Goal: Task Accomplishment & Management: Manage account settings

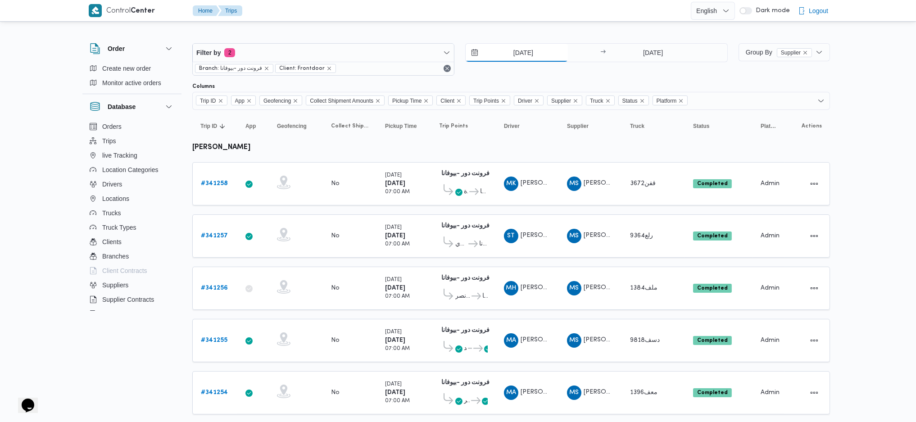
click at [521, 49] on input "4/10/2025" at bounding box center [517, 53] width 102 height 18
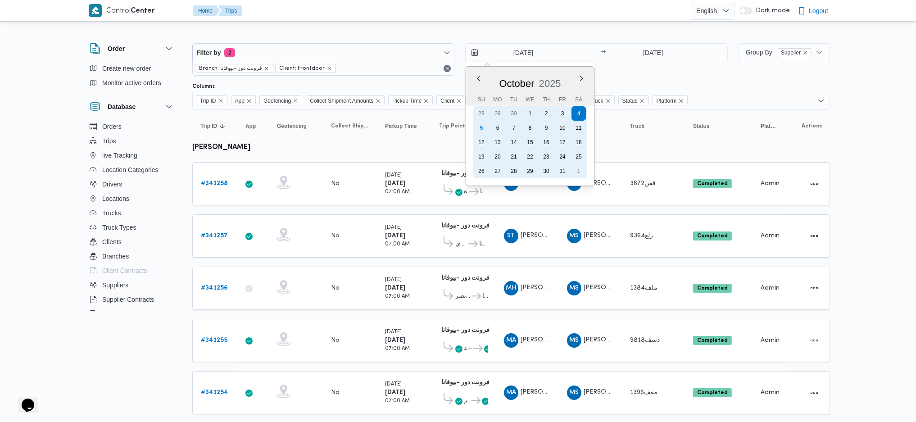
drag, startPoint x: 484, startPoint y: 129, endPoint x: 491, endPoint y: 128, distance: 7.3
click at [484, 129] on div "5" at bounding box center [481, 128] width 14 height 14
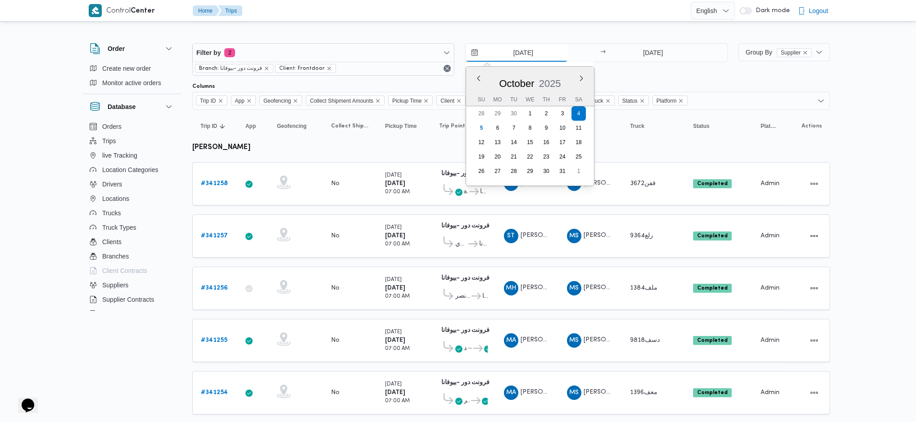
type input "[DATE]"
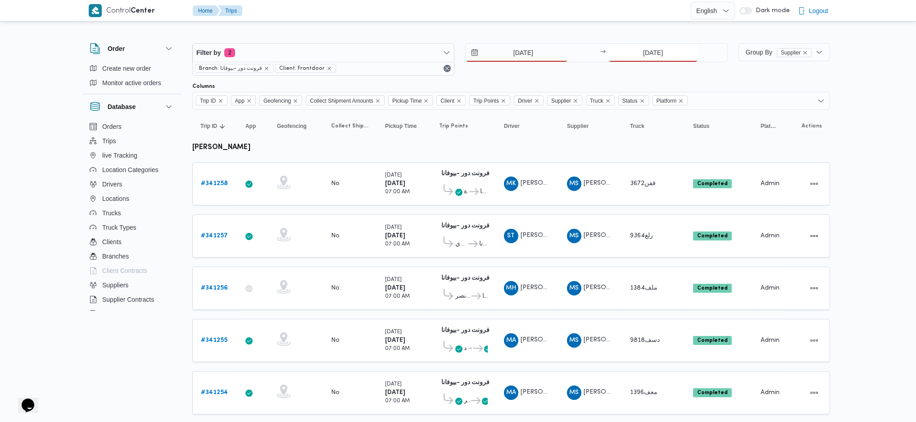
drag, startPoint x: 665, startPoint y: 45, endPoint x: 657, endPoint y: 61, distance: 17.5
click at [663, 49] on input "4/10/2025" at bounding box center [653, 53] width 90 height 18
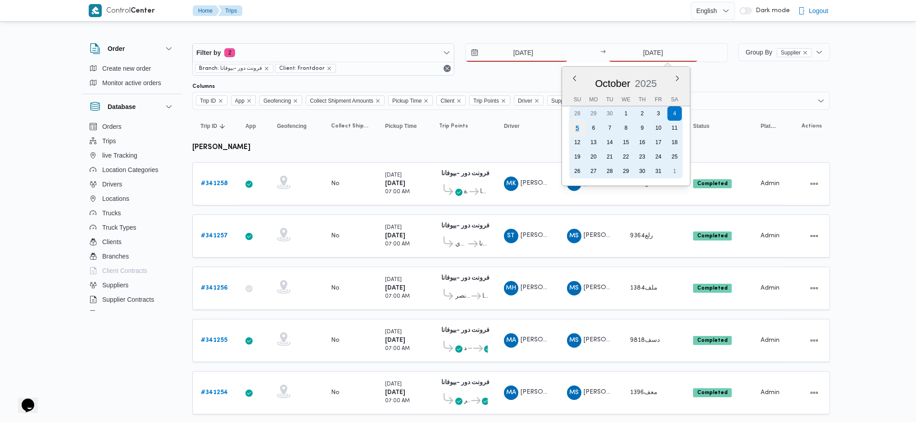
click at [576, 127] on div "5" at bounding box center [576, 127] width 17 height 17
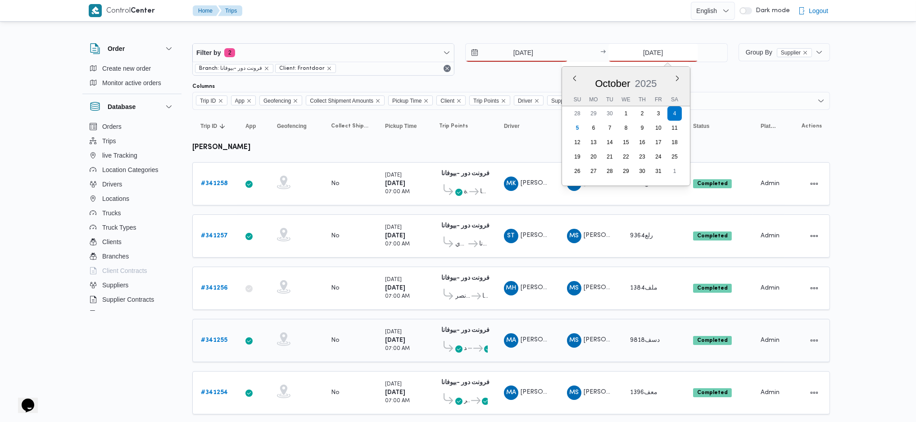
type input "[DATE]"
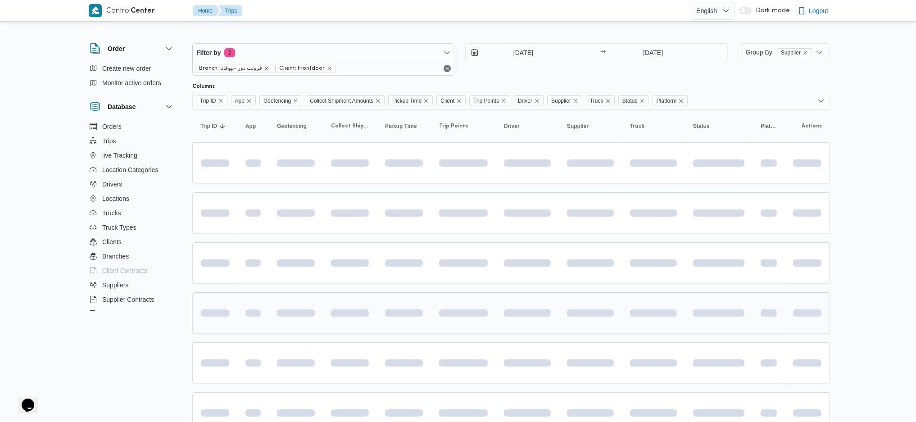
click at [319, 316] on td at bounding box center [296, 312] width 54 height 41
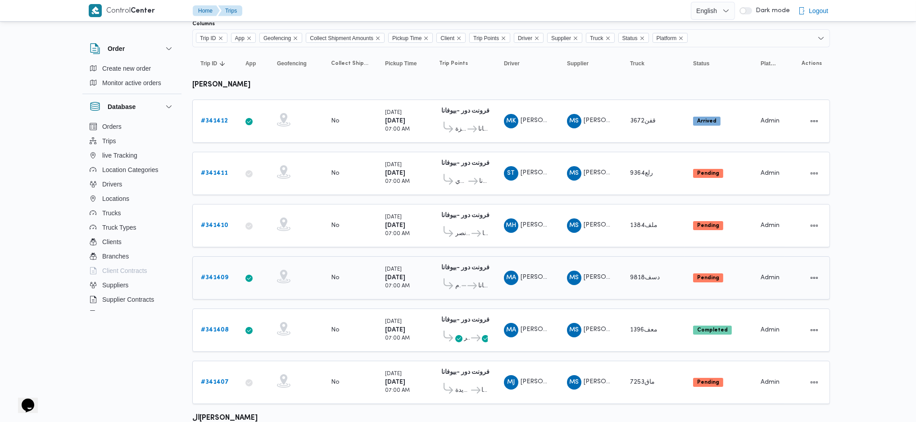
scroll to position [45, 0]
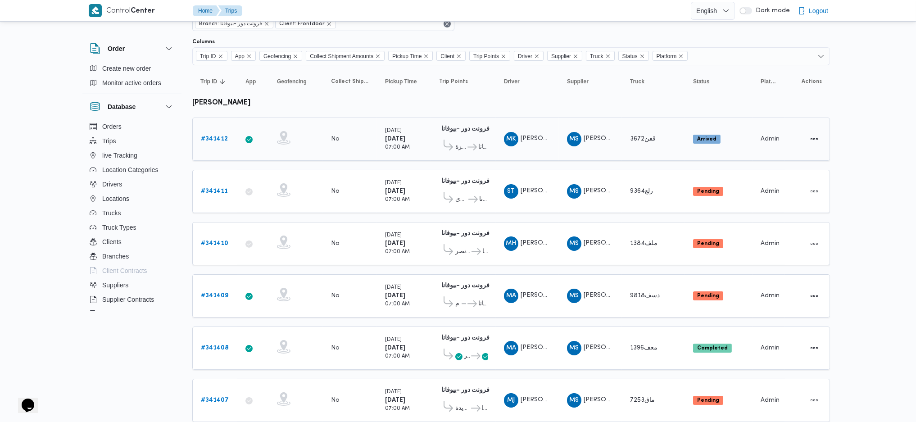
click at [209, 139] on b "# 341412" at bounding box center [214, 139] width 27 height 6
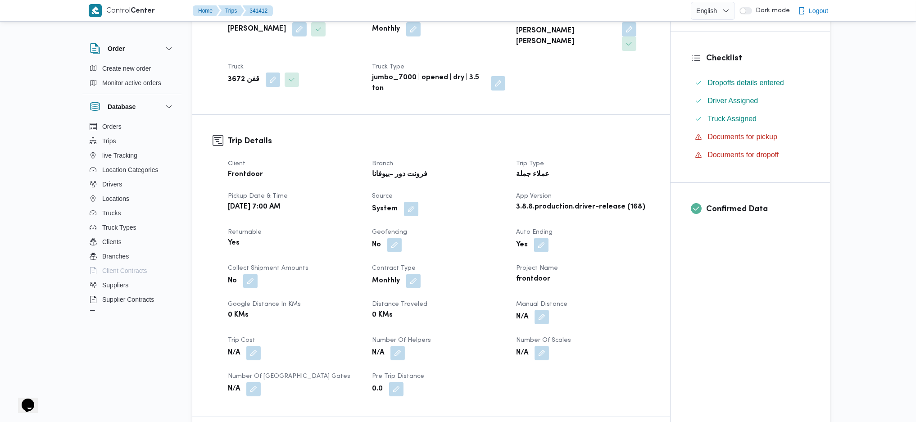
scroll to position [420, 0]
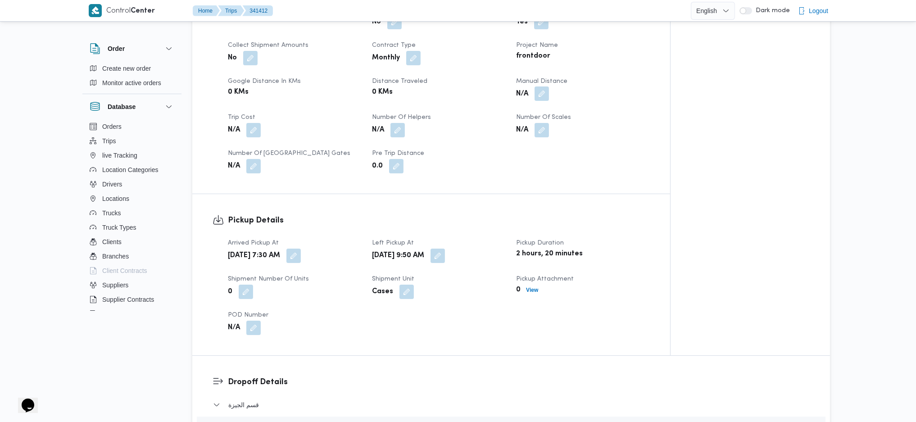
click at [543, 86] on button "button" at bounding box center [541, 93] width 14 height 14
click at [518, 111] on input "Manual Distance" at bounding box center [518, 116] width 90 height 18
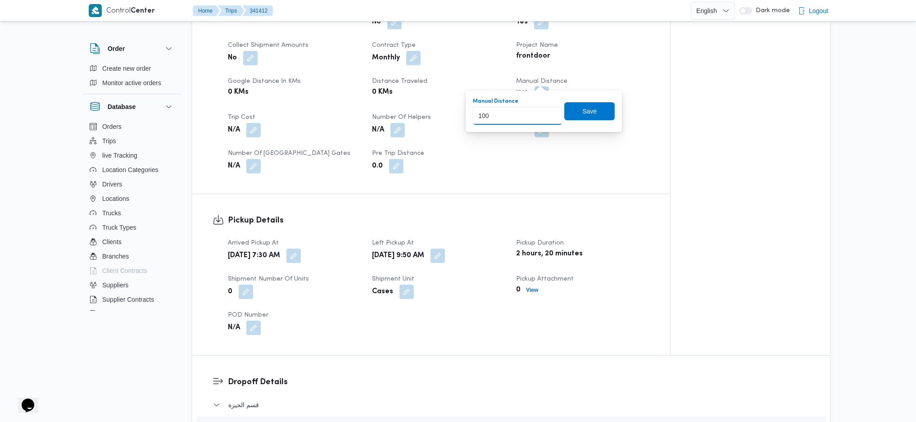
type input "100"
click button "Save" at bounding box center [589, 111] width 50 height 18
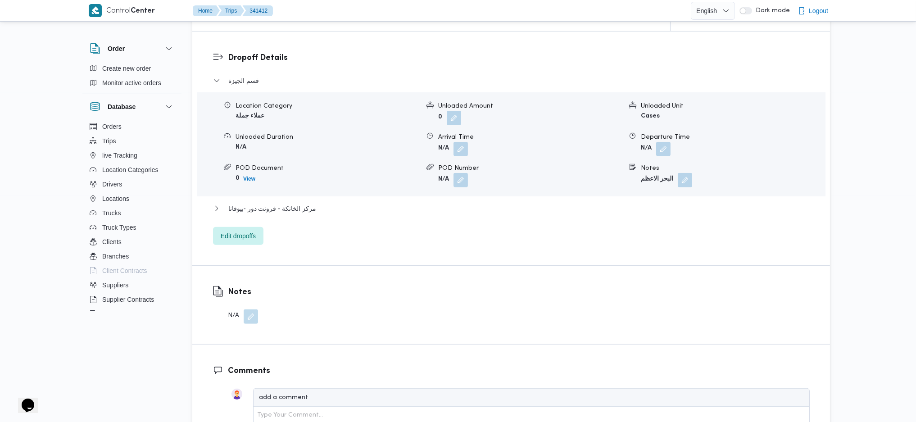
scroll to position [844, 0]
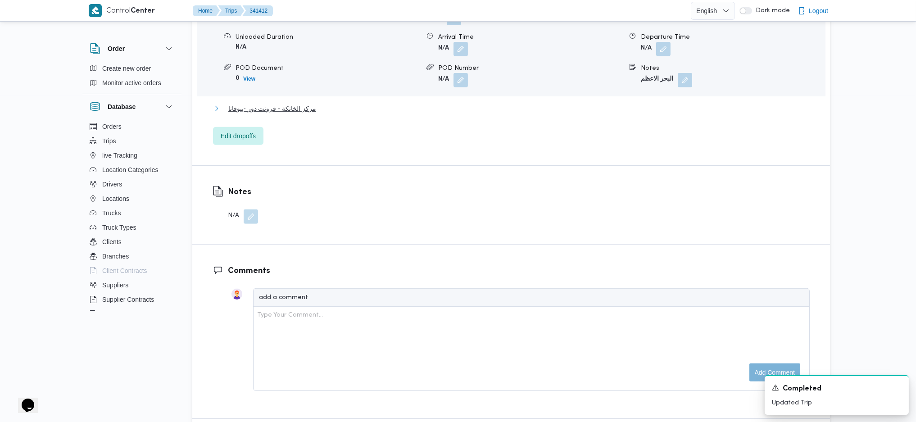
click at [303, 103] on span "مركز الخانكة - فرونت دور -بيوفانا" at bounding box center [272, 108] width 88 height 11
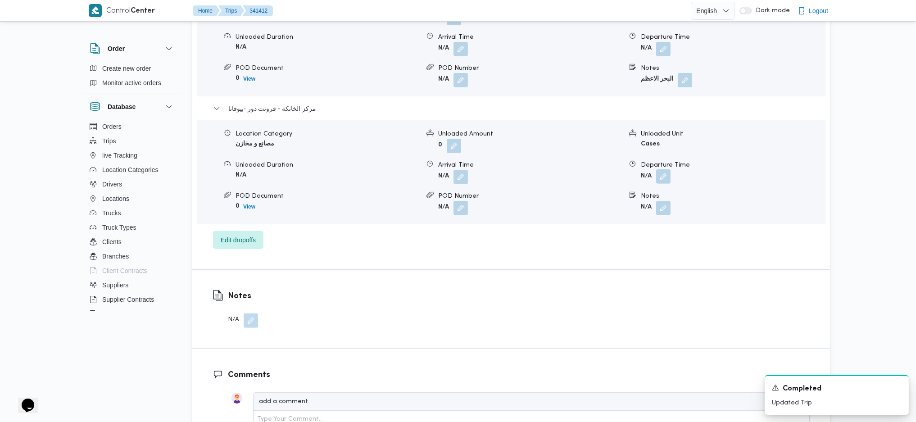
click at [664, 169] on button "button" at bounding box center [663, 176] width 14 height 14
click at [638, 195] on input "Departure Time" at bounding box center [639, 199] width 102 height 18
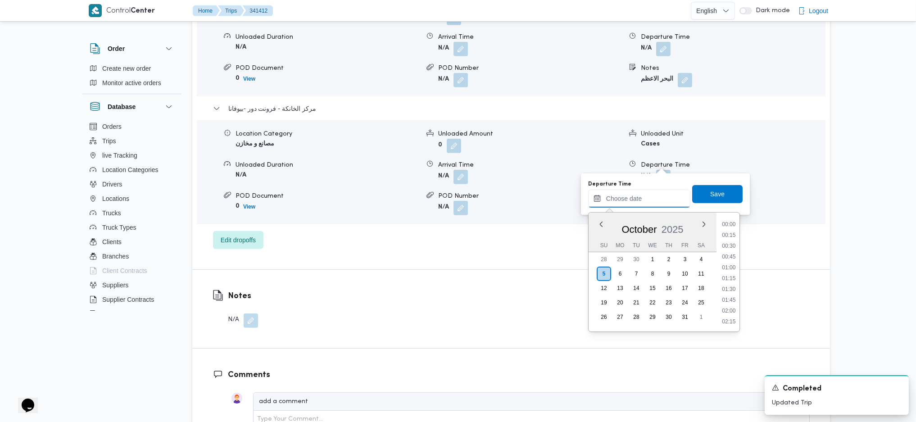
scroll to position [757, 0]
click at [727, 266] on li "18:30" at bounding box center [728, 266] width 21 height 9
type input "05/10/2025 18:30"
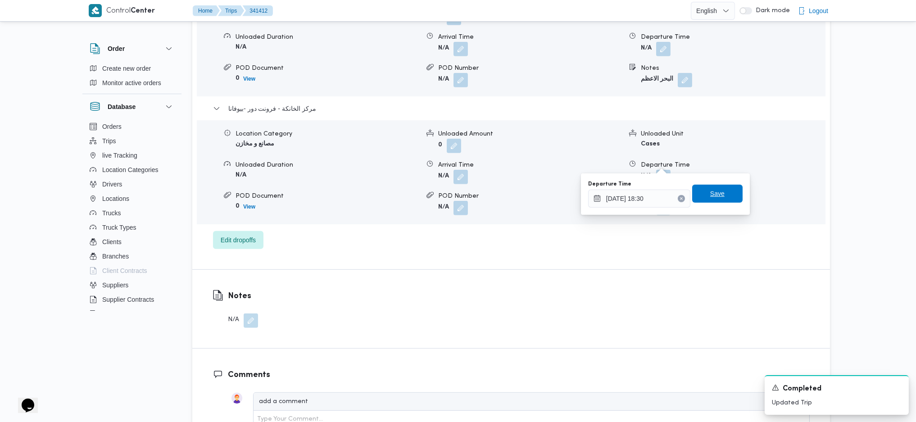
click at [699, 188] on span "Save" at bounding box center [717, 194] width 50 height 18
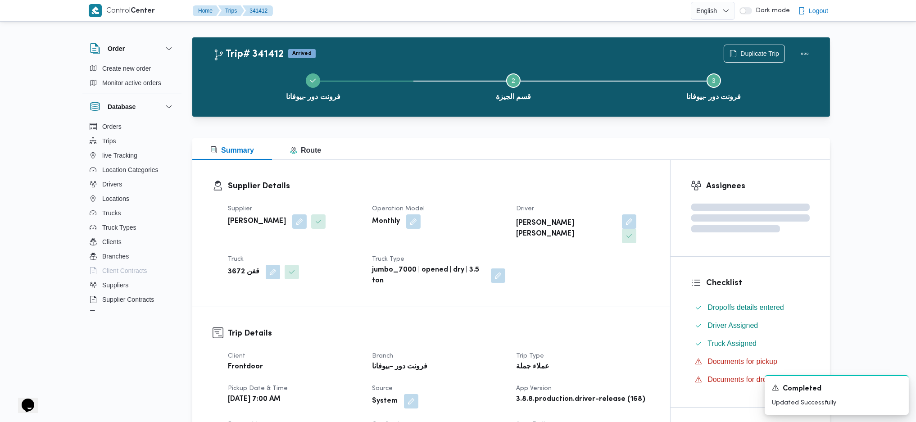
scroll to position [0, 0]
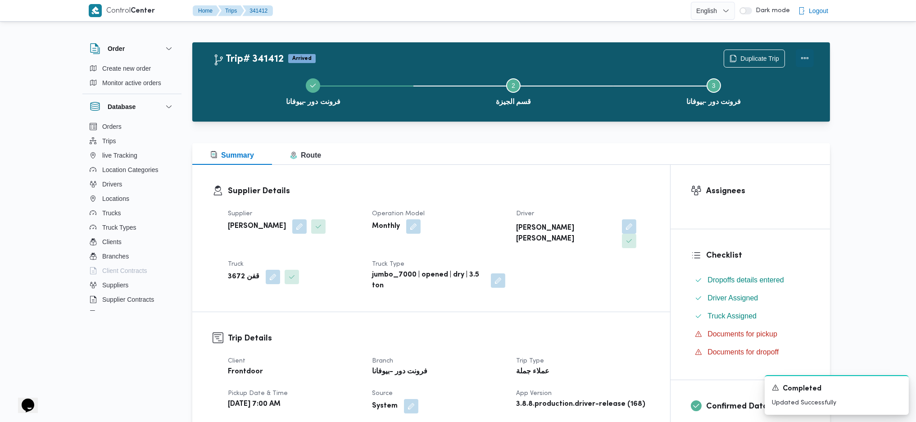
drag, startPoint x: 802, startPoint y: 58, endPoint x: 796, endPoint y: 62, distance: 6.8
click at [802, 59] on button "Actions" at bounding box center [805, 58] width 18 height 18
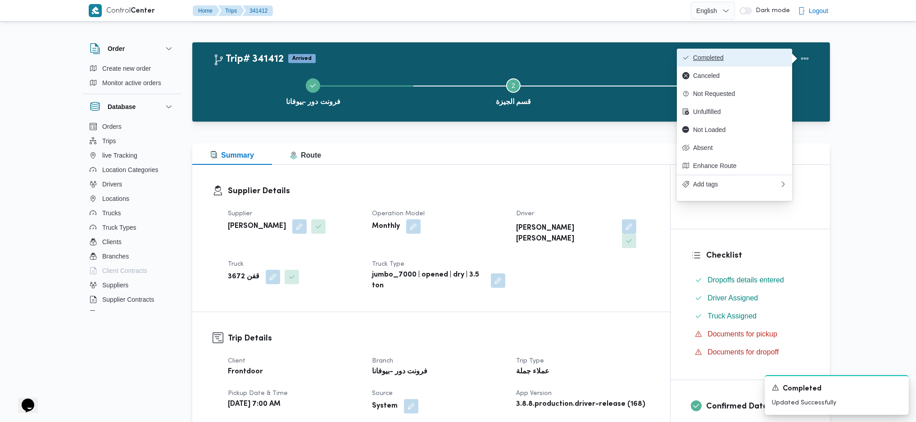
click at [744, 62] on button "Completed" at bounding box center [734, 58] width 115 height 18
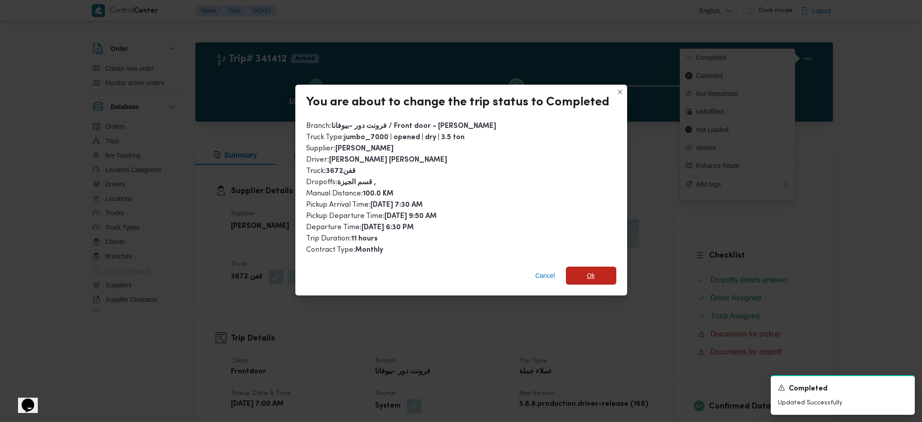
click at [581, 275] on span "Ok" at bounding box center [591, 276] width 50 height 18
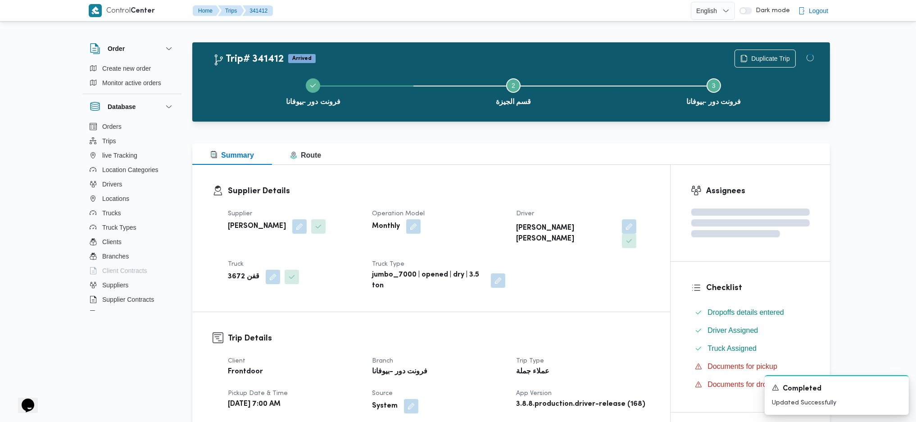
click at [590, 332] on h3 "Trip Details" at bounding box center [439, 338] width 422 height 12
click at [490, 125] on div at bounding box center [511, 127] width 638 height 11
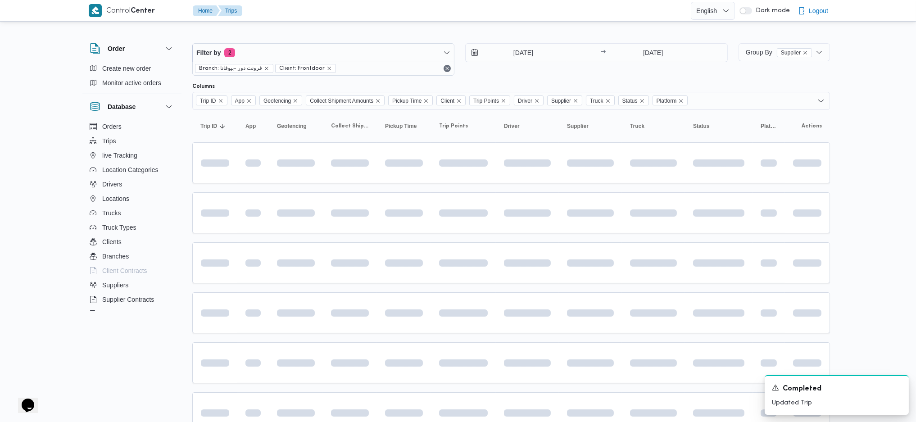
scroll to position [45, 0]
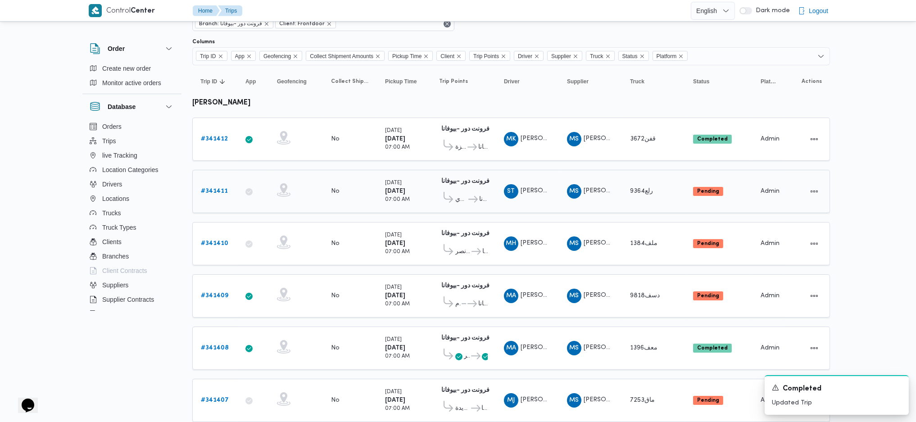
click at [215, 186] on link "# 341411" at bounding box center [214, 191] width 27 height 11
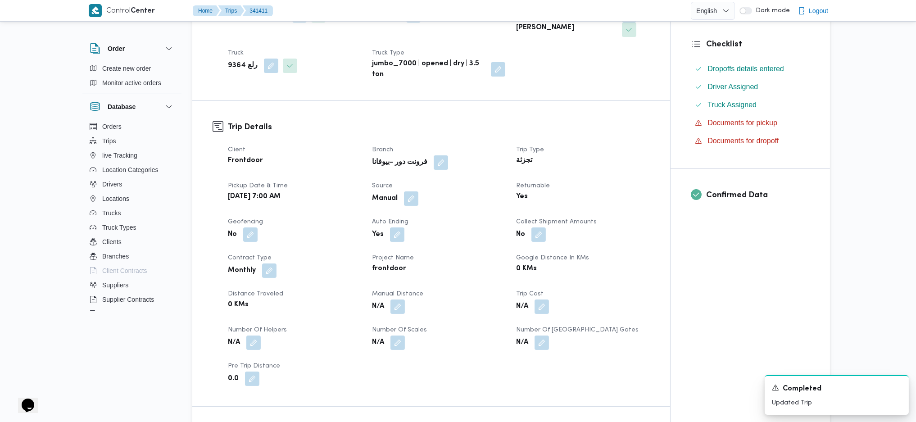
scroll to position [300, 0]
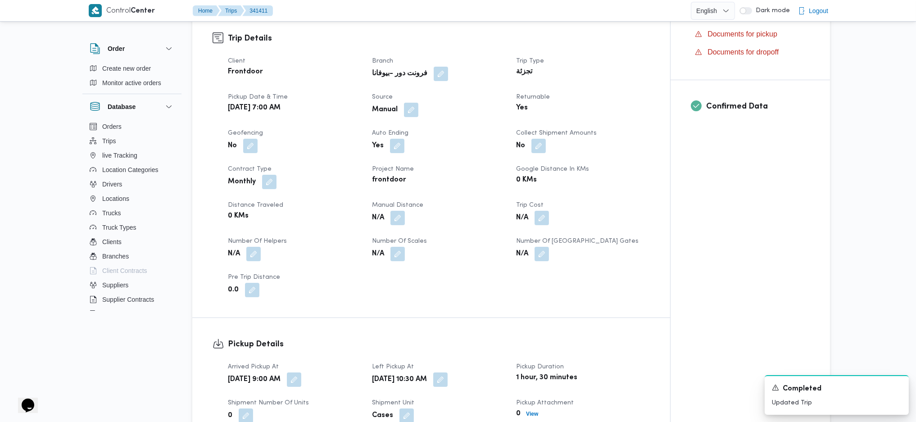
click at [406, 210] on div "N/A" at bounding box center [438, 218] width 135 height 16
click at [394, 210] on button "button" at bounding box center [397, 217] width 14 height 14
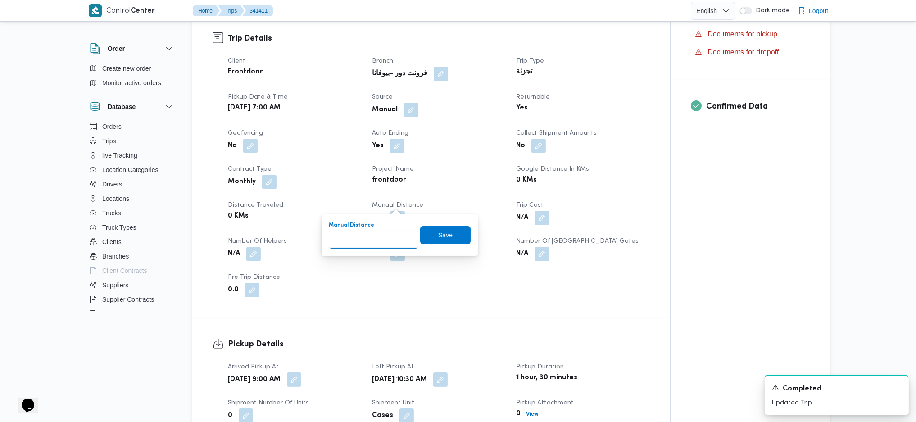
click at [362, 237] on input "Manual Distance" at bounding box center [374, 240] width 90 height 18
type input "133"
drag, startPoint x: 441, startPoint y: 237, endPoint x: 426, endPoint y: 250, distance: 19.8
click at [442, 237] on span "Save" at bounding box center [445, 235] width 14 height 11
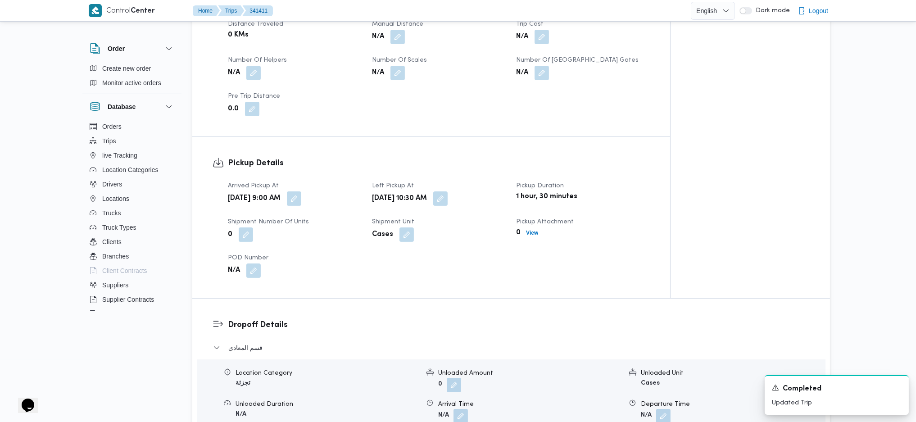
scroll to position [600, 0]
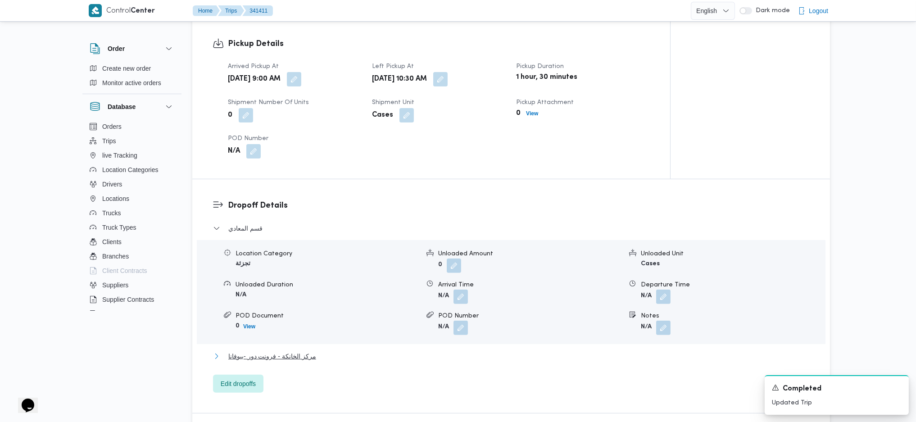
click at [303, 351] on span "مركز الخانكة - فرونت دور -بيوفانا" at bounding box center [272, 356] width 88 height 11
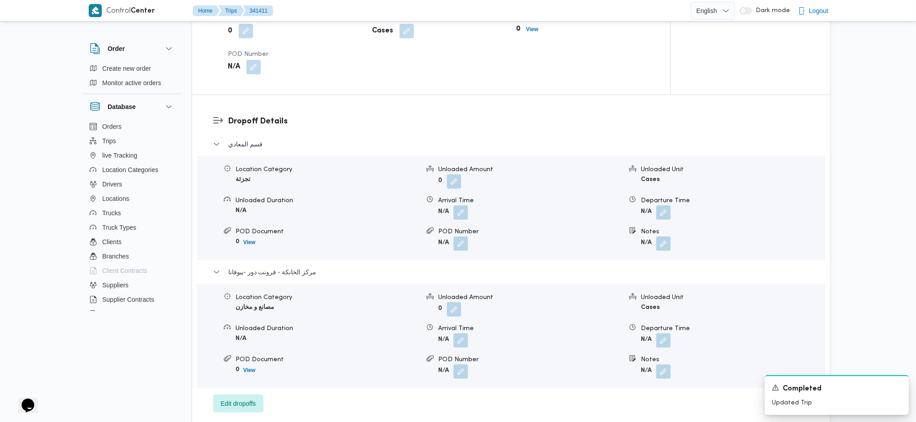
scroll to position [720, 0]
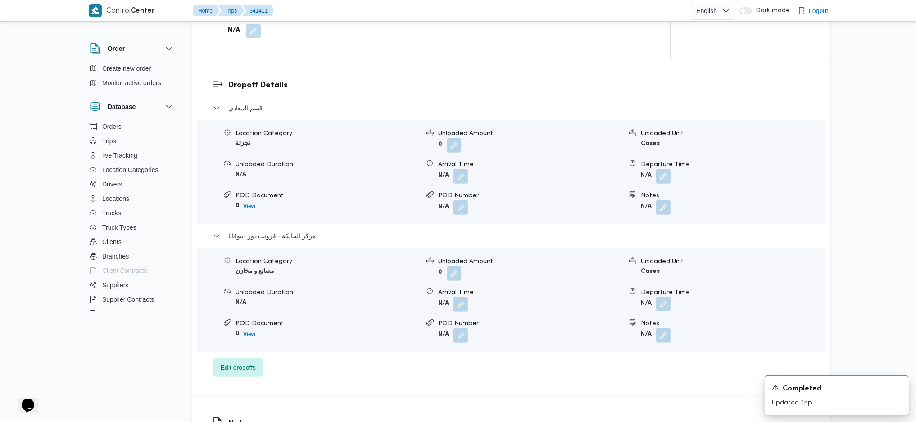
click at [663, 297] on button "button" at bounding box center [663, 304] width 14 height 14
drag, startPoint x: 644, startPoint y: 336, endPoint x: 651, endPoint y: 334, distance: 7.4
click at [649, 335] on div "You are in a dialog. To close this dialog, hit escape. Departure Time Save" at bounding box center [665, 321] width 169 height 41
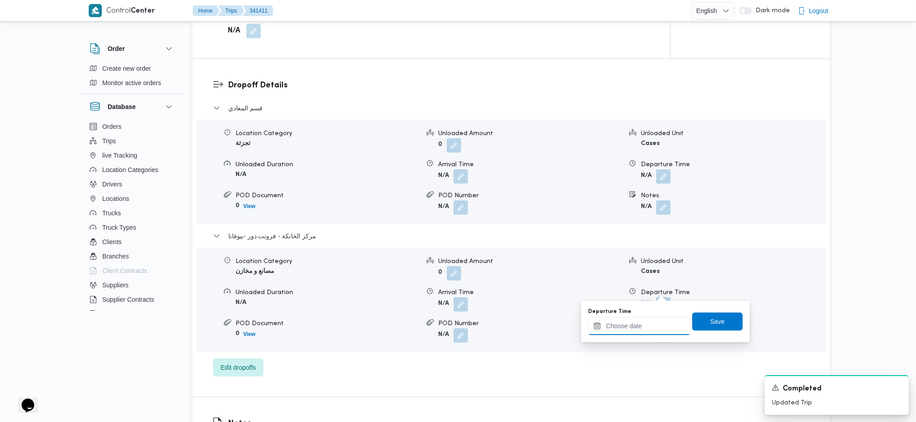
click at [652, 334] on input "Departure Time" at bounding box center [639, 326] width 102 height 18
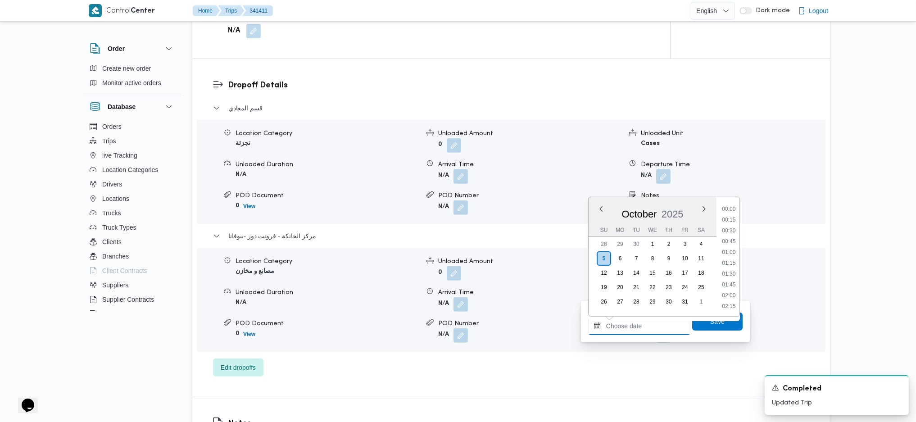
scroll to position [757, 0]
click at [726, 239] on li "18:15" at bounding box center [728, 240] width 21 height 9
type input "05/10/2025 18:15"
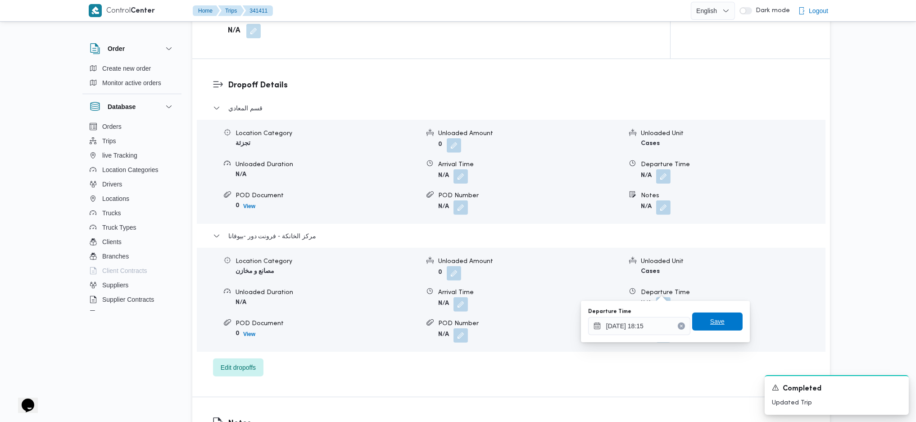
click at [701, 321] on span "Save" at bounding box center [717, 322] width 50 height 18
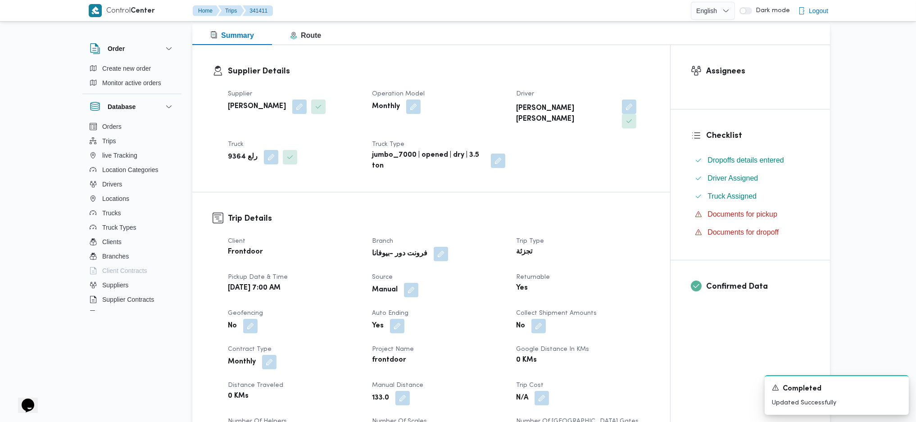
scroll to position [0, 0]
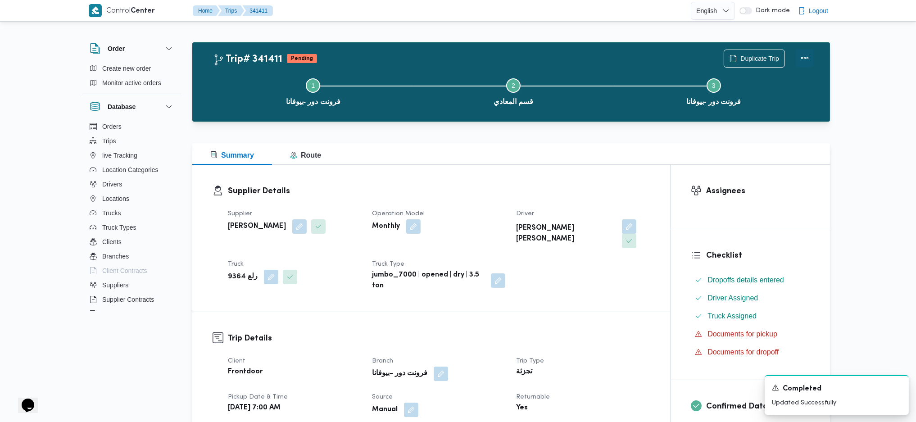
click at [805, 64] on button "Actions" at bounding box center [805, 58] width 18 height 18
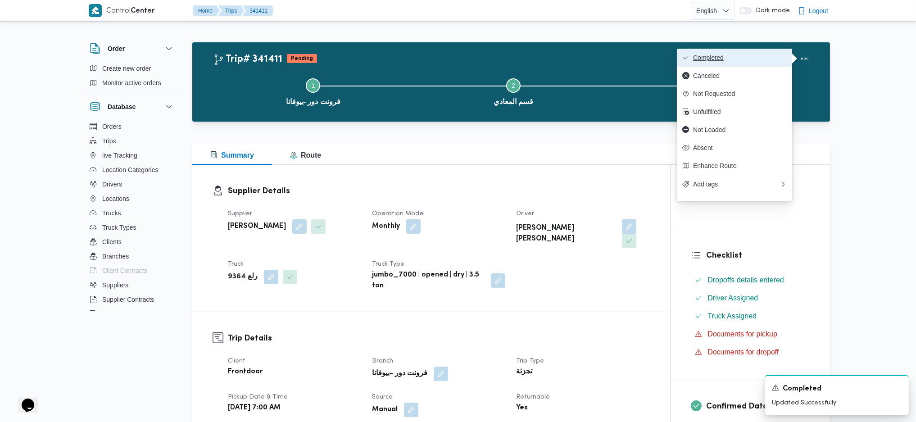
click at [721, 58] on span "Completed" at bounding box center [740, 57] width 94 height 7
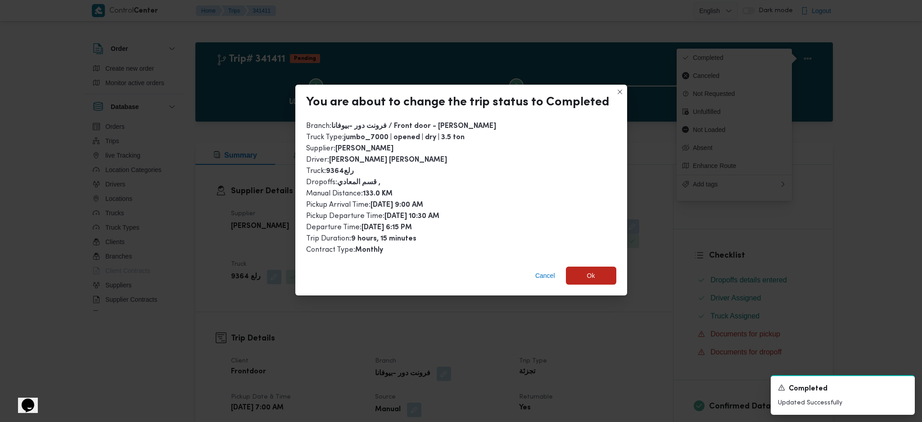
click at [593, 286] on div "Cancel Ok" at bounding box center [461, 277] width 332 height 36
click at [593, 270] on span "Ok" at bounding box center [591, 276] width 50 height 18
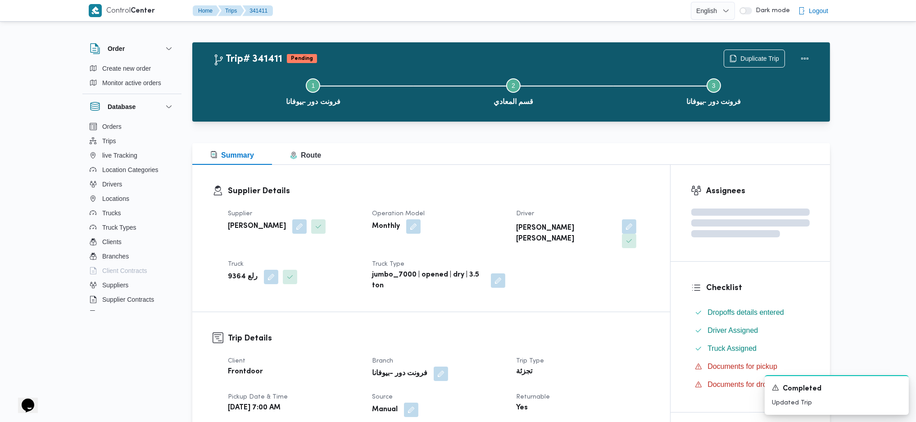
click at [560, 208] on dt "Driver" at bounding box center [582, 213] width 133 height 11
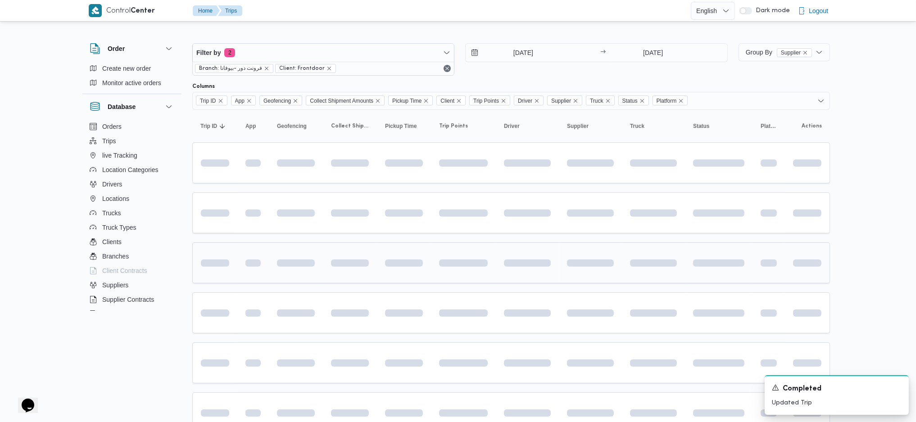
scroll to position [45, 0]
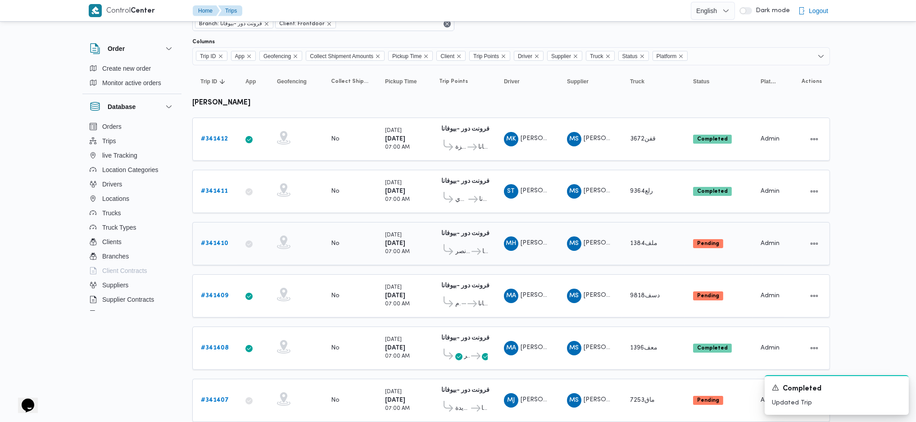
click at [222, 240] on b "# 341410" at bounding box center [214, 243] width 27 height 6
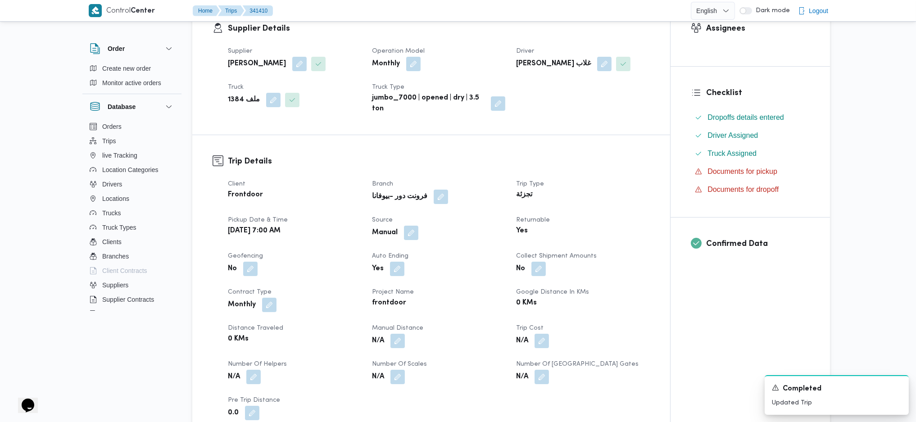
scroll to position [240, 0]
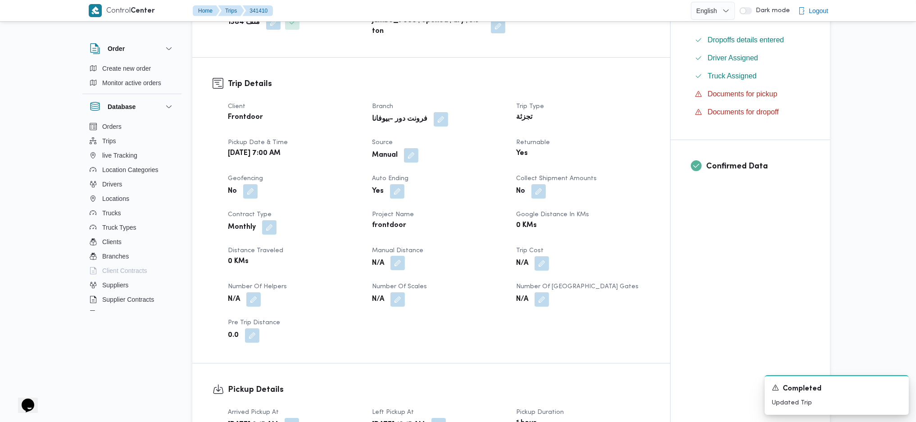
click at [403, 263] on button "button" at bounding box center [397, 263] width 14 height 14
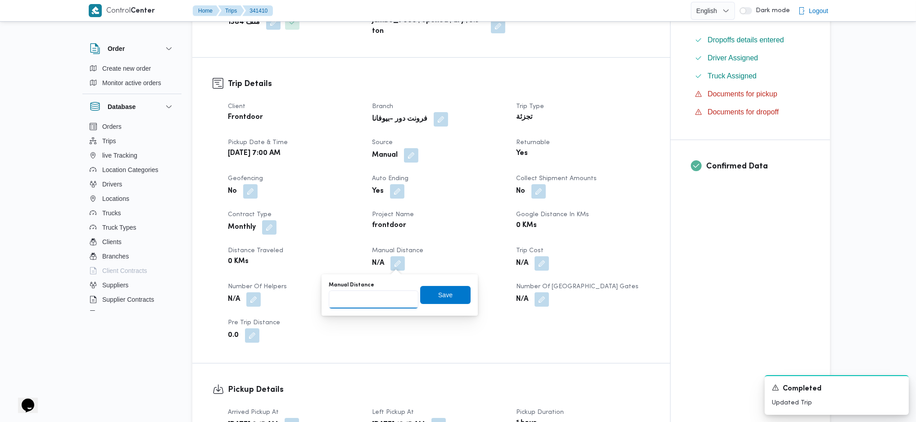
click at [385, 306] on input "Manual Distance" at bounding box center [374, 299] width 90 height 18
type input "89"
drag, startPoint x: 423, startPoint y: 294, endPoint x: 426, endPoint y: 287, distance: 7.9
click at [426, 293] on span "Save" at bounding box center [445, 295] width 50 height 18
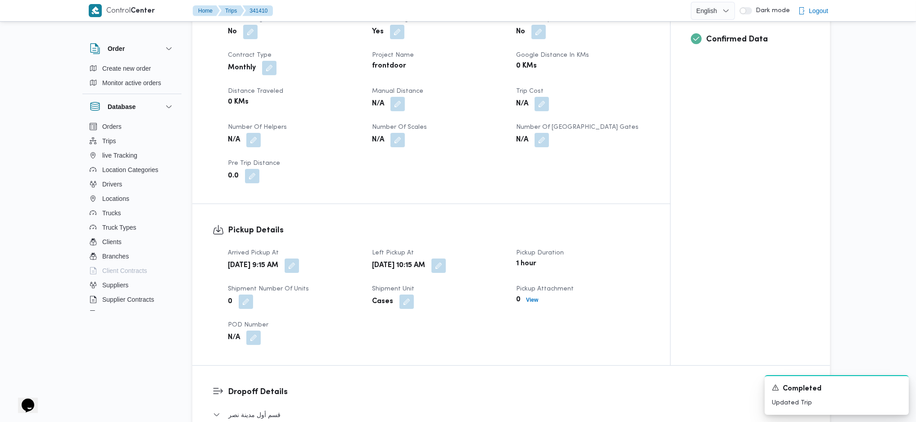
scroll to position [720, 0]
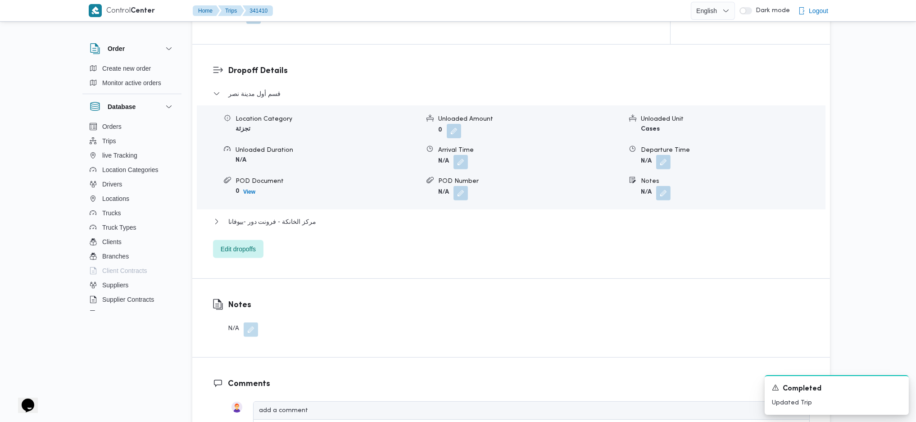
click at [258, 214] on div "قسم أول مدينة نصر Location Category تجزئة Unloaded Amount 0 Unloaded Unit Cases…" at bounding box center [511, 173] width 597 height 170
click at [287, 222] on span "مركز الخانكة - فرونت دور -بيوفانا" at bounding box center [272, 221] width 88 height 11
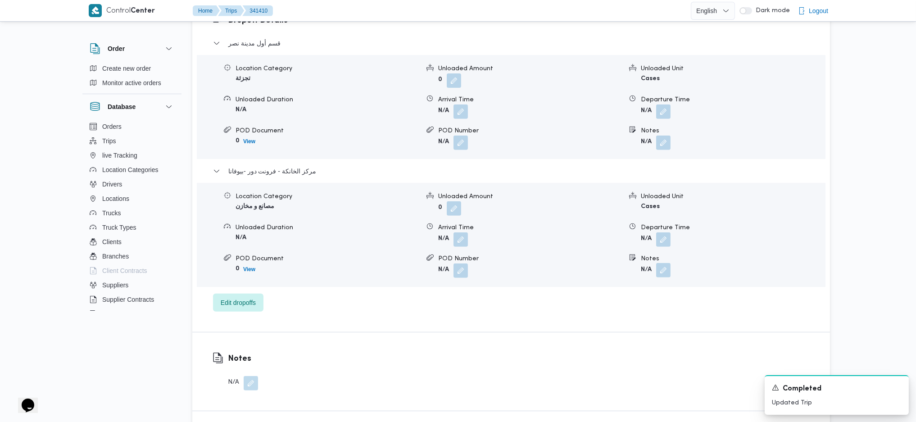
scroll to position [840, 0]
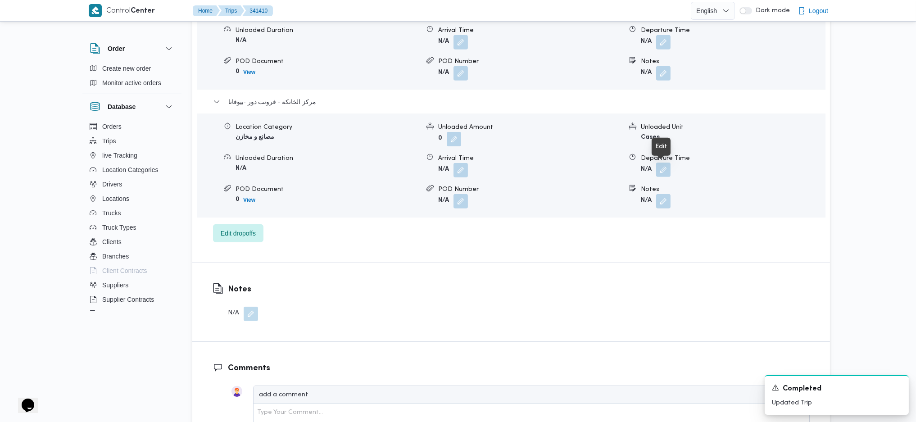
click at [661, 175] on button "button" at bounding box center [663, 170] width 14 height 14
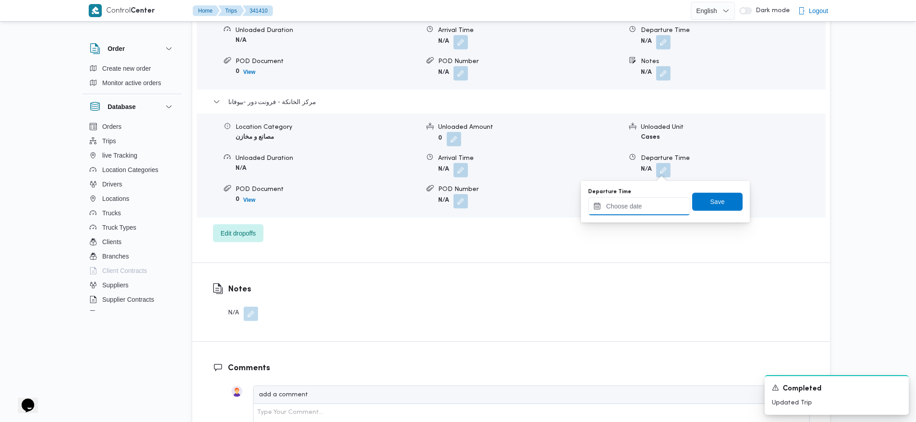
click at [643, 200] on input "Departure Time" at bounding box center [639, 206] width 102 height 18
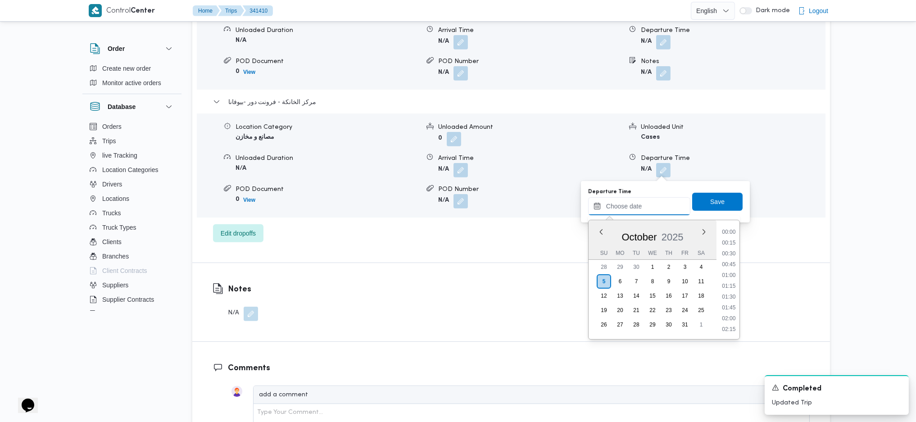
scroll to position [0, 0]
click at [728, 241] on li "17:45" at bounding box center [728, 241] width 21 height 9
type input "05/10/2025 17:45"
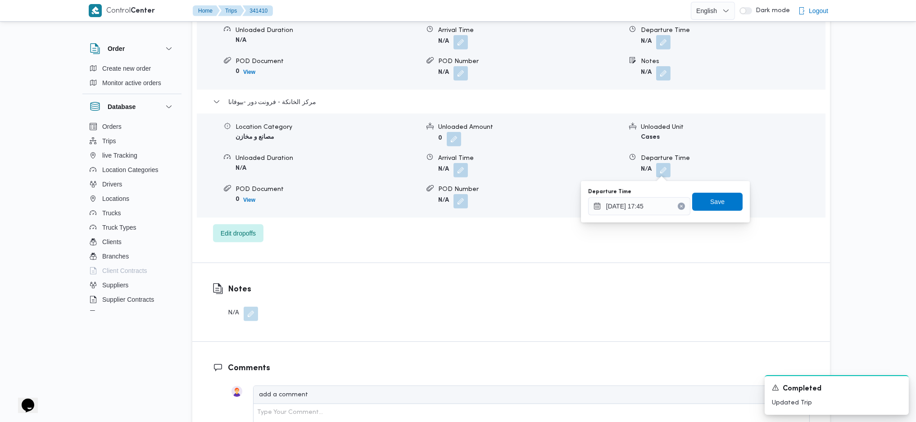
click at [703, 183] on div "You are in a dialog. To close this dialog, hit escape. Departure Time 05/10/202…" at bounding box center [665, 201] width 169 height 41
click at [710, 205] on span "Save" at bounding box center [717, 201] width 14 height 11
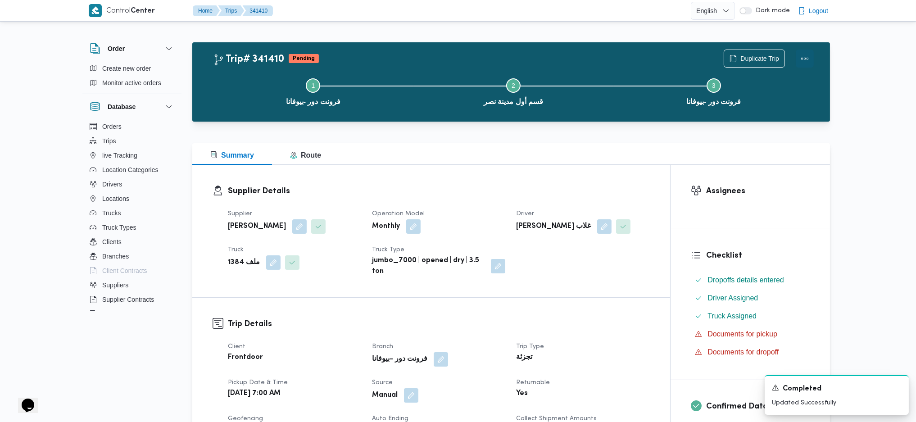
drag, startPoint x: 806, startPoint y: 54, endPoint x: 794, endPoint y: 56, distance: 12.3
click at [805, 54] on button "Actions" at bounding box center [805, 59] width 18 height 18
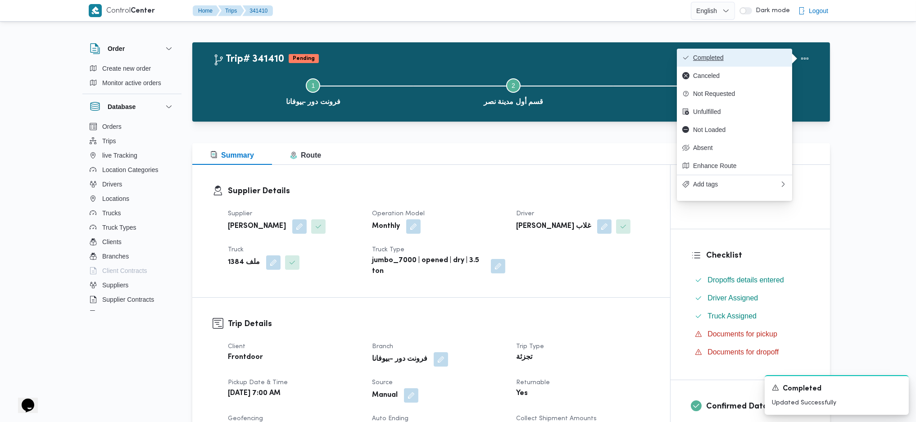
click at [765, 56] on span "Completed" at bounding box center [740, 57] width 94 height 7
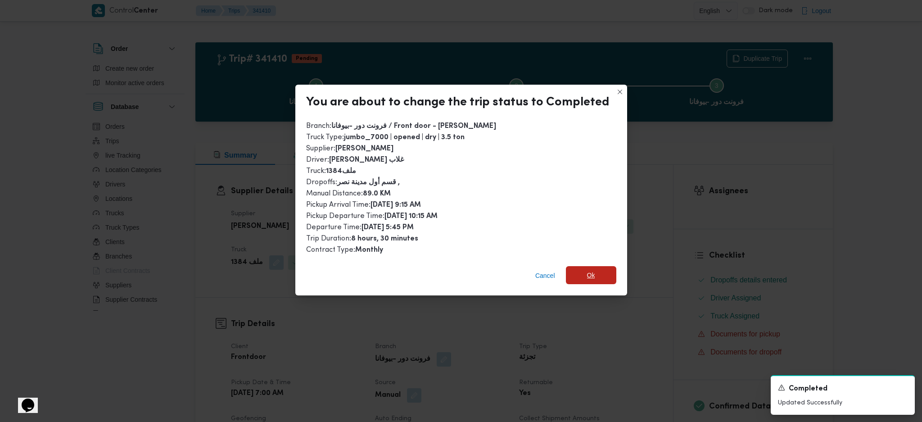
click at [604, 276] on span "Ok" at bounding box center [591, 275] width 50 height 18
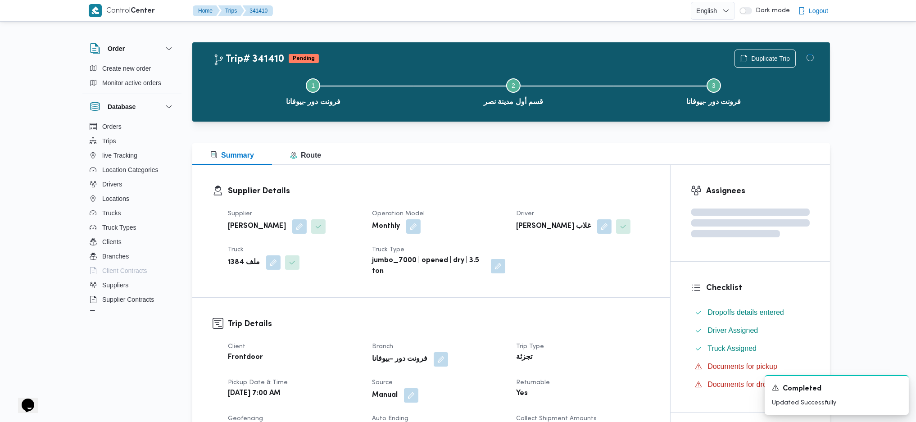
drag, startPoint x: 609, startPoint y: 309, endPoint x: 594, endPoint y: 260, distance: 51.7
click at [559, 157] on div "Summary Route" at bounding box center [511, 154] width 638 height 22
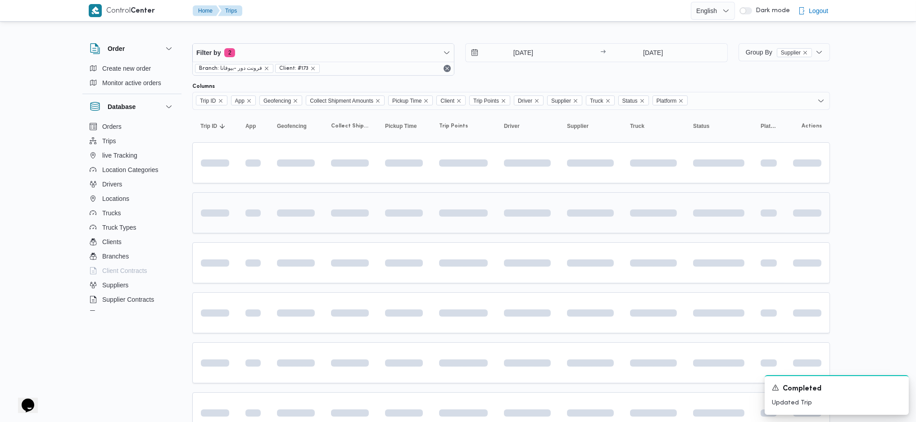
scroll to position [45, 0]
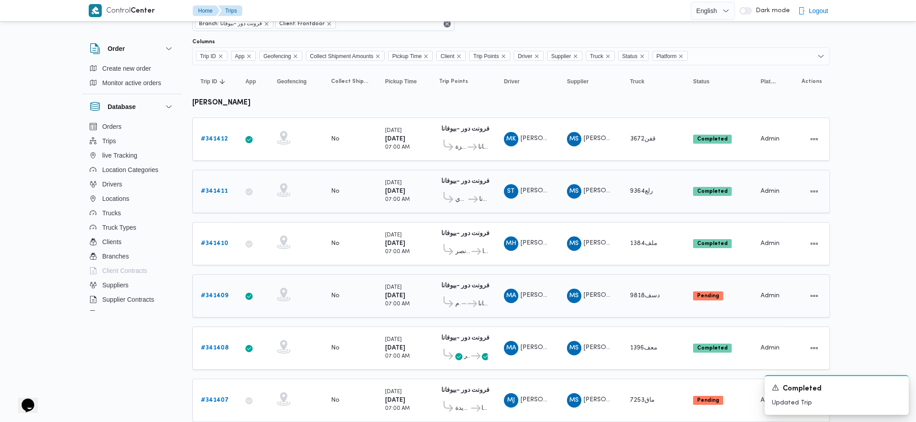
click at [216, 293] on b "# 341409" at bounding box center [214, 296] width 27 height 6
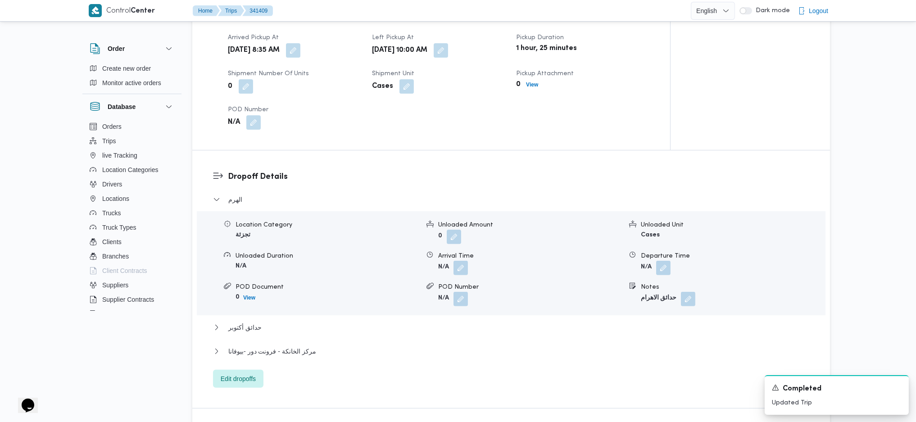
scroll to position [600, 0]
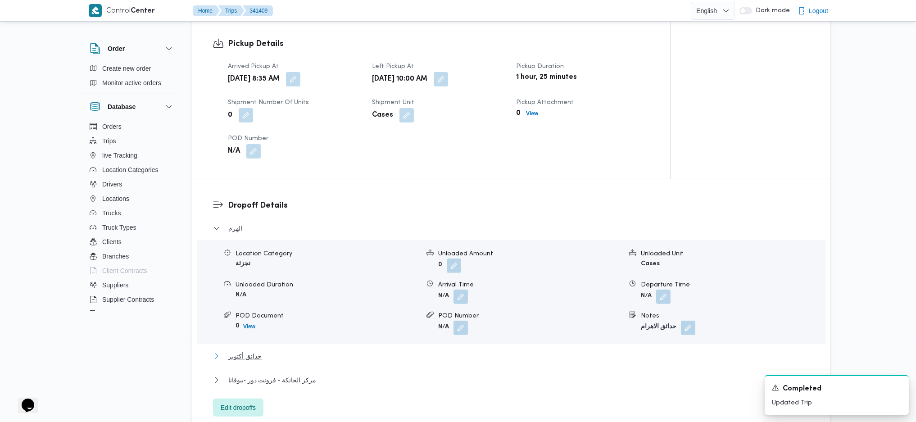
click at [258, 351] on span "حدائق أكتوبر" at bounding box center [244, 356] width 33 height 11
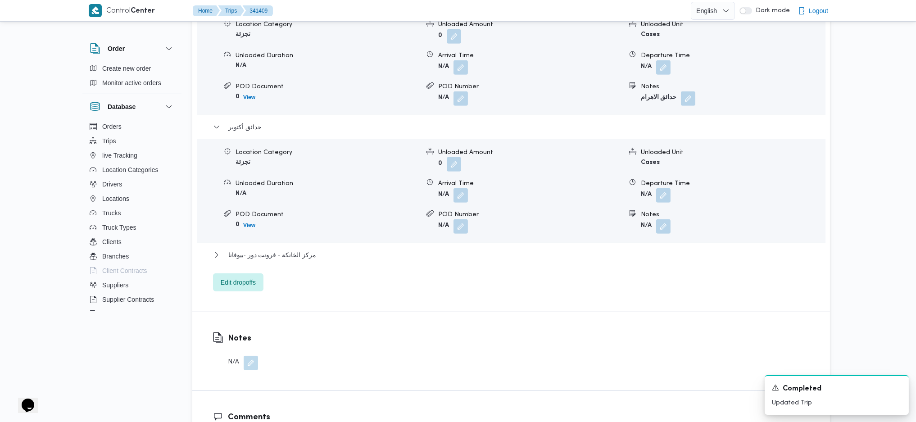
scroll to position [840, 0]
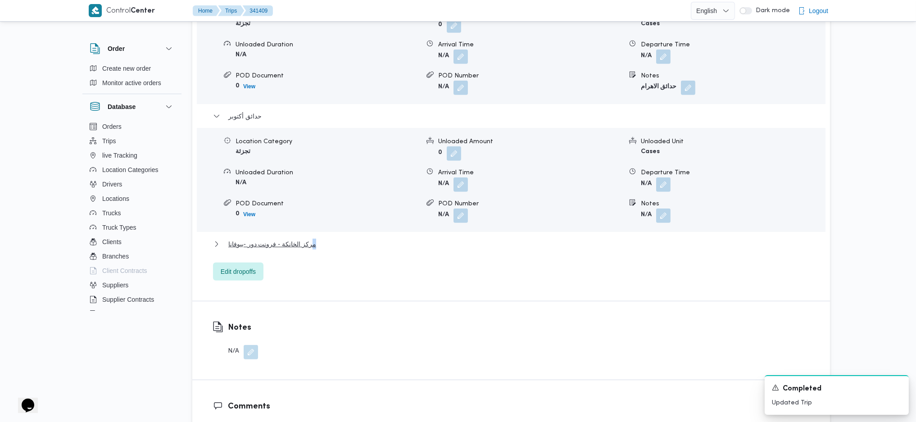
click at [308, 239] on div "مركز الخانكة - فرونت دور -بيوفانا" at bounding box center [511, 247] width 597 height 17
click at [313, 239] on button "مركز الخانكة - فرونت دور -بيوفانا" at bounding box center [511, 244] width 597 height 11
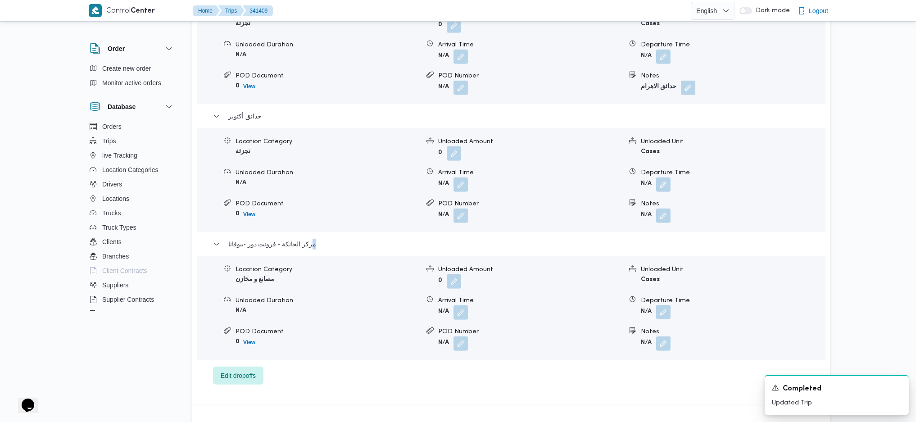
click at [665, 305] on button "button" at bounding box center [663, 312] width 14 height 14
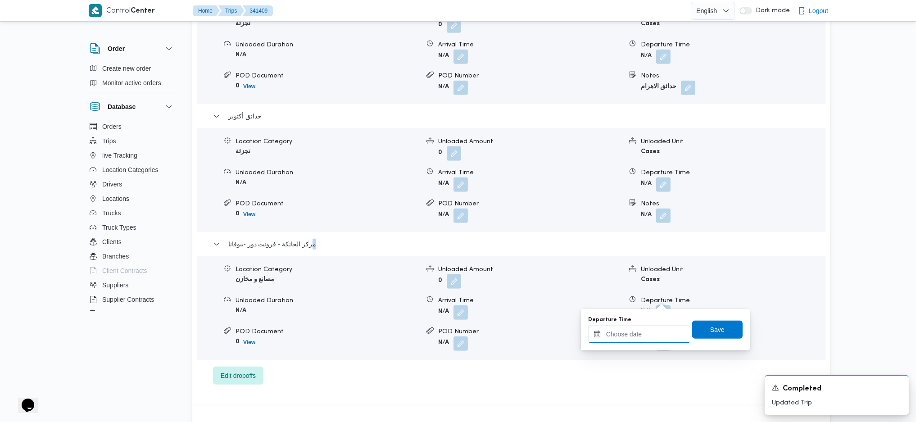
click at [607, 339] on input "Departure Time" at bounding box center [639, 334] width 102 height 18
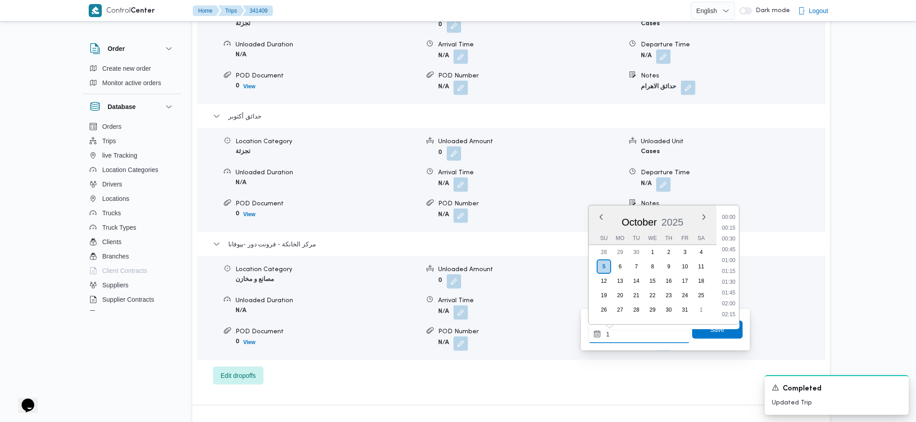
scroll to position [0, 0]
type input "1"
click at [767, 346] on div "الهرم Location Category تجزئة Unloaded Amount 0 Unloaded Unit Cases Unloaded Du…" at bounding box center [511, 184] width 597 height 402
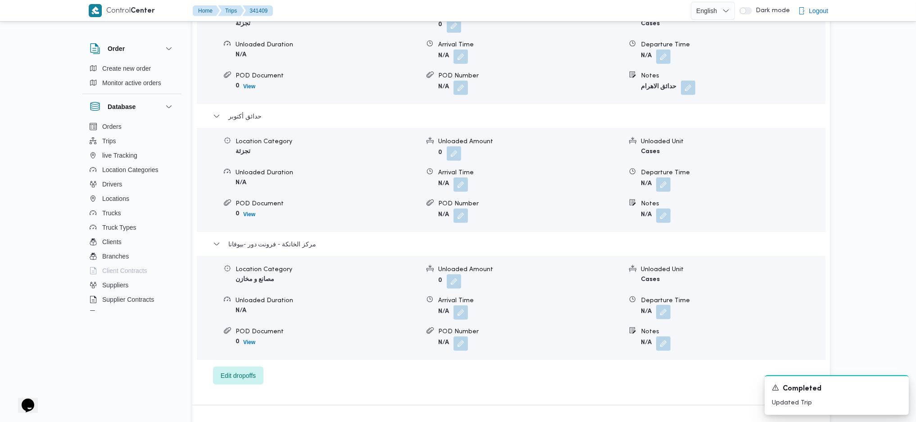
click at [665, 305] on button "button" at bounding box center [663, 312] width 14 height 14
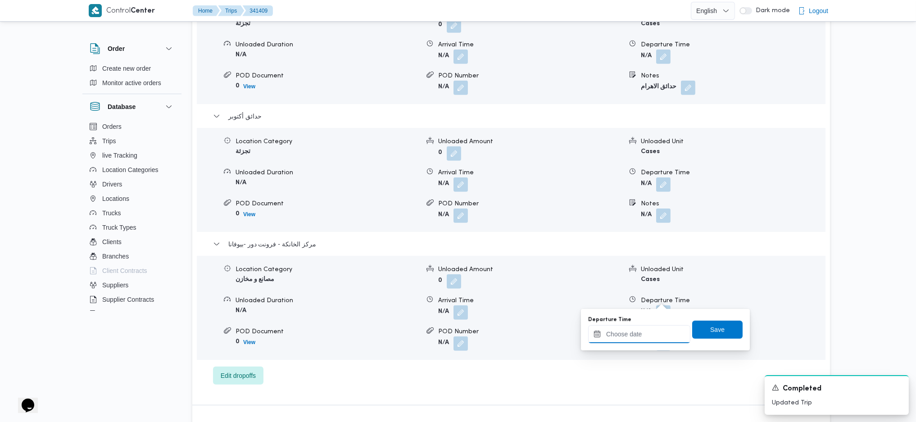
click at [639, 332] on input "Departure Time" at bounding box center [639, 334] width 102 height 18
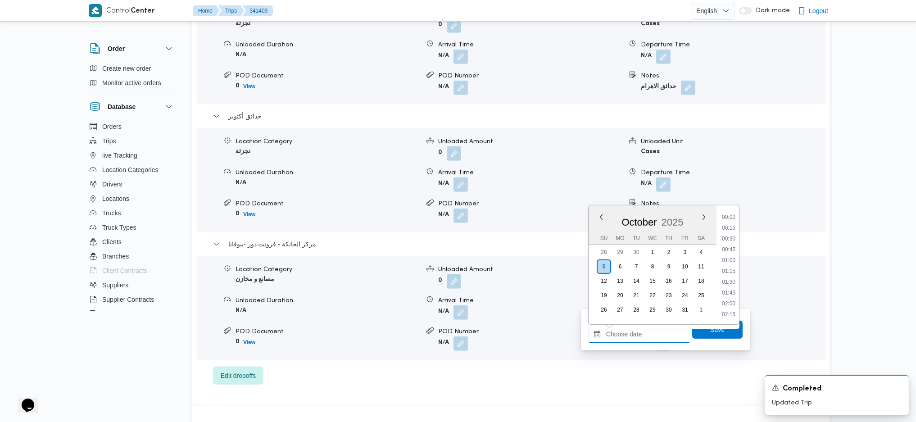
scroll to position [757, 0]
click at [731, 220] on li "17:30" at bounding box center [728, 216] width 21 height 9
type input "05/10/2025 17:30"
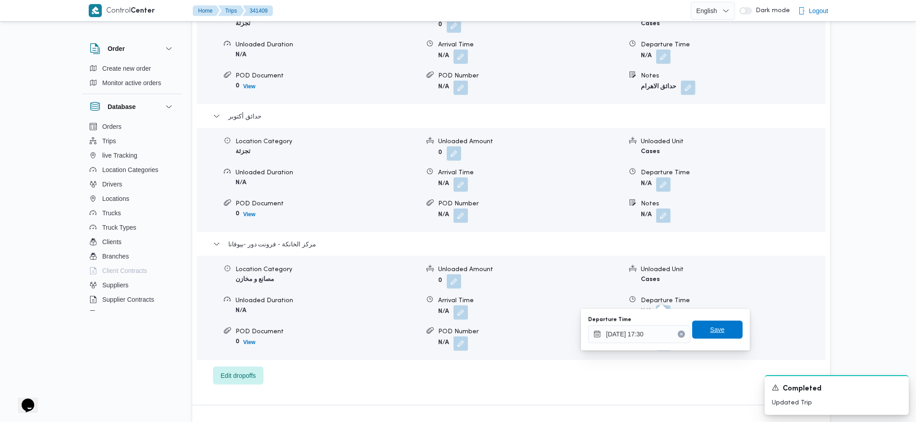
drag, startPoint x: 702, startPoint y: 336, endPoint x: 682, endPoint y: 333, distance: 20.0
click at [702, 334] on span "Save" at bounding box center [717, 330] width 50 height 18
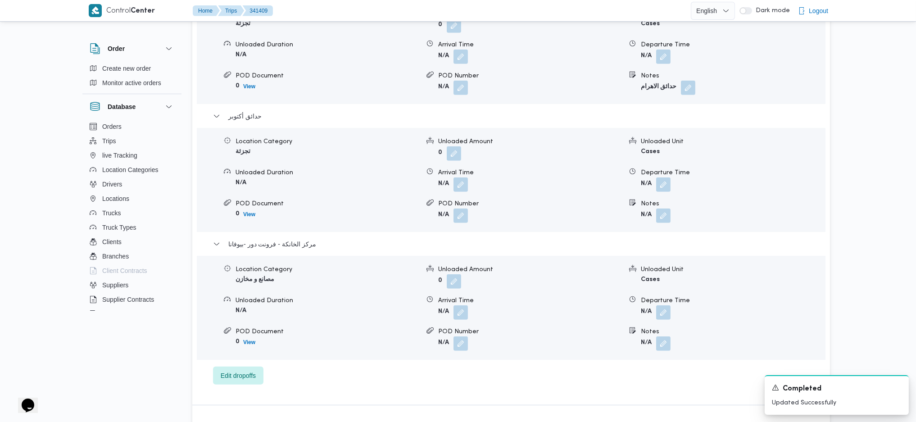
scroll to position [420, 0]
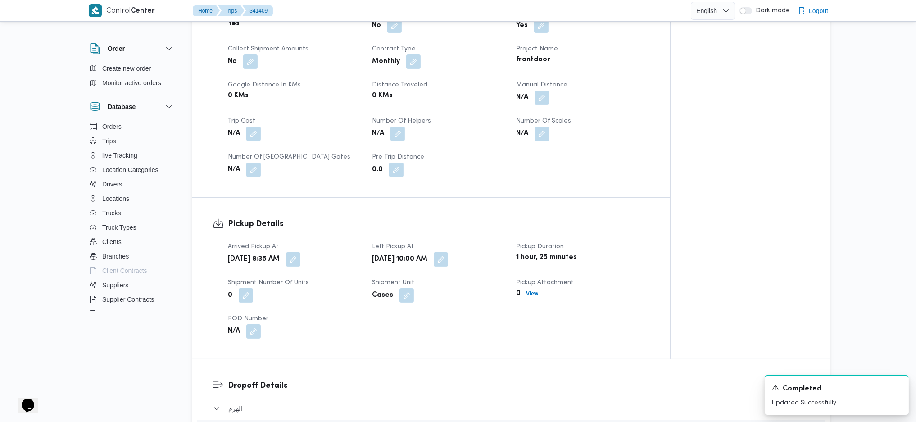
click at [534, 91] on span at bounding box center [539, 98] width 19 height 14
click at [535, 90] on button "button" at bounding box center [541, 97] width 14 height 14
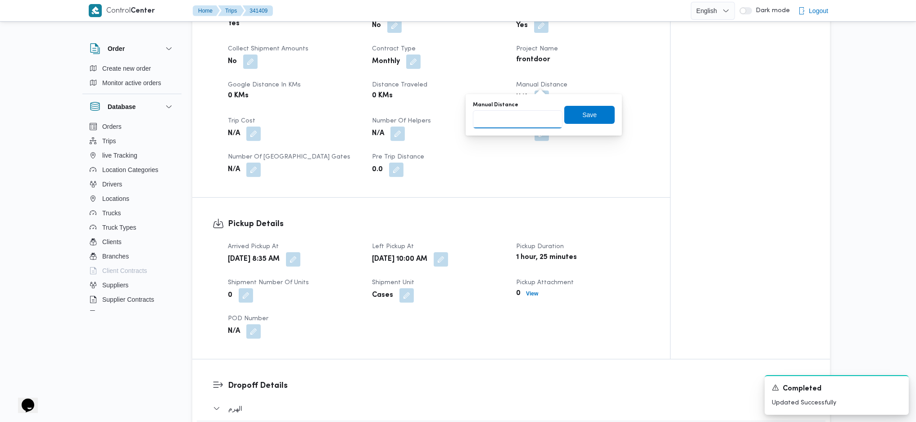
click at [510, 124] on input "Manual Distance" at bounding box center [518, 119] width 90 height 18
type input "121"
click at [569, 124] on div "Manual Distance 121 Save" at bounding box center [544, 114] width 144 height 29
drag, startPoint x: 571, startPoint y: 120, endPoint x: 577, endPoint y: 119, distance: 6.4
click at [575, 119] on span "Save" at bounding box center [589, 115] width 50 height 18
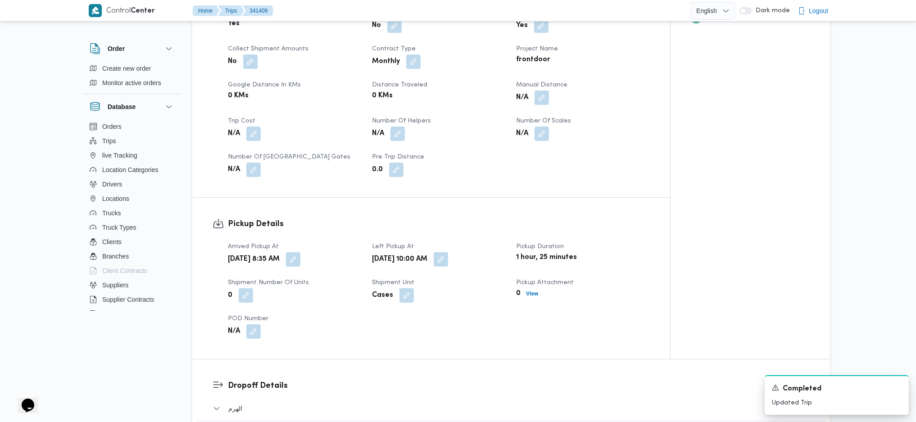
scroll to position [0, 0]
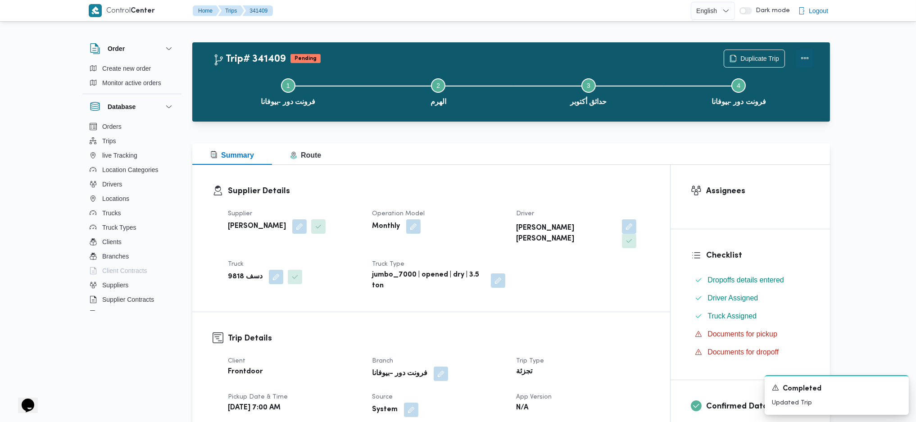
drag, startPoint x: 808, startPoint y: 57, endPoint x: 793, endPoint y: 57, distance: 14.4
click at [808, 55] on button "Actions" at bounding box center [805, 59] width 18 height 18
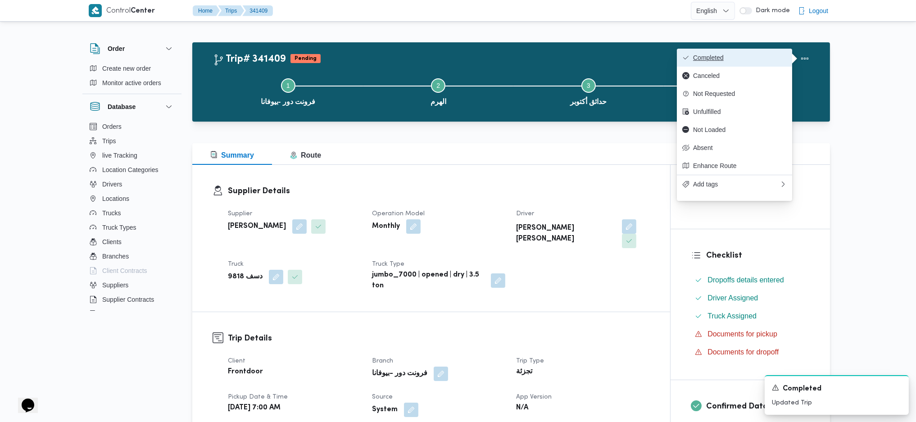
click at [733, 53] on button "Completed" at bounding box center [734, 58] width 115 height 18
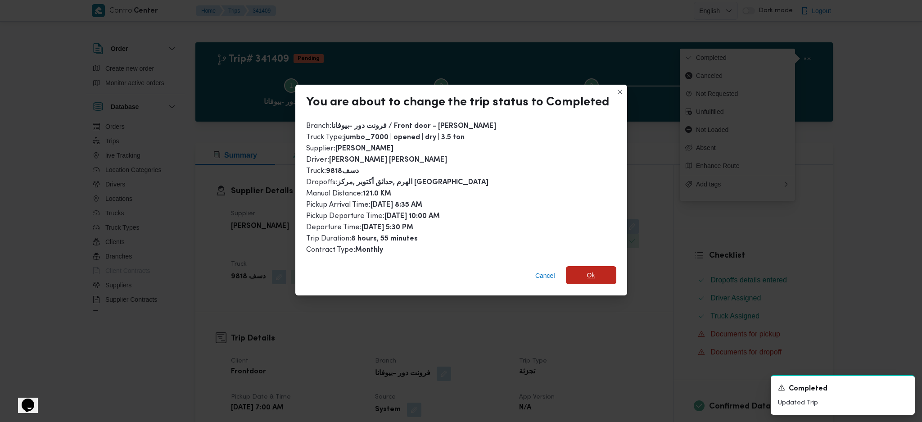
click at [588, 278] on span "Ok" at bounding box center [591, 275] width 8 height 11
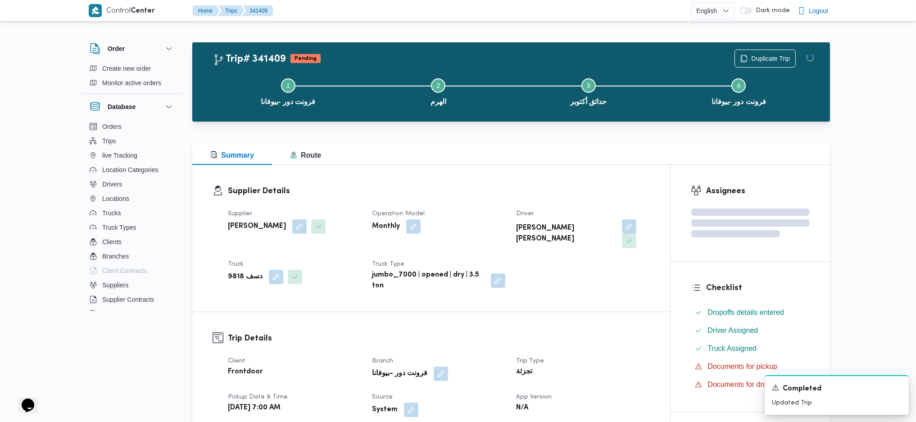
drag, startPoint x: 614, startPoint y: 361, endPoint x: 511, endPoint y: 150, distance: 234.6
click at [614, 366] on div "تجزئة" at bounding box center [582, 372] width 135 height 13
click at [511, 148] on div "Summary Route" at bounding box center [511, 154] width 638 height 22
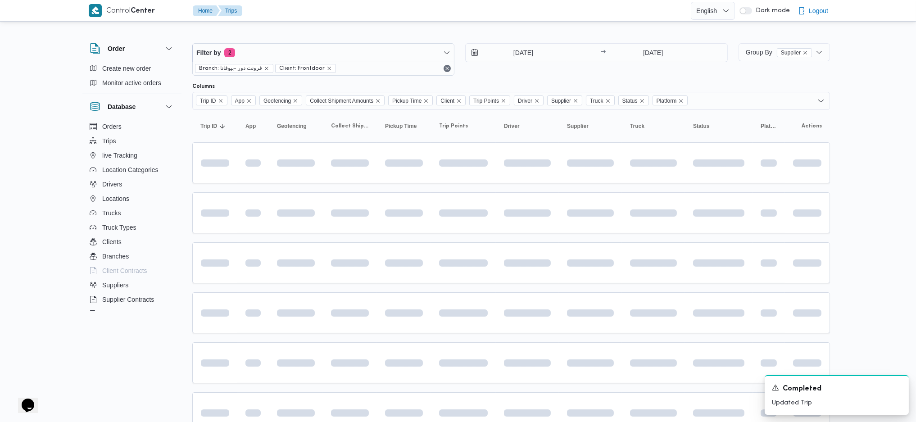
scroll to position [45, 0]
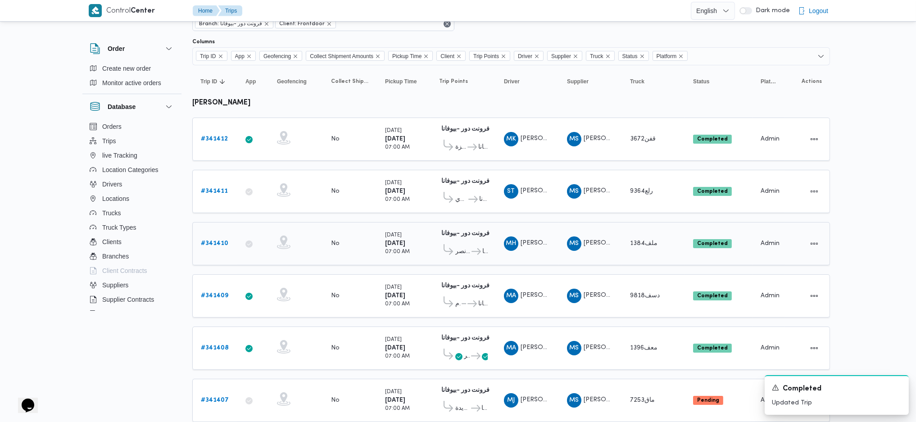
click at [466, 248] on span "قسم أول مدينة نصر" at bounding box center [462, 251] width 15 height 11
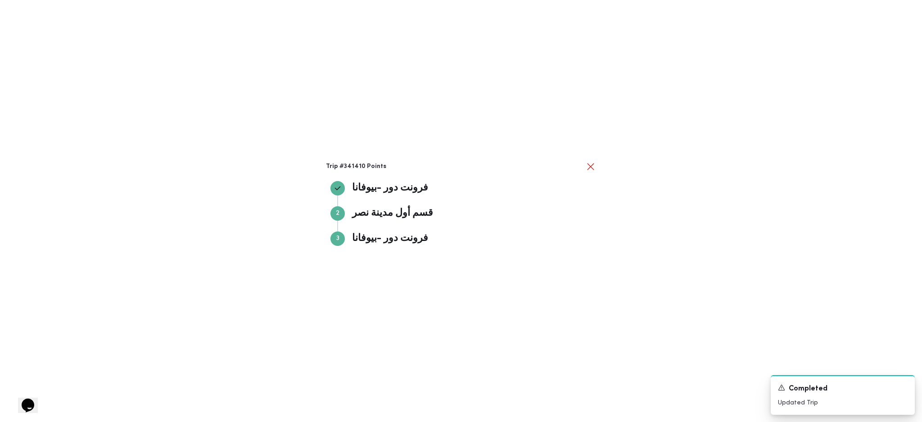
click at [461, 294] on div "Trip #341410 Points فرونت دور -بيوفانا فرونت دور -بيوفانا Step 2 2 قسم أول مدين…" at bounding box center [461, 211] width 922 height 422
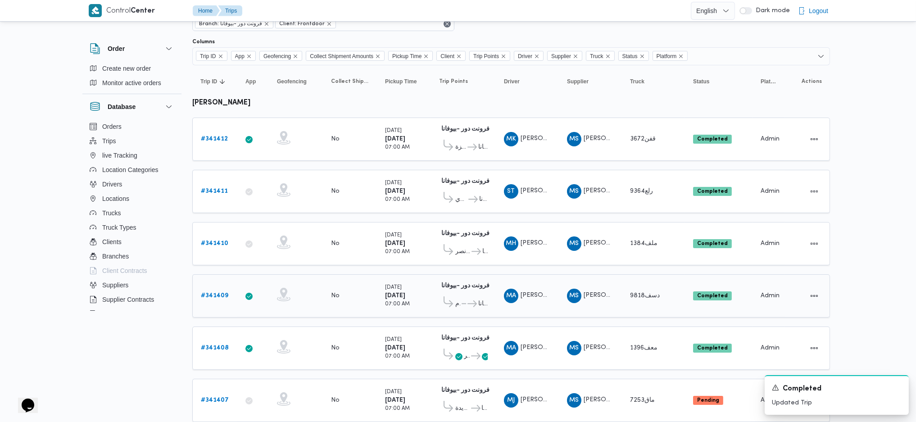
click at [466, 299] on span "فرونت دور -بيوفانا" at bounding box center [477, 304] width 22 height 11
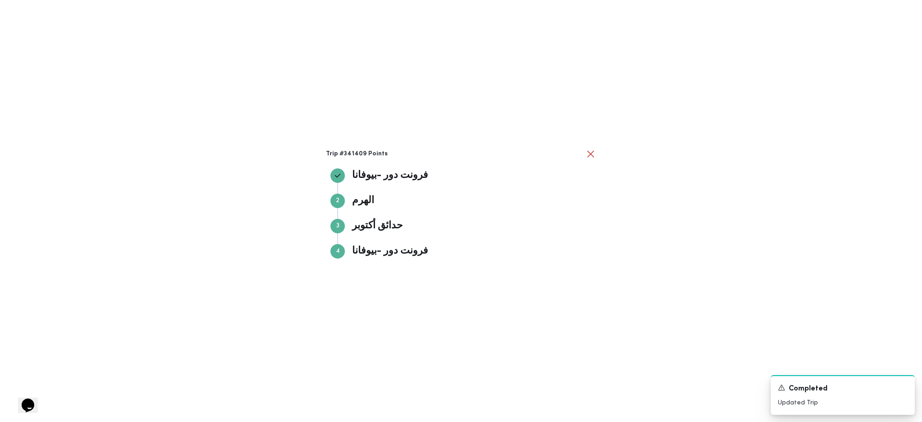
click at [647, 288] on div "Trip #341409 Points فرونت دور -بيوفانا فرونت دور -بيوفانا Step 2 2 الهرم الهرم …" at bounding box center [461, 211] width 922 height 422
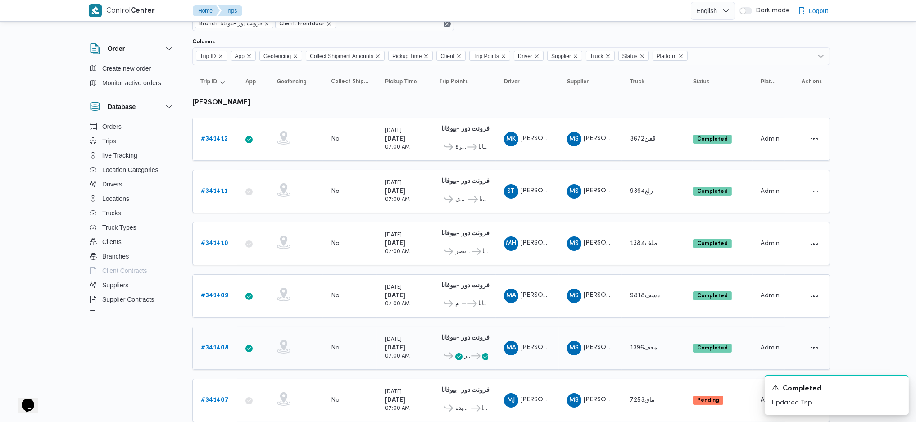
click at [204, 332] on td "Trip ID # 341408" at bounding box center [214, 347] width 45 height 43
click at [219, 345] on b "# 341408" at bounding box center [215, 348] width 28 height 6
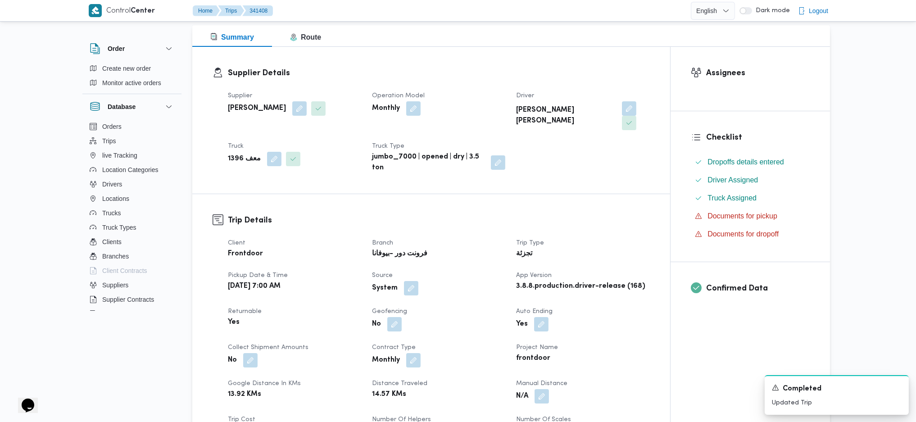
scroll to position [225, 0]
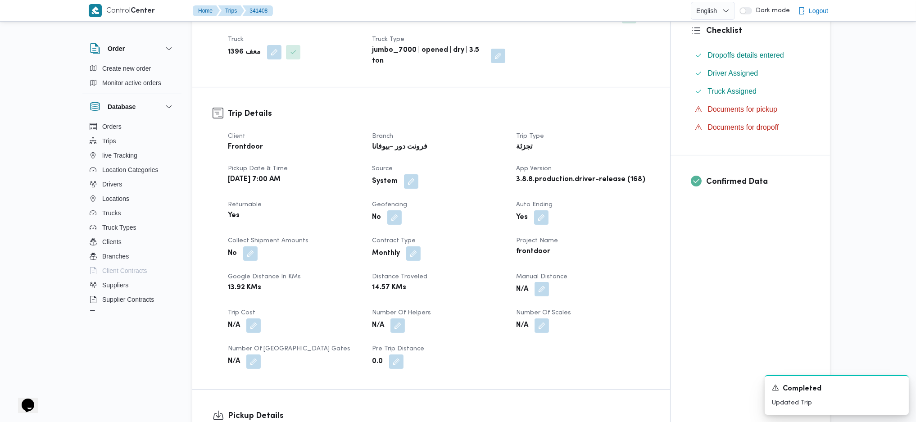
click at [547, 282] on button "button" at bounding box center [541, 289] width 14 height 14
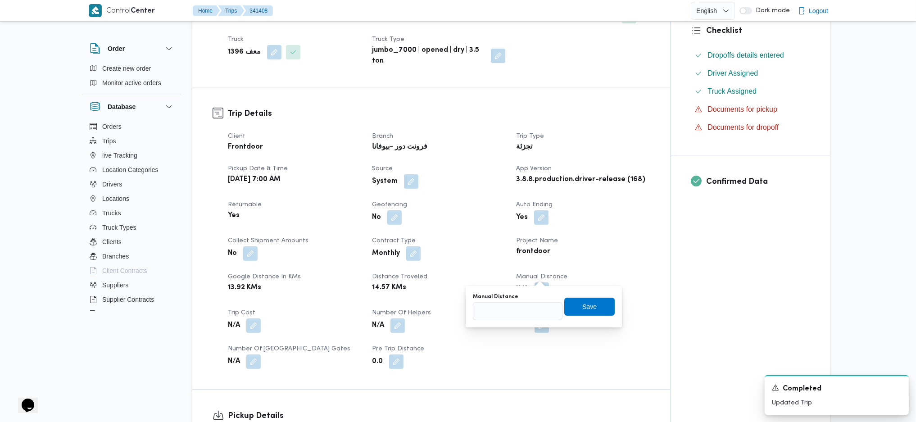
click at [515, 322] on div "You are in a dialog. To close this dialog, hit escape. Manual Distance Save" at bounding box center [544, 306] width 156 height 41
click at [515, 312] on input "Manual Distance" at bounding box center [518, 311] width 90 height 18
type input "141"
click at [577, 315] on span "Save" at bounding box center [589, 307] width 50 height 18
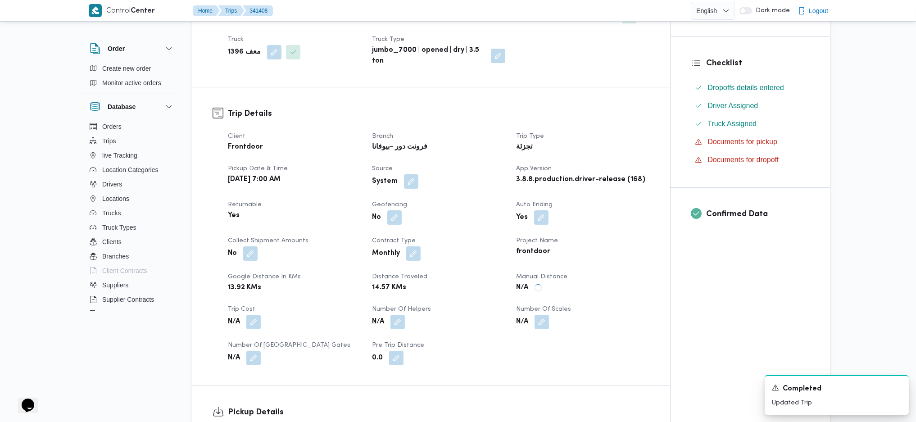
click at [571, 314] on div "N/A" at bounding box center [582, 322] width 135 height 16
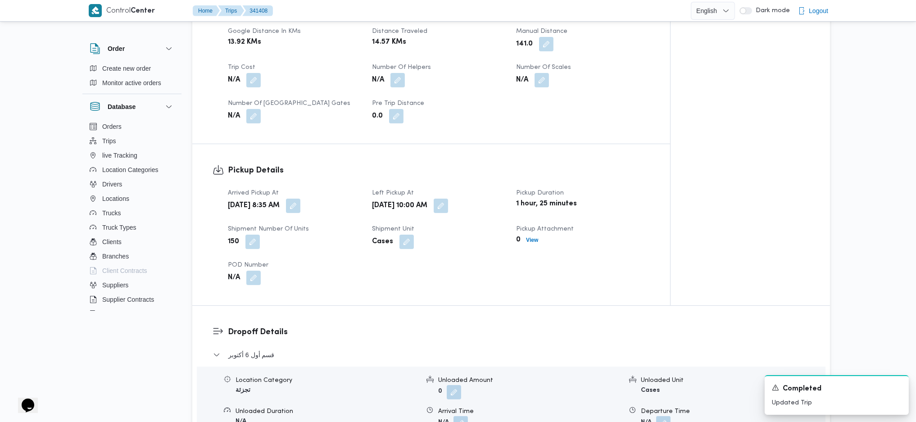
scroll to position [585, 0]
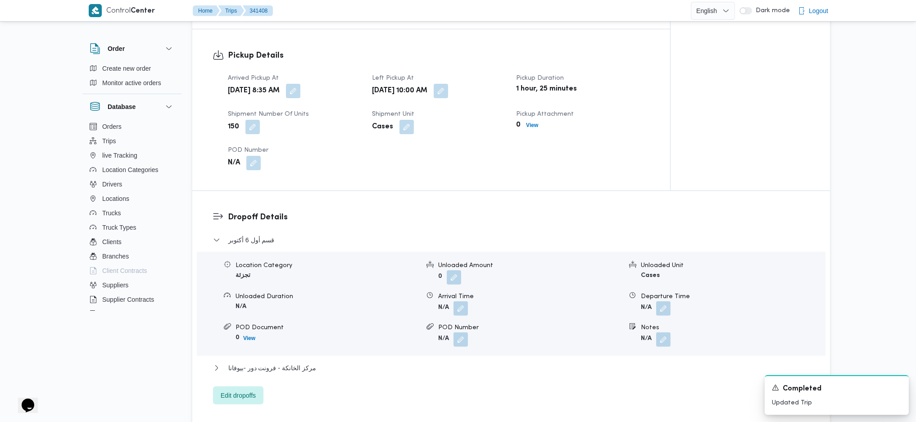
click at [275, 346] on div "قسم أول 6 أكتوبر Location Category تجزئة Unloaded Amount 0 Unloaded Unit Cases …" at bounding box center [511, 320] width 597 height 170
click at [279, 362] on span "مركز الخانكة - فرونت دور -بيوفانا" at bounding box center [272, 367] width 88 height 11
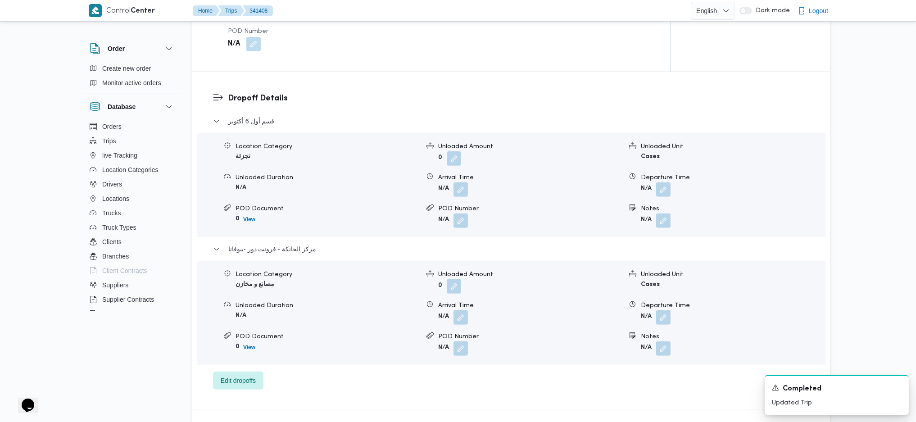
scroll to position [765, 0]
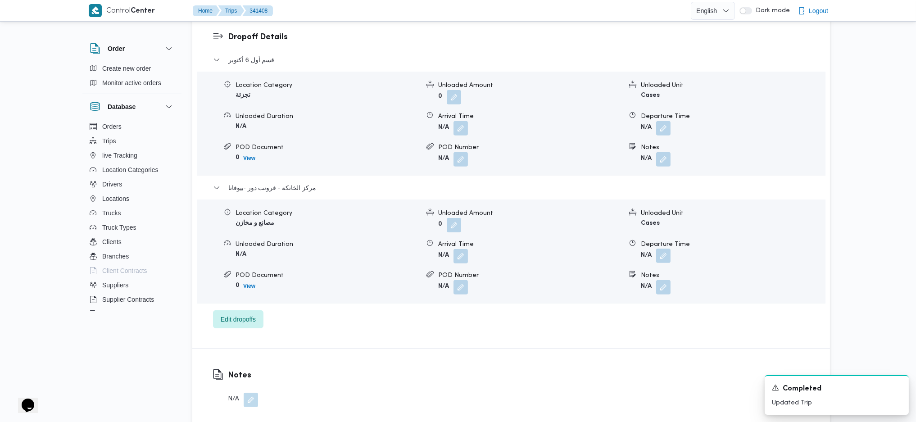
click at [665, 249] on button "button" at bounding box center [663, 256] width 14 height 14
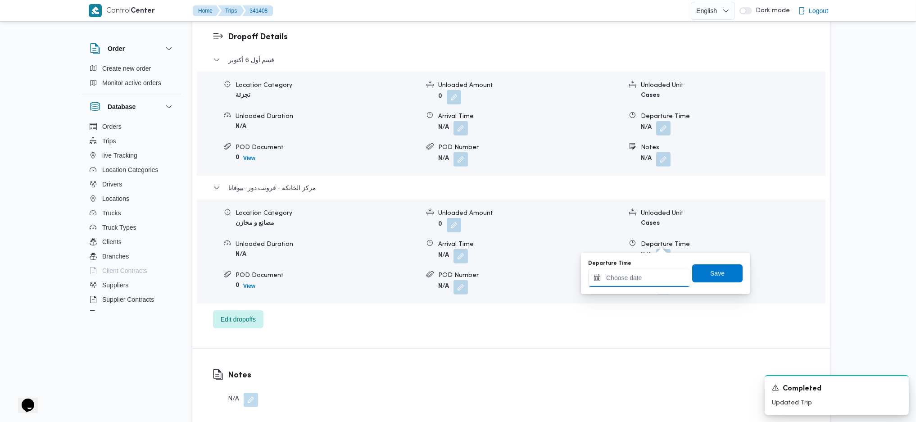
click at [644, 272] on input "Departure Time" at bounding box center [639, 278] width 102 height 18
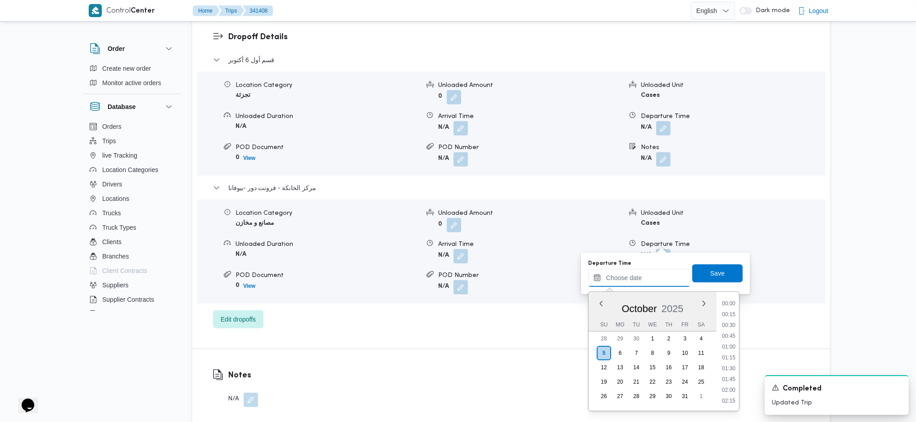
scroll to position [757, 0]
click at [728, 323] on li "18:00" at bounding box center [728, 324] width 21 height 9
type input "05/10/2025 18:00"
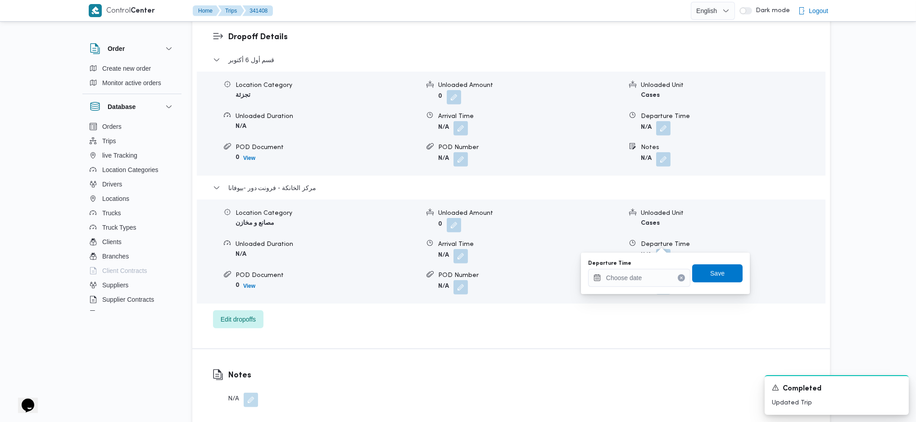
click at [715, 251] on div "Location Category مصانع و مخازن Unloaded Amount 0 Unloaded Unit Cases Unloaded …" at bounding box center [511, 251] width 636 height 102
click at [662, 249] on button "button" at bounding box center [663, 256] width 14 height 14
drag, startPoint x: 662, startPoint y: 286, endPoint x: 662, endPoint y: 278, distance: 7.7
click at [662, 284] on div at bounding box center [639, 278] width 102 height 18
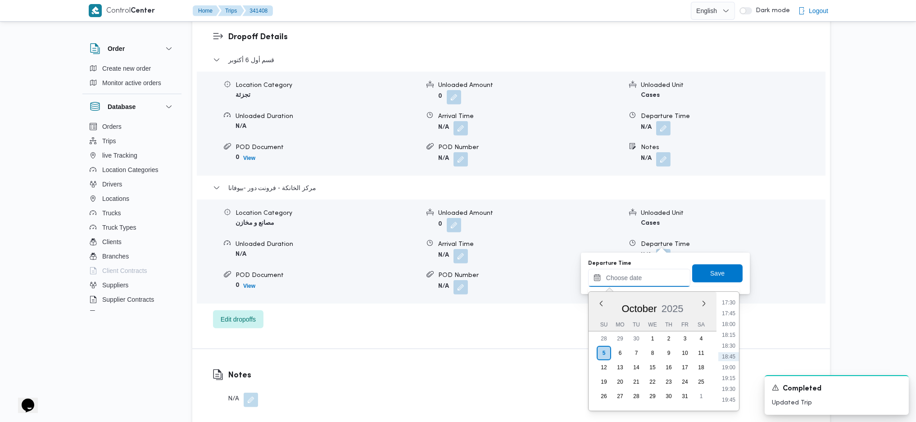
click at [664, 279] on input "Departure Time" at bounding box center [639, 278] width 102 height 18
click at [730, 325] on li "18:00" at bounding box center [728, 324] width 21 height 9
type input "05/10/2025 18:00"
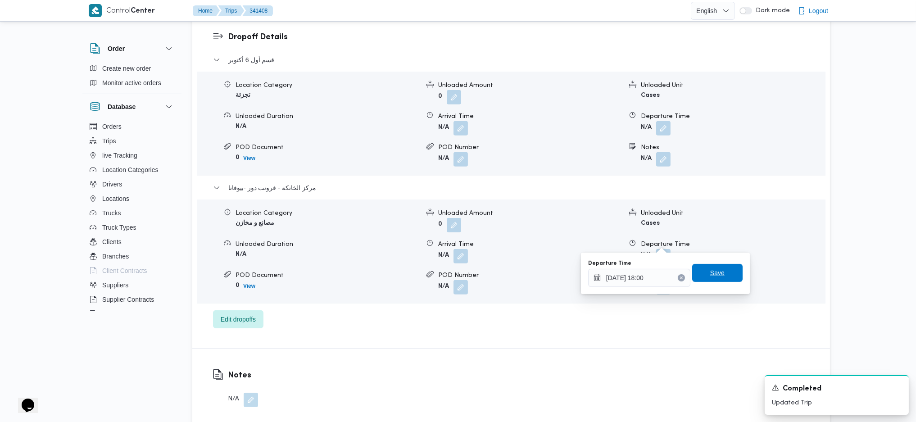
click at [724, 269] on span "Save" at bounding box center [717, 273] width 50 height 18
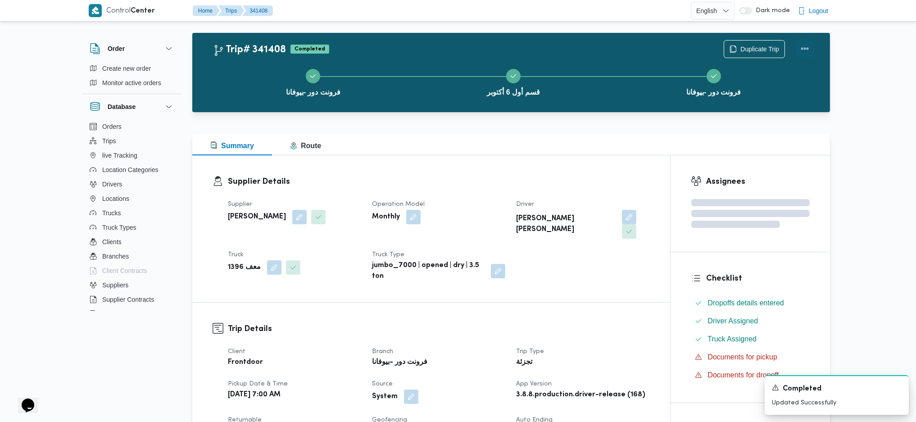
scroll to position [0, 0]
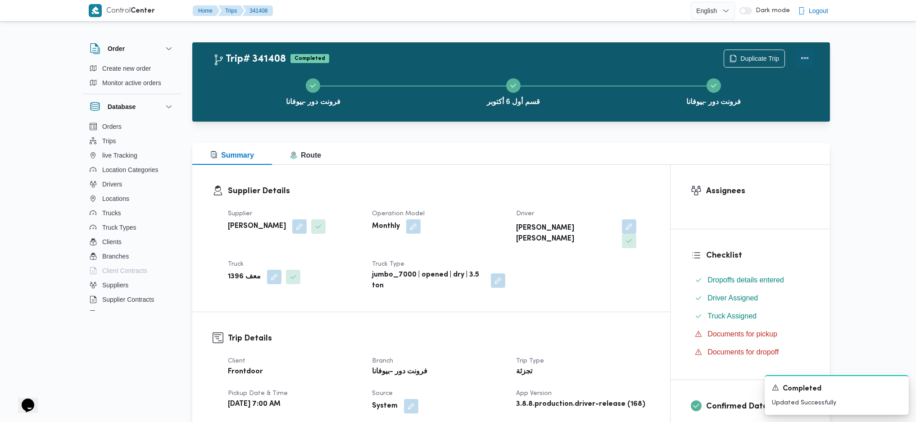
click at [803, 59] on button "Actions" at bounding box center [805, 58] width 18 height 18
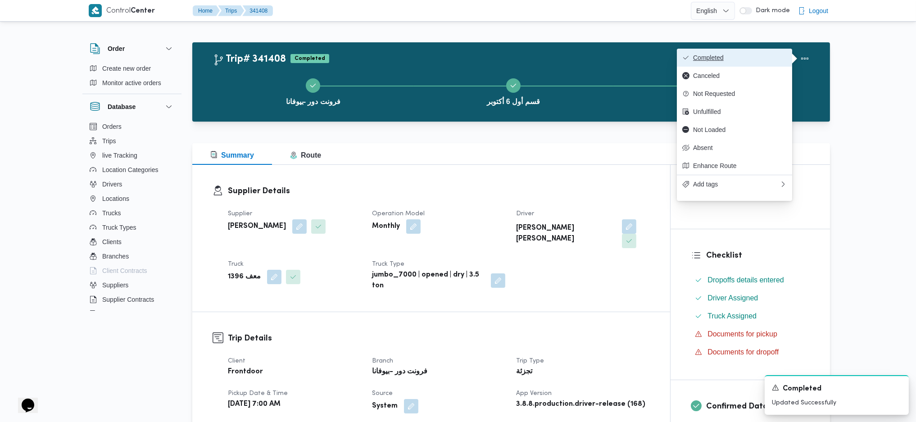
click at [741, 64] on button "Completed" at bounding box center [734, 58] width 115 height 18
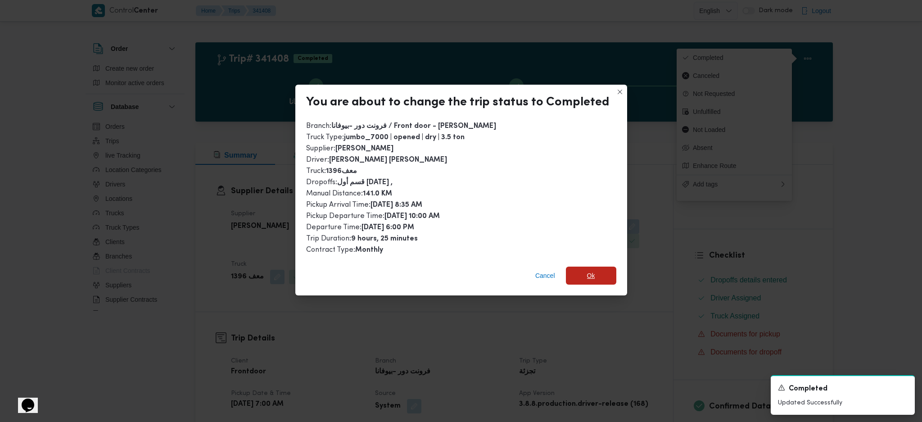
click at [574, 280] on span "Ok" at bounding box center [591, 276] width 50 height 18
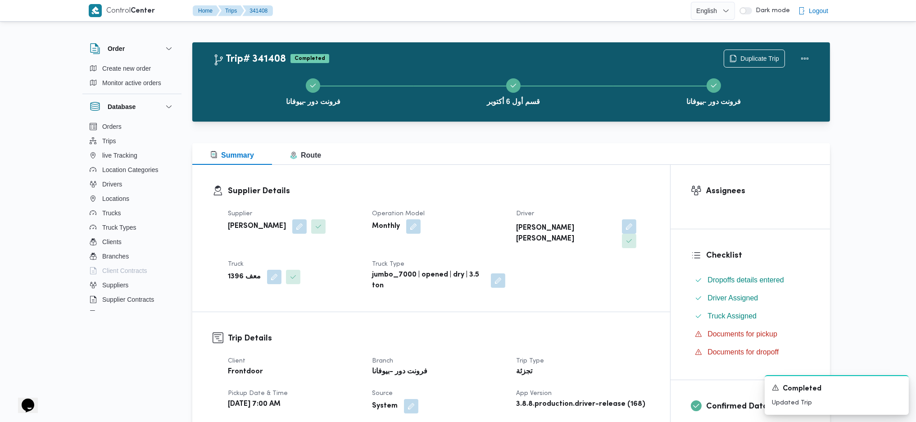
click at [479, 186] on h3 "Supplier Details" at bounding box center [439, 191] width 422 height 12
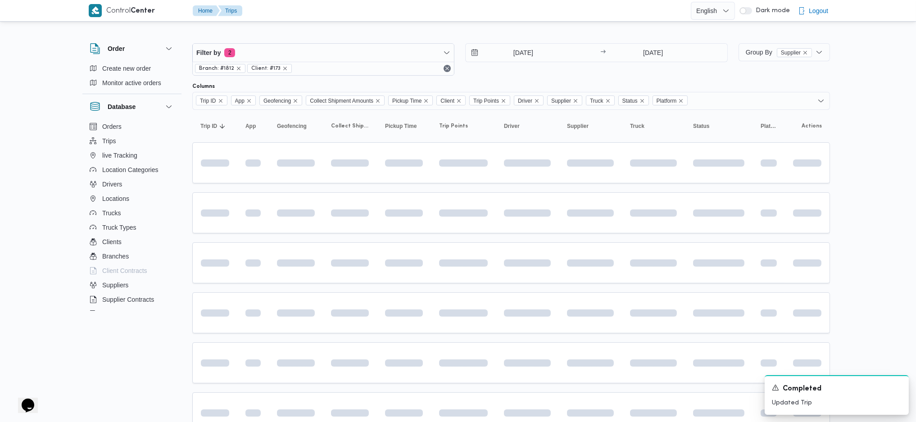
scroll to position [45, 0]
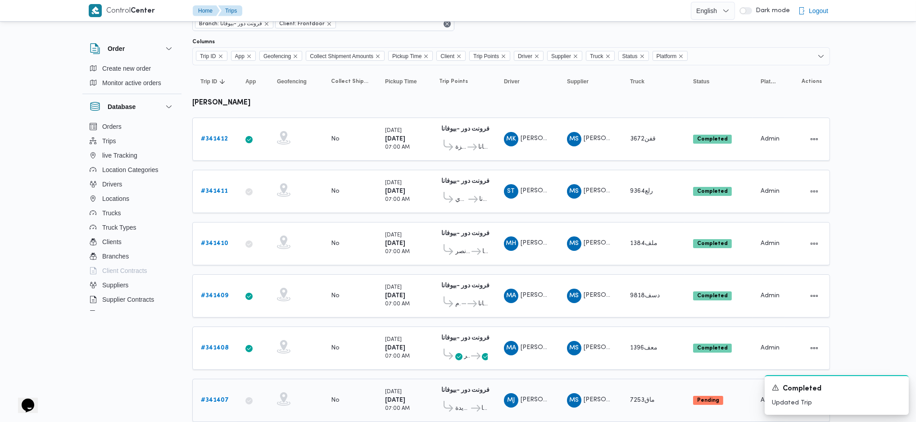
click at [220, 397] on b "# 341407" at bounding box center [215, 400] width 28 height 6
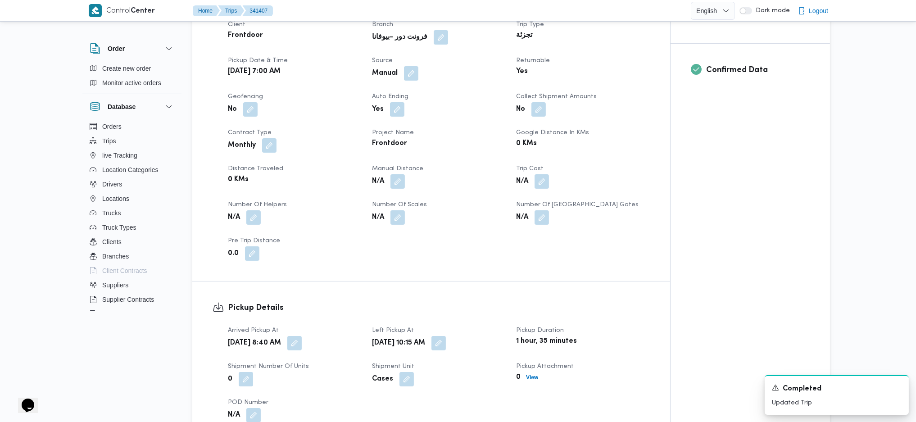
scroll to position [405, 0]
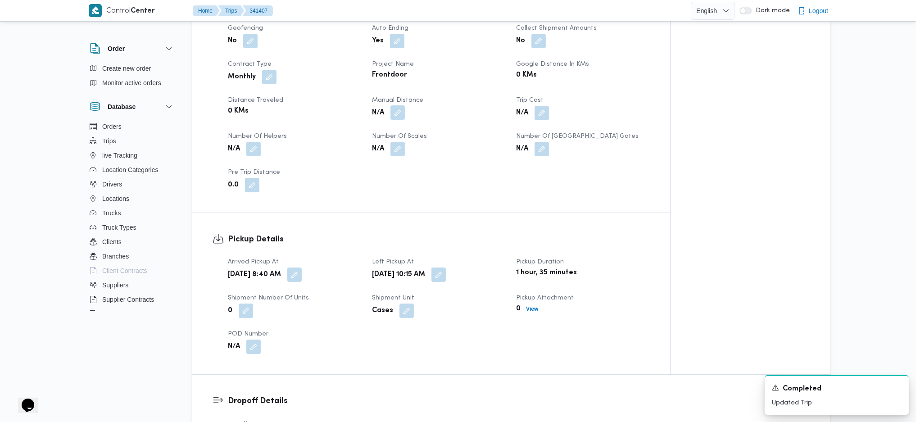
click at [396, 105] on button "button" at bounding box center [397, 112] width 14 height 14
click at [369, 146] on div "You are in a dialog. To close this dialog, hit escape. Manual Distance Save" at bounding box center [400, 129] width 156 height 41
click at [379, 133] on input "Manual Distance" at bounding box center [374, 135] width 90 height 18
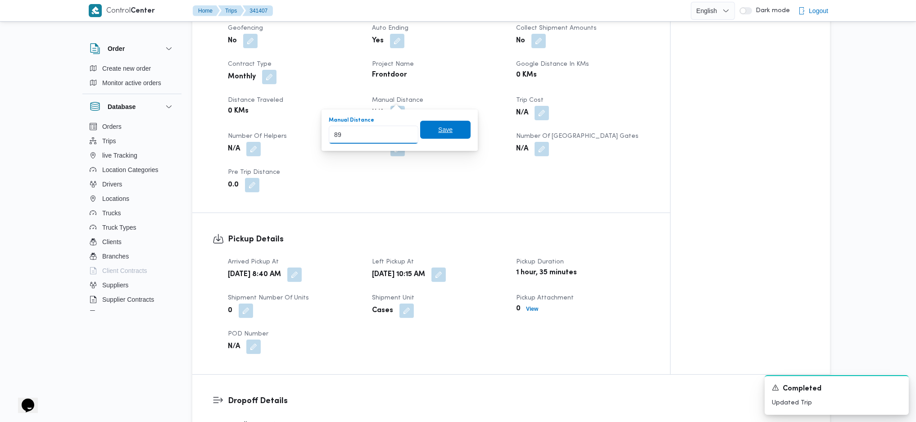
type input "89"
click at [445, 133] on span "Save" at bounding box center [445, 130] width 50 height 18
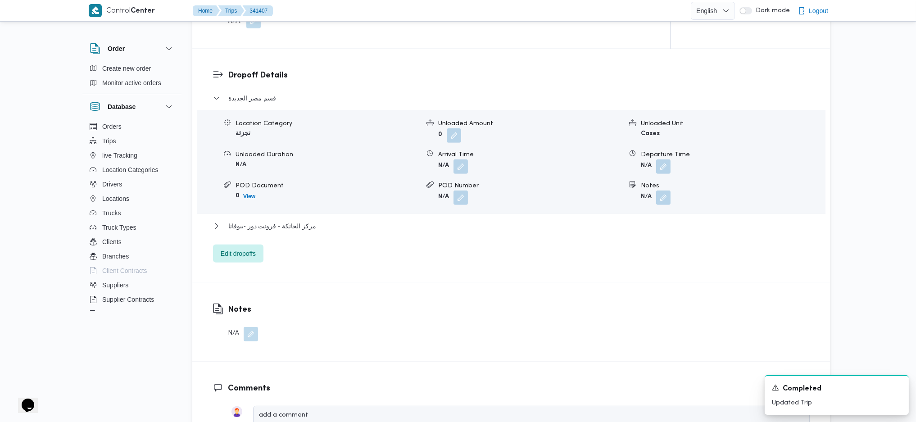
scroll to position [825, 0]
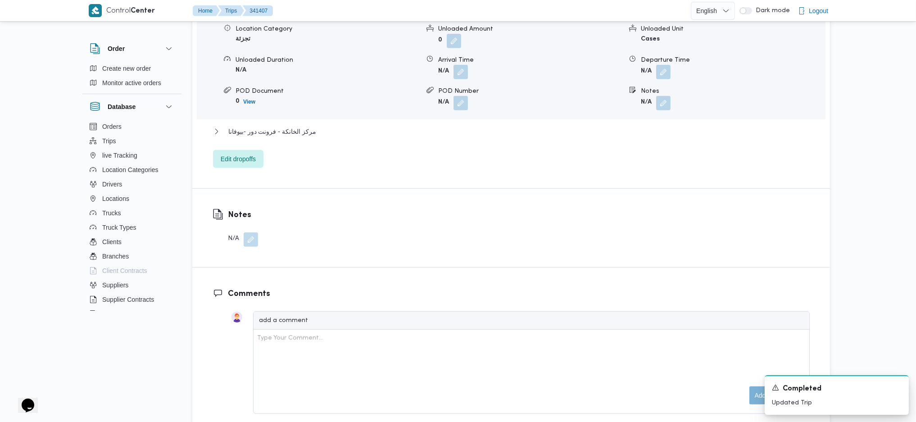
click at [293, 126] on div "مركز الخانكة - فرونت دور -بيوفانا" at bounding box center [511, 134] width 597 height 17
click at [296, 100] on div "Location Category تجزئة Unloaded Amount 0 Unloaded Unit Cases Unloaded Duration…" at bounding box center [511, 67] width 636 height 102
click at [292, 126] on span "مركز الخانكة - فرونت دور -بيوفانا" at bounding box center [272, 131] width 88 height 11
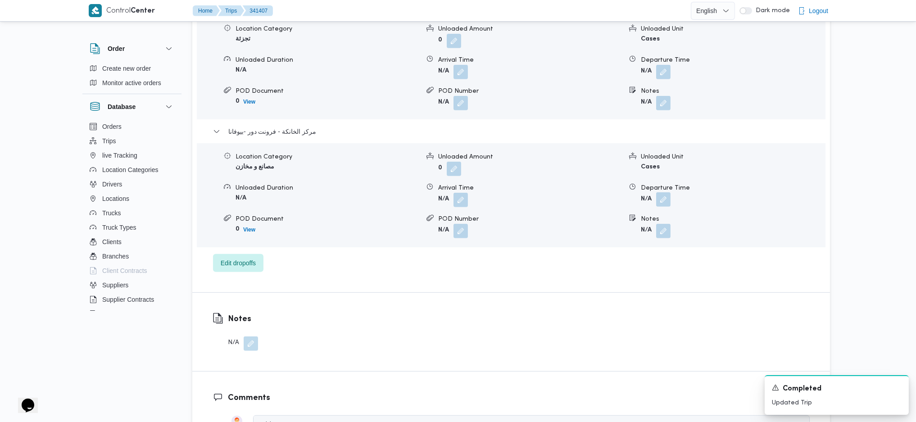
click at [661, 192] on button "button" at bounding box center [663, 199] width 14 height 14
drag, startPoint x: 661, startPoint y: 188, endPoint x: 638, endPoint y: 230, distance: 48.4
click at [631, 231] on div "You are in a dialog. To close this dialog, hit escape. Departure Time Save" at bounding box center [665, 216] width 169 height 41
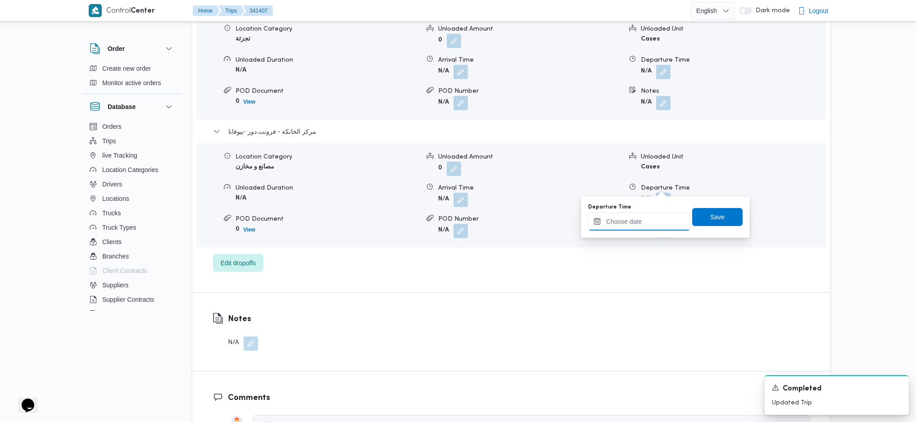
click at [643, 226] on input "Departure Time" at bounding box center [639, 222] width 102 height 18
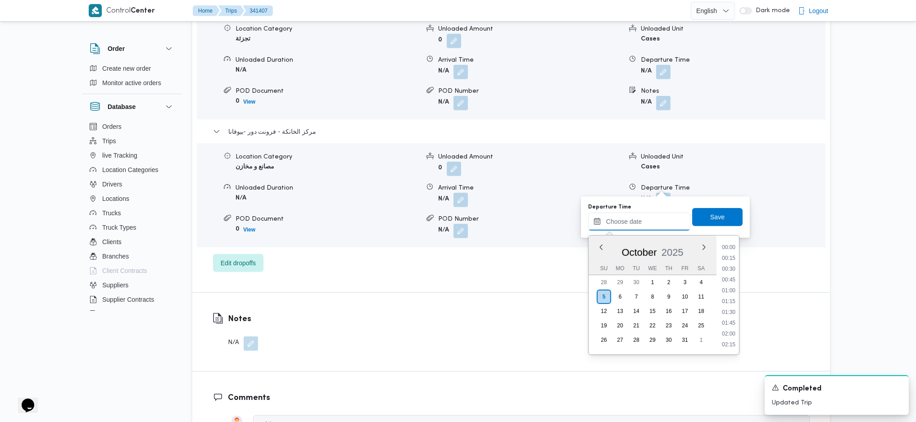
scroll to position [757, 0]
click at [725, 258] on li "17:45" at bounding box center [728, 257] width 21 height 9
type input "05/10/2025 17:45"
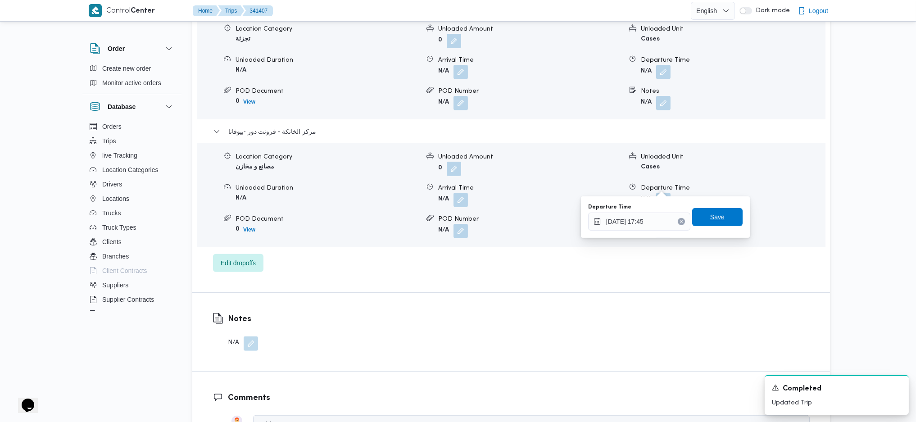
click at [716, 222] on span "Save" at bounding box center [717, 217] width 50 height 18
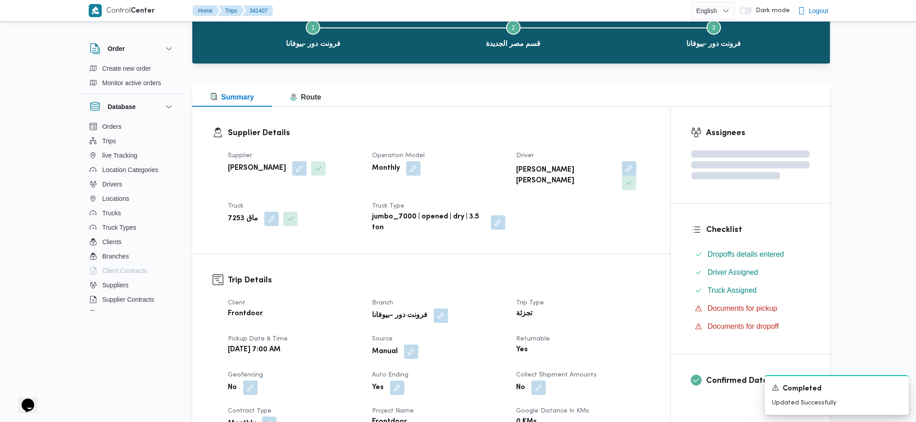
scroll to position [0, 0]
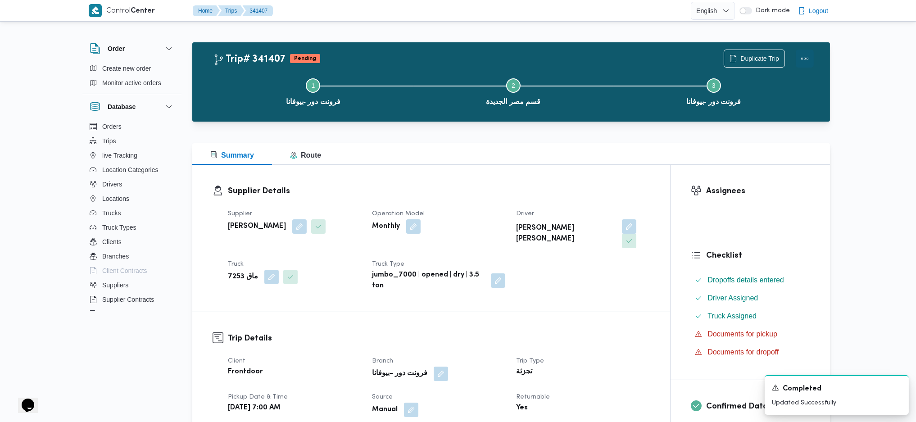
click at [802, 53] on button "Actions" at bounding box center [805, 59] width 18 height 18
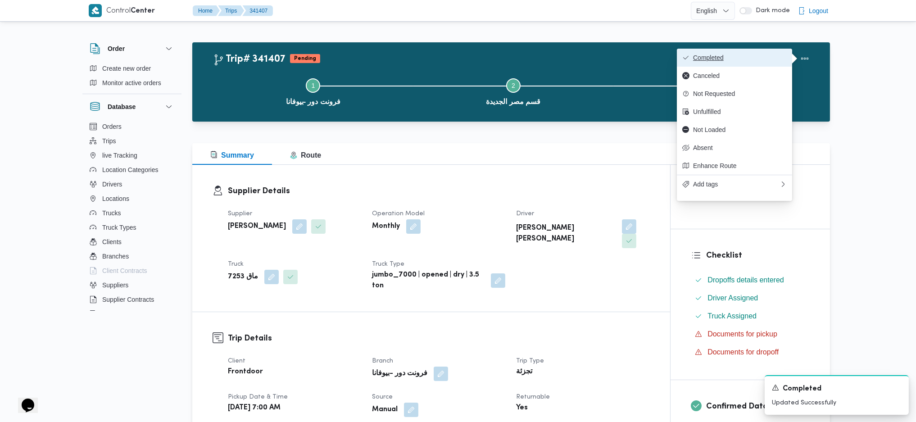
click at [741, 53] on button "Completed" at bounding box center [734, 58] width 115 height 18
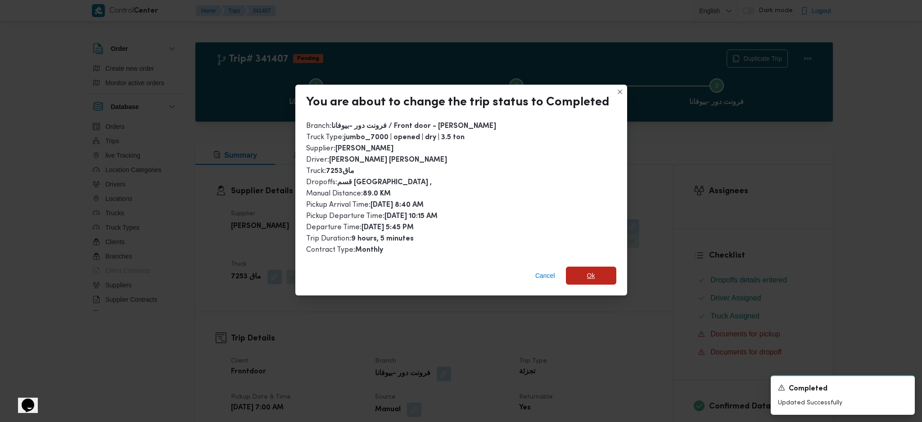
drag, startPoint x: 582, startPoint y: 277, endPoint x: 616, endPoint y: 353, distance: 83.6
click at [584, 277] on span "Ok" at bounding box center [591, 276] width 50 height 18
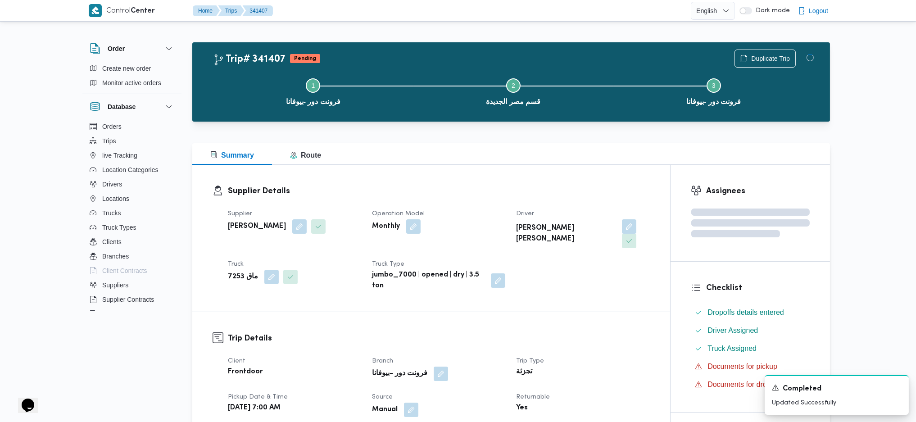
drag, startPoint x: 616, startPoint y: 353, endPoint x: 526, endPoint y: 188, distance: 188.4
click at [612, 356] on dl "Trip Type تجزئة" at bounding box center [582, 367] width 133 height 23
click at [519, 165] on div "Supplier Details Supplier محمد صلاح عبداللطيف الشريف Operation Model Monthly Dr…" at bounding box center [431, 238] width 478 height 147
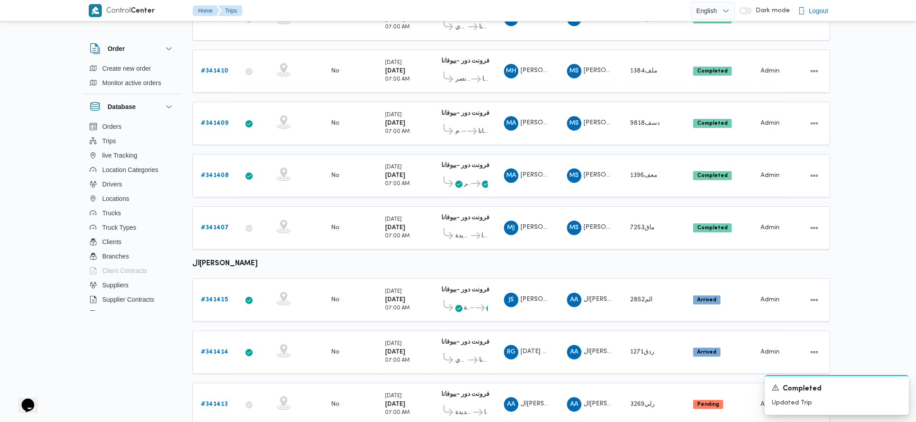
scroll to position [285, 0]
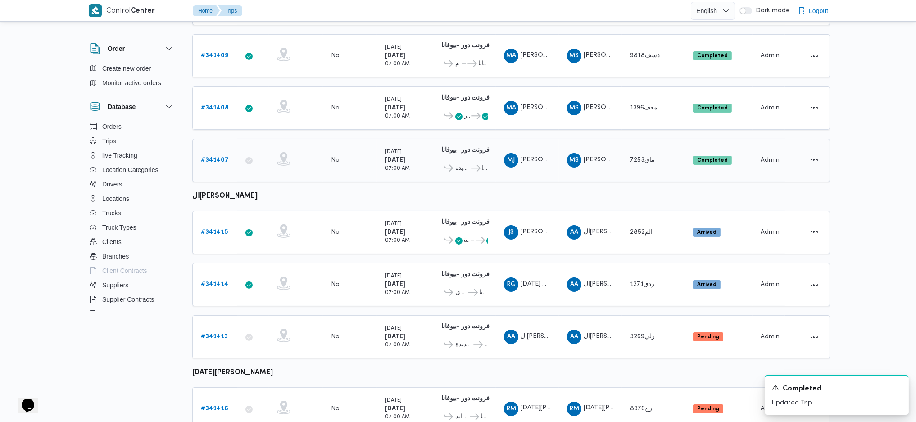
click at [467, 161] on span "قسم مصر الجديدة فرونت دور -بيوفانا" at bounding box center [463, 168] width 49 height 15
click at [222, 229] on b "# 341415" at bounding box center [214, 232] width 27 height 6
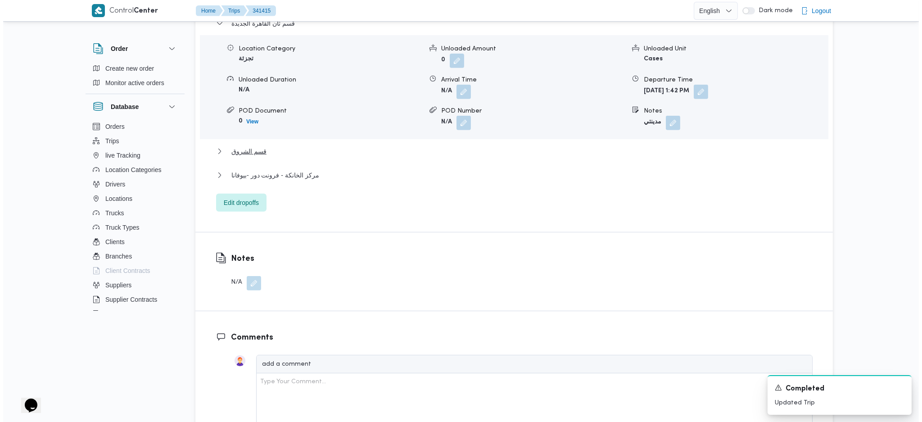
scroll to position [720, 0]
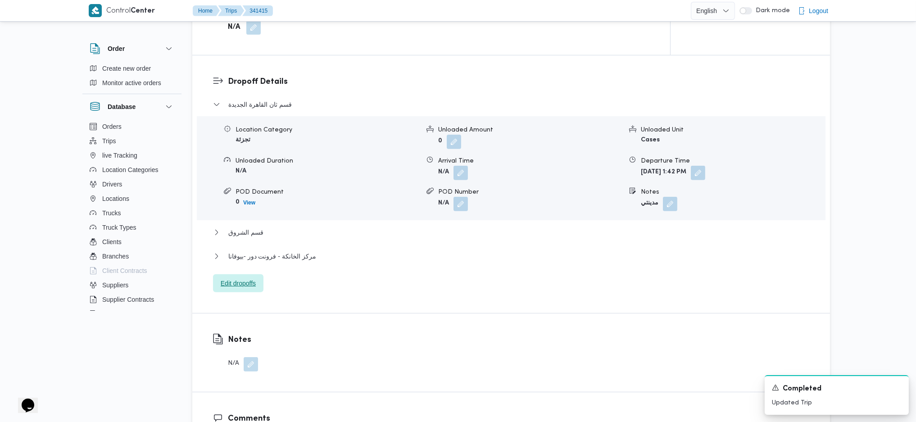
click at [249, 278] on span "Edit dropoffs" at bounding box center [238, 283] width 35 height 11
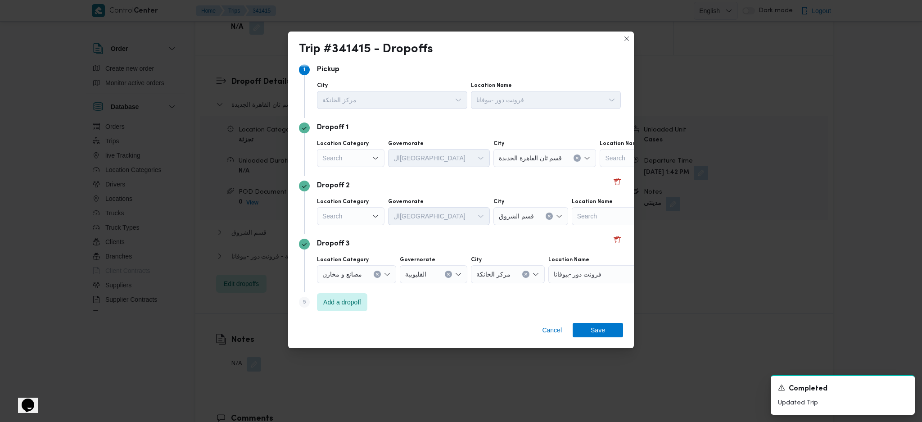
scroll to position [11, 0]
click at [375, 272] on button "Clear input" at bounding box center [377, 270] width 7 height 7
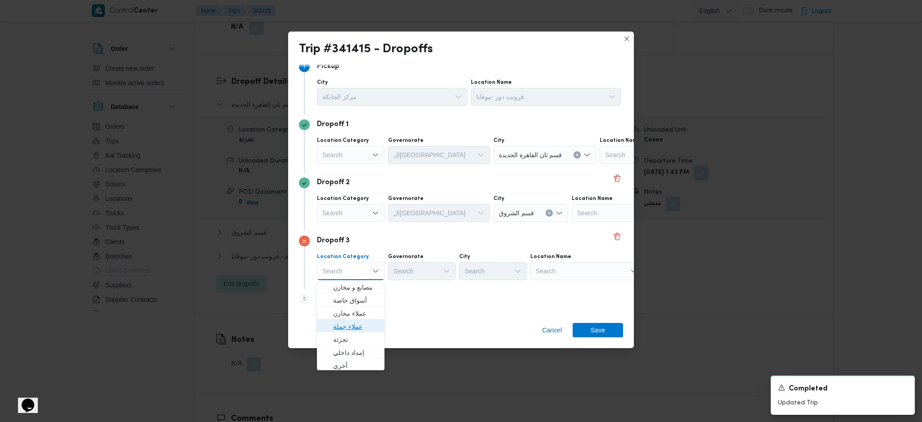
click at [360, 322] on span "عملاء جملة" at bounding box center [356, 326] width 46 height 11
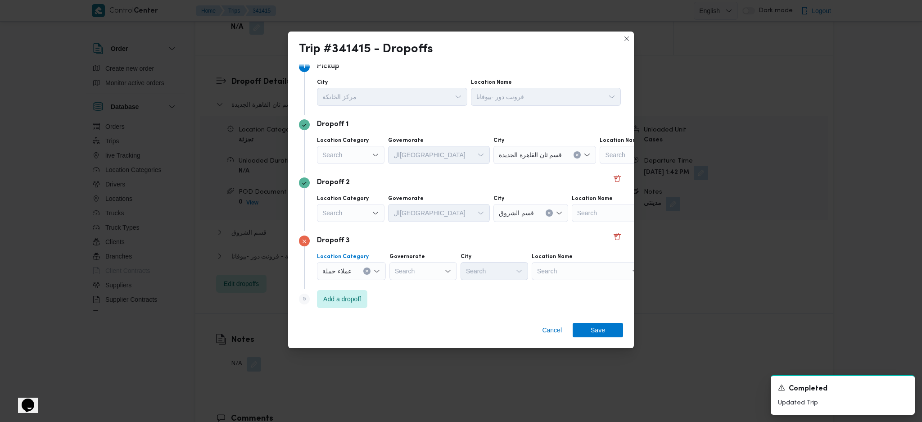
click at [423, 272] on div "Search" at bounding box center [424, 271] width 68 height 18
click at [414, 354] on span "القاهرة" at bounding box center [427, 358] width 46 height 11
click at [505, 274] on div "Search" at bounding box center [539, 271] width 68 height 18
type input "عب"
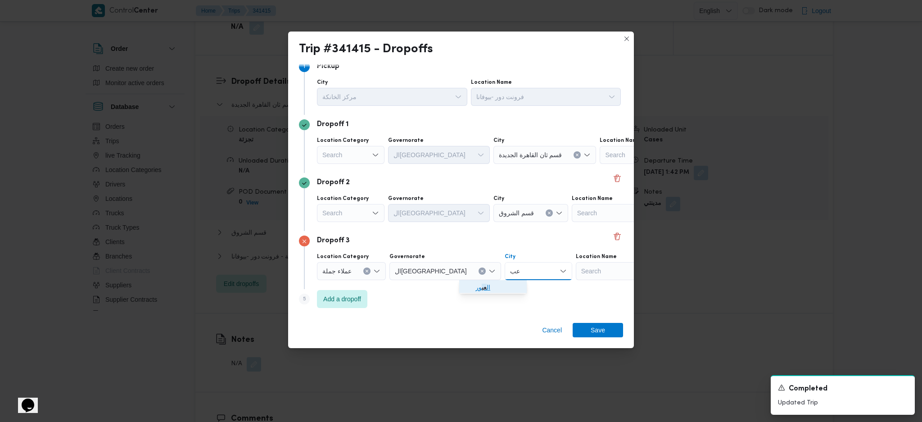
click at [467, 285] on icon "button" at bounding box center [468, 287] width 7 height 7
drag, startPoint x: 329, startPoint y: 296, endPoint x: 417, endPoint y: 316, distance: 90.1
click at [329, 298] on span "Add a dropoff" at bounding box center [342, 299] width 38 height 11
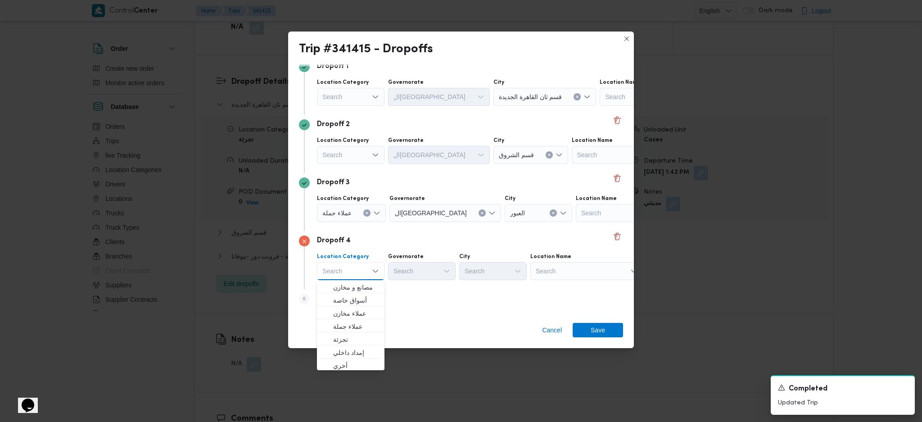
click at [557, 278] on div "Search" at bounding box center [586, 271] width 113 height 18
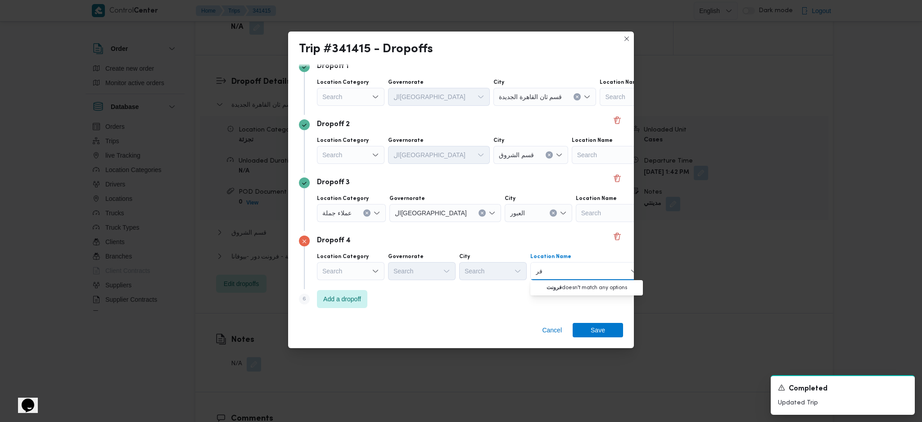
type input "ف"
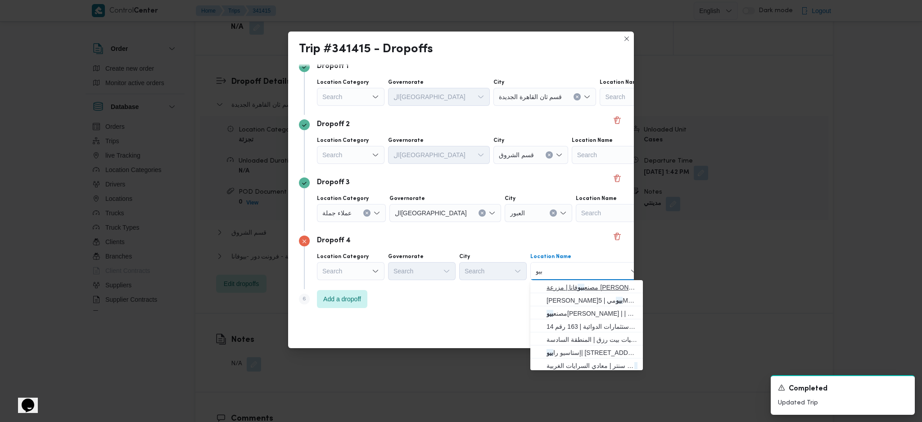
type input "بيو"
drag, startPoint x: 556, startPoint y: 289, endPoint x: 562, endPoint y: 296, distance: 8.9
click at [556, 289] on span "مصنع بيو فانا | مزرعة صبحى كابر | null" at bounding box center [592, 287] width 91 height 11
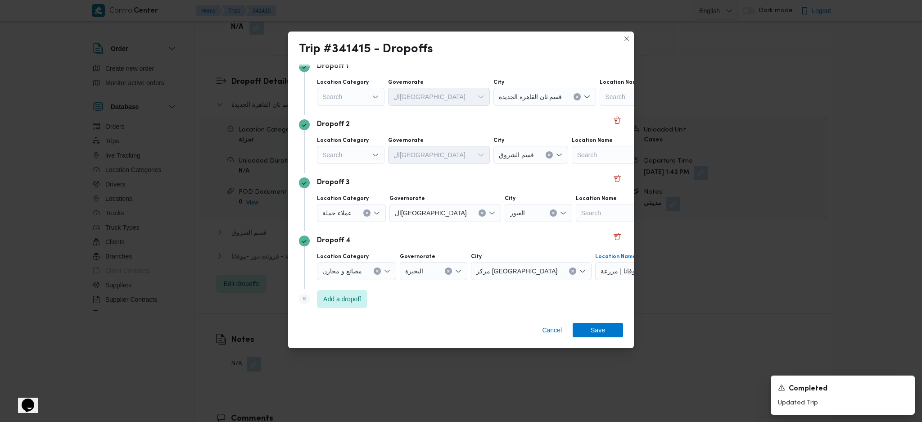
click at [603, 272] on span "مصنع بيوفانا | مزرعة صبحى كابر | null" at bounding box center [637, 271] width 73 height 10
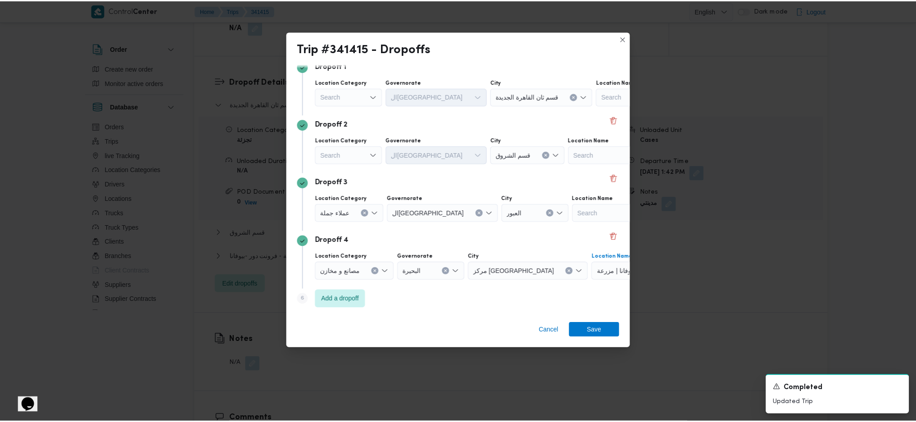
scroll to position [69, 49]
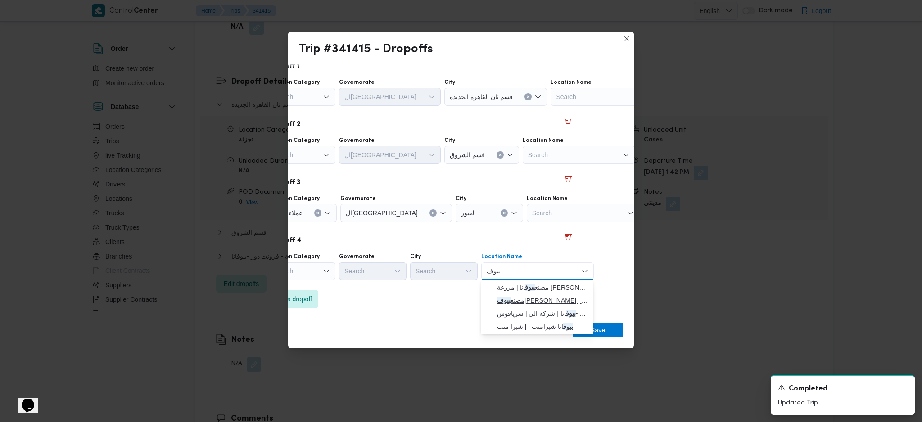
type input "بيوف"
click at [539, 301] on span "مصنع بيوف انا المنصوريه | | زاوية أبو مسلم" at bounding box center [542, 300] width 91 height 11
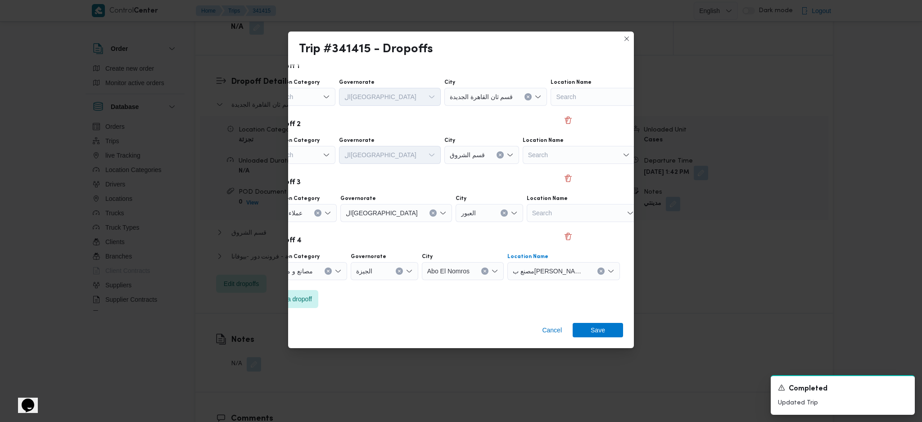
click at [556, 273] on span "مصنع بيوفانا المنصوريه | | زاوية أبو مسلم" at bounding box center [549, 271] width 73 height 10
type input "ف"
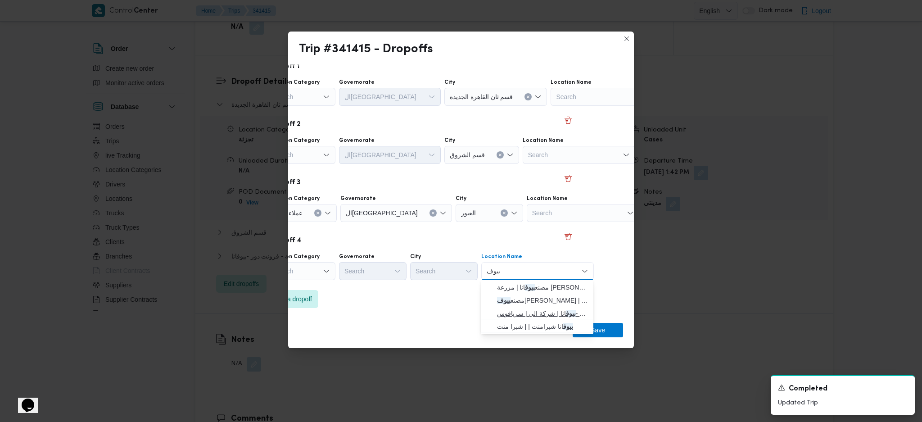
type input "بيوف"
drag, startPoint x: 552, startPoint y: 313, endPoint x: 566, endPoint y: 319, distance: 15.4
click at [552, 313] on span "فرونت دور - بيوف انا | شركة الي | سرياقوس" at bounding box center [542, 313] width 91 height 11
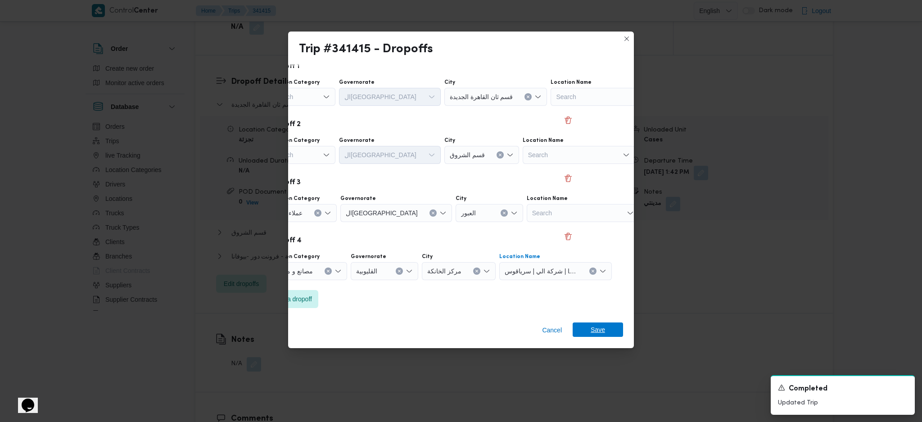
click at [598, 330] on span "Save" at bounding box center [598, 329] width 14 height 14
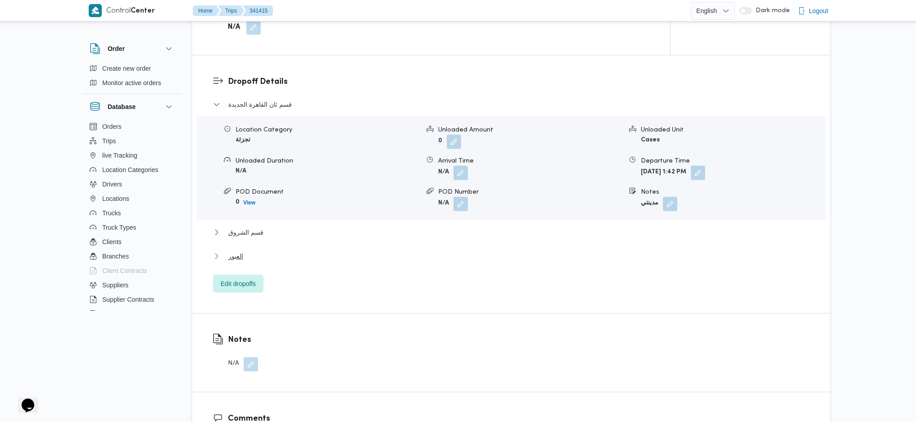
click at [240, 251] on span "العبور" at bounding box center [235, 256] width 15 height 11
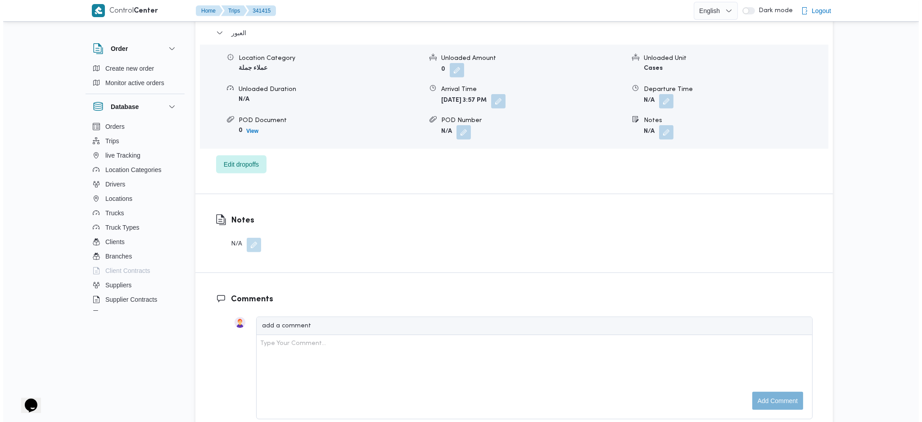
scroll to position [1020, 0]
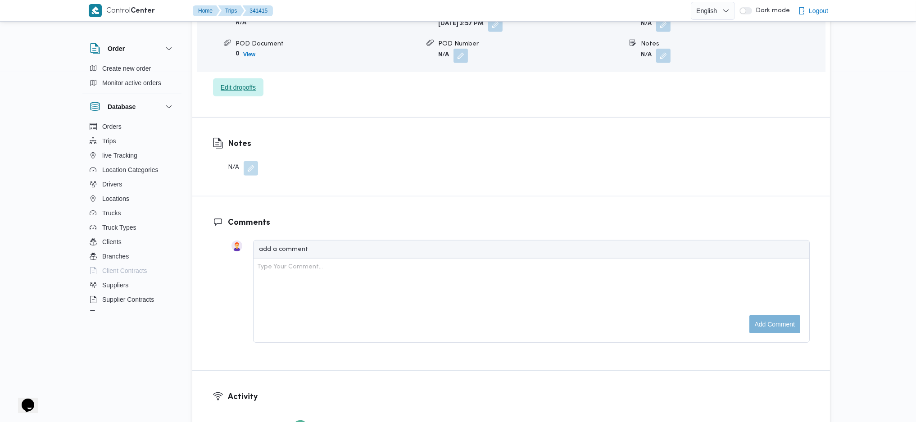
click at [239, 82] on span "Edit dropoffs" at bounding box center [238, 87] width 35 height 11
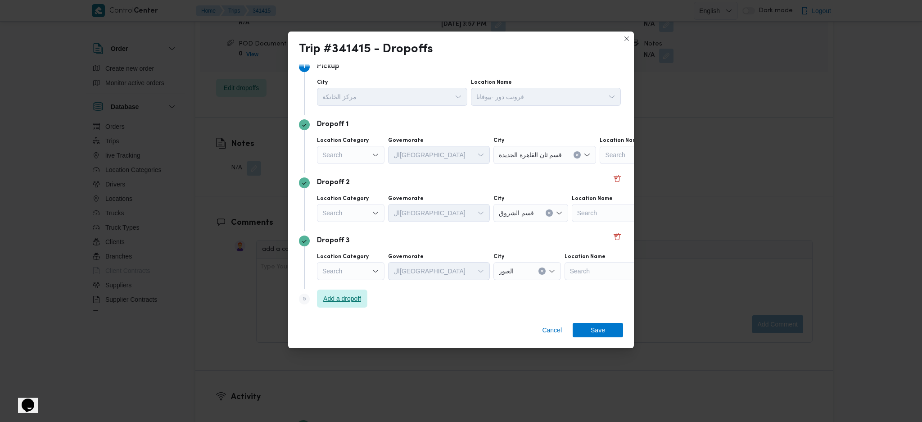
click at [344, 301] on span "Add a dropoff" at bounding box center [342, 298] width 38 height 11
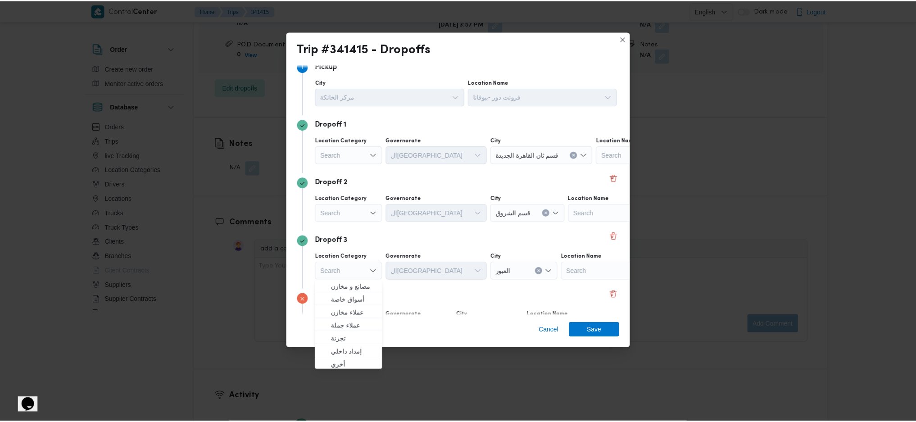
scroll to position [69, 0]
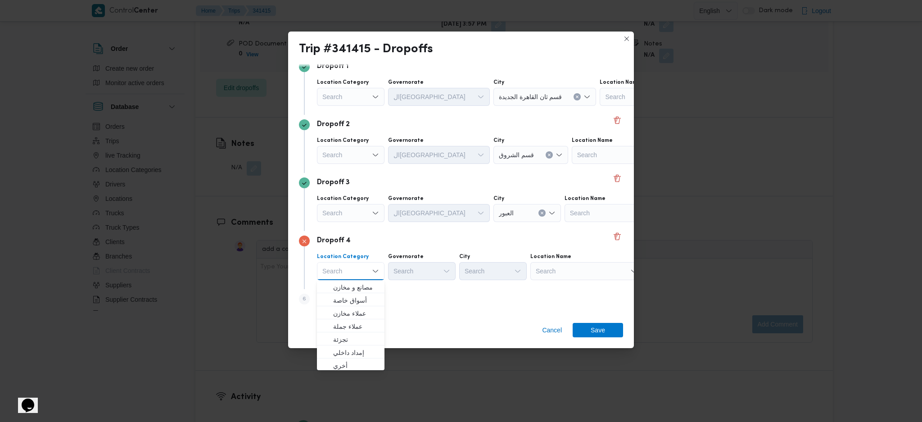
click at [561, 265] on div "Search" at bounding box center [586, 271] width 113 height 18
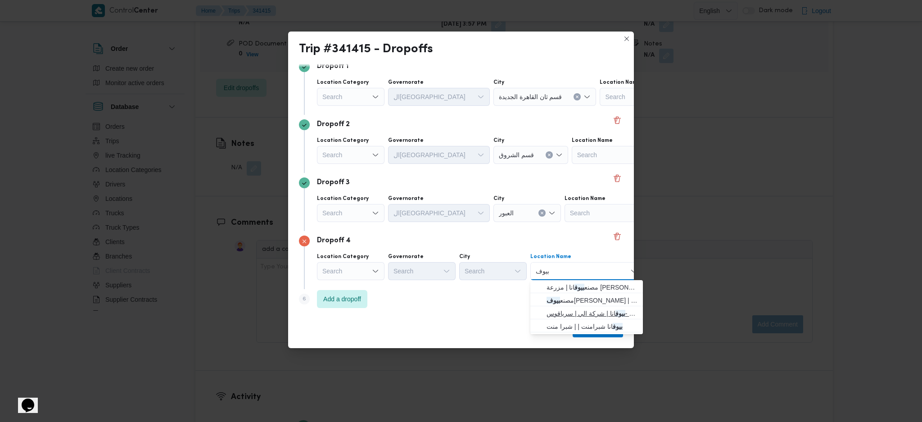
type input "بيوف"
click at [584, 317] on span "فرونت دور - بيوف انا | شركة الي | سرياقوس" at bounding box center [592, 313] width 91 height 11
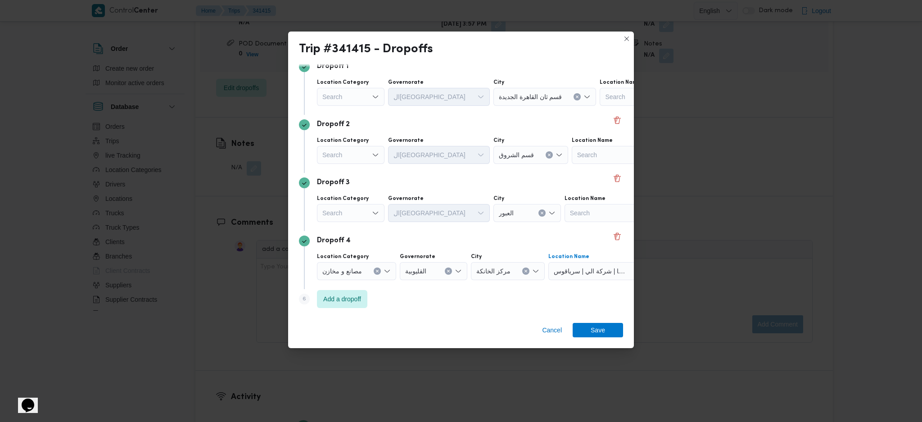
click at [599, 340] on div "Cancel Save" at bounding box center [461, 332] width 346 height 32
click at [599, 333] on span "Save" at bounding box center [598, 329] width 14 height 14
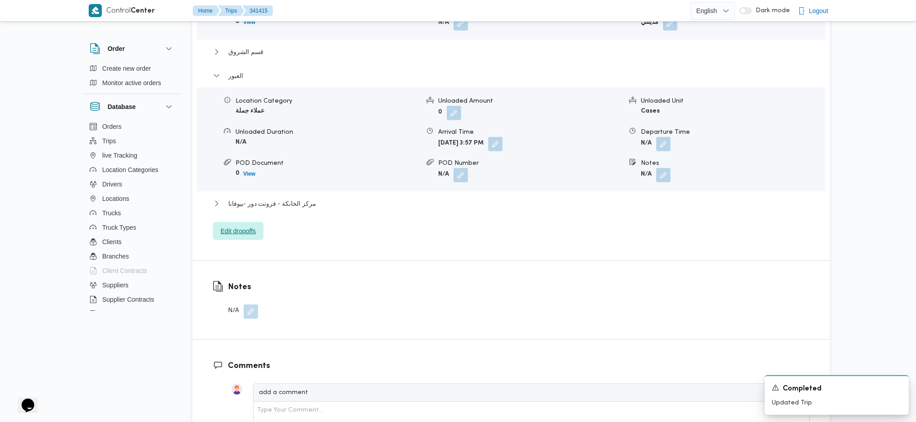
scroll to position [901, 0]
click at [306, 199] on div "مركز الخانكة - فرونت دور -بيوفانا" at bounding box center [511, 207] width 597 height 17
click at [303, 199] on span "مركز الخانكة - فرونت دور -بيوفانا" at bounding box center [272, 204] width 88 height 11
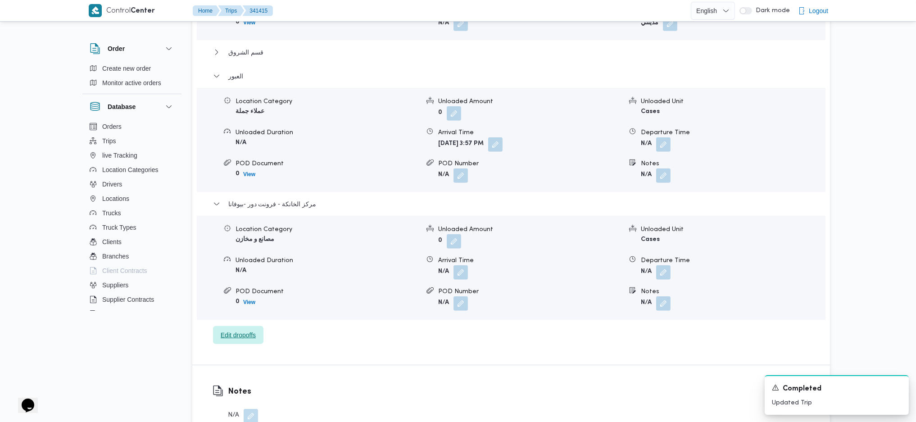
scroll to position [1081, 0]
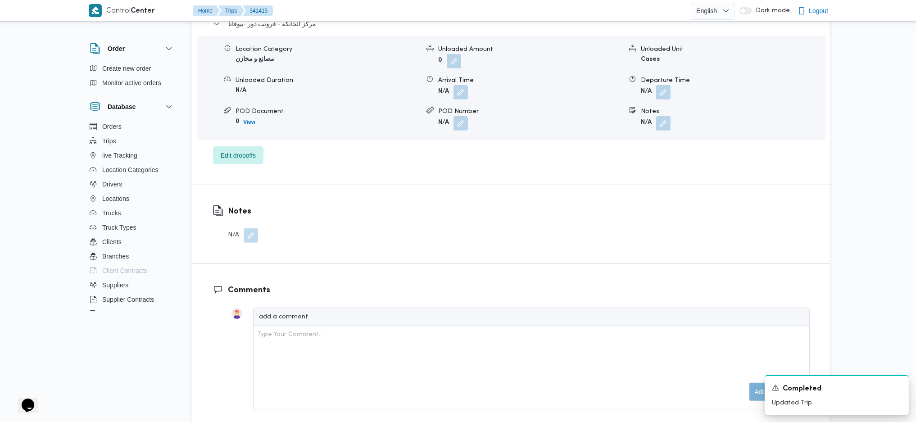
click at [249, 228] on button "button" at bounding box center [251, 235] width 14 height 14
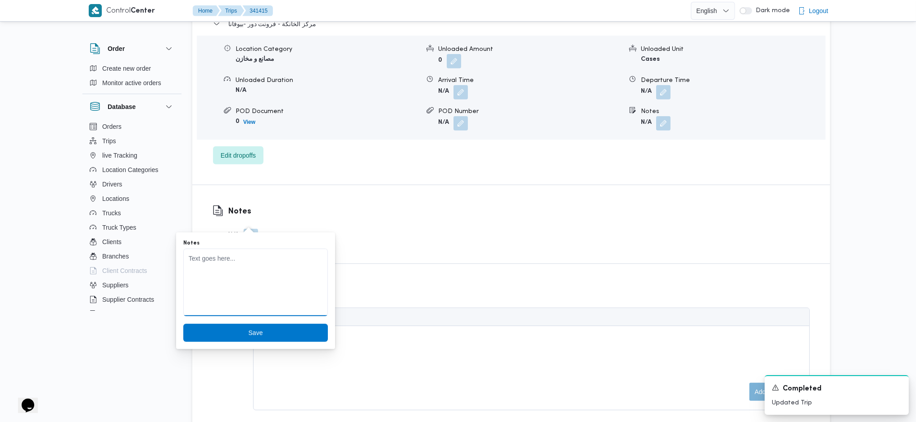
click at [262, 273] on textarea "Notes" at bounding box center [255, 283] width 145 height 68
paste textarea "اوردرين خارج نطاق المنطقه الاساسيه"
click at [236, 260] on textarea "اوردرين خارج نطاق المنطقه الاساسيه" at bounding box center [255, 283] width 145 height 68
click at [262, 259] on textarea "اوردرين خارج نطاق المنطقه الاساسيه" at bounding box center [255, 283] width 145 height 68
type textarea "اوردرين في العبور خارج نطاق المنطقه الاساسيه"
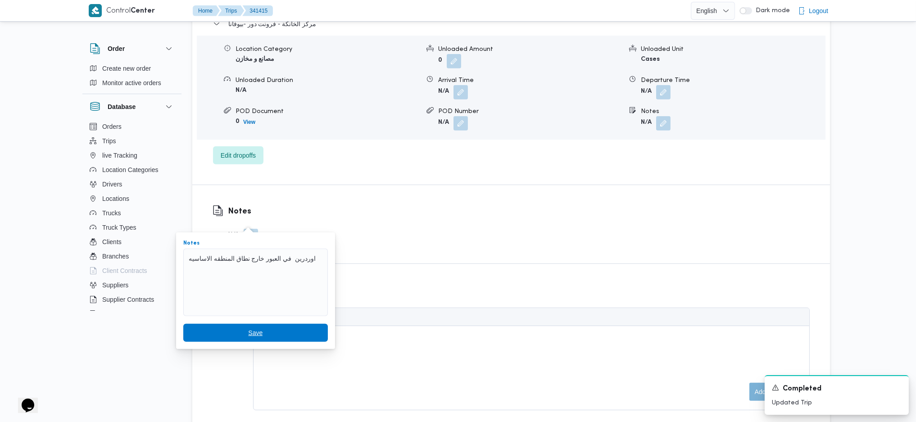
click at [249, 329] on span "Save" at bounding box center [255, 332] width 14 height 11
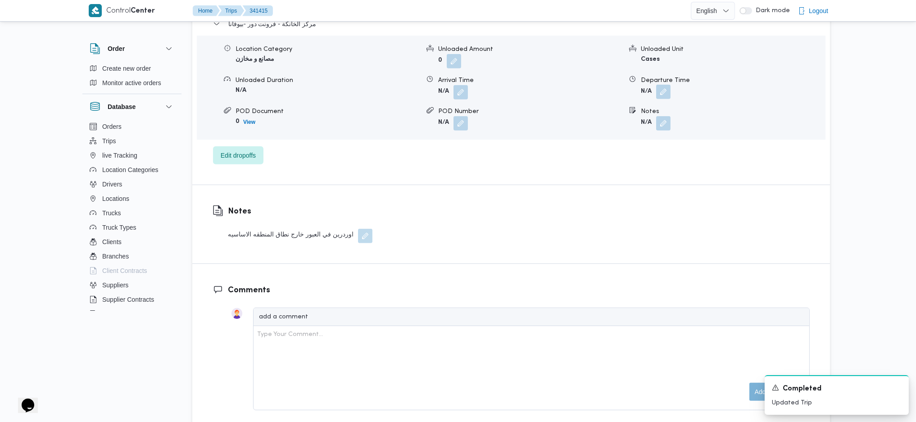
click at [662, 85] on button "button" at bounding box center [663, 92] width 14 height 14
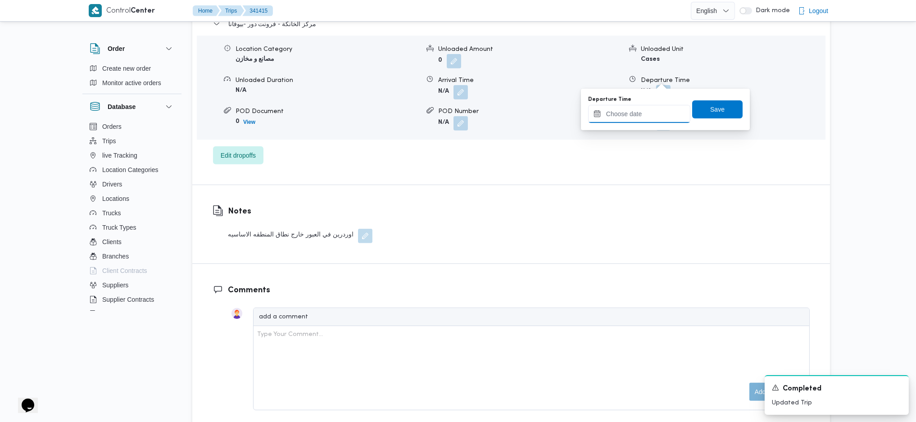
click at [622, 113] on input "Departure Time" at bounding box center [639, 114] width 102 height 18
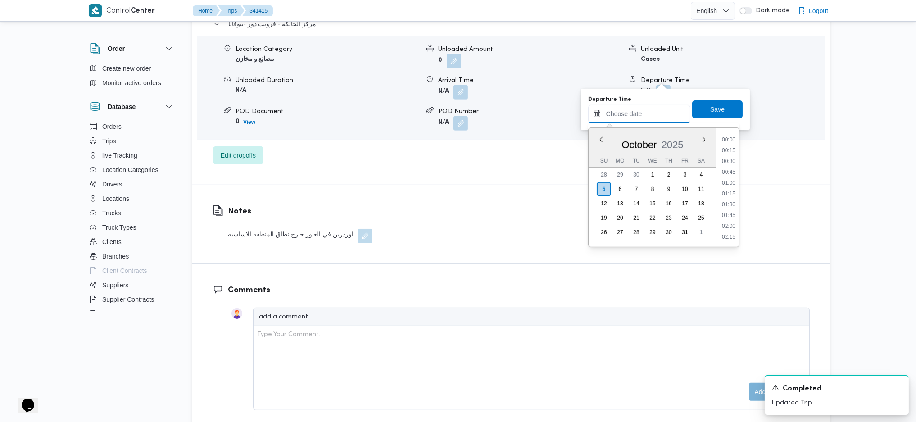
scroll to position [757, 0]
click at [725, 182] on li "18:30" at bounding box center [728, 181] width 21 height 9
type input "05/10/2025 18:30"
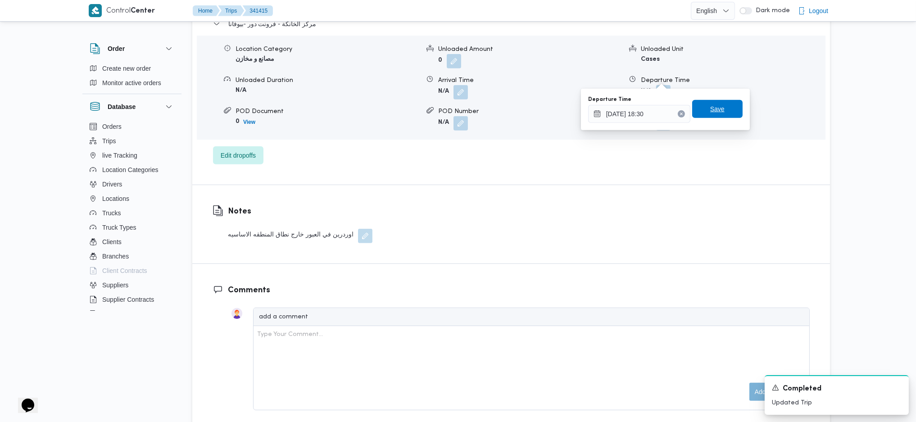
click at [711, 108] on span "Save" at bounding box center [717, 109] width 14 height 11
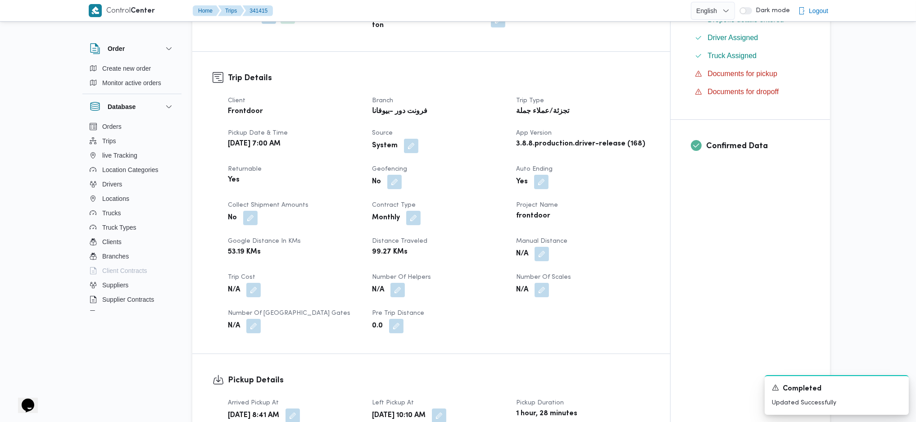
scroll to position [360, 0]
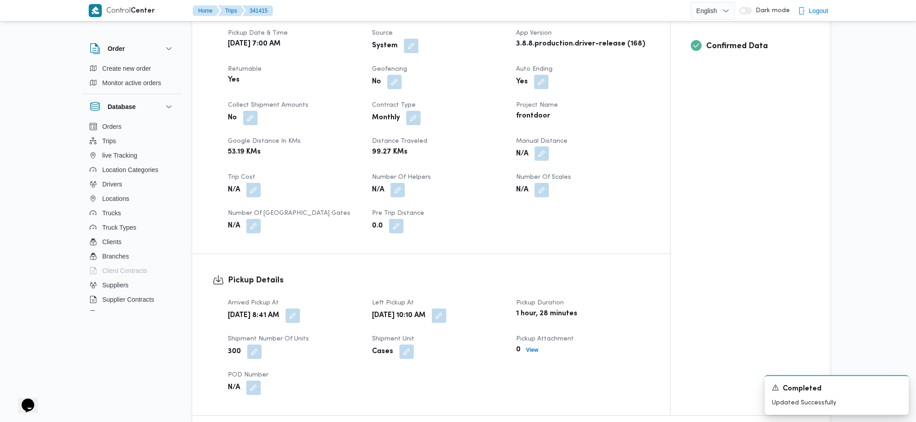
click at [544, 146] on button "button" at bounding box center [541, 153] width 14 height 14
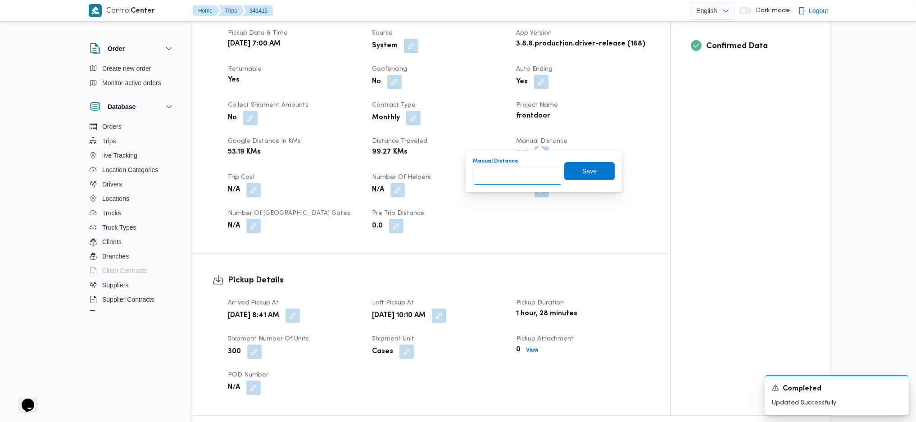
click at [520, 181] on input "Manual Distance" at bounding box center [518, 176] width 90 height 18
type input "160"
click button "Save" at bounding box center [589, 171] width 50 height 18
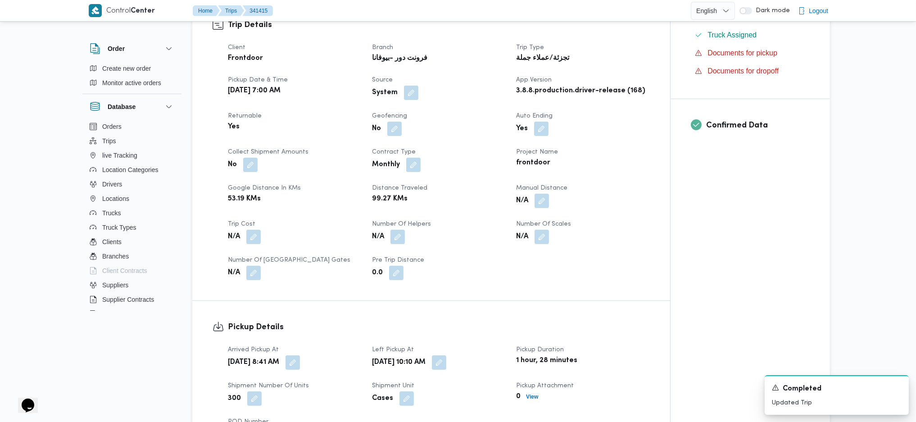
scroll to position [0, 0]
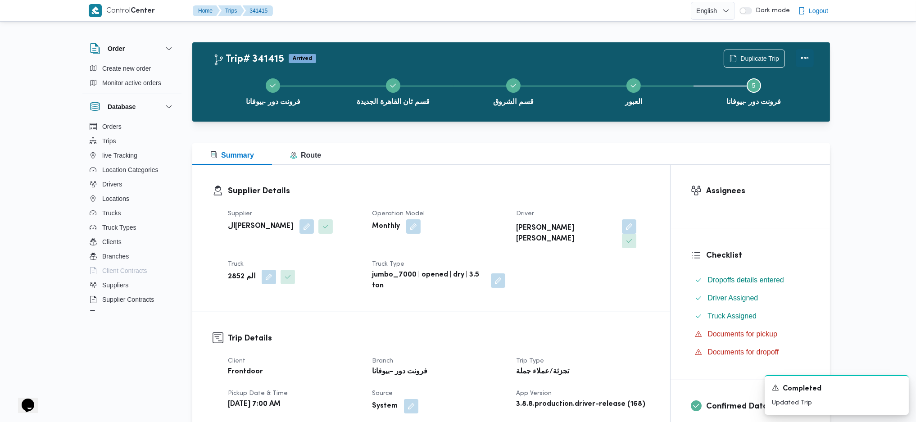
click at [809, 59] on button "Actions" at bounding box center [805, 58] width 18 height 18
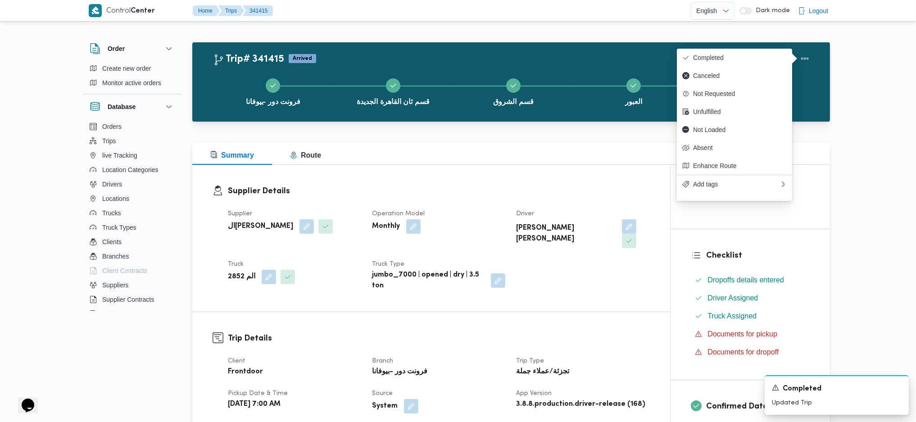
click at [758, 57] on span "Completed" at bounding box center [740, 57] width 94 height 7
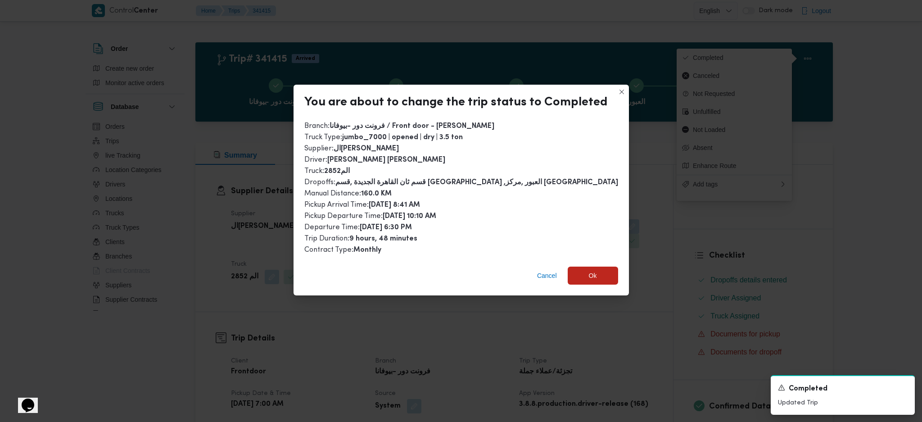
click at [592, 262] on div "Cancel Ok" at bounding box center [461, 277] width 335 height 36
click at [589, 276] on span "Ok" at bounding box center [593, 275] width 8 height 11
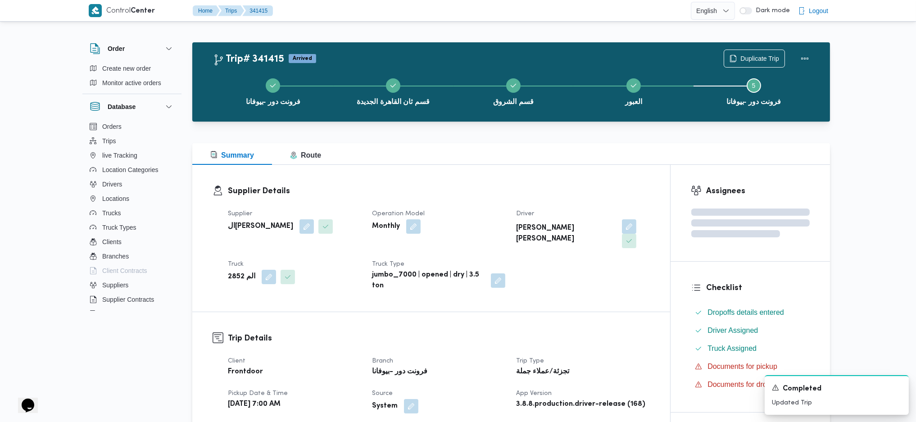
click at [501, 137] on div at bounding box center [511, 137] width 638 height 11
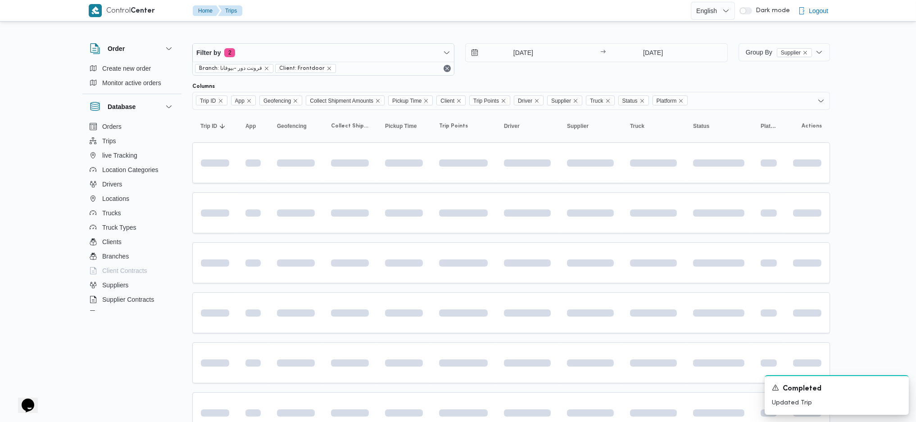
scroll to position [285, 0]
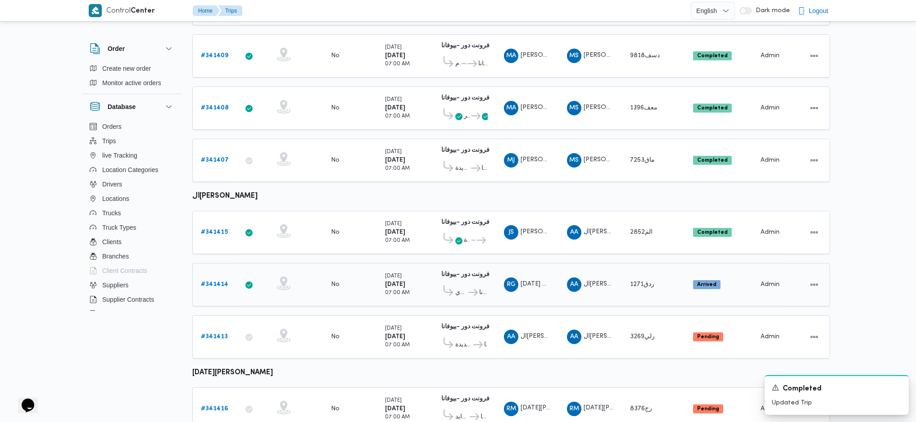
click at [221, 281] on b "# 341414" at bounding box center [214, 284] width 27 height 6
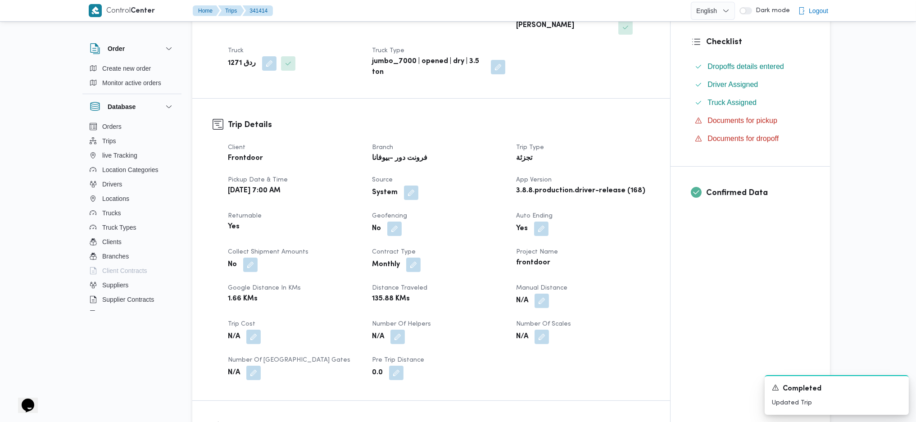
scroll to position [180, 0]
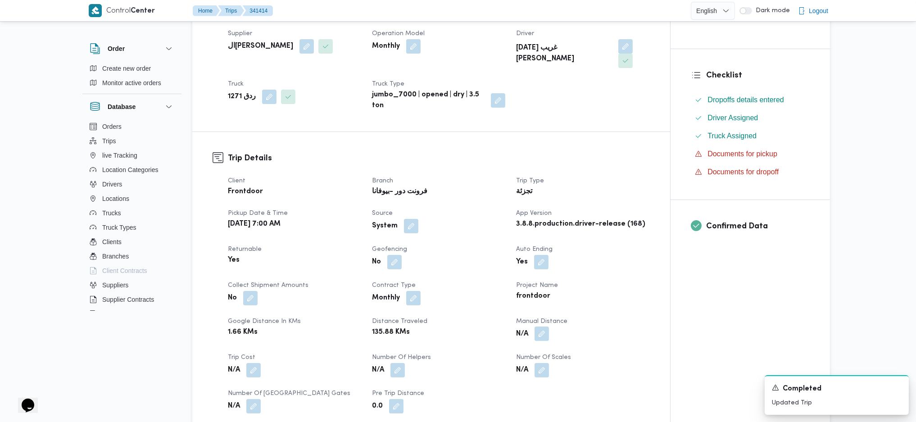
click at [541, 326] on button "button" at bounding box center [541, 333] width 14 height 14
click at [513, 354] on input "Manual Distance" at bounding box center [518, 356] width 90 height 18
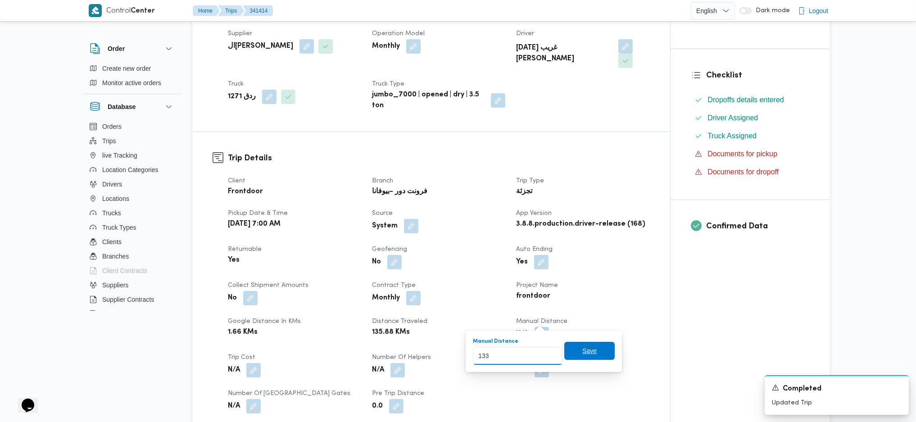
type input "133"
click at [570, 350] on span "Save" at bounding box center [589, 351] width 50 height 18
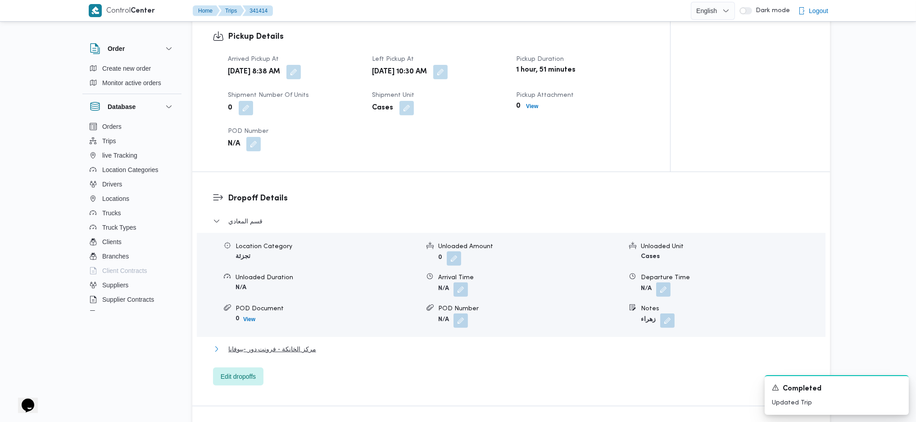
click at [308, 344] on span "مركز الخانكة - فرونت دور -بيوفانا" at bounding box center [272, 349] width 88 height 11
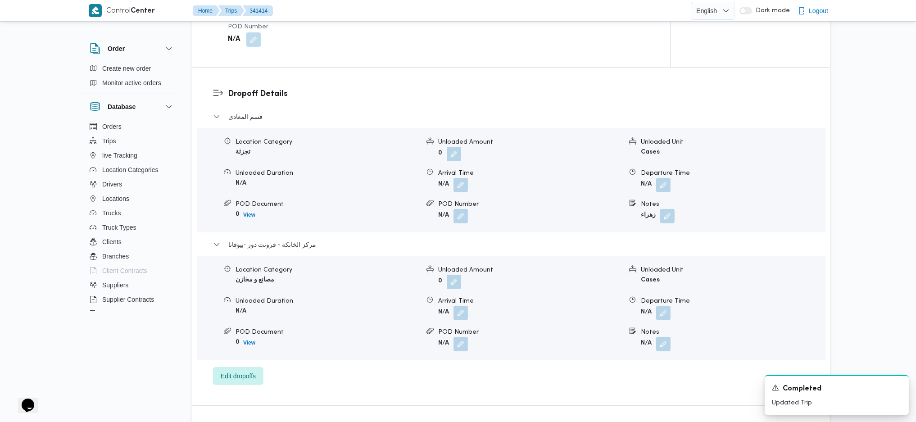
scroll to position [724, 0]
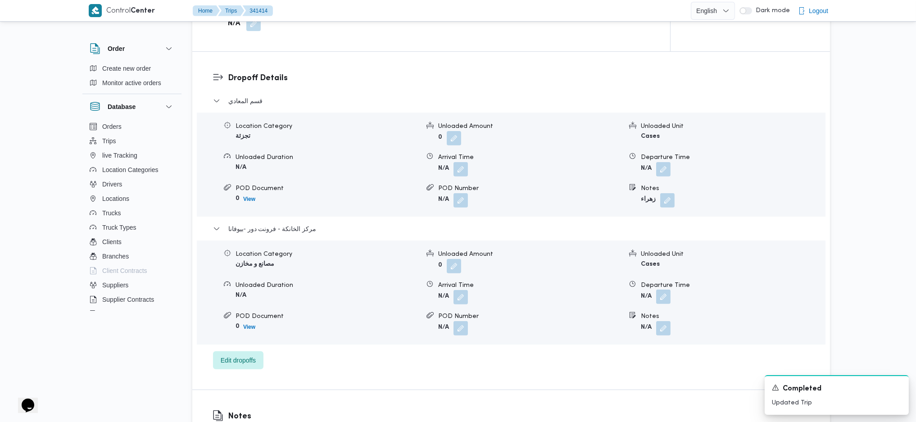
click at [661, 290] on button "button" at bounding box center [663, 297] width 14 height 14
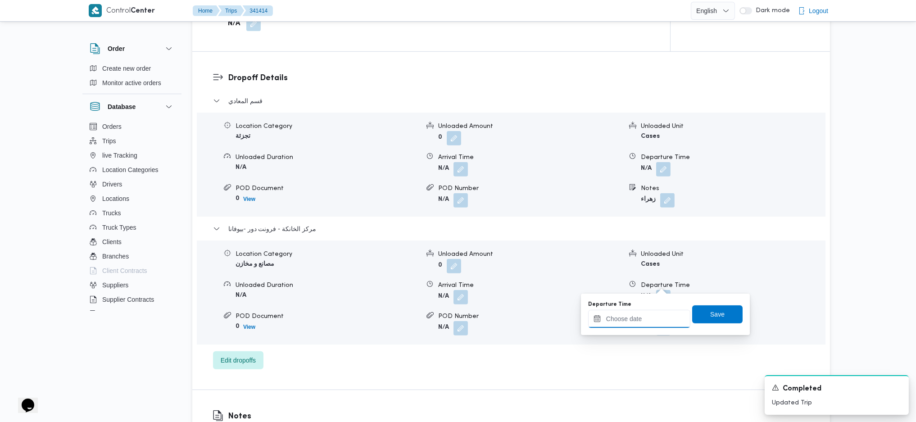
click at [650, 321] on input "Departure Time" at bounding box center [639, 319] width 102 height 18
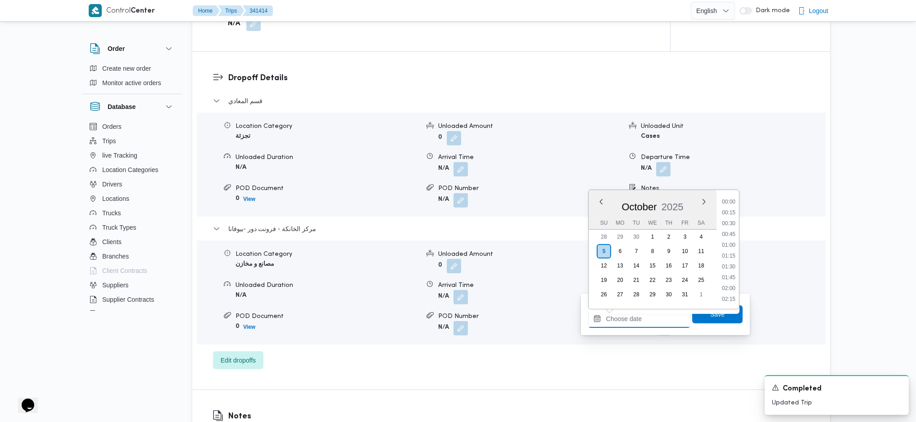
scroll to position [757, 0]
click at [725, 198] on li "17:30" at bounding box center [728, 200] width 21 height 9
type input "05/10/2025 17:30"
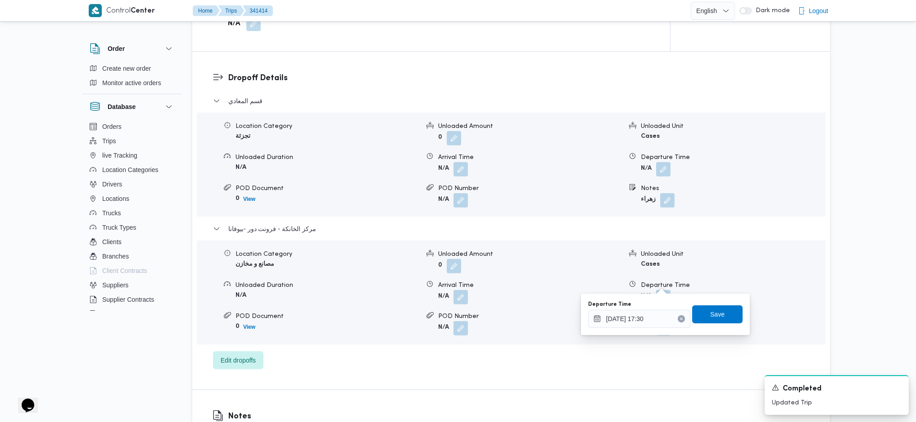
click at [712, 328] on div "Departure Time 05/10/2025 17:30 Save" at bounding box center [665, 314] width 156 height 29
click at [714, 313] on span "Save" at bounding box center [717, 314] width 14 height 11
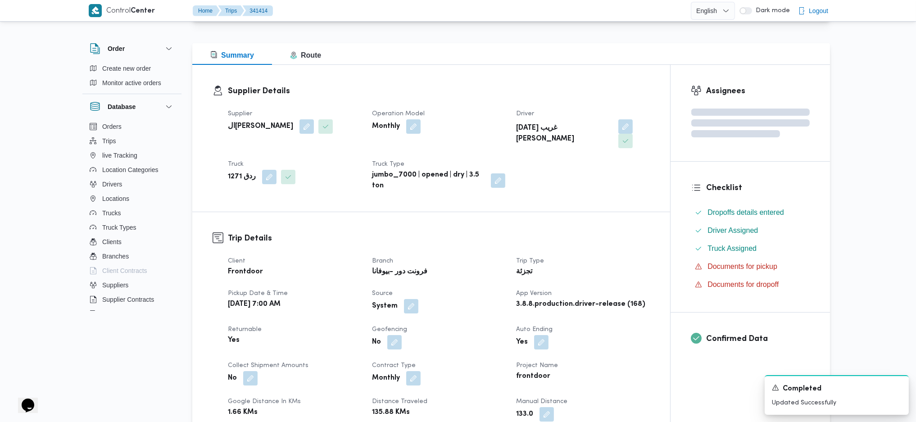
scroll to position [0, 0]
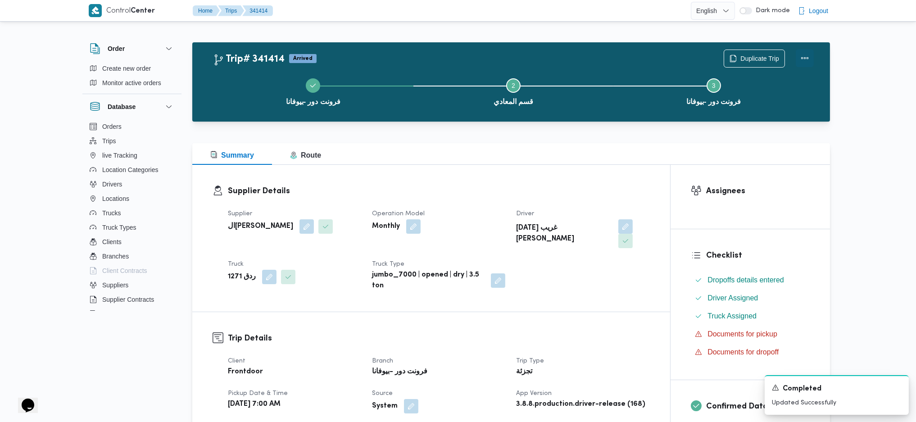
drag, startPoint x: 804, startPoint y: 49, endPoint x: 805, endPoint y: 56, distance: 7.2
click at [805, 49] on div "Duplicate Trip" at bounding box center [768, 58] width 101 height 29
click at [804, 56] on button "Actions" at bounding box center [805, 58] width 18 height 18
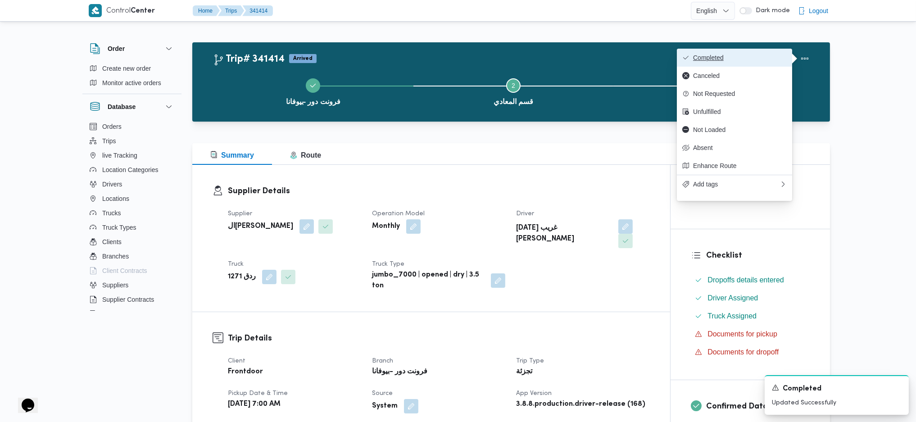
click at [755, 54] on span "Completed" at bounding box center [740, 57] width 94 height 7
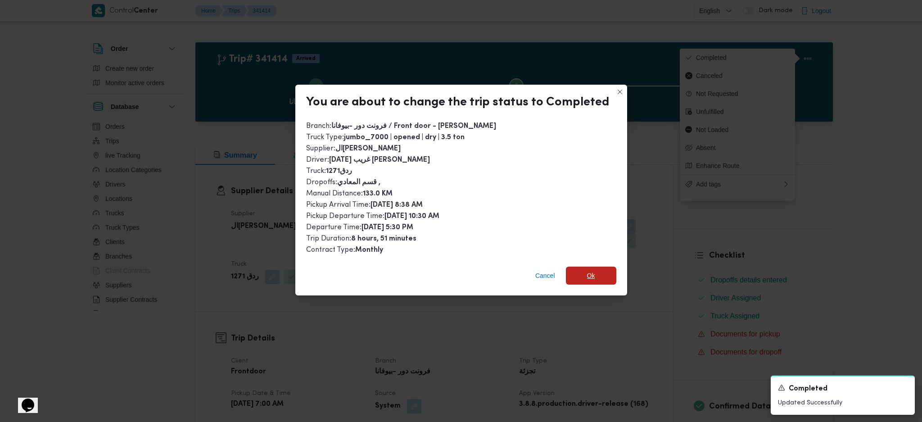
drag, startPoint x: 595, startPoint y: 270, endPoint x: 609, endPoint y: 299, distance: 32.2
click at [595, 269] on span "Ok" at bounding box center [591, 276] width 50 height 18
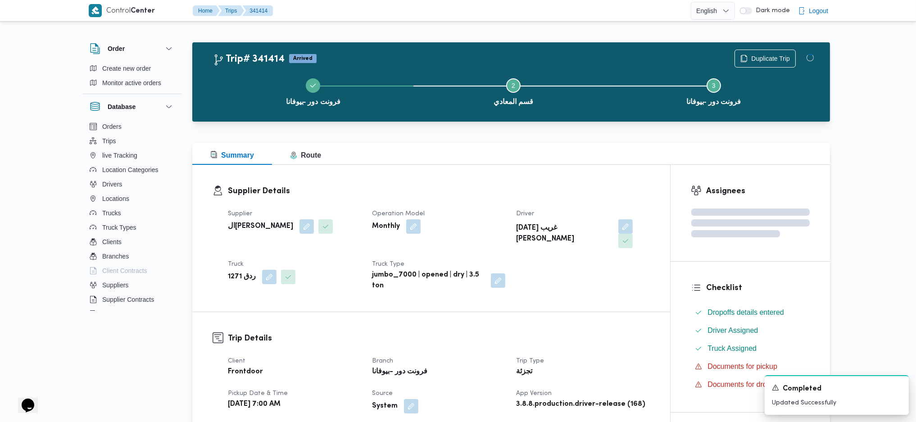
click at [578, 199] on dl "Supplier Details Supplier السيد احمد السيد ابراهيم Operation Model Monthly Driv…" at bounding box center [439, 238] width 422 height 106
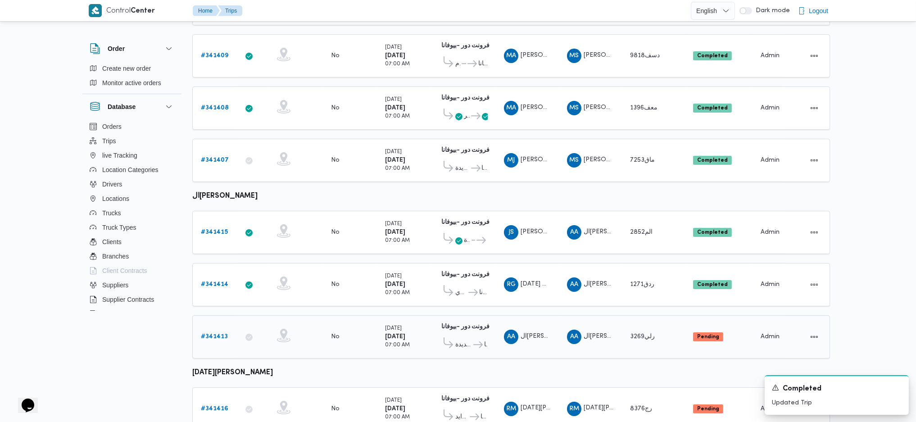
scroll to position [308, 0]
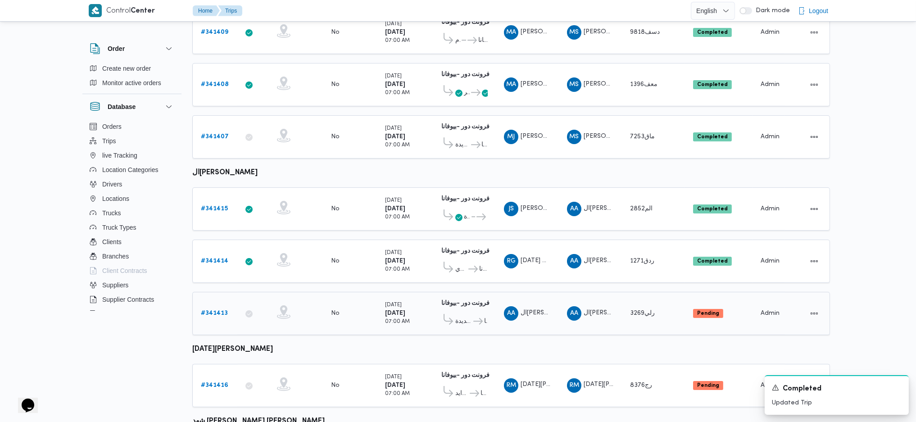
click at [218, 308] on link "# 341413" at bounding box center [214, 313] width 27 height 11
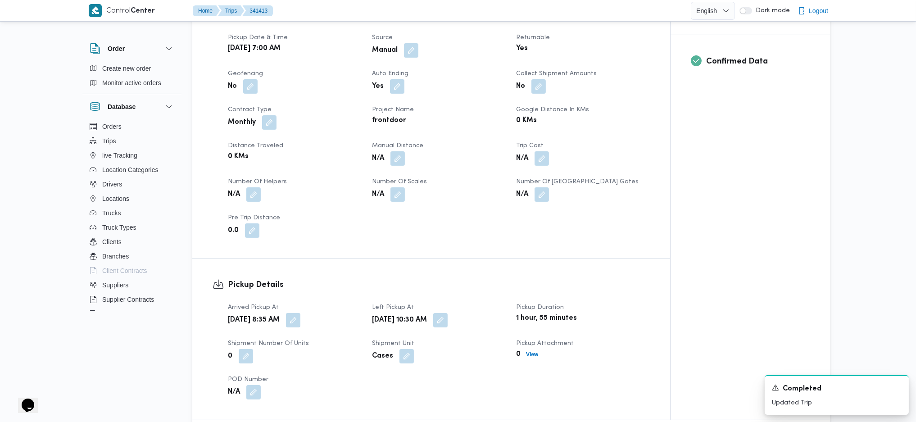
scroll to position [420, 0]
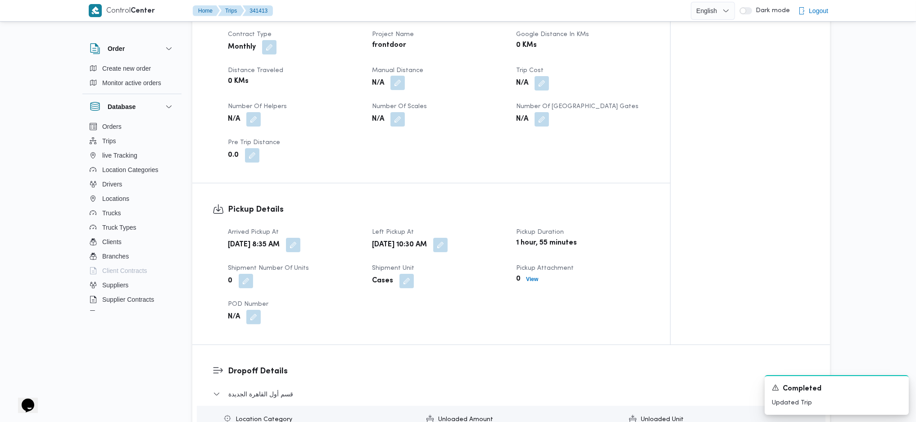
click at [397, 86] on button "button" at bounding box center [397, 83] width 14 height 14
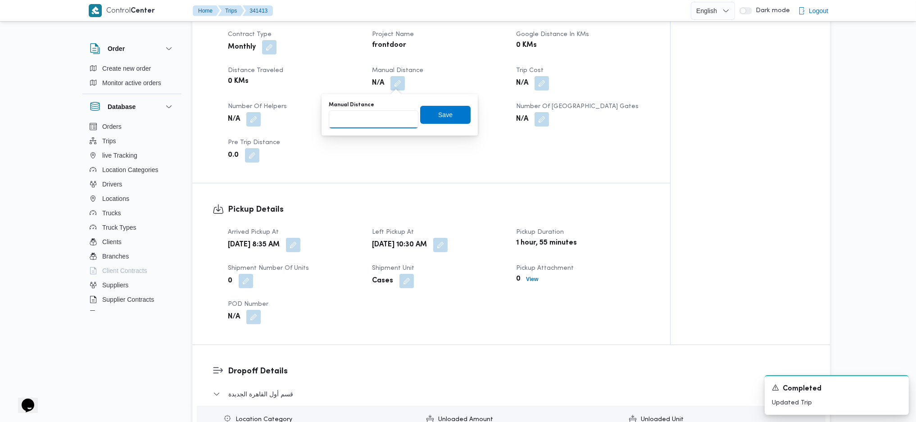
click at [361, 123] on input "Manual Distance" at bounding box center [374, 119] width 90 height 18
type input "120"
click button "Save" at bounding box center [445, 115] width 50 height 18
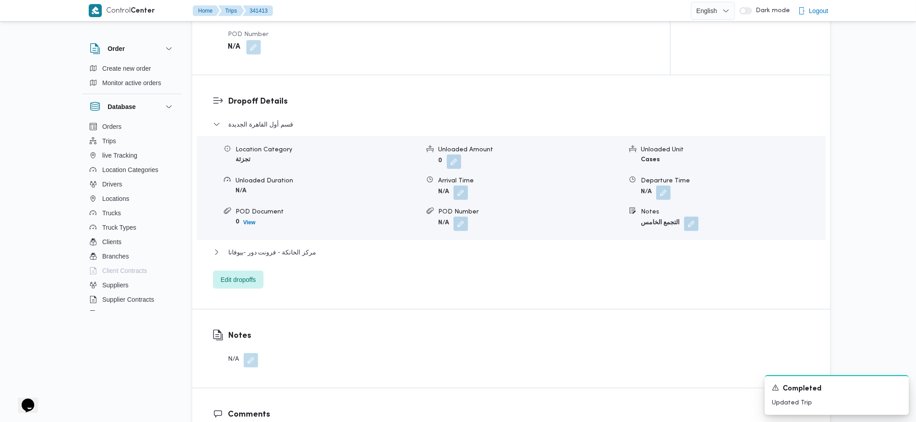
scroll to position [720, 0]
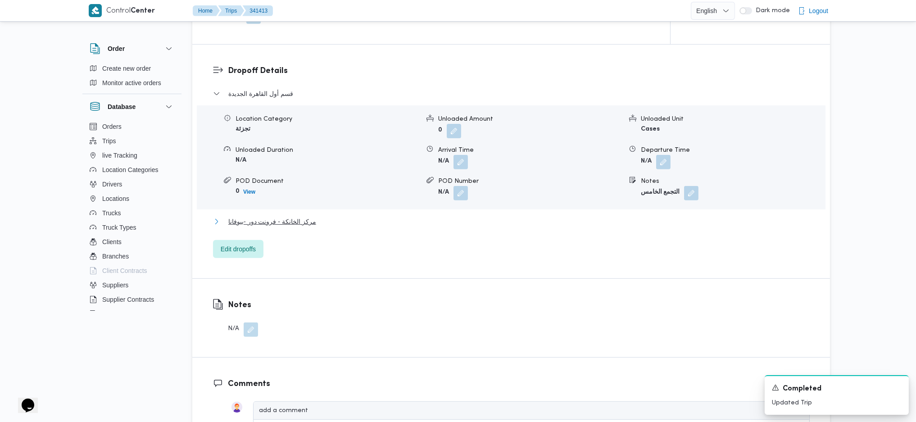
drag, startPoint x: 293, startPoint y: 222, endPoint x: 424, endPoint y: 258, distance: 135.6
click at [294, 222] on span "مركز الخانكة - فرونت دور -بيوفانا" at bounding box center [272, 221] width 88 height 11
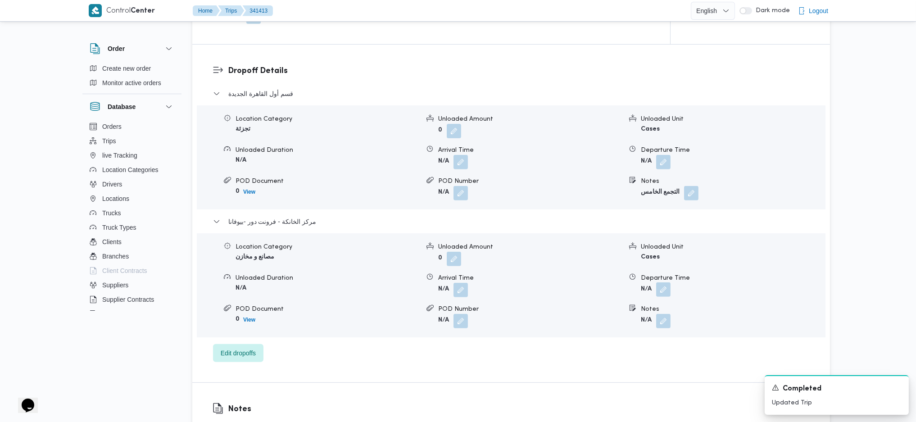
click at [659, 291] on button "button" at bounding box center [663, 289] width 14 height 14
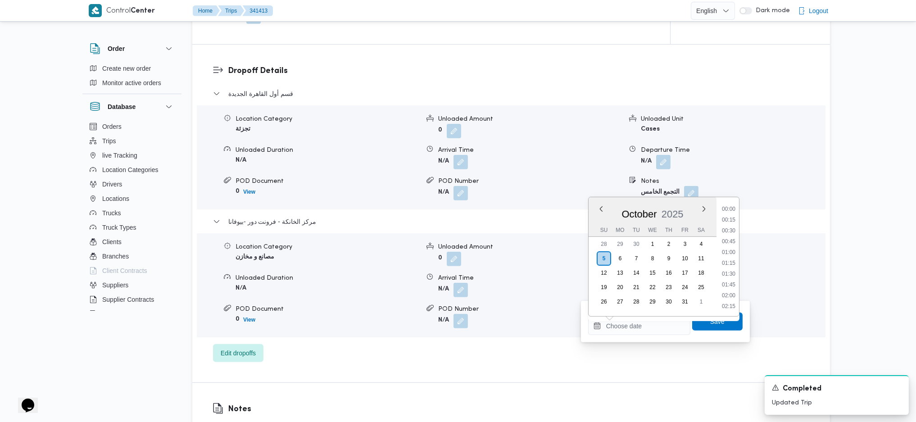
scroll to position [757, 0]
click at [731, 217] on li "17:45" at bounding box center [728, 218] width 21 height 9
type input "05/10/2025 17:45"
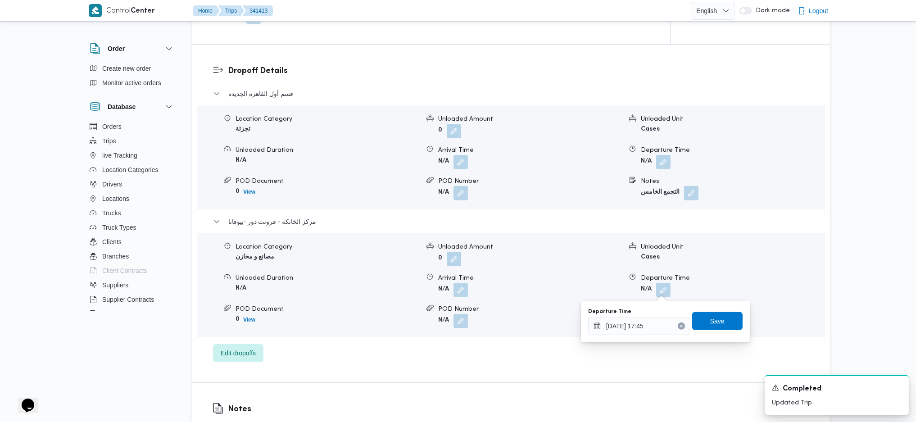
click at [717, 321] on span "Save" at bounding box center [717, 321] width 50 height 18
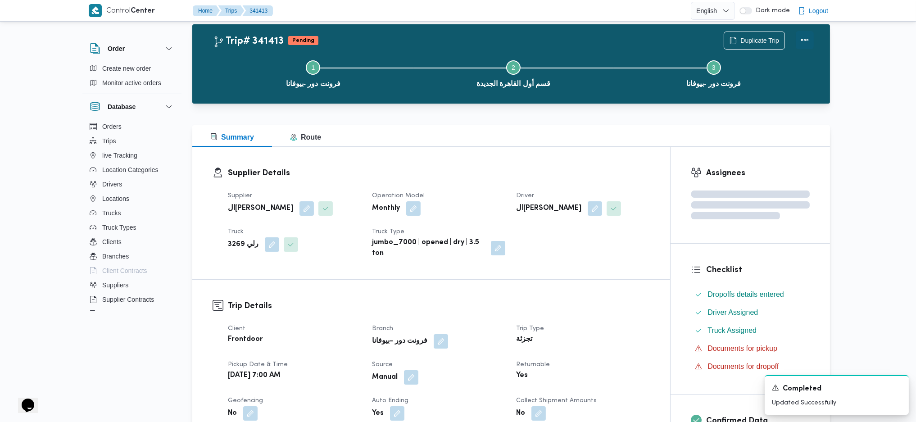
scroll to position [0, 0]
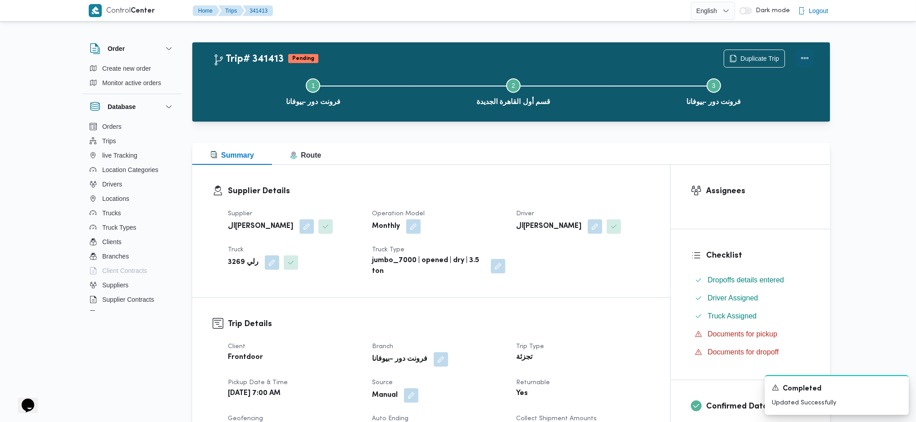
click at [800, 57] on button "Actions" at bounding box center [805, 58] width 18 height 18
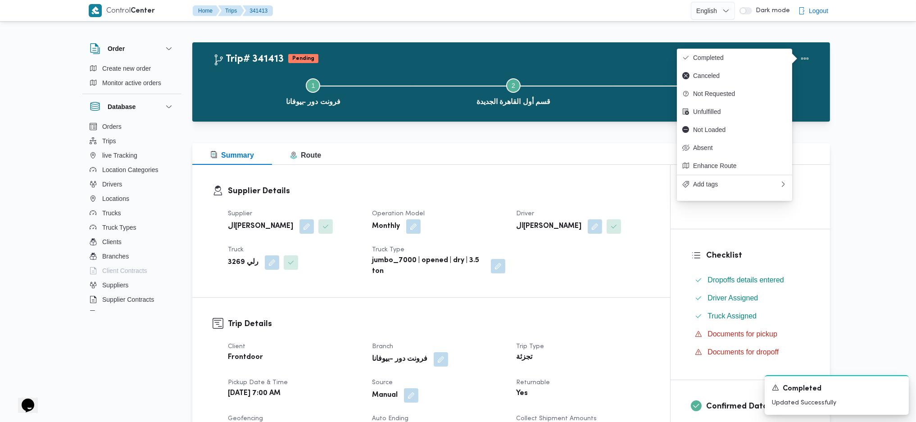
click at [765, 44] on div "Duplicate Trip" at bounding box center [768, 58] width 101 height 29
click at [754, 52] on button "Completed" at bounding box center [734, 58] width 115 height 18
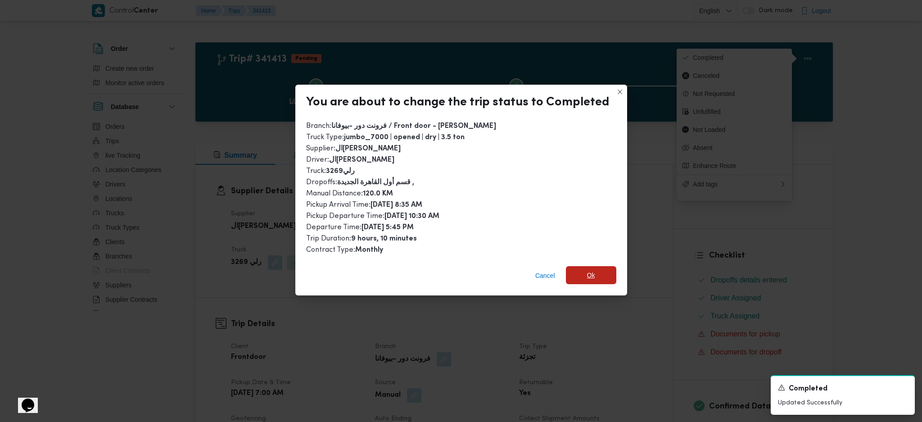
click at [600, 272] on span "Ok" at bounding box center [591, 275] width 50 height 18
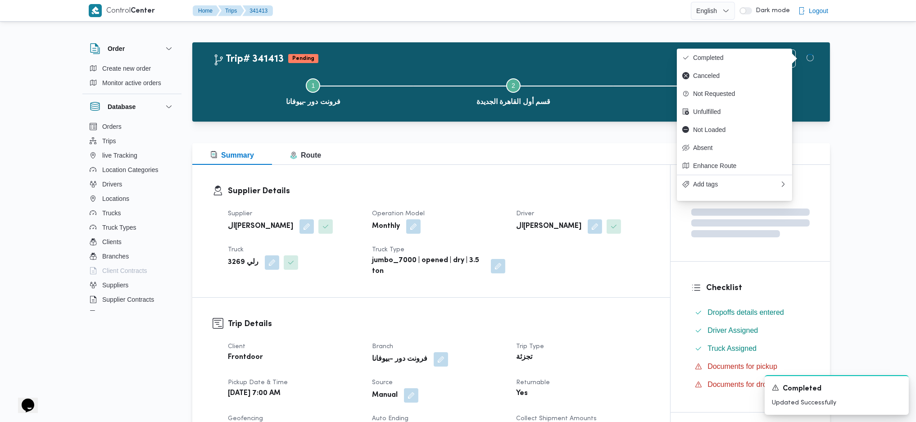
click at [600, 349] on dt "Trip Type" at bounding box center [582, 346] width 133 height 11
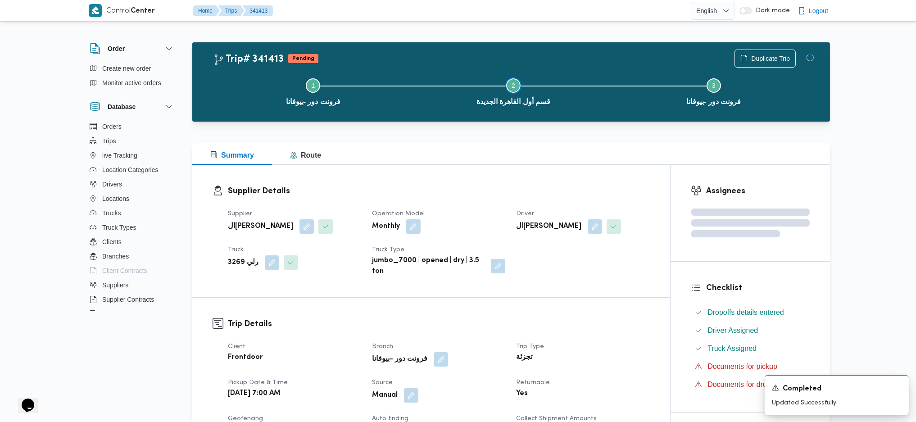
click at [530, 108] on button "Step 2 is incomplete 2 قسم أول القاهرة الجديدة" at bounding box center [513, 91] width 200 height 47
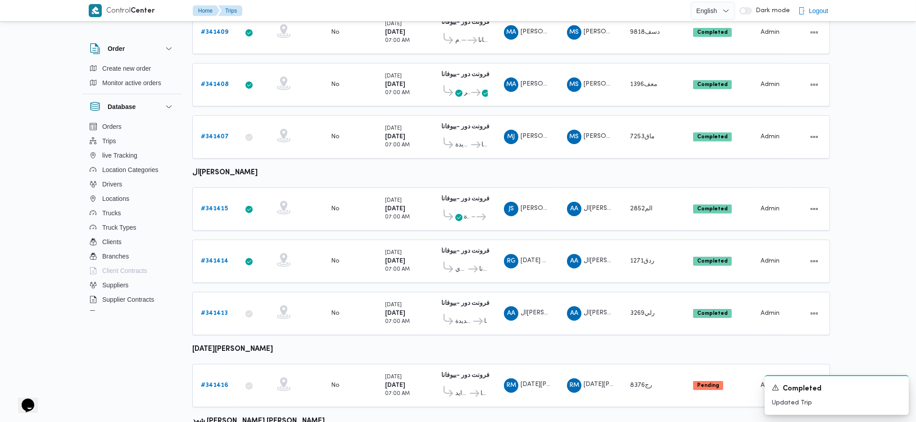
scroll to position [331, 0]
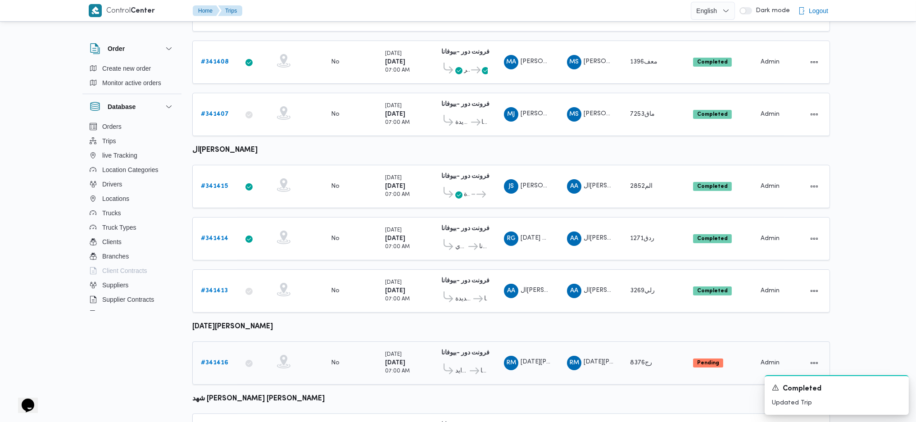
click at [217, 360] on b "# 341416" at bounding box center [214, 363] width 27 height 6
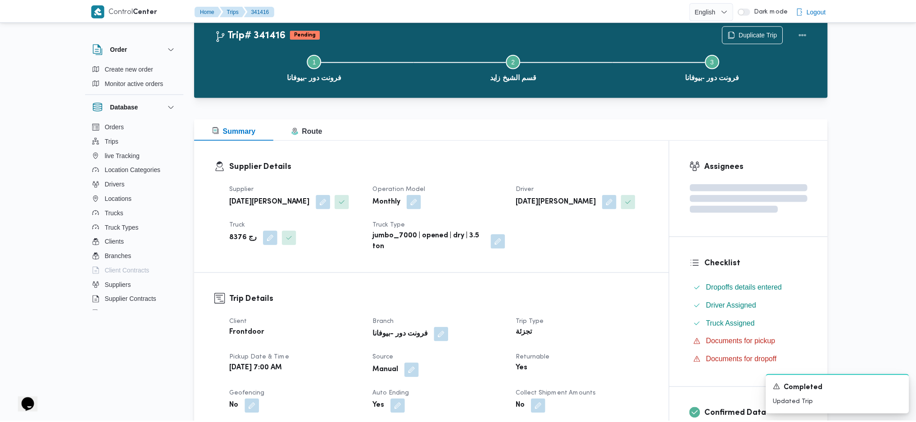
scroll to position [331, 0]
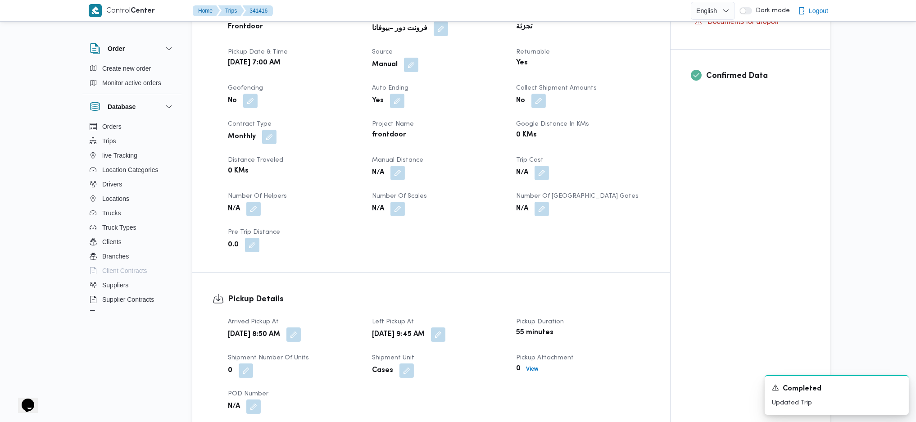
click at [407, 172] on div "N/A" at bounding box center [438, 173] width 135 height 16
click at [391, 177] on button "button" at bounding box center [397, 172] width 14 height 14
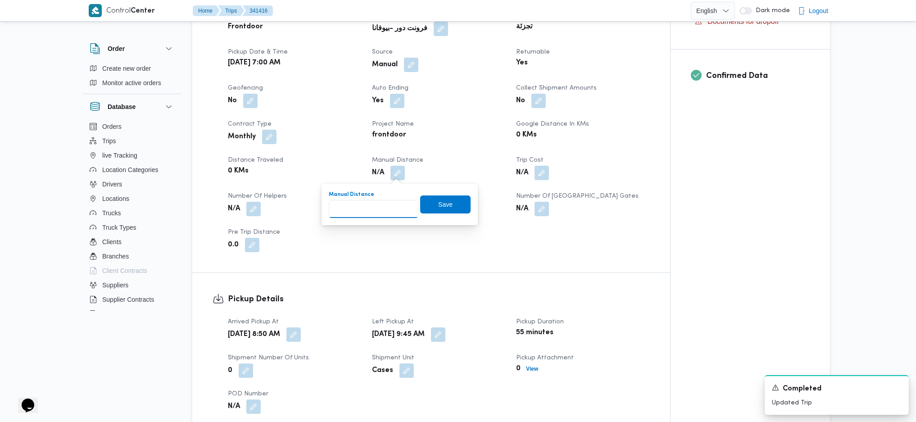
click at [357, 213] on input "Manual Distance" at bounding box center [374, 209] width 90 height 18
type input "121"
click button "Save" at bounding box center [445, 204] width 50 height 18
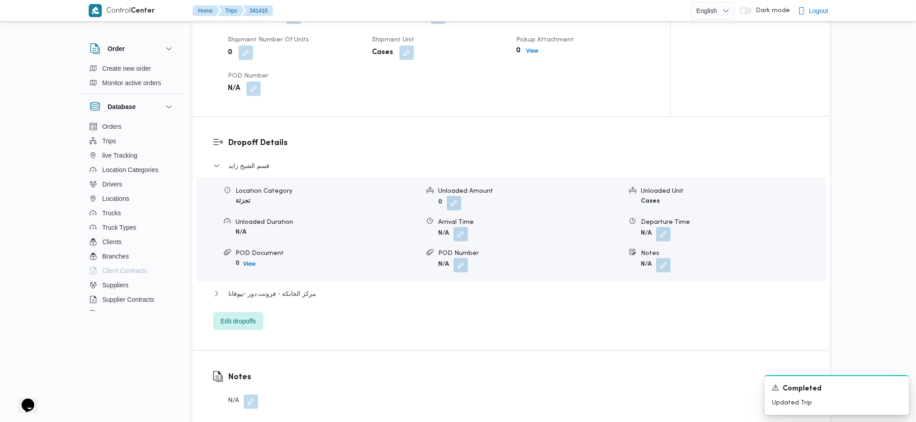
scroll to position [751, 0]
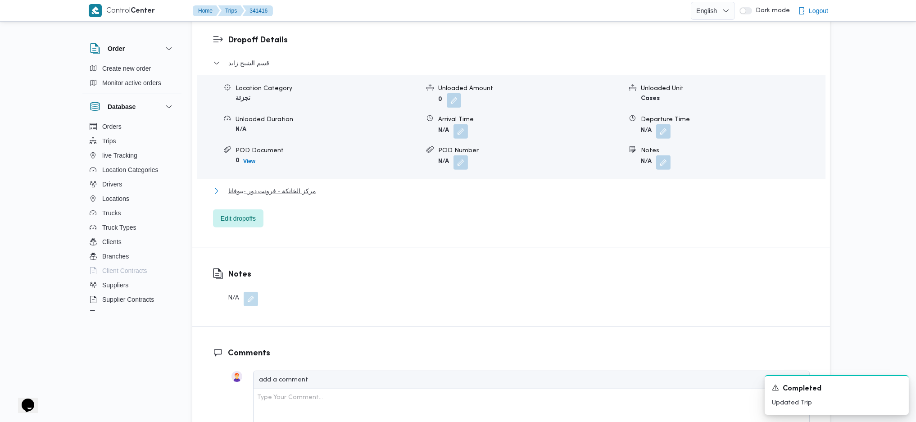
click at [290, 193] on span "مركز الخانكة - فرونت دور -بيوفانا" at bounding box center [272, 191] width 88 height 11
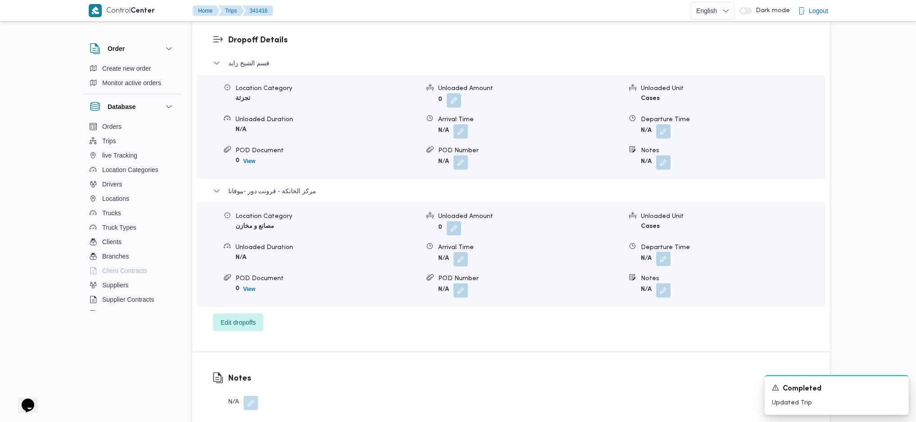
click at [668, 253] on button "button" at bounding box center [663, 259] width 14 height 14
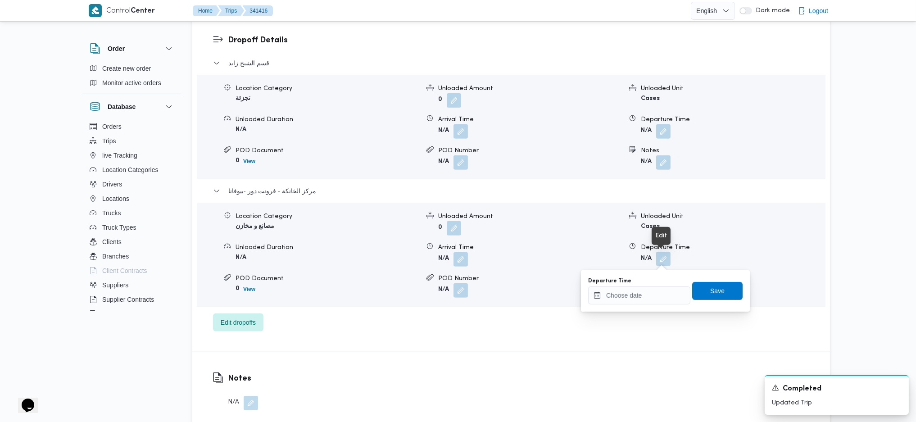
click at [662, 263] on button "button" at bounding box center [663, 259] width 14 height 14
click at [632, 295] on input "Departure Time" at bounding box center [639, 295] width 102 height 18
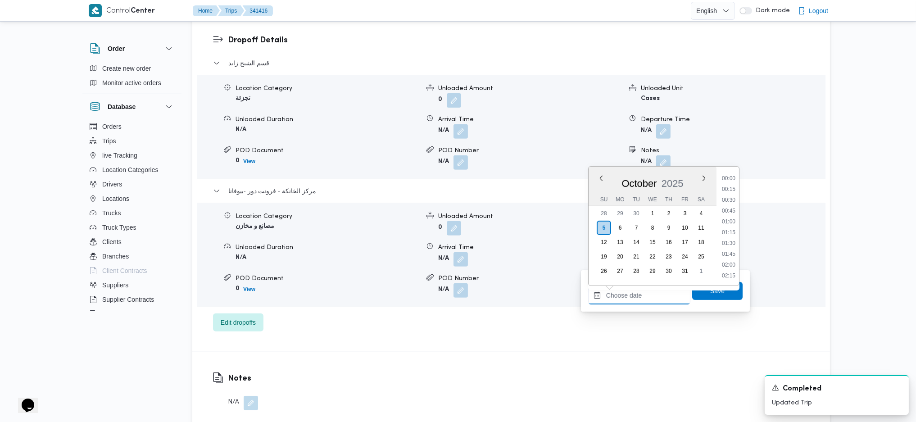
scroll to position [757, 0]
click at [723, 191] on li "17:45" at bounding box center [728, 188] width 21 height 9
type input "05/10/2025 17:45"
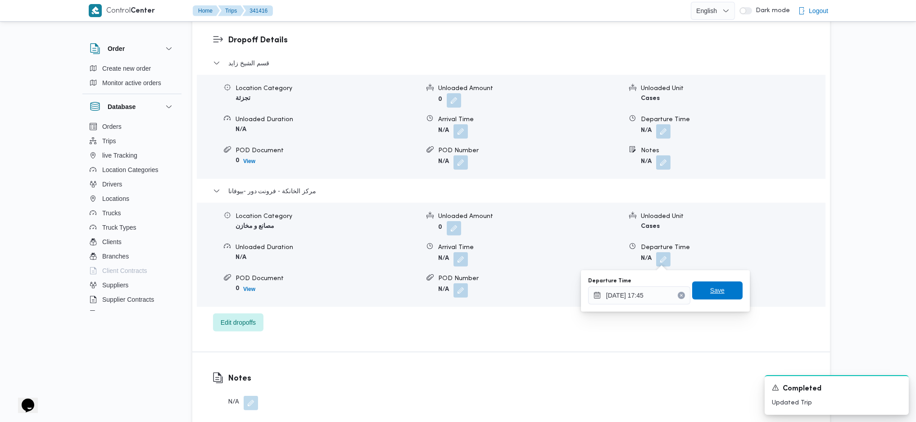
click at [725, 299] on span "Save" at bounding box center [717, 290] width 50 height 18
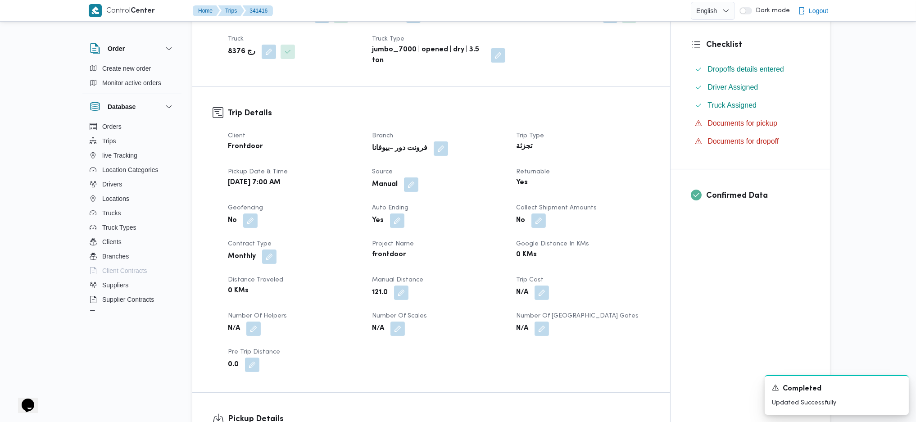
scroll to position [0, 0]
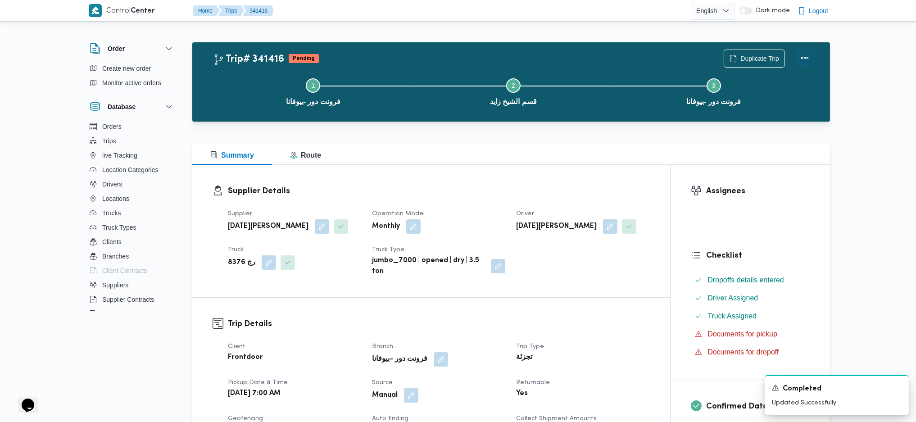
click at [800, 65] on button "Actions" at bounding box center [805, 58] width 18 height 18
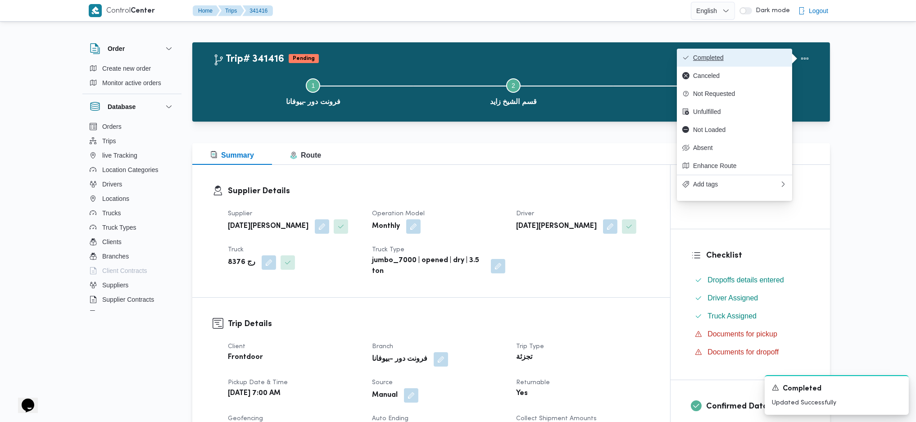
click at [752, 64] on button "Completed" at bounding box center [734, 58] width 115 height 18
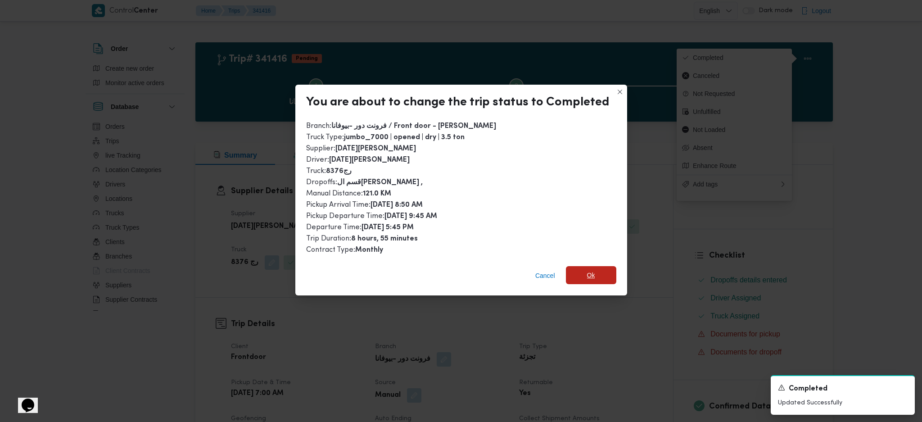
click at [594, 268] on span "Ok" at bounding box center [591, 275] width 50 height 18
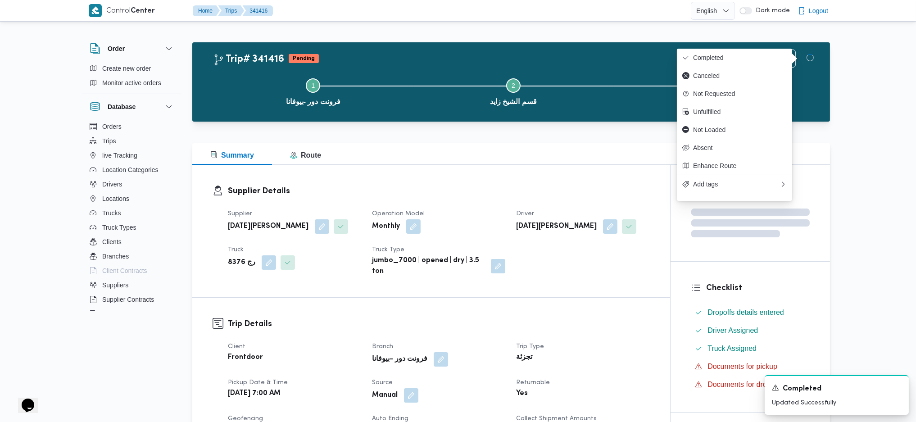
click at [607, 329] on h3 "Trip Details" at bounding box center [439, 324] width 422 height 12
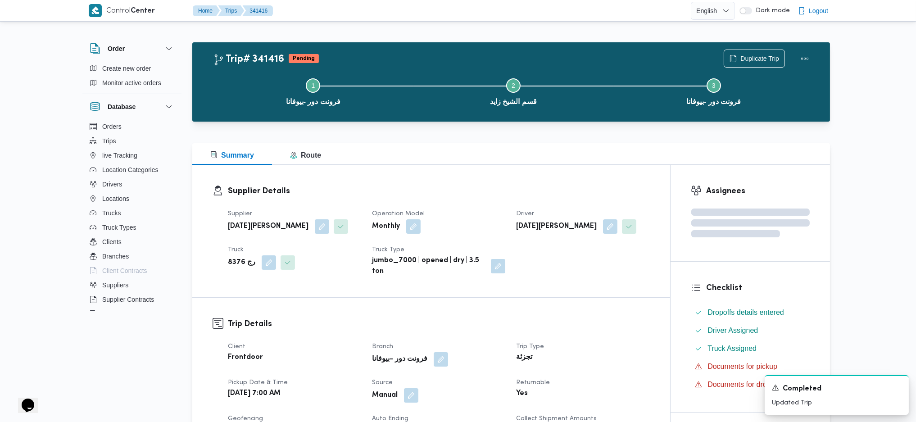
click at [510, 127] on div at bounding box center [511, 127] width 638 height 11
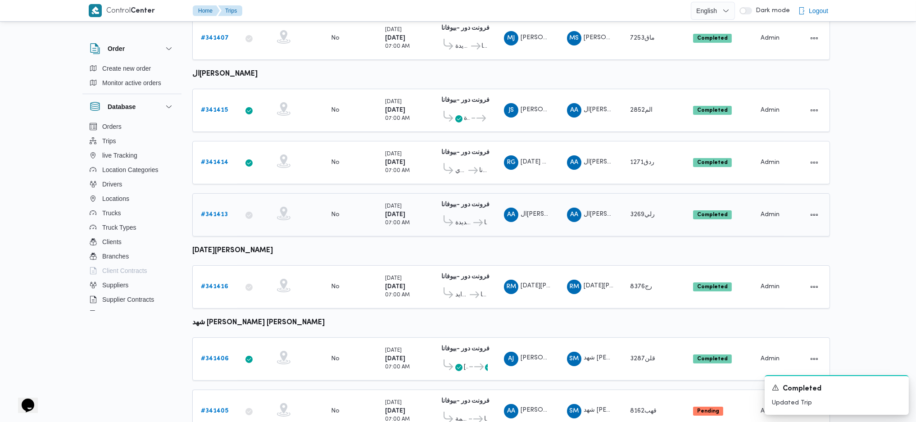
scroll to position [474, 0]
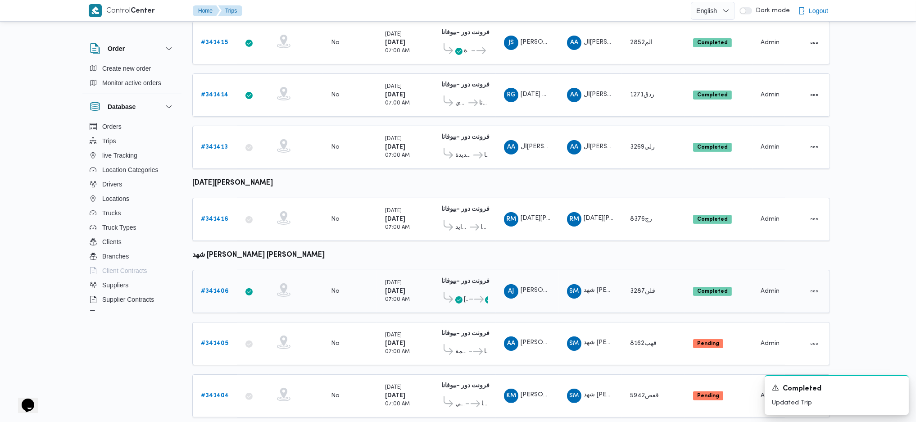
click at [219, 288] on b "# 341406" at bounding box center [215, 291] width 28 height 6
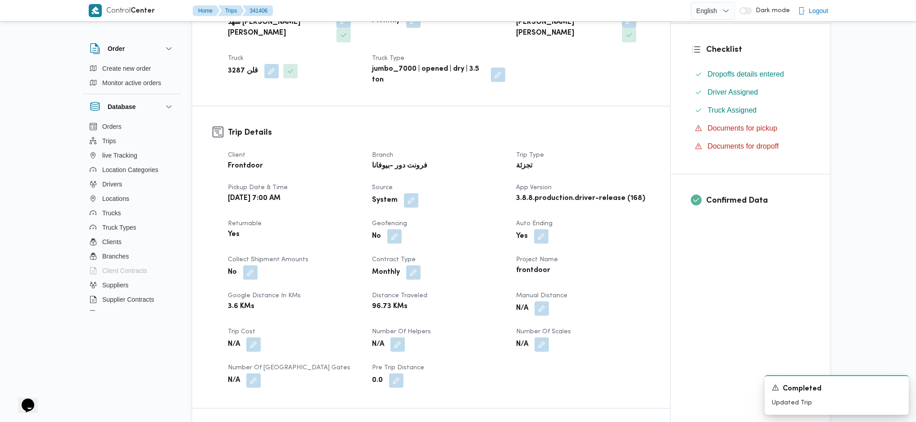
scroll to position [360, 0]
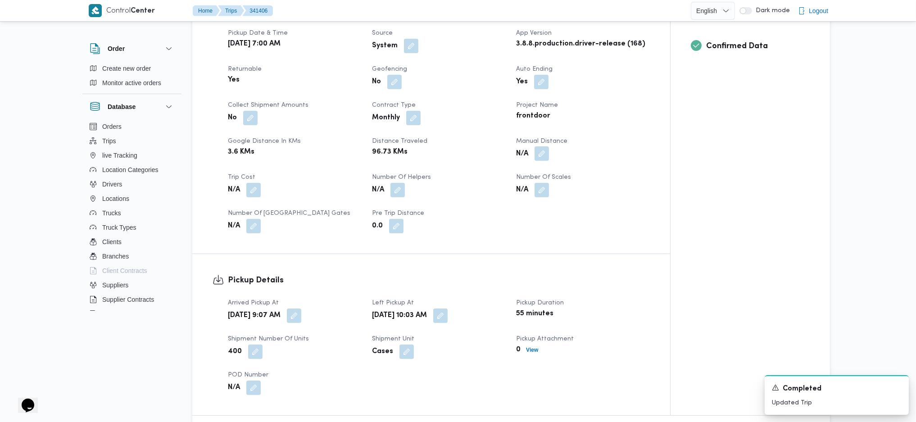
click at [544, 146] on button "button" at bounding box center [541, 153] width 14 height 14
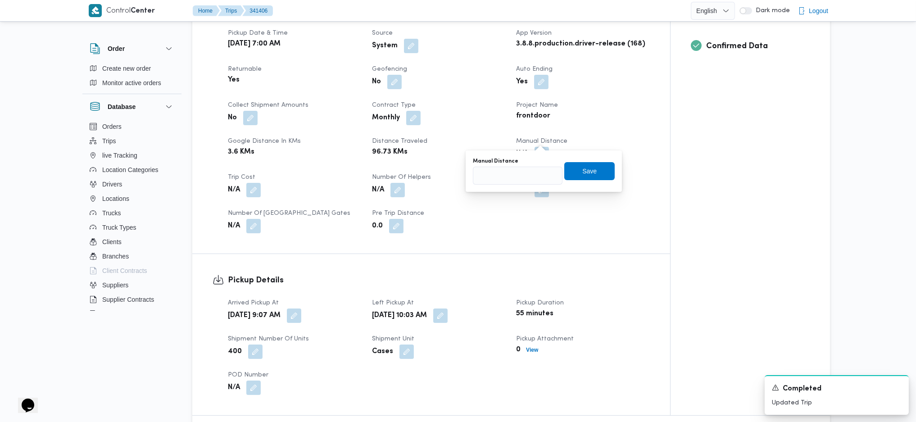
click at [490, 165] on div "Manual Distance" at bounding box center [518, 171] width 90 height 27
click at [489, 177] on input "Manual Distance" at bounding box center [518, 176] width 90 height 18
type input "125"
click at [591, 165] on span "Save" at bounding box center [589, 171] width 50 height 18
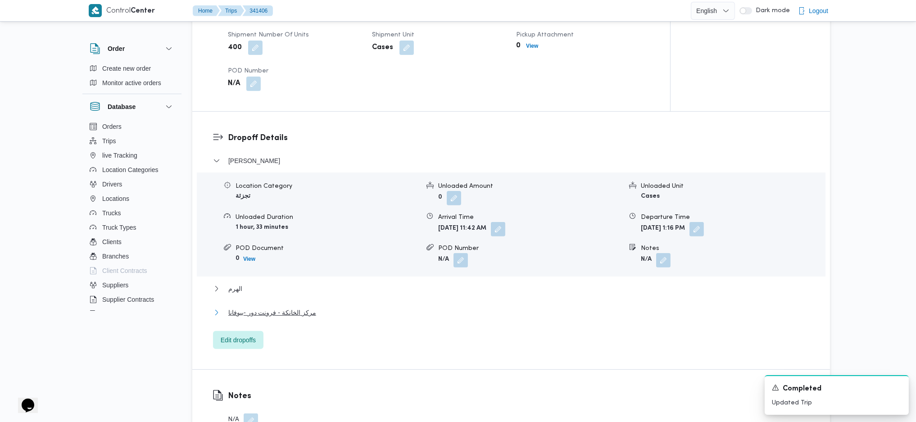
click at [291, 307] on span "مركز الخانكة - فرونت دور -بيوفانا" at bounding box center [272, 312] width 88 height 11
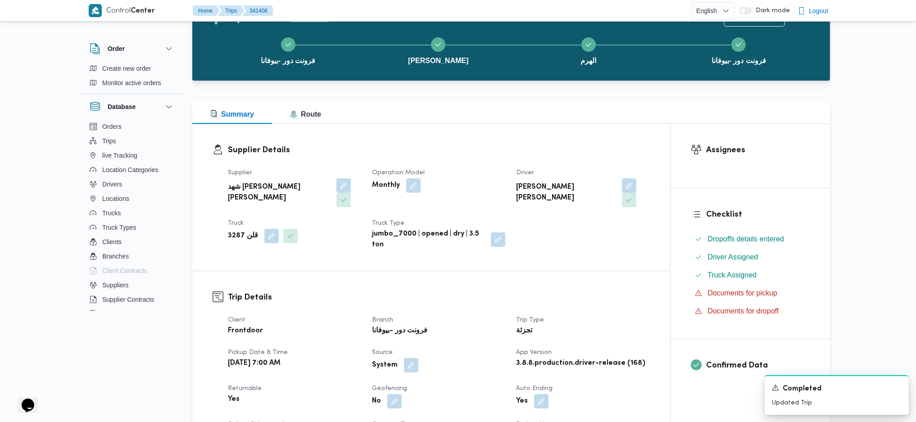
scroll to position [0, 0]
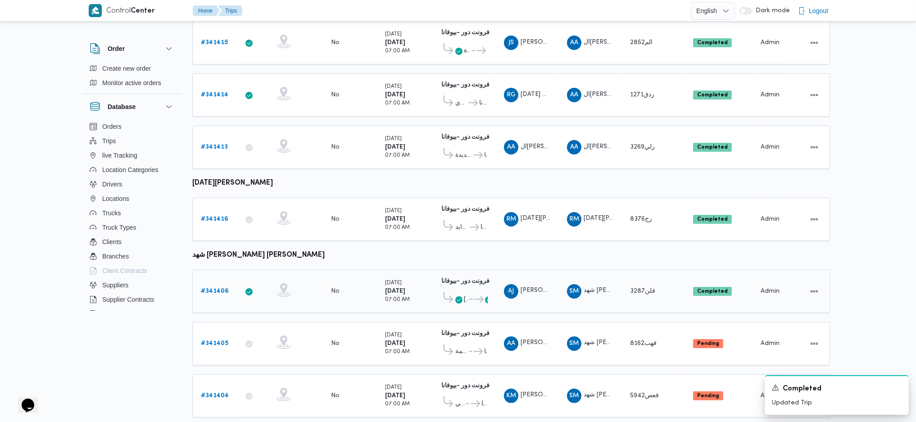
scroll to position [521, 0]
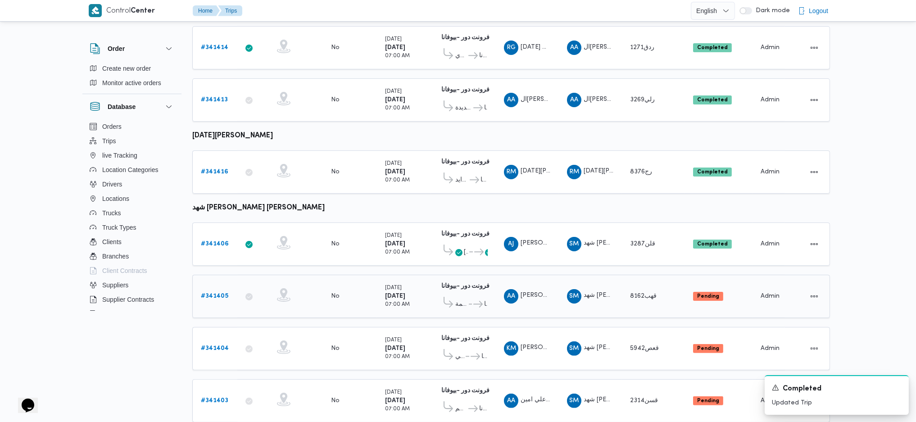
click at [214, 291] on link "# 341405" at bounding box center [214, 296] width 27 height 11
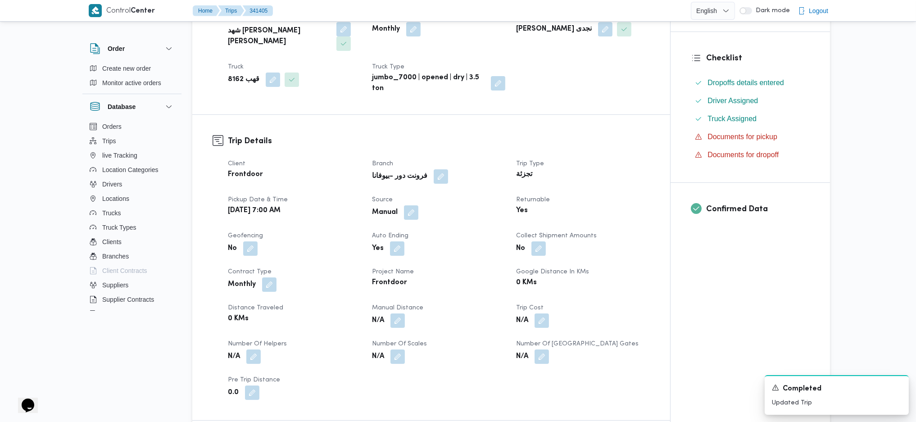
scroll to position [300, 0]
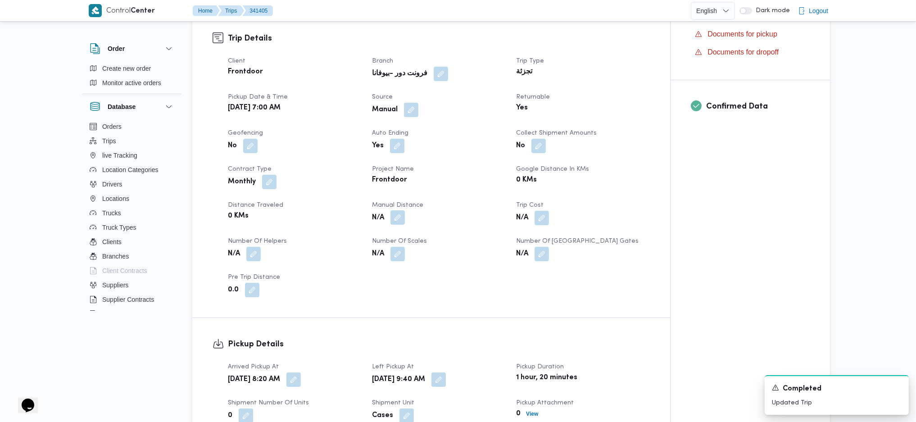
click at [392, 211] on span at bounding box center [395, 218] width 19 height 14
click at [403, 210] on button "button" at bounding box center [397, 217] width 14 height 14
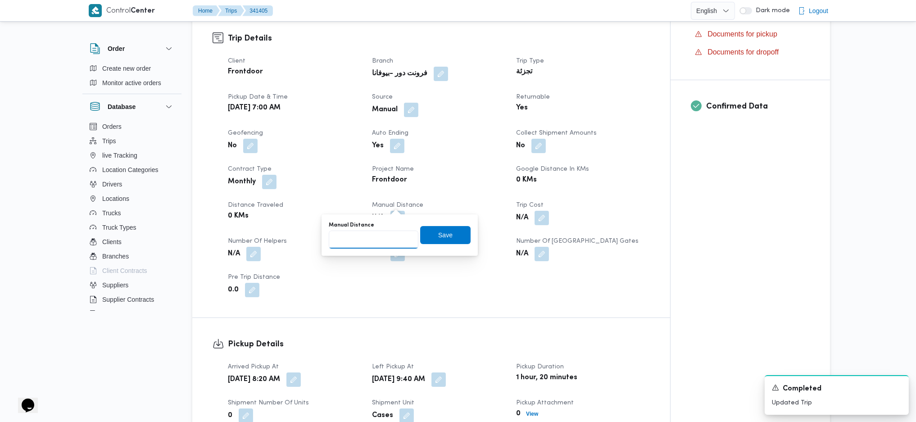
click at [382, 240] on input "Manual Distance" at bounding box center [374, 240] width 90 height 18
type input "89"
click at [447, 232] on span "Save" at bounding box center [445, 235] width 50 height 18
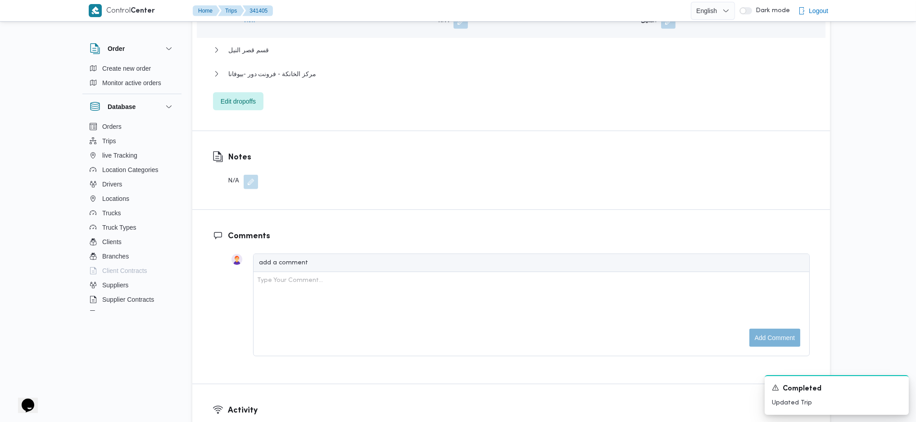
scroll to position [840, 0]
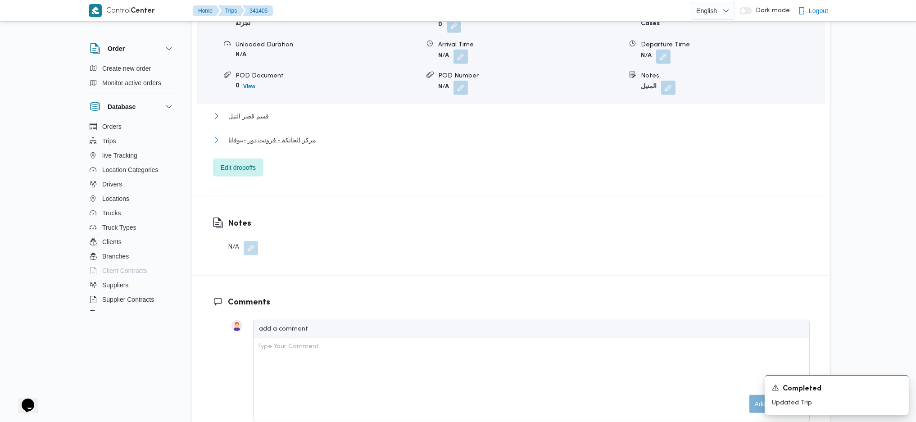
click at [298, 135] on span "مركز الخانكة - فرونت دور -بيوفانا" at bounding box center [272, 140] width 88 height 11
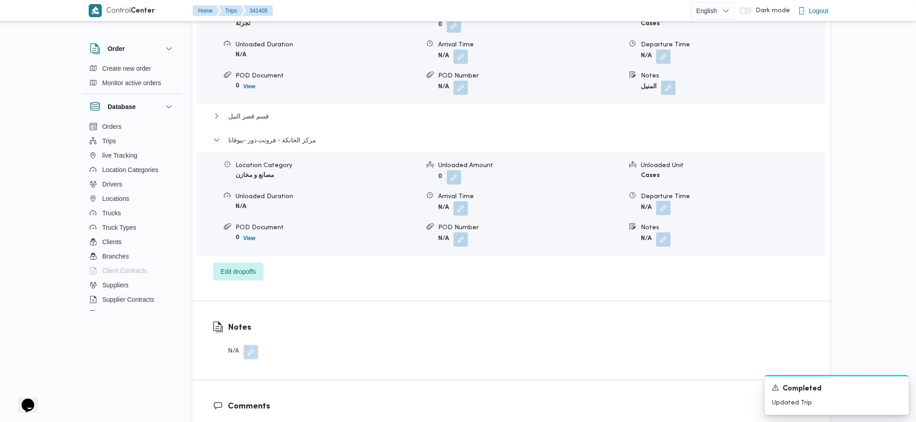
click at [658, 201] on button "button" at bounding box center [663, 208] width 14 height 14
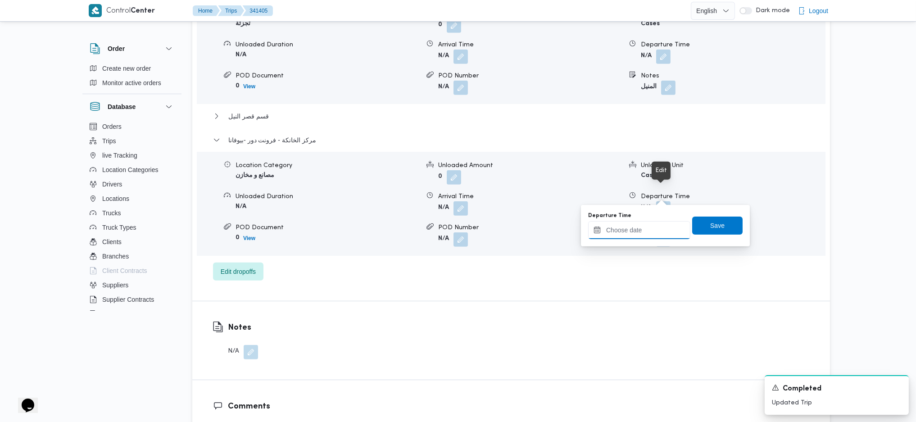
click at [638, 223] on input "Departure Time" at bounding box center [639, 230] width 102 height 18
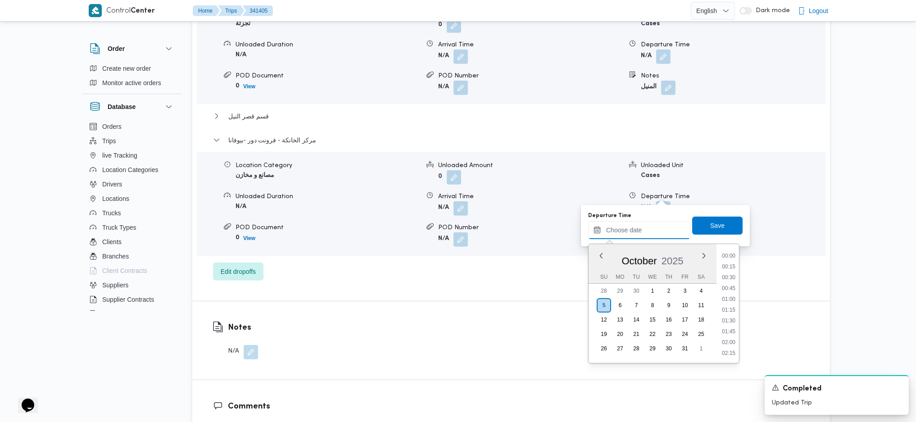
scroll to position [757, 0]
click at [736, 281] on ul "00:00 00:15 00:30 00:45 01:00 01:15 01:30 01:45 02:00 02:15 02:30 02:45 03:00 0…" at bounding box center [728, 303] width 21 height 104
click at [733, 276] on li "18:00" at bounding box center [728, 276] width 21 height 9
type input "05/10/2025 18:00"
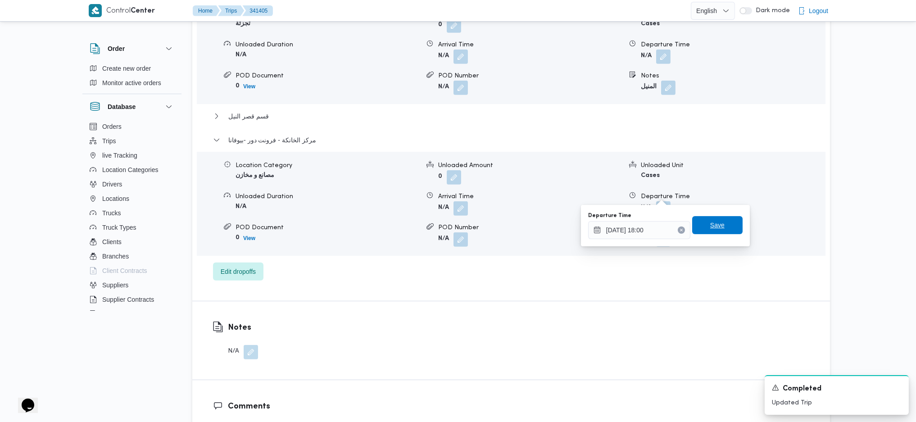
click at [720, 219] on span "Save" at bounding box center [717, 225] width 50 height 18
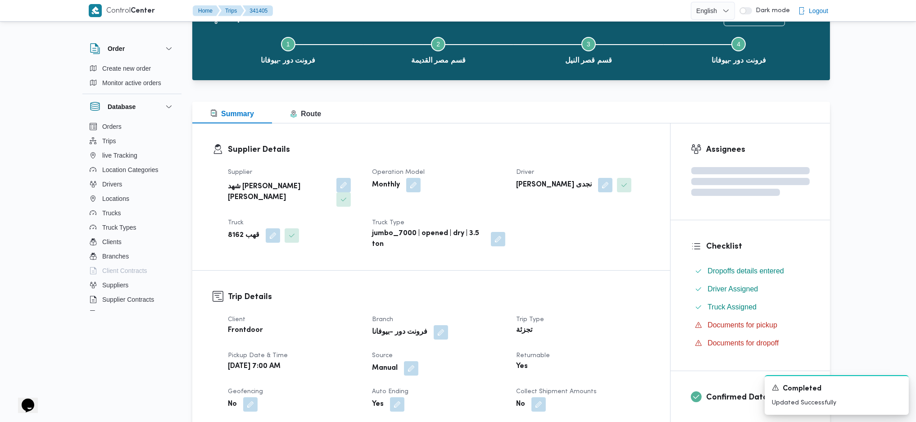
scroll to position [0, 0]
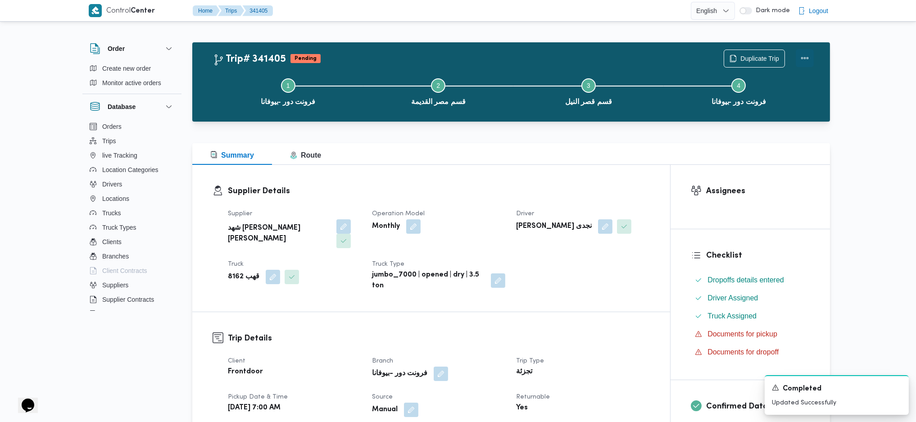
click at [800, 64] on button "Actions" at bounding box center [805, 58] width 18 height 18
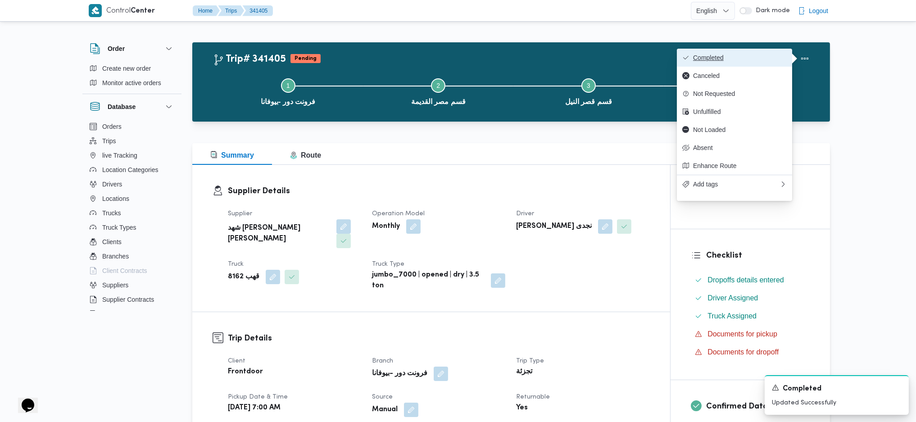
click at [759, 56] on span "Completed" at bounding box center [740, 57] width 94 height 7
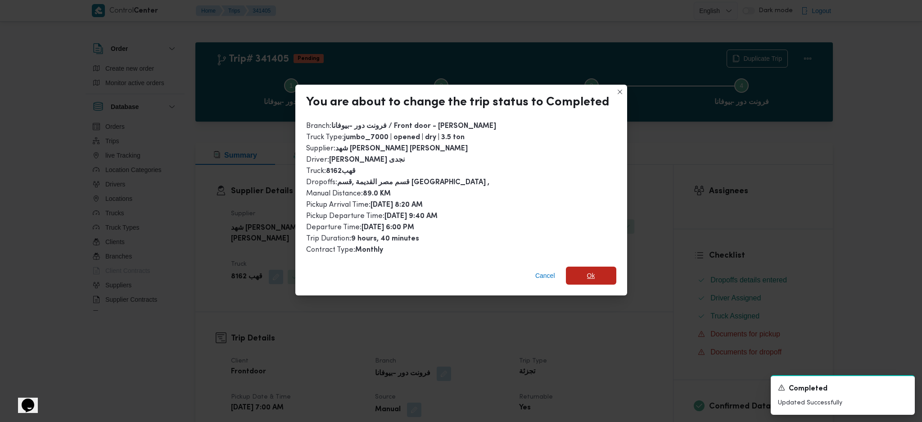
drag, startPoint x: 593, startPoint y: 264, endPoint x: 607, endPoint y: 288, distance: 28.0
click at [594, 267] on span "Ok" at bounding box center [591, 276] width 50 height 18
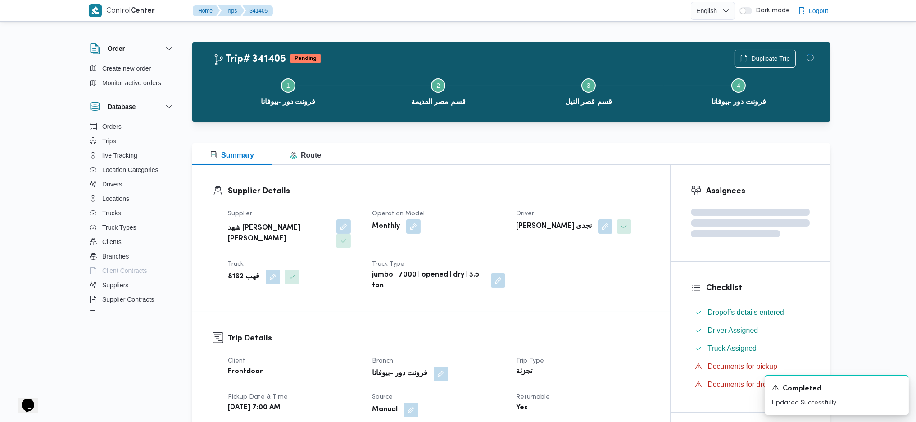
click at [607, 292] on div "Supplier Details Supplier شهد مصطفي احمد عبدة عباس حمودة Operation Model Monthl…" at bounding box center [431, 238] width 478 height 147
click at [554, 151] on div "Summary Route" at bounding box center [511, 154] width 638 height 22
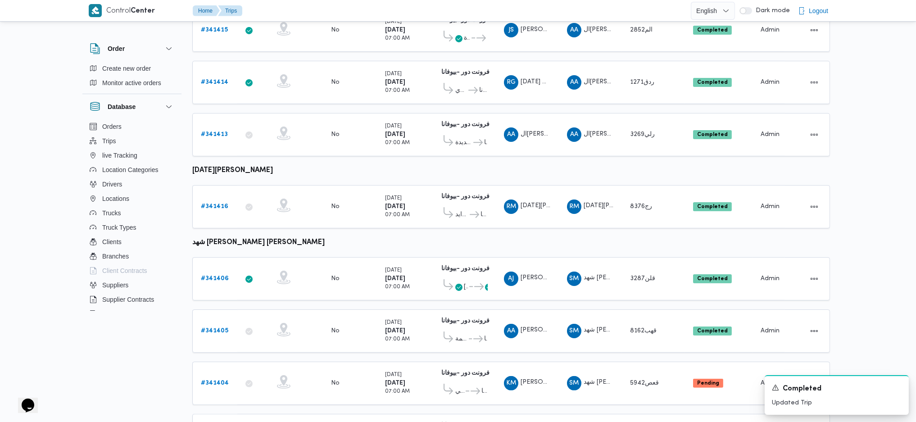
scroll to position [535, 0]
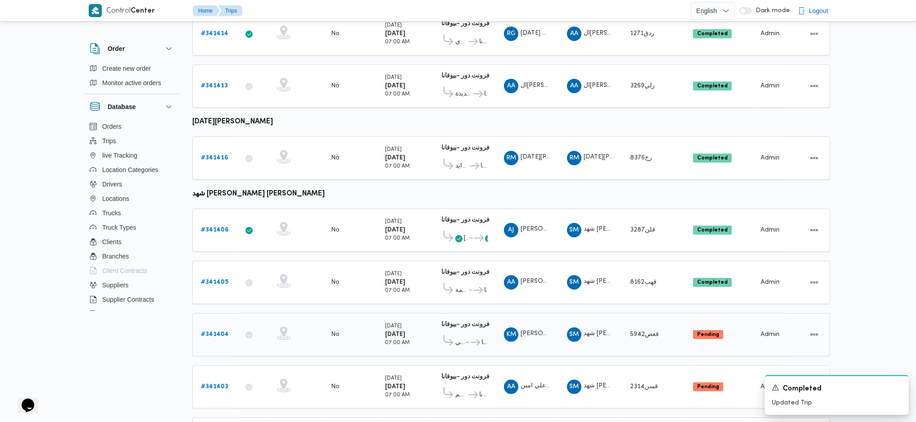
click at [219, 331] on b "# 341404" at bounding box center [215, 334] width 28 height 6
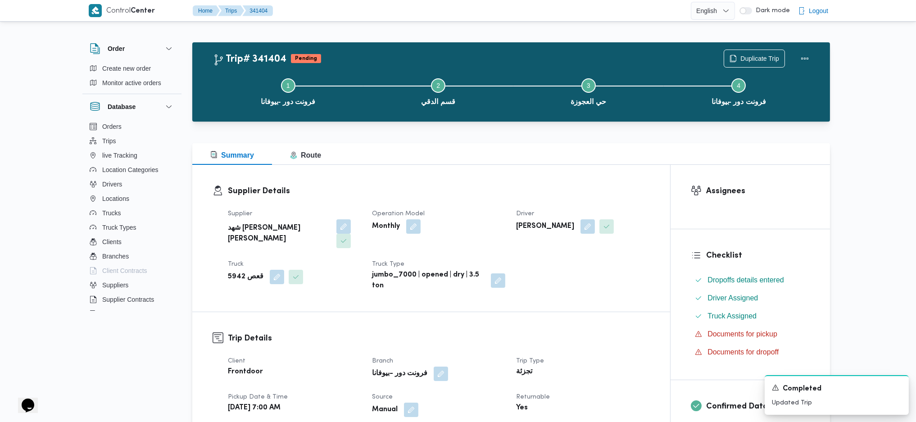
scroll to position [420, 0]
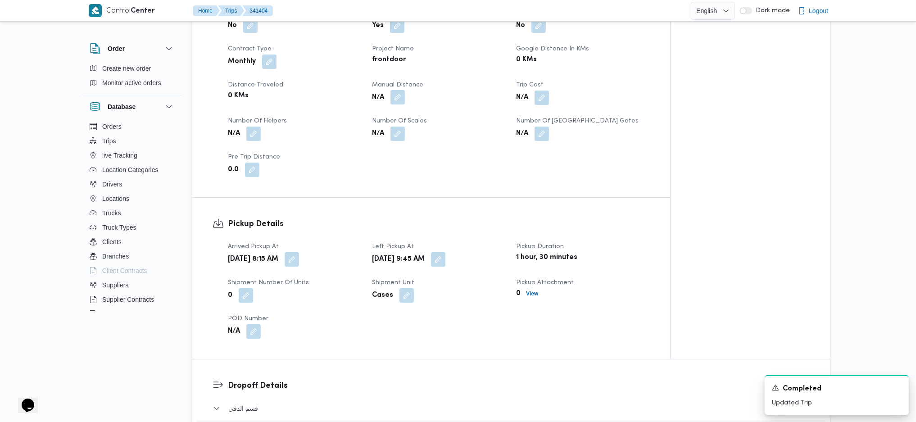
click at [400, 90] on button "button" at bounding box center [397, 97] width 14 height 14
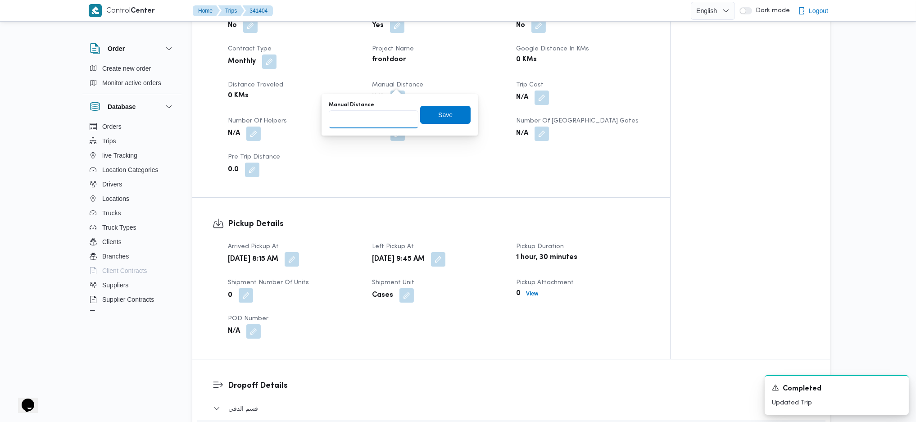
click at [375, 116] on input "Manual Distance" at bounding box center [374, 119] width 90 height 18
type input "90"
click at [441, 114] on span "Save" at bounding box center [445, 114] width 14 height 11
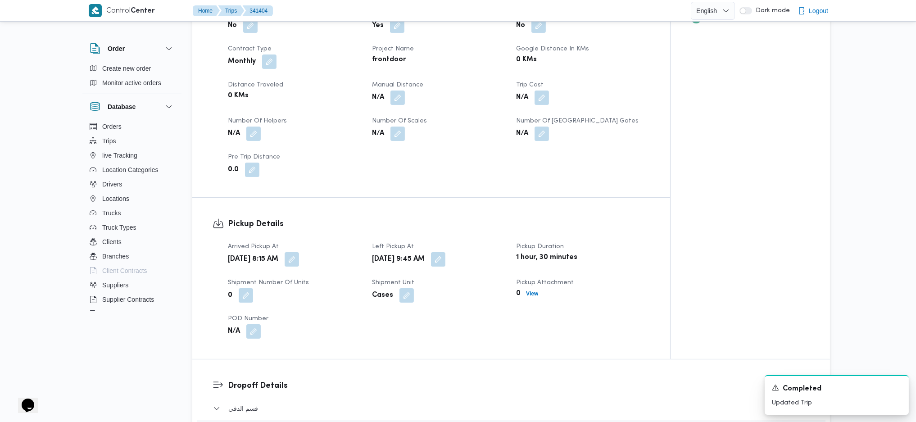
scroll to position [780, 0]
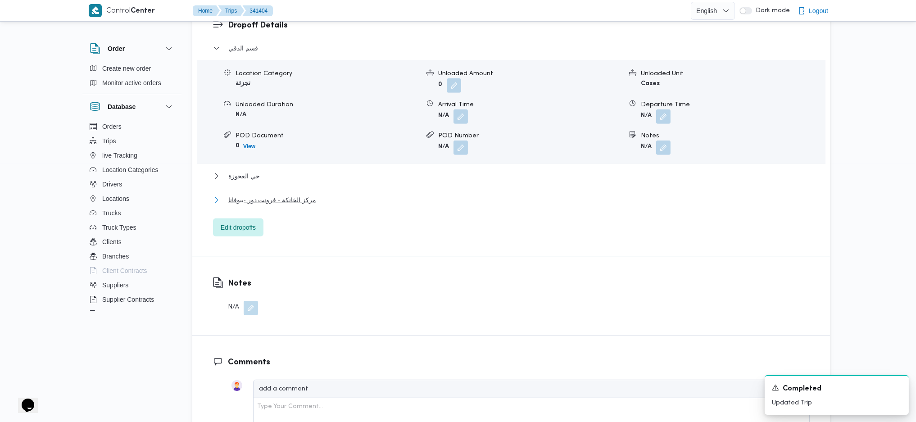
click at [269, 195] on span "مركز الخانكة - فرونت دور -بيوفانا" at bounding box center [272, 200] width 88 height 11
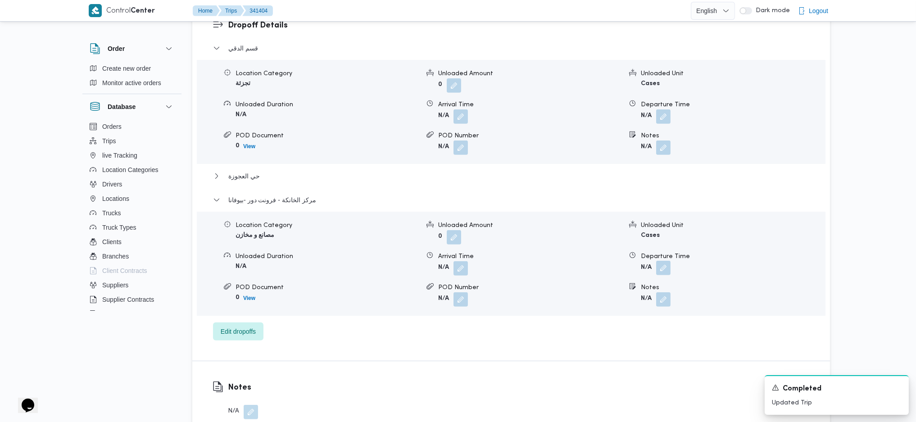
click at [663, 261] on button "button" at bounding box center [663, 268] width 14 height 14
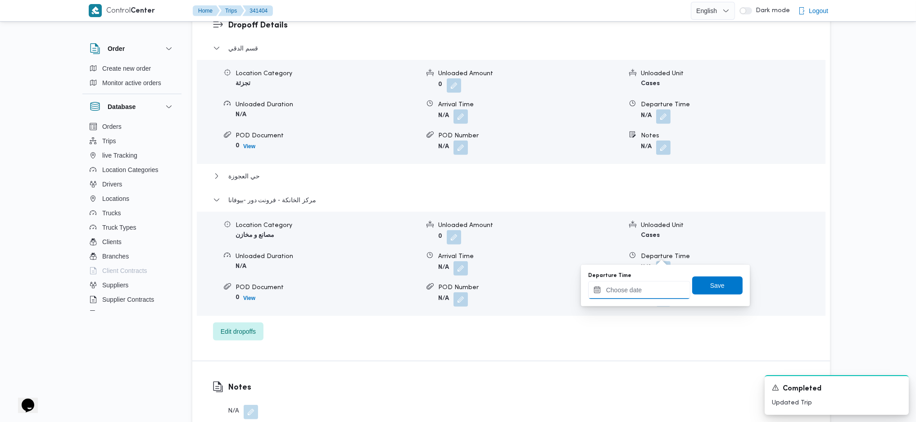
drag, startPoint x: 627, startPoint y: 294, endPoint x: 727, endPoint y: 251, distance: 108.7
click at [629, 294] on input "Departure Time" at bounding box center [639, 290] width 102 height 18
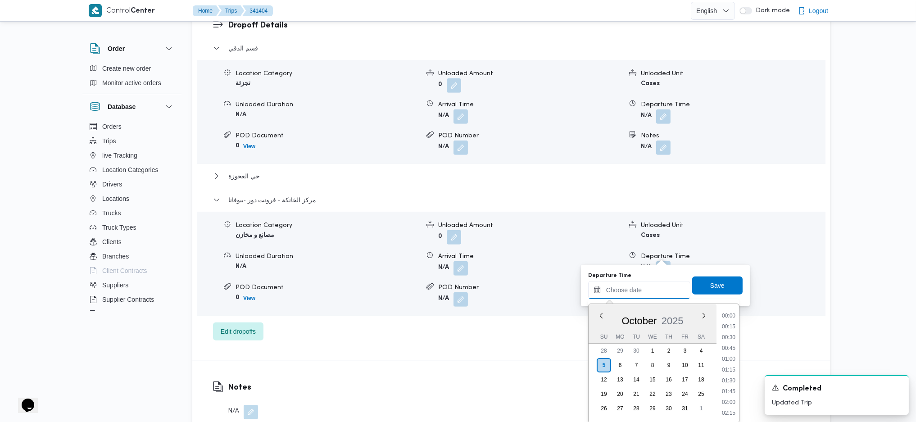
scroll to position [757, 0]
click at [732, 313] on li "17:30" at bounding box center [728, 314] width 21 height 9
type input "05/10/2025 17:30"
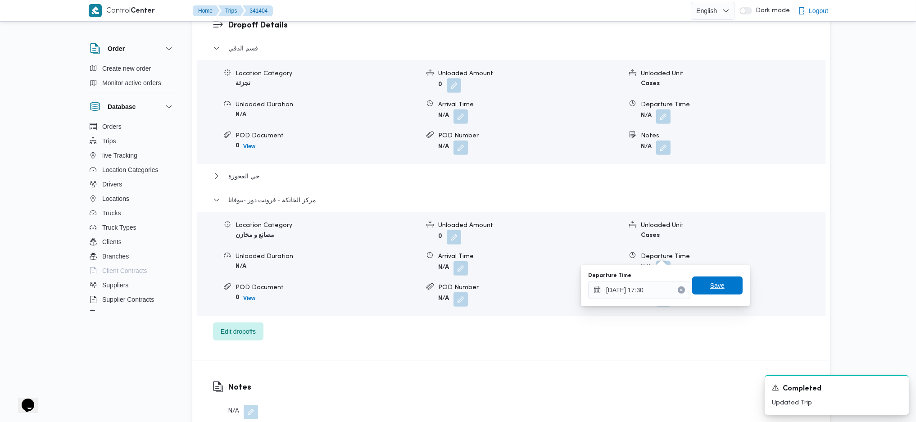
click at [716, 288] on span "Save" at bounding box center [717, 285] width 14 height 11
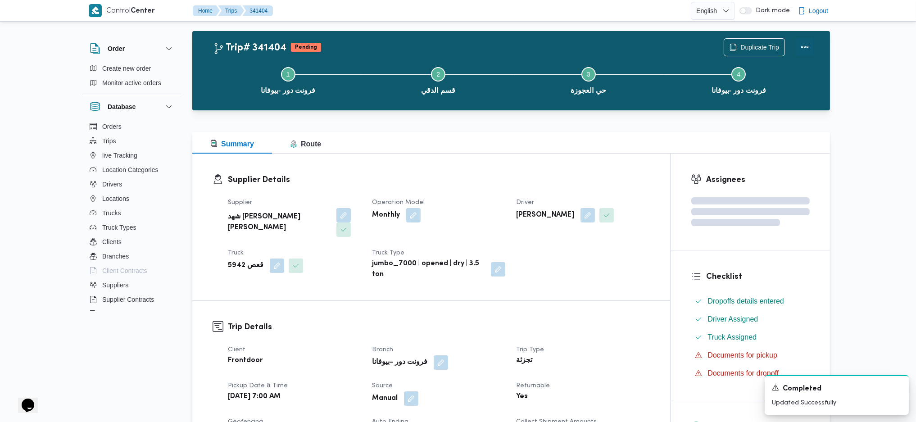
scroll to position [0, 0]
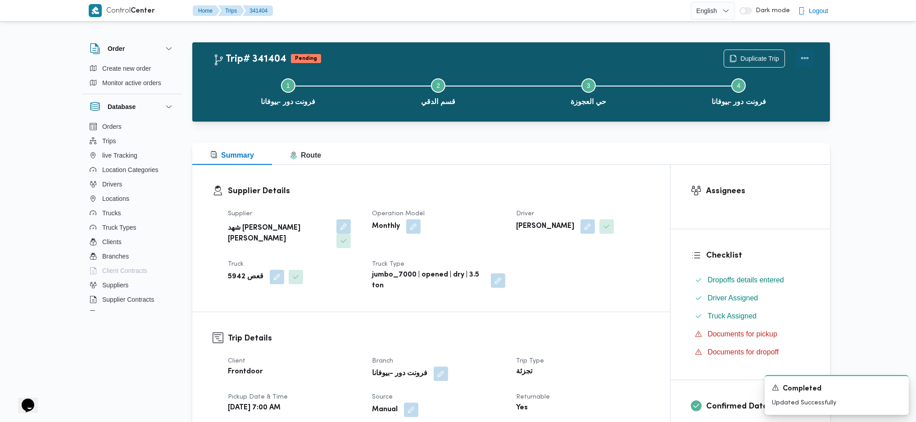
click at [804, 64] on button "Actions" at bounding box center [805, 58] width 18 height 18
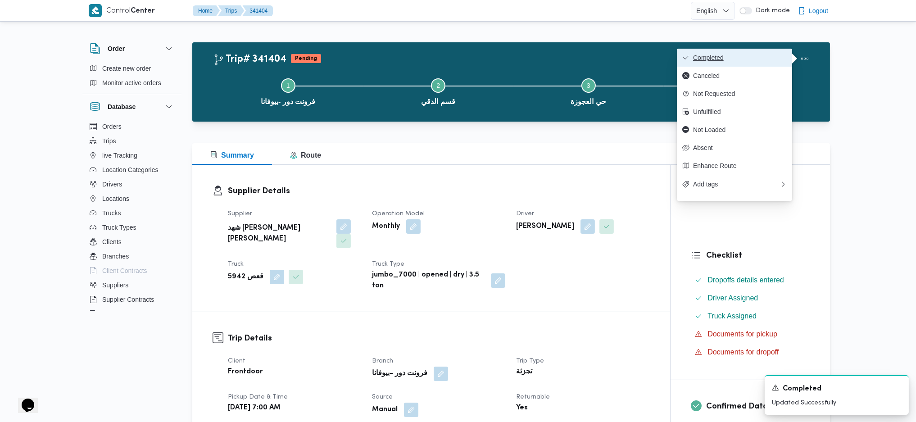
click at [762, 62] on button "Completed" at bounding box center [734, 58] width 115 height 18
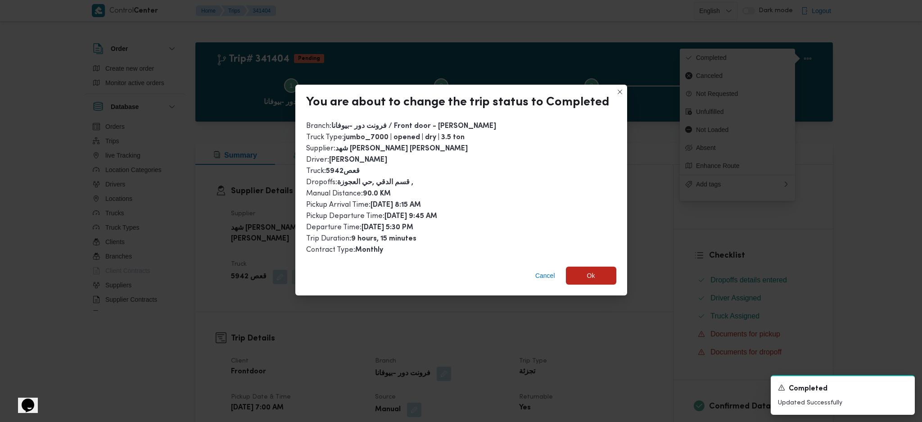
click at [592, 256] on div "Branch : فرونت دور -بيوفانا / Front door - Puvana Truck Type : jumbo_7000 | ope…" at bounding box center [461, 188] width 332 height 142
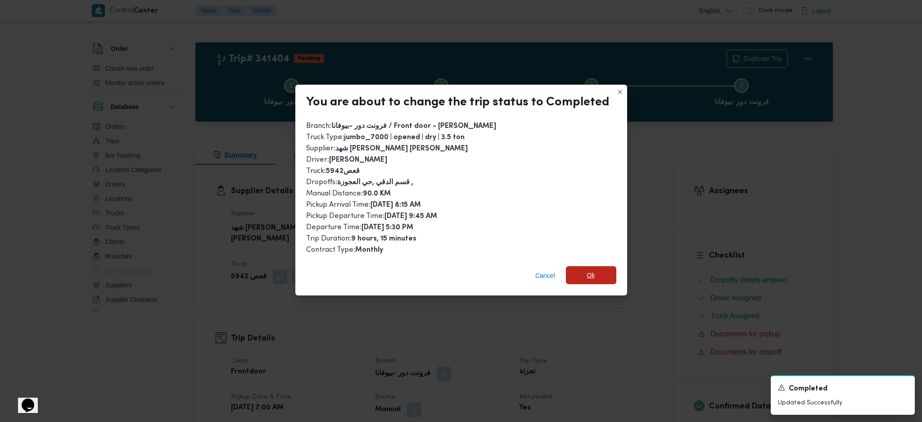
click at [594, 276] on span "Ok" at bounding box center [591, 275] width 50 height 18
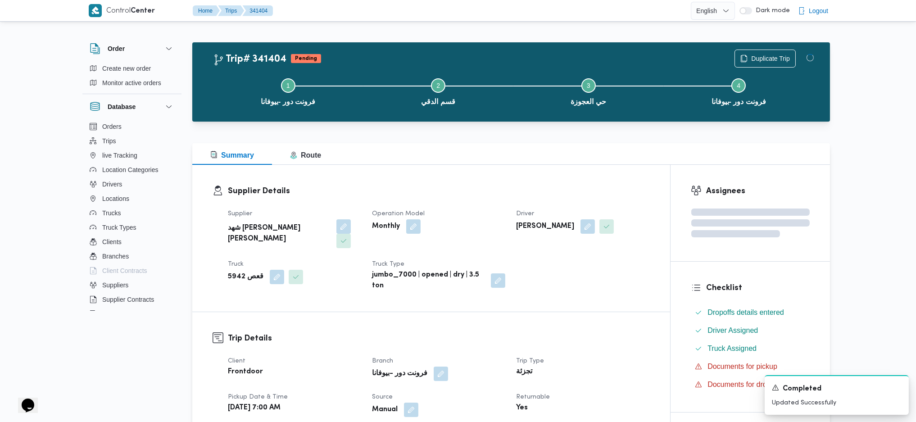
click at [616, 356] on dt "Trip Type" at bounding box center [582, 361] width 133 height 11
drag, startPoint x: 577, startPoint y: 214, endPoint x: 567, endPoint y: 171, distance: 44.0
click at [572, 202] on dl "Supplier Details Supplier شهد مصطفي احمد عبدة عباس حمودة Operation Model Monthl…" at bounding box center [439, 238] width 422 height 106
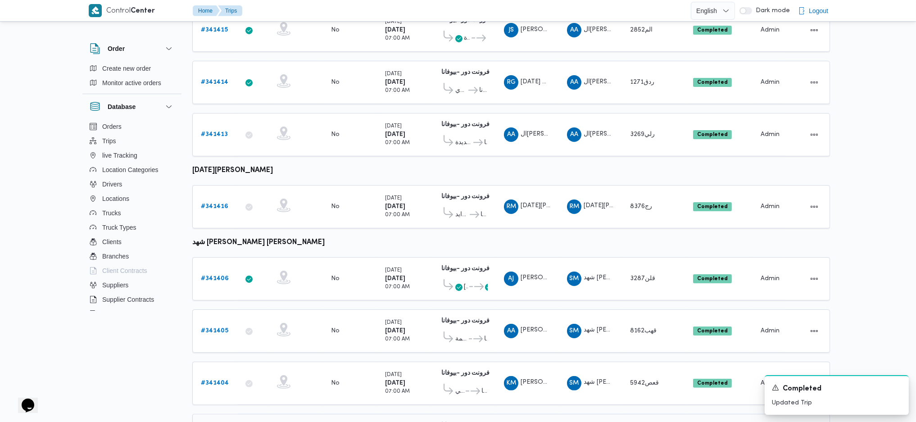
scroll to position [535, 0]
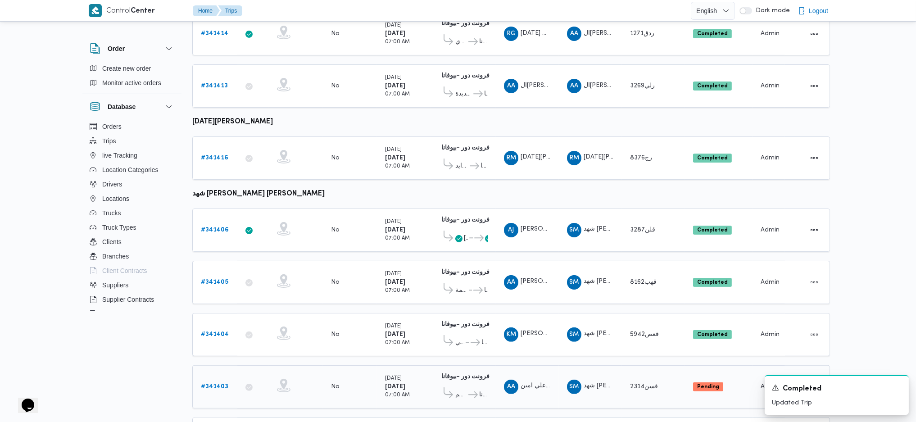
click at [226, 384] on b "# 341403" at bounding box center [214, 387] width 27 height 6
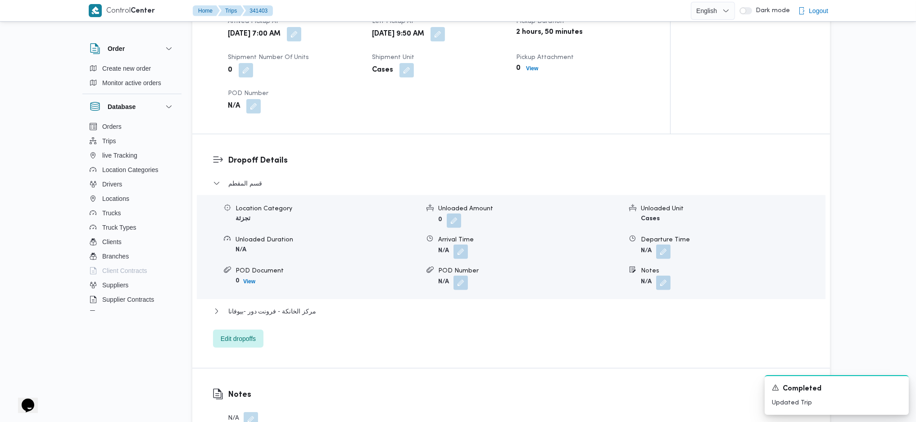
scroll to position [716, 0]
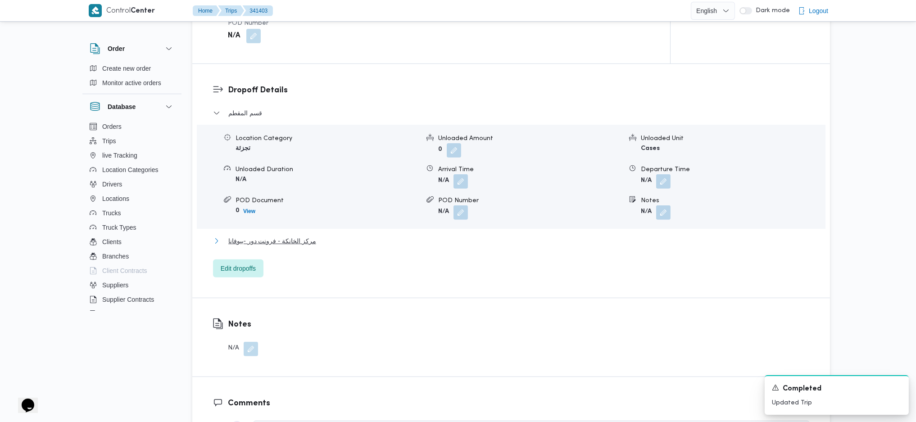
click at [303, 236] on span "مركز الخانكة - فرونت دور -بيوفانا" at bounding box center [272, 241] width 88 height 11
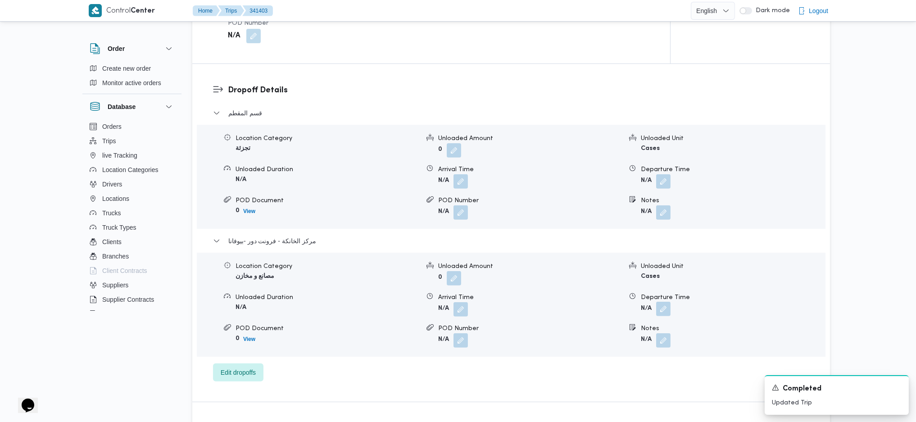
click at [666, 302] on button "button" at bounding box center [663, 309] width 14 height 14
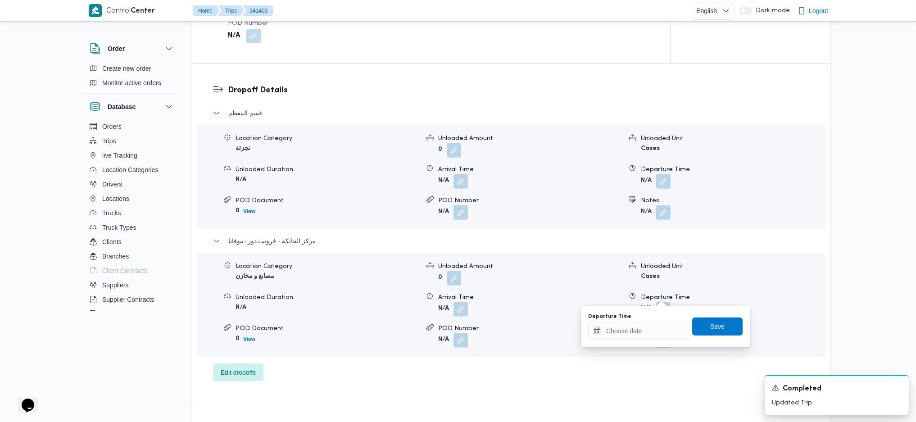
drag, startPoint x: 636, startPoint y: 322, endPoint x: 634, endPoint y: 327, distance: 5.3
click at [634, 327] on div "Departure Time" at bounding box center [639, 326] width 102 height 27
drag, startPoint x: 642, startPoint y: 332, endPoint x: 652, endPoint y: 331, distance: 10.4
click at [643, 332] on input "Departure Time" at bounding box center [639, 331] width 102 height 18
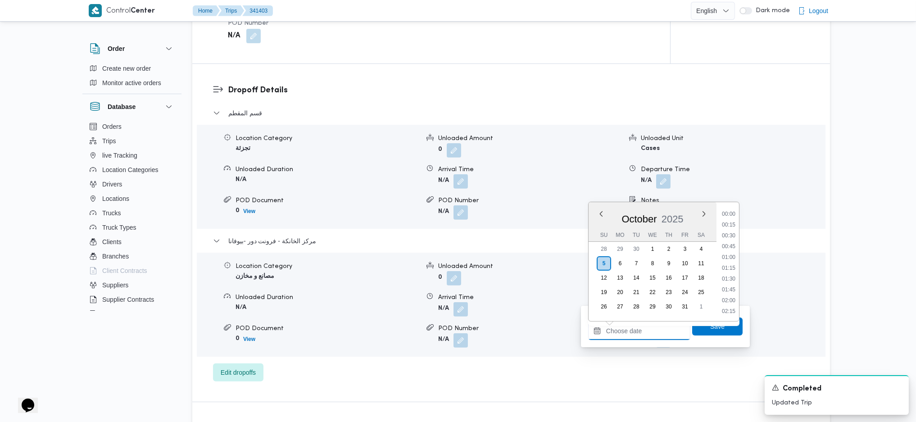
scroll to position [757, 0]
click at [733, 238] on li "18:00" at bounding box center [728, 234] width 21 height 9
type input "05/10/2025 18:00"
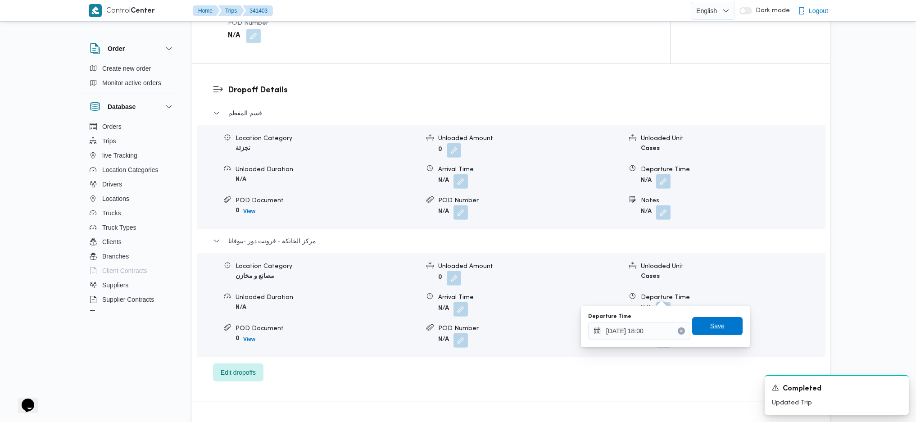
click at [709, 334] on span "Save" at bounding box center [717, 326] width 50 height 18
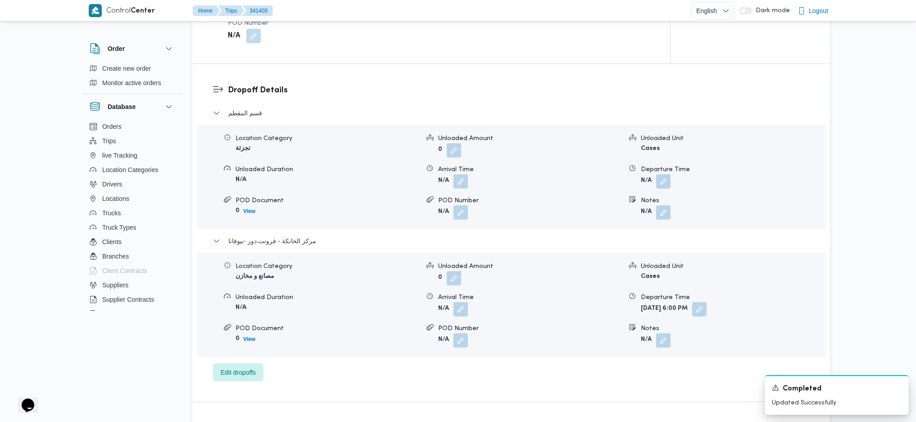
scroll to position [175, 0]
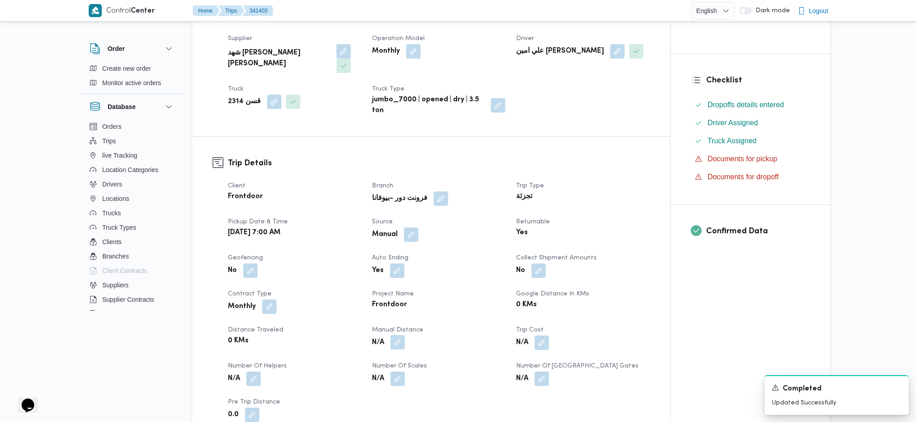
drag, startPoint x: 395, startPoint y: 334, endPoint x: 397, endPoint y: 329, distance: 4.8
click at [395, 335] on button "button" at bounding box center [397, 342] width 14 height 14
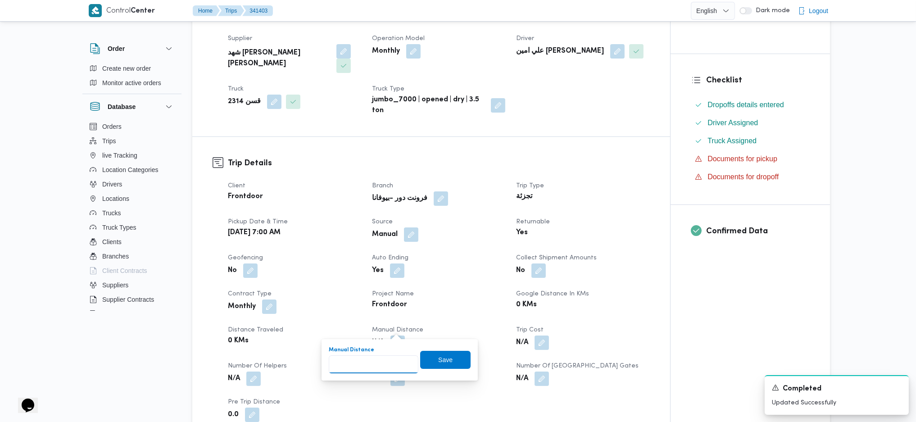
click at [369, 365] on input "Manual Distance" at bounding box center [374, 364] width 90 height 18
type input "128"
click at [441, 357] on span "Save" at bounding box center [445, 359] width 14 height 11
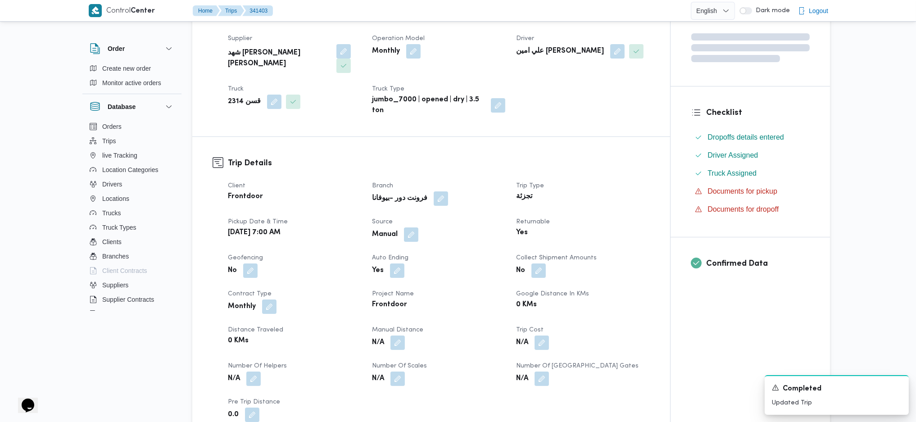
scroll to position [0, 0]
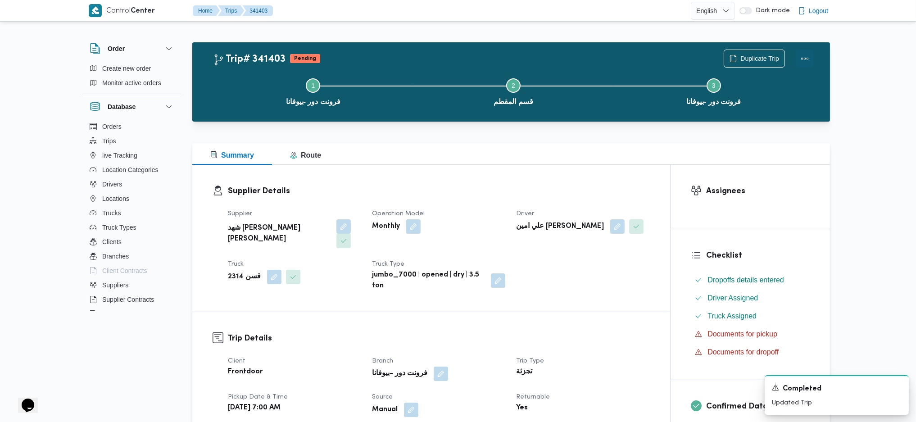
drag, startPoint x: 806, startPoint y: 63, endPoint x: 793, endPoint y: 63, distance: 12.6
click at [806, 63] on button "Actions" at bounding box center [805, 59] width 18 height 18
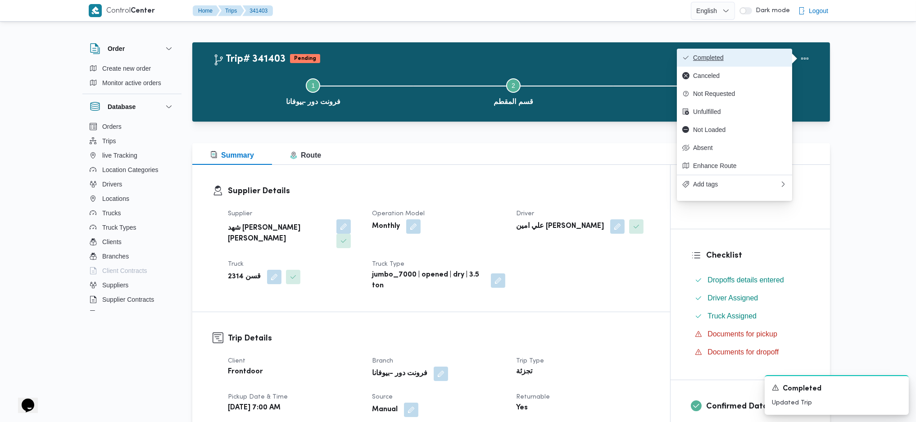
click at [757, 57] on span "Completed" at bounding box center [740, 57] width 94 height 7
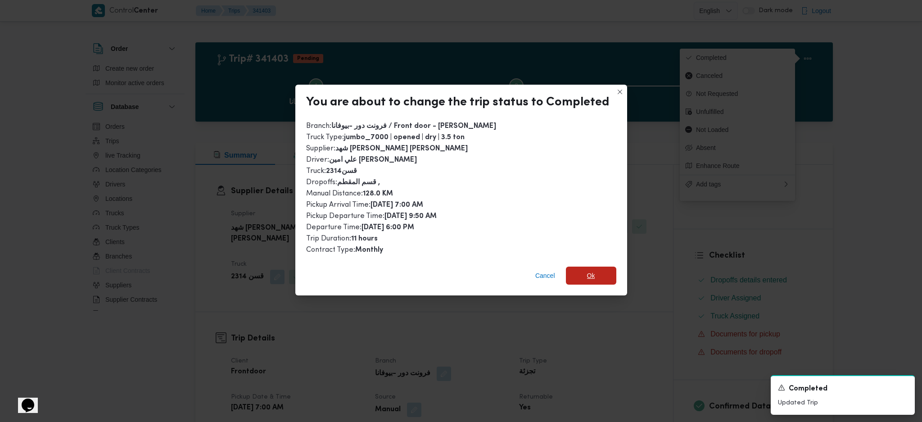
click at [609, 263] on div "Cancel Ok" at bounding box center [461, 277] width 332 height 36
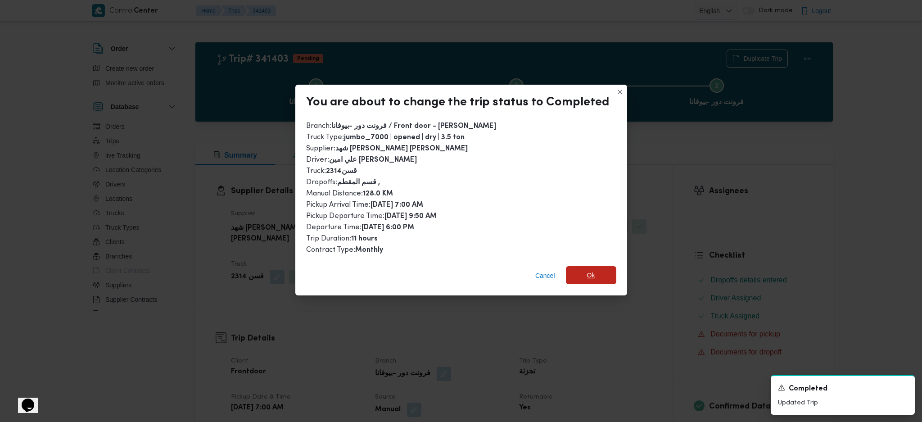
click at [587, 270] on span "Ok" at bounding box center [591, 275] width 8 height 11
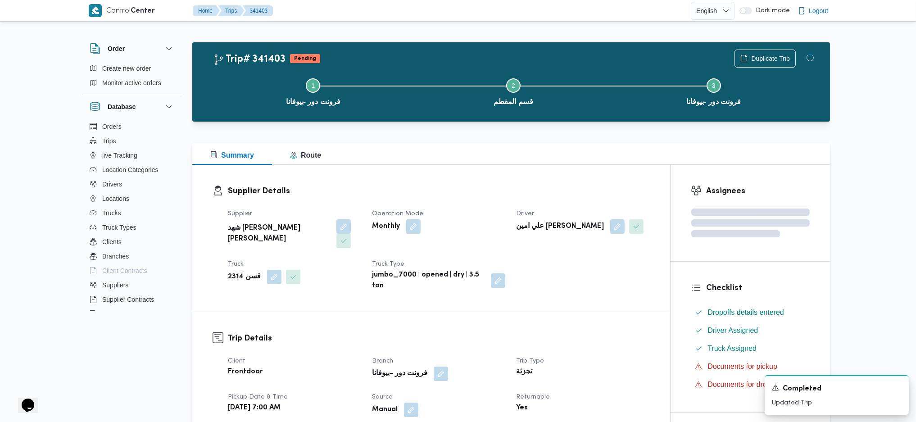
click at [511, 120] on div "Trip# 341403 Pending Duplicate Trip Step 1 is incomplete 1 فرونت دور -بيوفانا S…" at bounding box center [511, 81] width 638 height 79
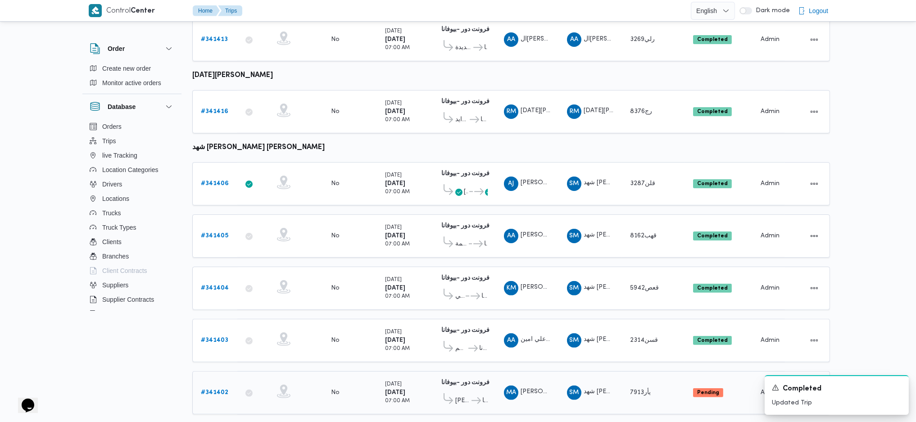
scroll to position [585, 0]
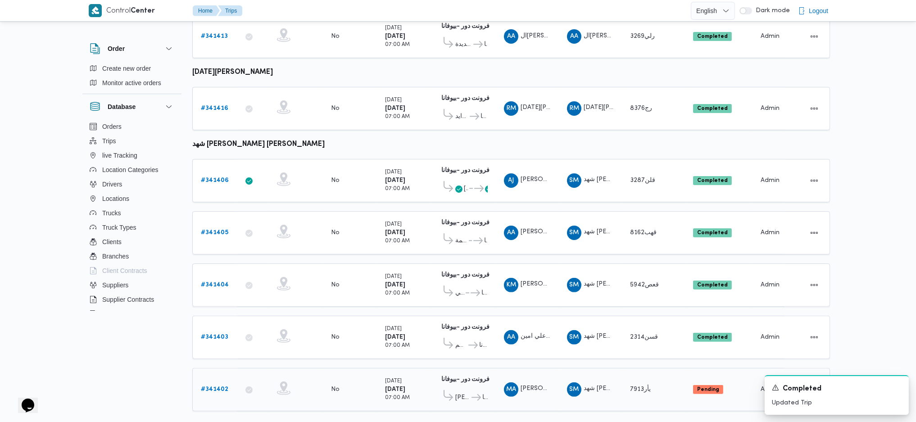
click at [213, 380] on div "# 341402" at bounding box center [215, 389] width 36 height 18
click at [212, 386] on b "# 341402" at bounding box center [214, 389] width 27 height 6
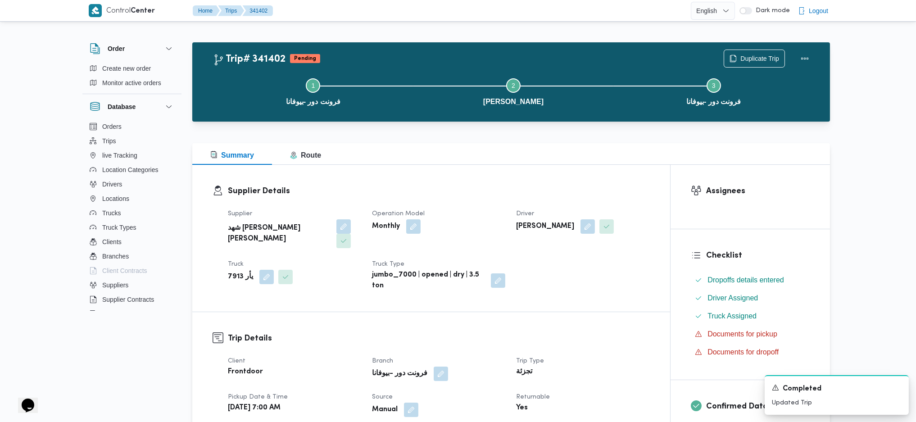
scroll to position [360, 0]
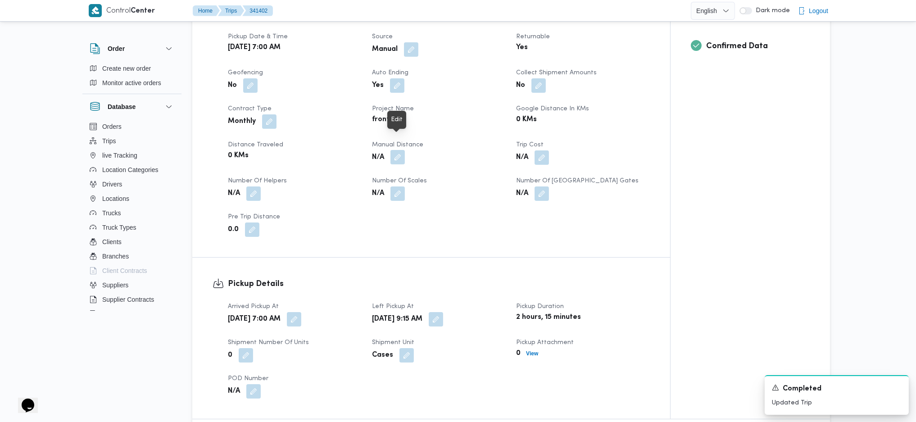
click at [399, 150] on span at bounding box center [395, 157] width 19 height 14
click at [373, 188] on b "N/A" at bounding box center [378, 193] width 12 height 11
click at [402, 140] on dt "Manual Distance" at bounding box center [438, 145] width 133 height 11
click at [405, 150] on button "button" at bounding box center [397, 157] width 14 height 14
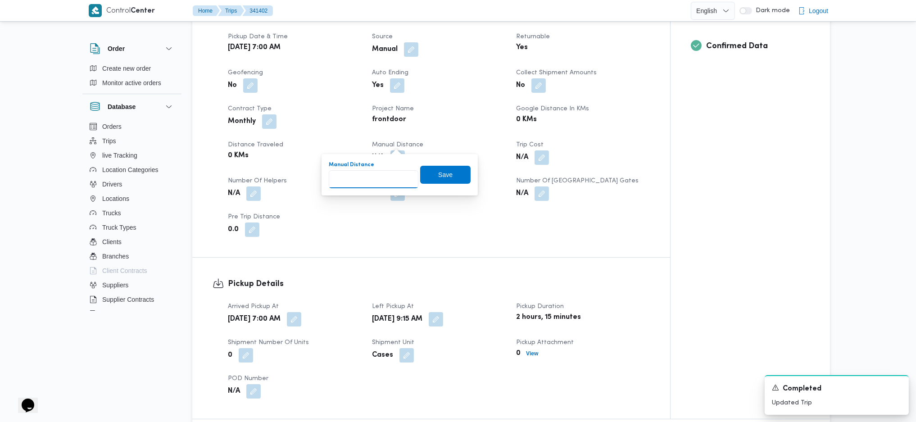
click at [372, 173] on input "Manual Distance" at bounding box center [374, 179] width 90 height 18
type input "121"
click at [452, 178] on span "Save" at bounding box center [445, 174] width 50 height 18
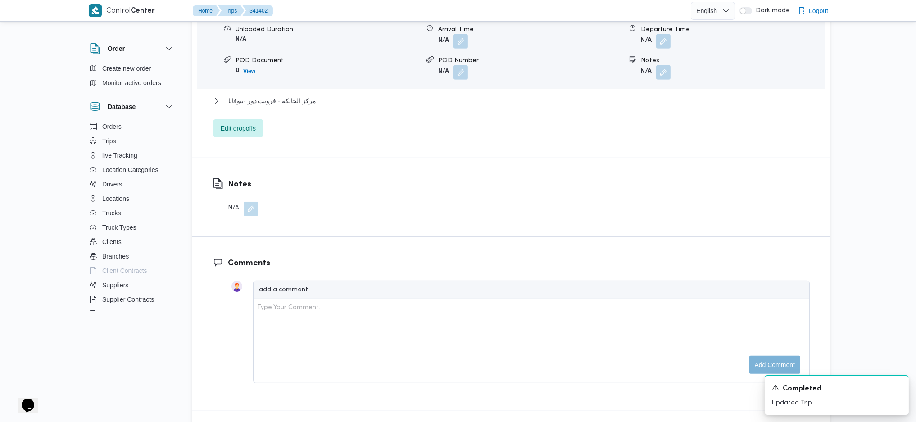
scroll to position [780, 0]
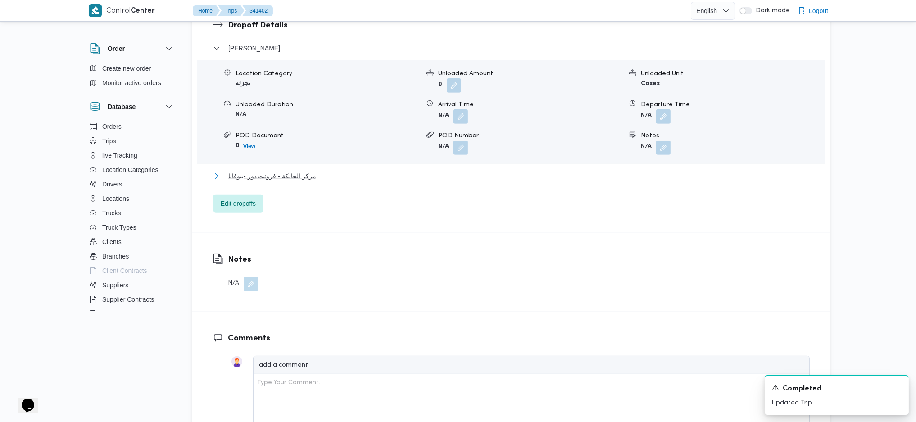
click at [290, 171] on span "مركز الخانكة - فرونت دور -بيوفانا" at bounding box center [272, 176] width 88 height 11
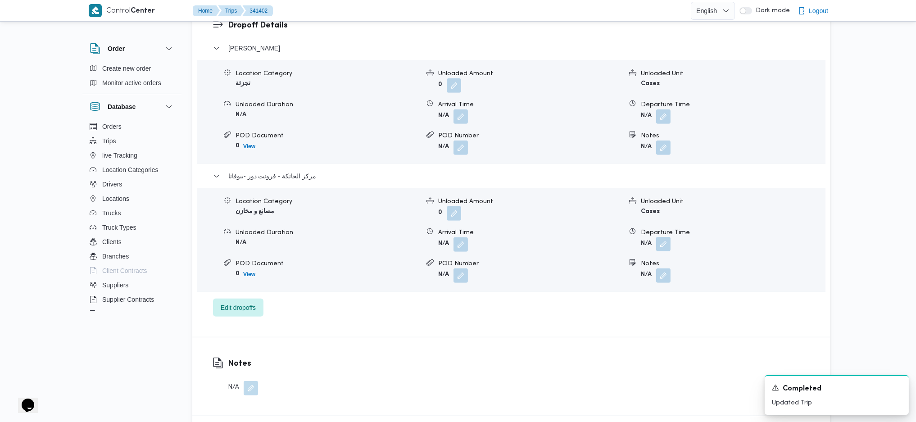
drag, startPoint x: 655, startPoint y: 227, endPoint x: 658, endPoint y: 235, distance: 8.5
click at [657, 237] on span at bounding box center [661, 244] width 19 height 14
click at [661, 244] on div "Location Category مصانع و مخازن Unloaded Amount 0 Unloaded Unit Cases Unloaded …" at bounding box center [511, 240] width 636 height 102
click at [661, 237] on button "button" at bounding box center [663, 244] width 14 height 14
click at [640, 256] on div "Departure Time" at bounding box center [639, 261] width 102 height 27
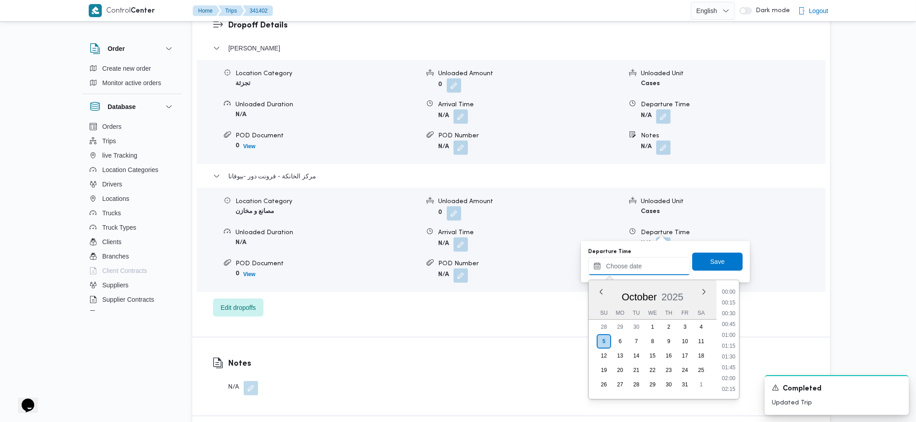
scroll to position [757, 0]
click at [734, 303] on li "17:45" at bounding box center [728, 301] width 21 height 9
type input "05/10/2025 17:45"
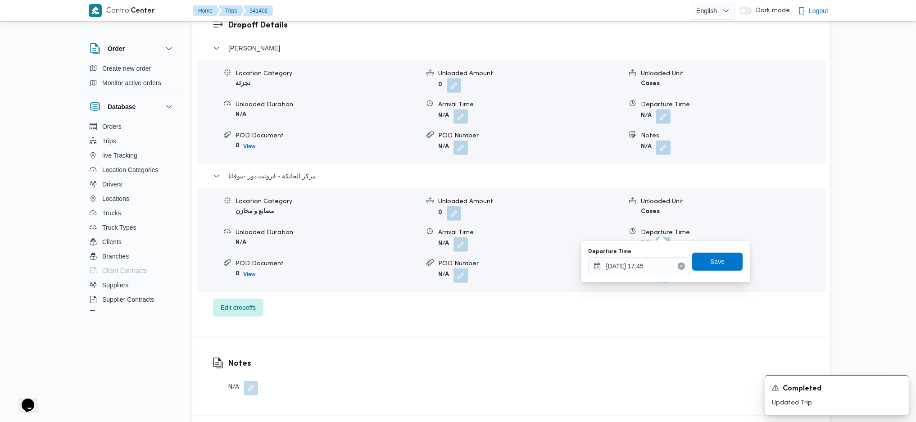
click at [721, 248] on div "Departure Time 05/10/2025 17:45 Save" at bounding box center [665, 261] width 156 height 29
click at [719, 266] on span "Save" at bounding box center [717, 262] width 50 height 18
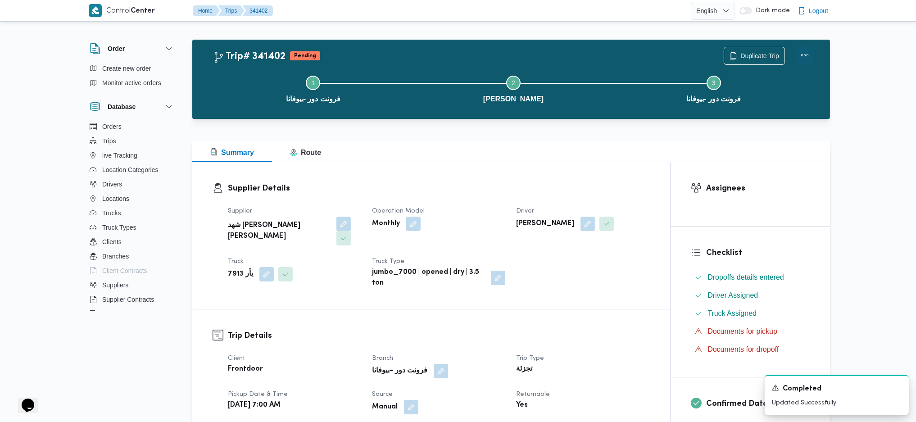
scroll to position [0, 0]
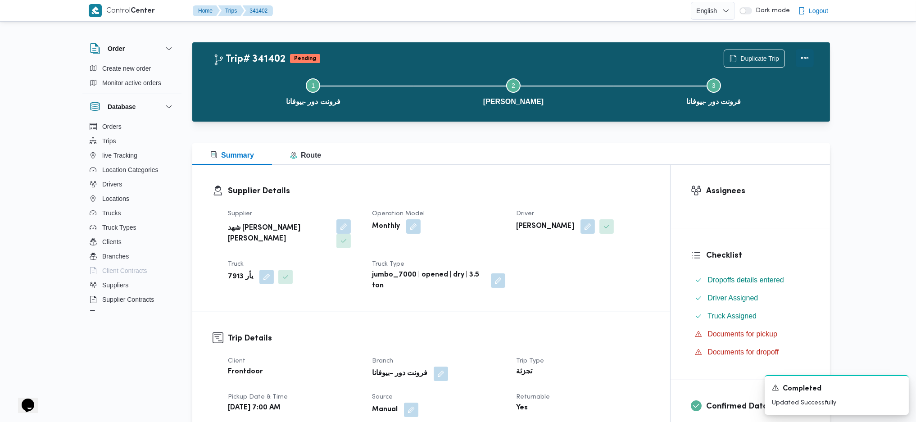
click at [800, 56] on button "Actions" at bounding box center [805, 58] width 18 height 18
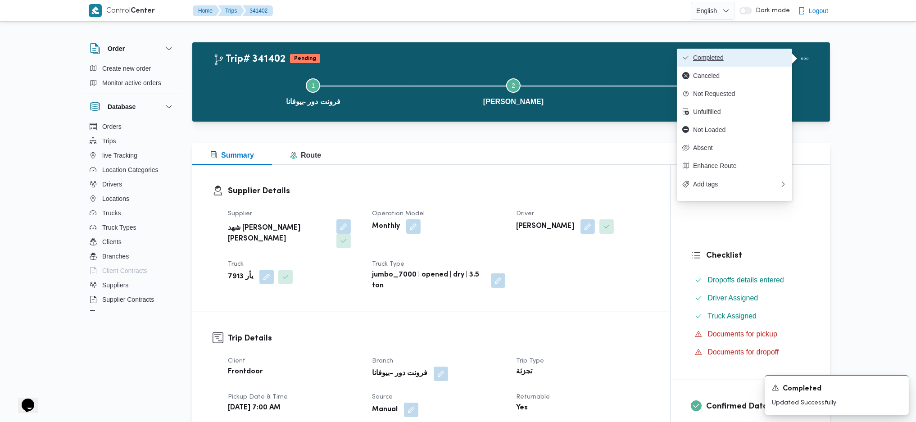
click at [721, 49] on button "Completed" at bounding box center [734, 58] width 115 height 18
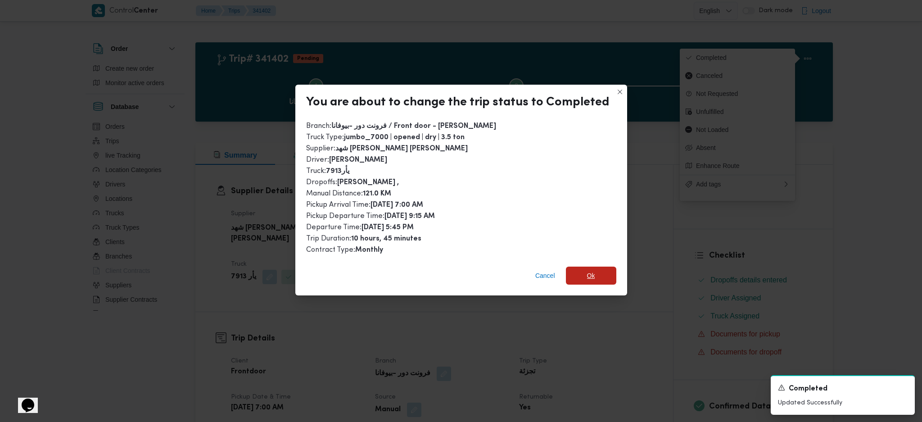
drag, startPoint x: 602, startPoint y: 265, endPoint x: 599, endPoint y: 308, distance: 42.9
click at [600, 267] on span "Ok" at bounding box center [591, 276] width 50 height 18
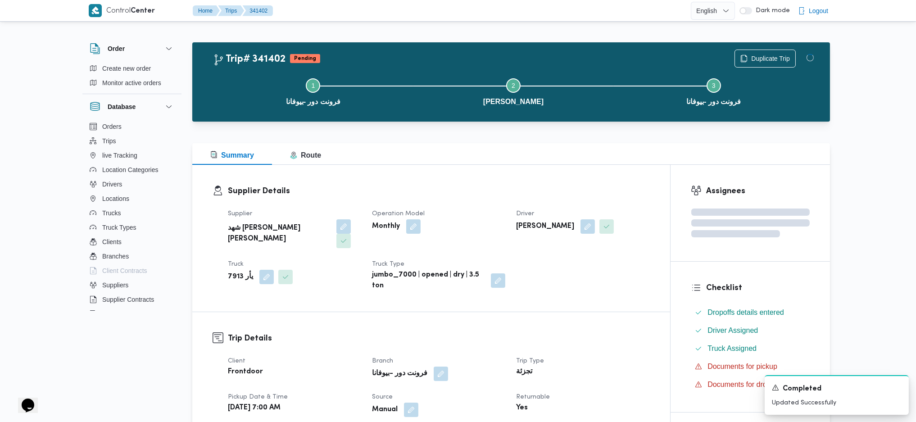
click at [619, 402] on div "Yes" at bounding box center [582, 408] width 135 height 13
click at [551, 188] on h3 "Supplier Details" at bounding box center [439, 191] width 422 height 12
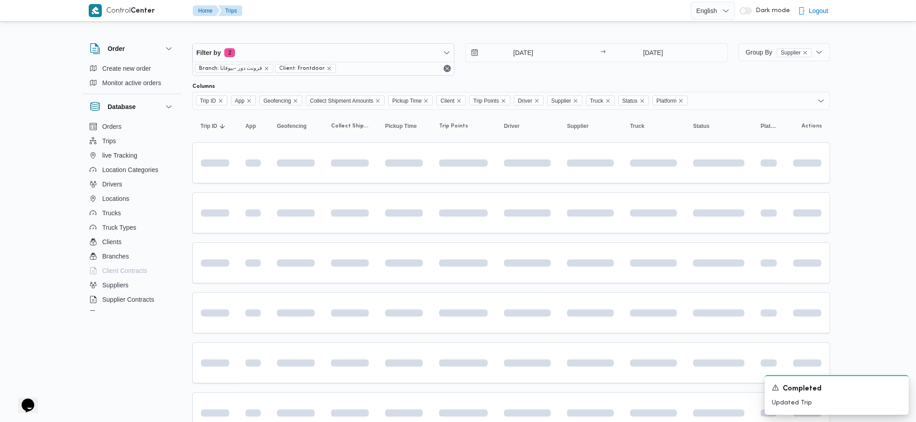
scroll to position [487, 0]
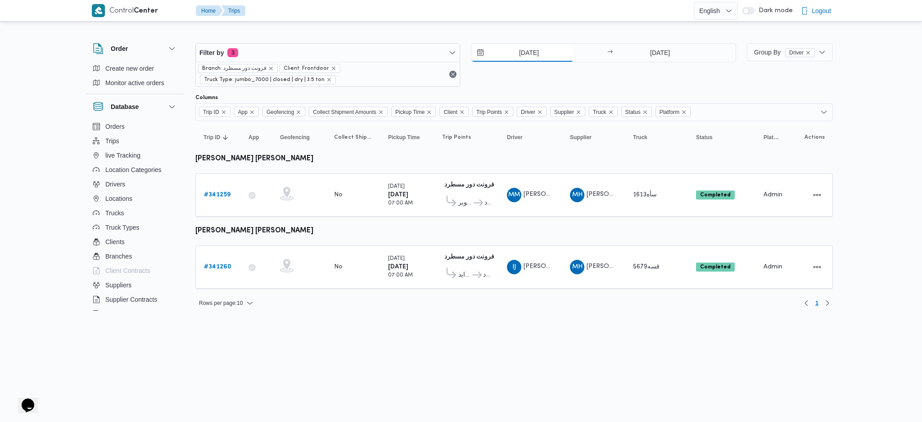
click at [518, 46] on input "[DATE]" at bounding box center [522, 53] width 102 height 18
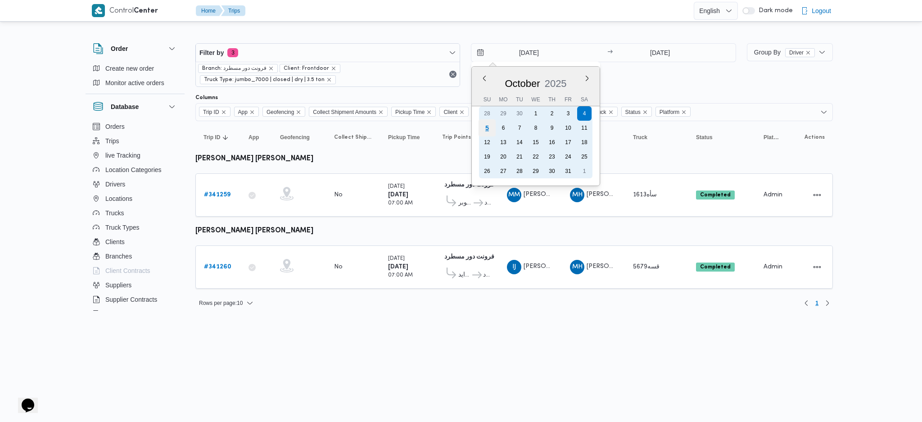
click at [480, 127] on div "5" at bounding box center [487, 127] width 17 height 17
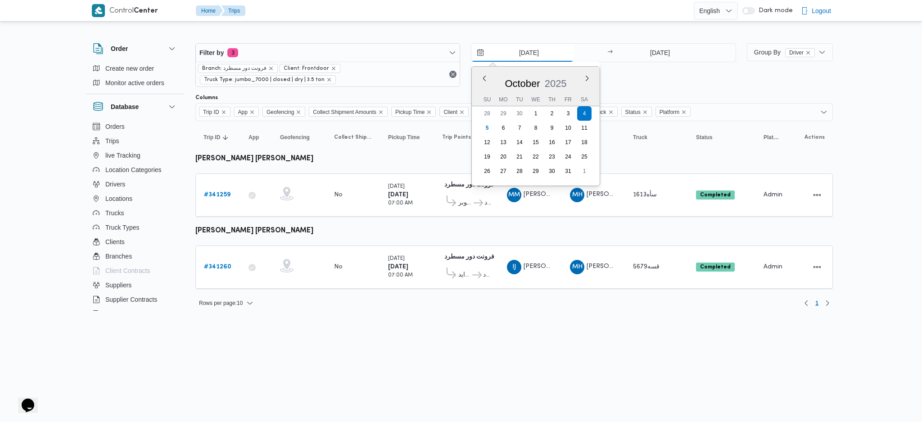
type input "[DATE]"
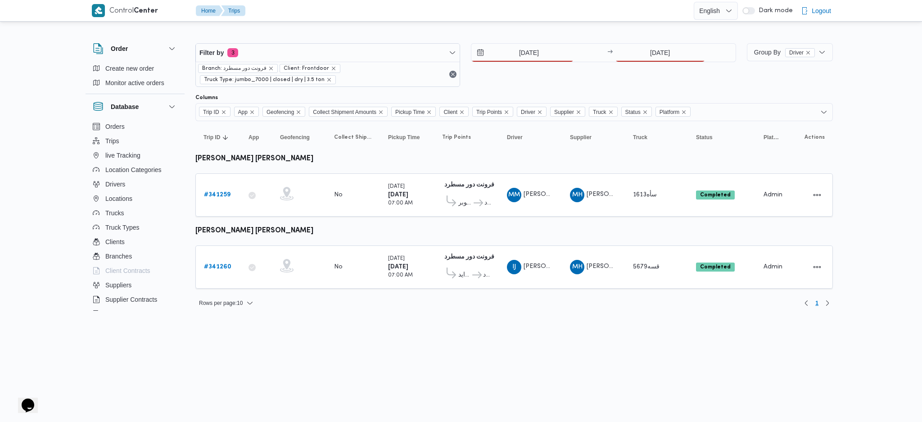
click at [688, 42] on div "Filter by 3 Branch: فرونت دور مسطرد Client: Frontdoor Truck Type: jumbo_7000 | …" at bounding box center [466, 65] width 552 height 54
click at [657, 62] on div "5/10/2025 → 4/10/2025" at bounding box center [603, 65] width 265 height 44
click at [659, 53] on input "4/10/2025" at bounding box center [661, 53] width 90 height 18
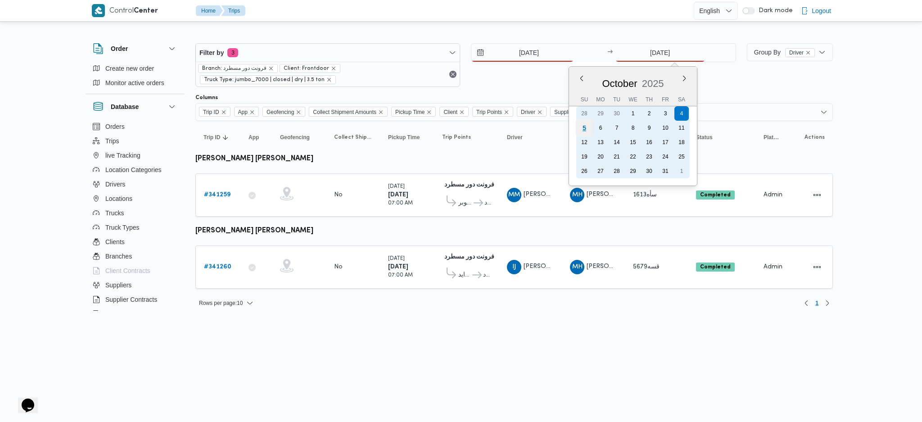
drag, startPoint x: 579, startPoint y: 129, endPoint x: 514, endPoint y: 231, distance: 120.7
click at [580, 129] on div "5" at bounding box center [584, 128] width 14 height 14
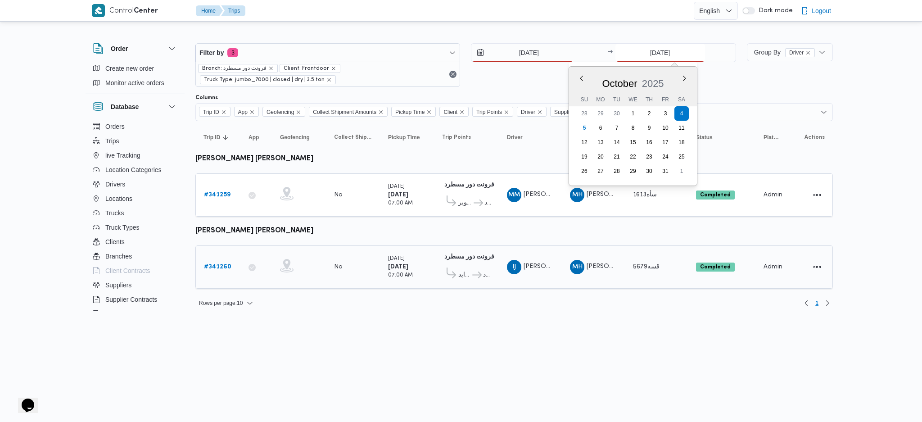
type input "[DATE]"
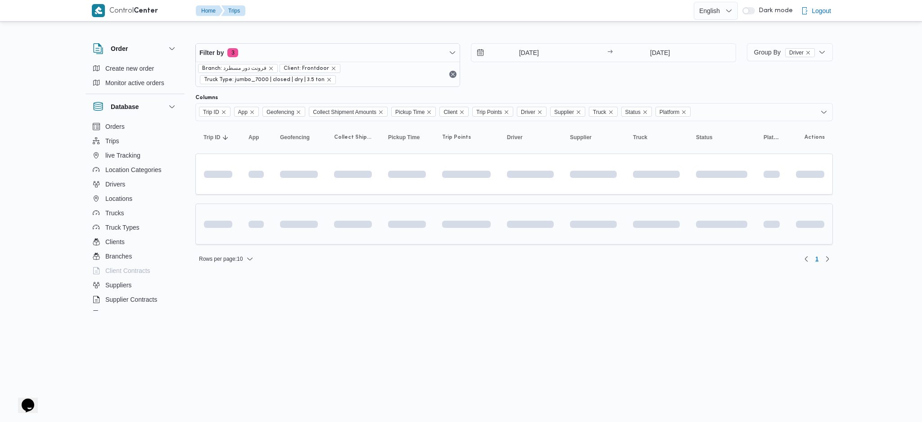
drag, startPoint x: 509, startPoint y: 236, endPoint x: 501, endPoint y: 237, distance: 8.2
click at [506, 237] on td at bounding box center [530, 224] width 63 height 41
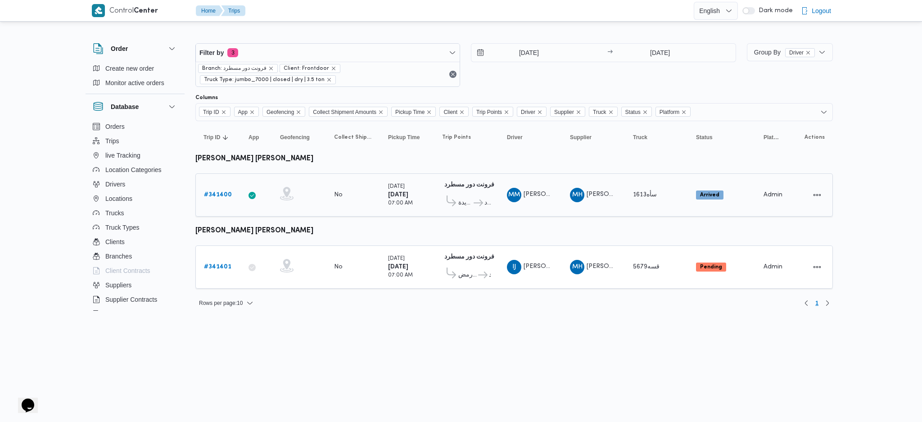
click at [215, 192] on b "# 341400" at bounding box center [218, 195] width 28 height 6
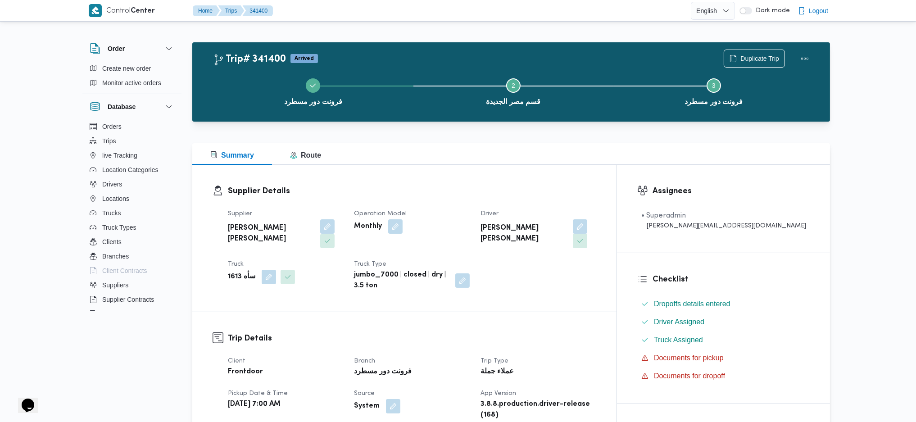
scroll to position [300, 0]
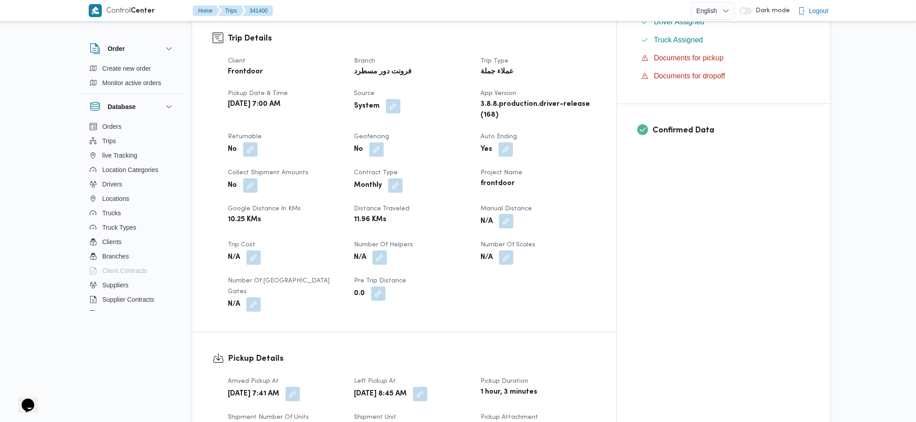
click at [513, 214] on button "button" at bounding box center [506, 221] width 14 height 14
click at [509, 241] on input "Manual Distance" at bounding box center [518, 236] width 90 height 18
type input "90"
click at [582, 230] on span "Save" at bounding box center [589, 231] width 14 height 11
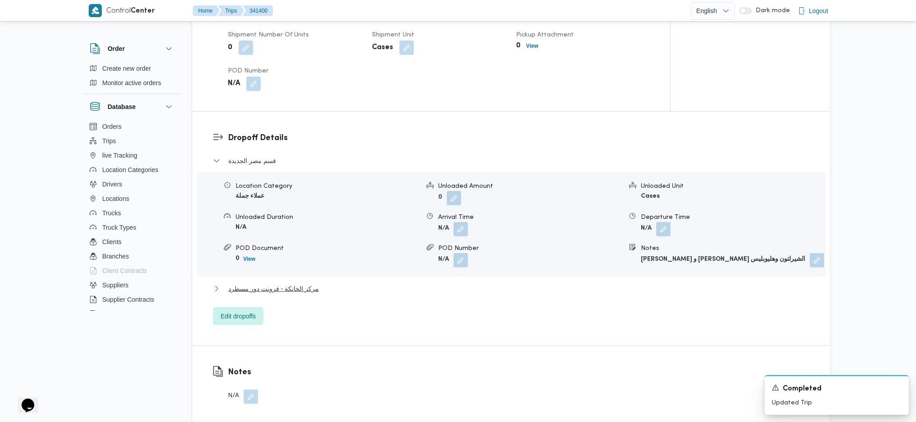
click at [284, 283] on span "مركز الخانكة - فرونت دور مسطرد" at bounding box center [273, 288] width 91 height 11
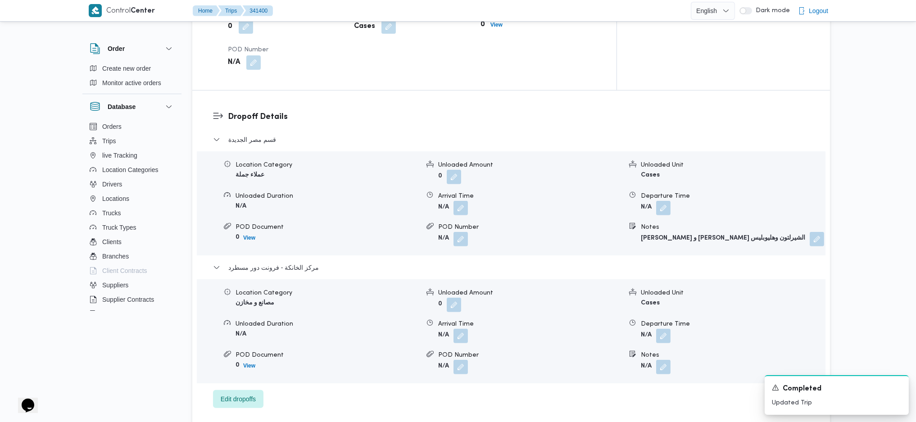
scroll to position [724, 0]
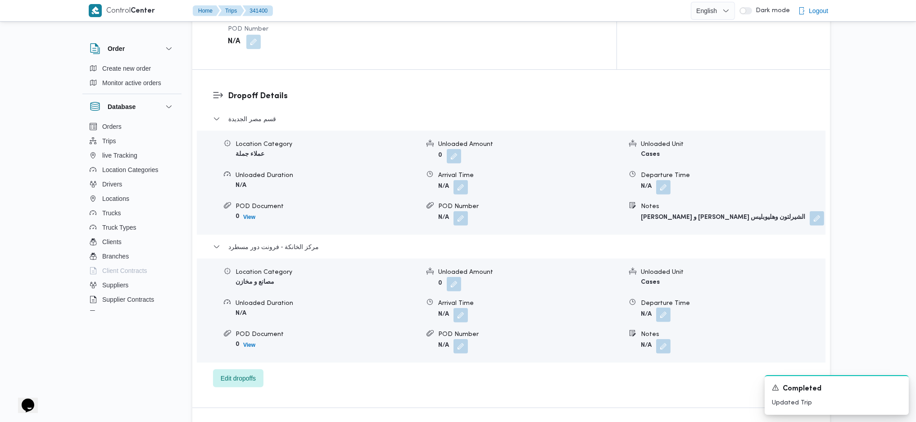
click at [661, 308] on button "button" at bounding box center [663, 315] width 14 height 14
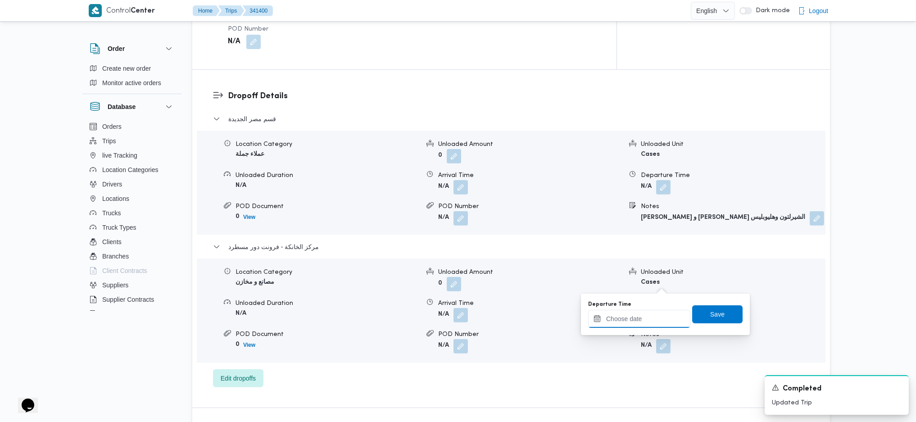
drag, startPoint x: 640, startPoint y: 321, endPoint x: 666, endPoint y: 310, distance: 27.8
click at [640, 321] on input "Departure Time" at bounding box center [639, 319] width 102 height 18
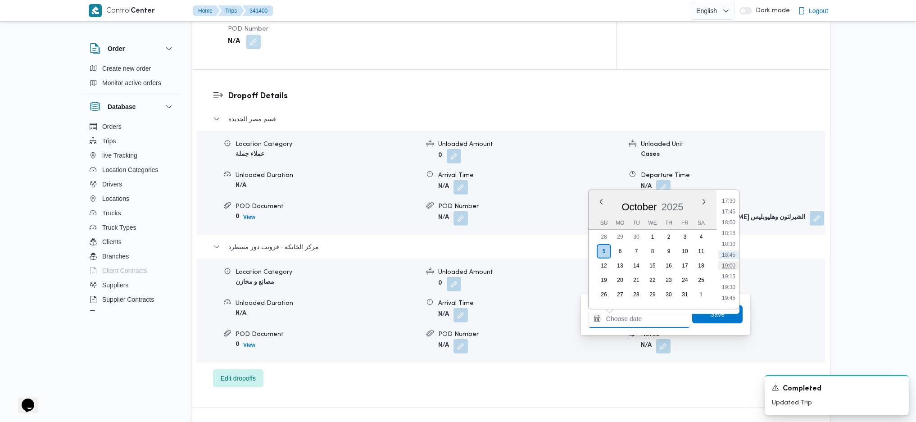
scroll to position [637, 0]
click at [730, 259] on li "16:00" at bounding box center [728, 256] width 21 height 9
type input "[DATE] 16:00"
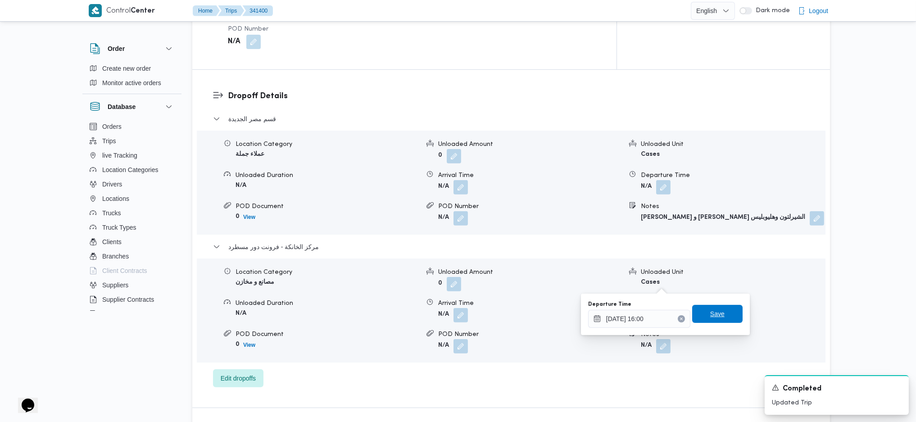
click at [717, 308] on span "Save" at bounding box center [717, 314] width 50 height 18
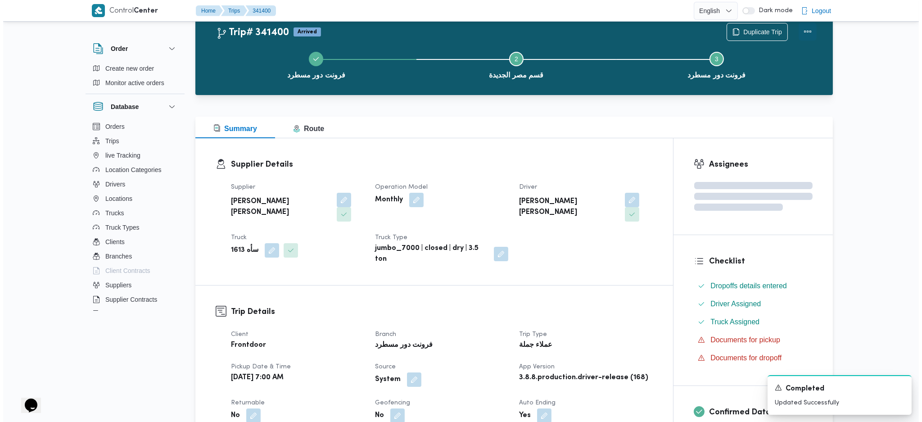
scroll to position [0, 0]
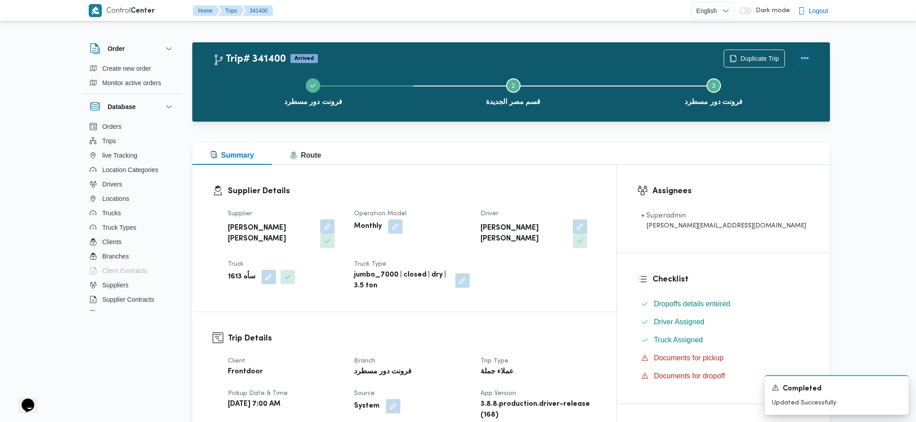
click at [811, 60] on button "Actions" at bounding box center [805, 58] width 18 height 18
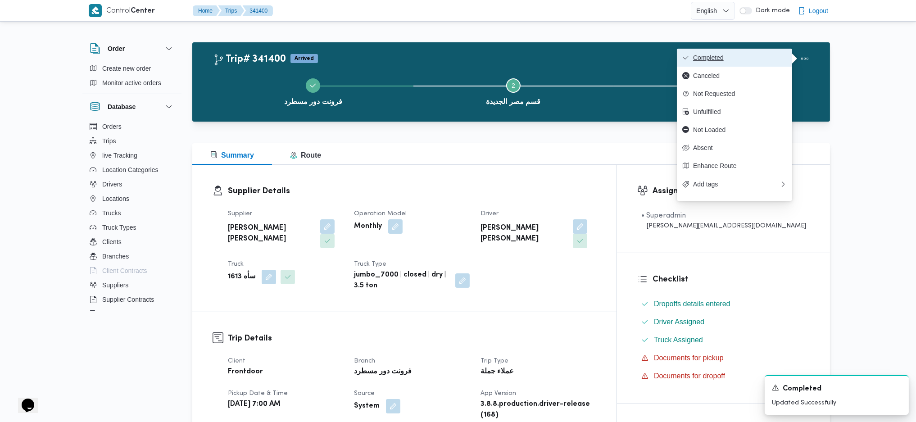
click at [769, 53] on button "Completed" at bounding box center [734, 58] width 115 height 18
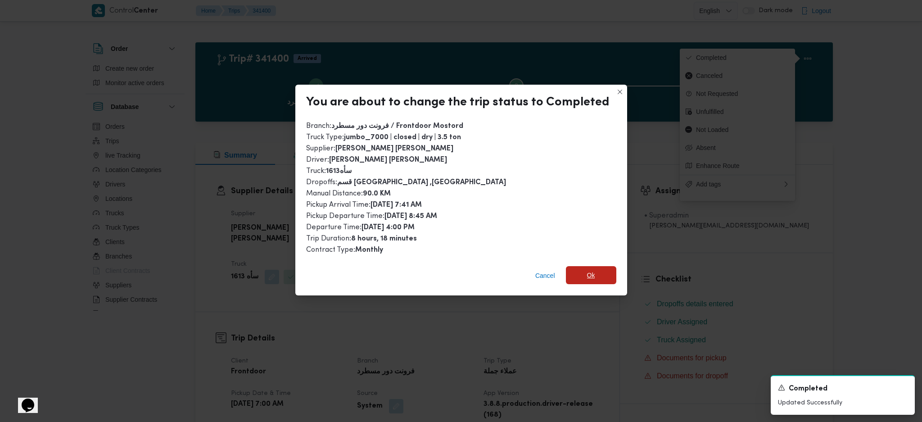
click at [595, 277] on span "Ok" at bounding box center [591, 275] width 50 height 18
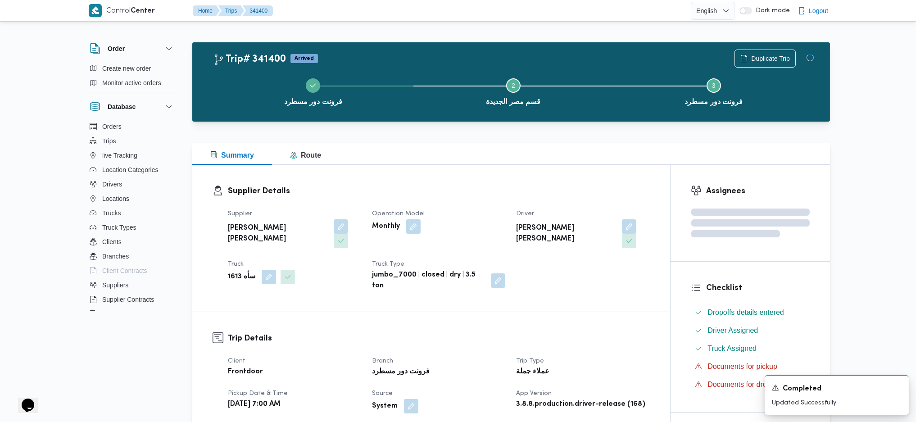
click at [544, 133] on div at bounding box center [511, 137] width 638 height 11
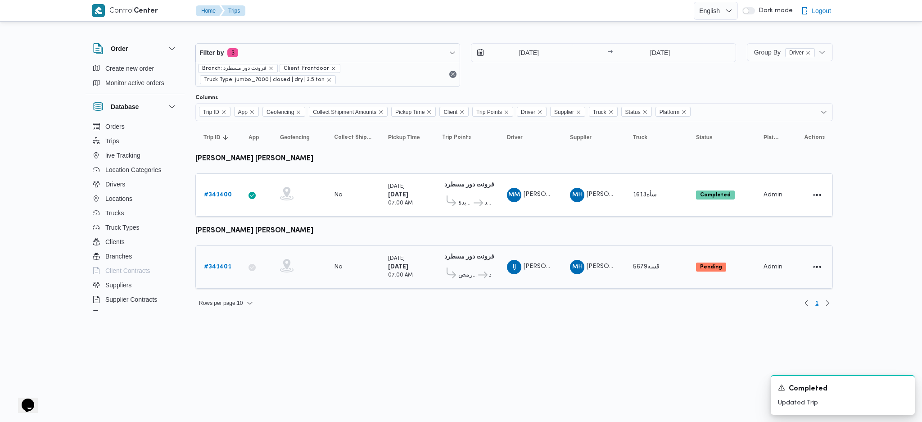
click at [223, 264] on b "# 341401" at bounding box center [217, 267] width 27 height 6
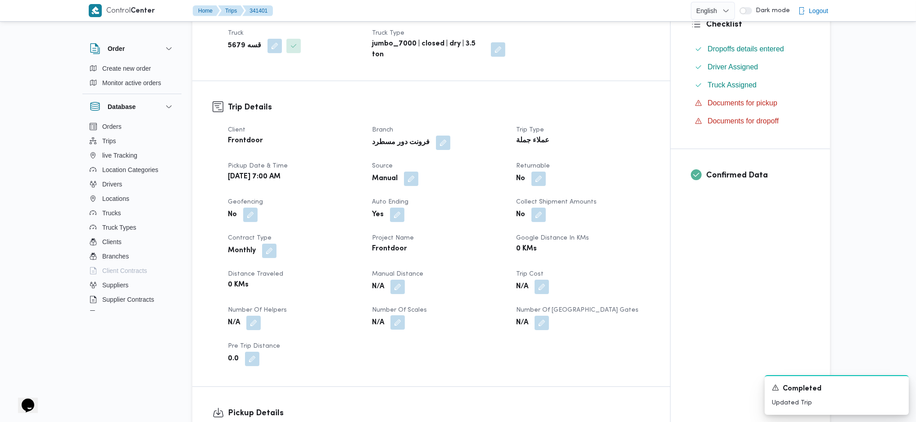
scroll to position [300, 0]
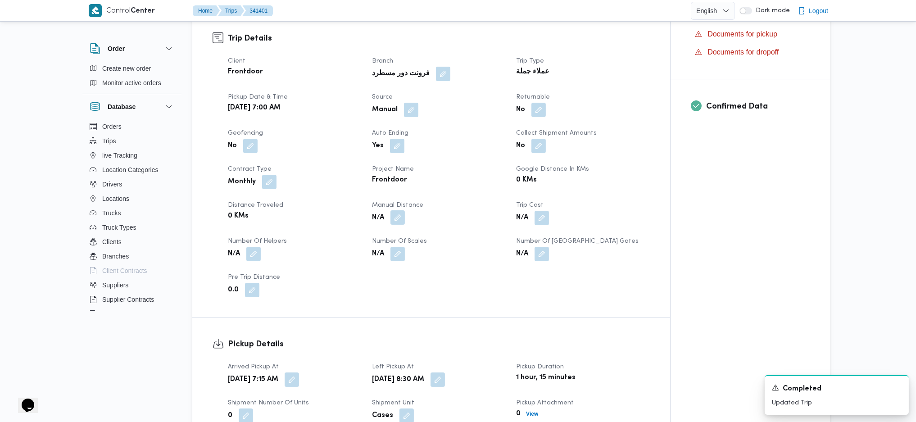
click at [399, 210] on button "button" at bounding box center [397, 217] width 14 height 14
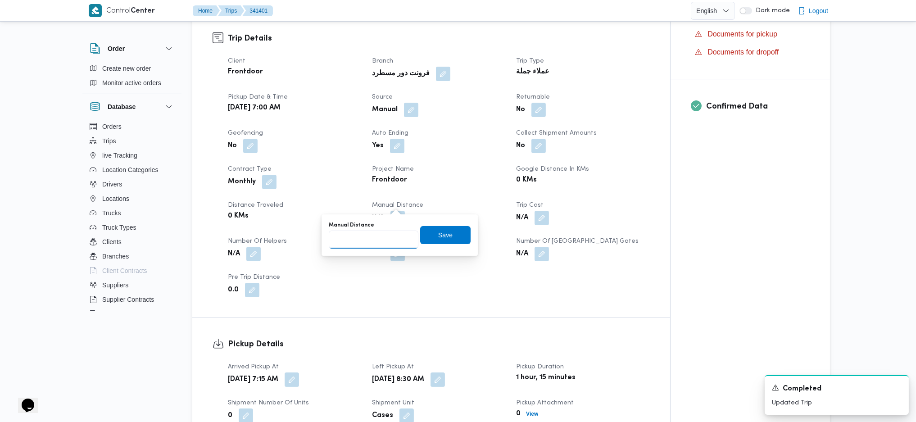
click at [385, 241] on input "Manual Distance" at bounding box center [374, 240] width 90 height 18
click at [373, 237] on input "Manual Distance" at bounding box center [374, 240] width 90 height 18
type input "130"
click button "Save" at bounding box center [445, 235] width 50 height 18
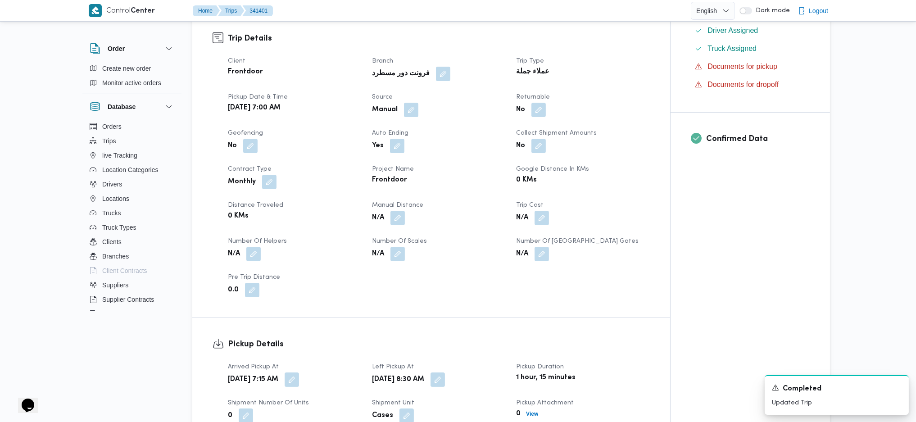
scroll to position [720, 0]
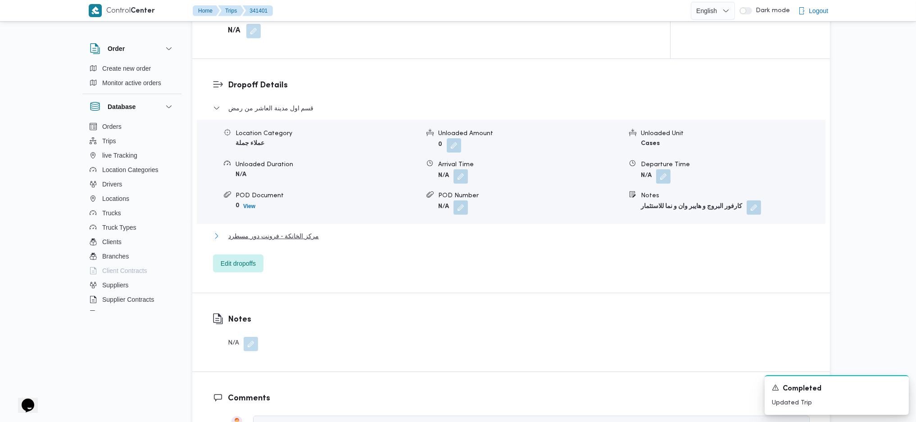
click at [299, 231] on span "مركز الخانكة - فرونت دور مسطرد" at bounding box center [273, 236] width 91 height 11
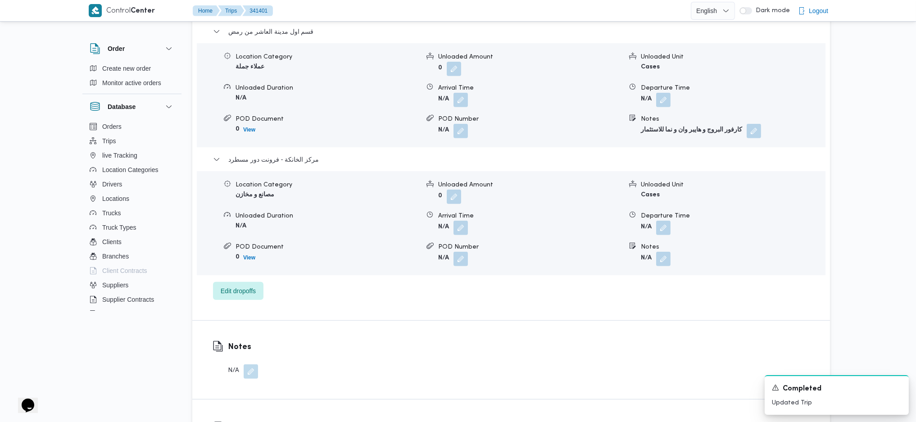
scroll to position [840, 0]
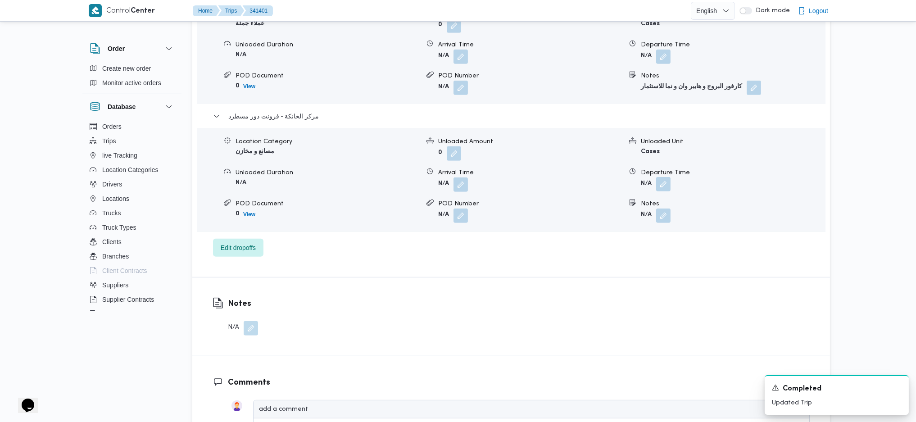
click at [665, 177] on button "button" at bounding box center [663, 184] width 14 height 14
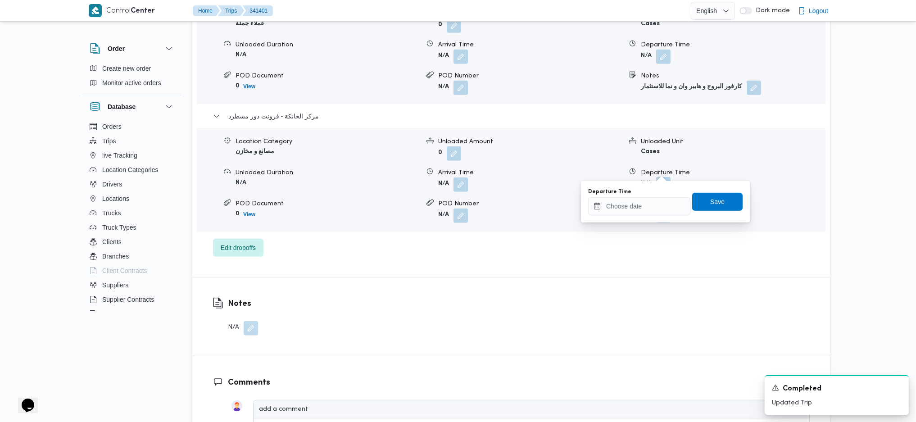
click at [636, 223] on div "قسم اول مدينة العاشر من رمض Location Category عملاء جملة Unloaded Amount 0 Unlo…" at bounding box center [511, 120] width 597 height 274
click at [650, 204] on input "Departure Time" at bounding box center [639, 206] width 102 height 18
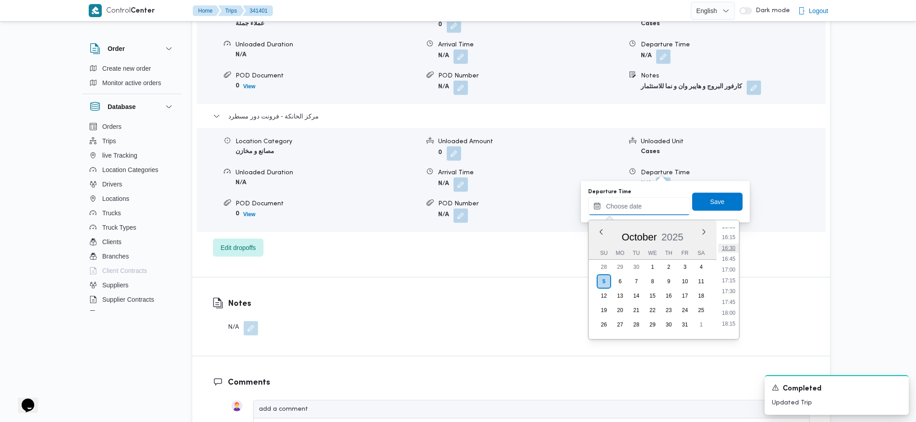
scroll to position [637, 0]
click at [727, 267] on li "15:30" at bounding box center [728, 264] width 21 height 9
type input "[DATE] 15:30"
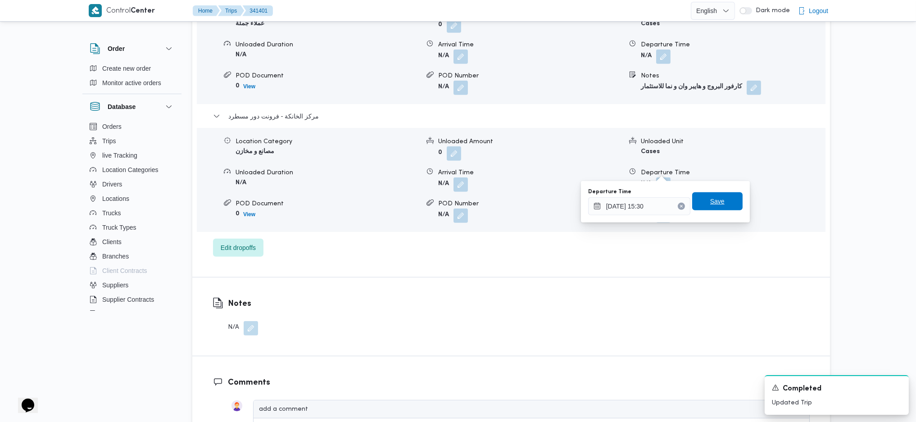
click at [710, 198] on span "Save" at bounding box center [717, 201] width 14 height 11
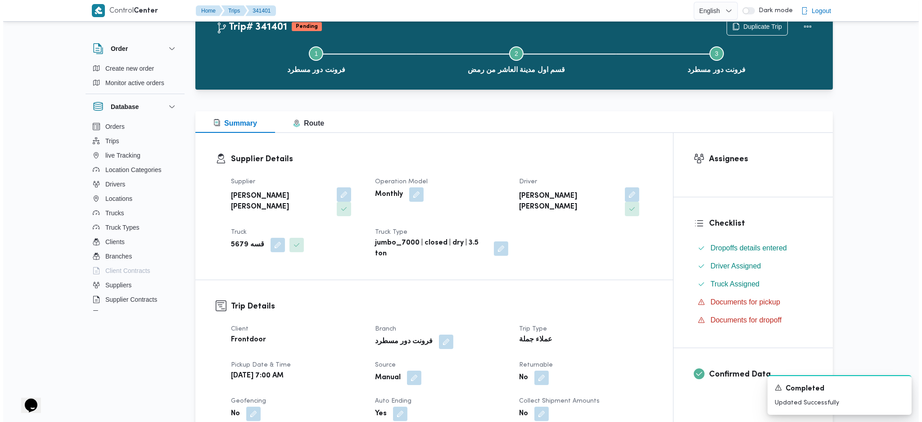
scroll to position [0, 0]
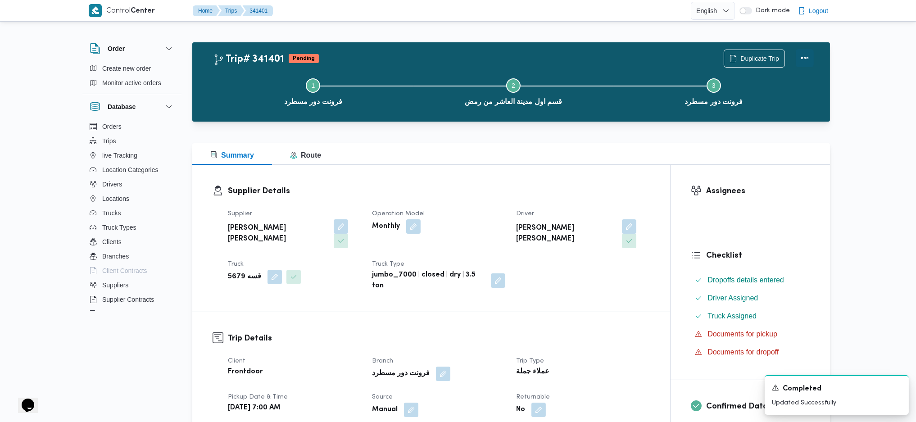
drag, startPoint x: 809, startPoint y: 57, endPoint x: 804, endPoint y: 55, distance: 5.4
click at [805, 56] on button "Actions" at bounding box center [805, 58] width 18 height 18
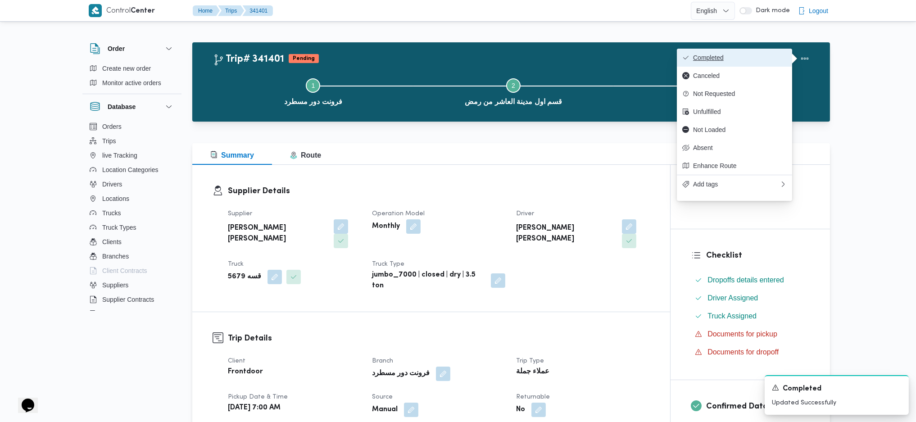
click at [755, 61] on span "Completed" at bounding box center [740, 57] width 94 height 7
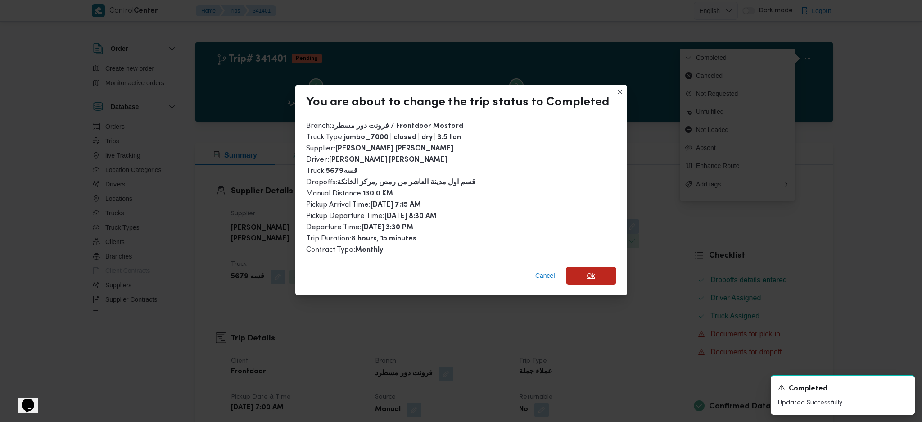
drag, startPoint x: 593, startPoint y: 270, endPoint x: 604, endPoint y: 313, distance: 43.6
click at [597, 270] on span "Ok" at bounding box center [591, 276] width 50 height 18
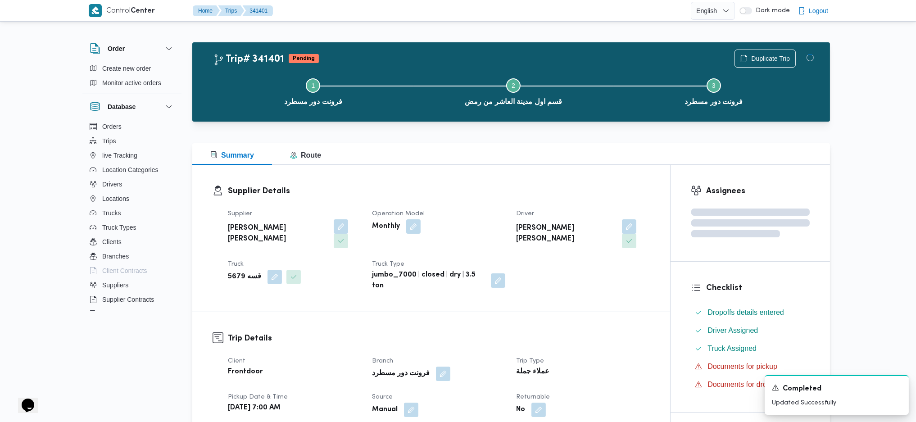
click at [611, 332] on h3 "Trip Details" at bounding box center [439, 338] width 422 height 12
click at [505, 91] on button "Step 2 is incomplete 2 قسم اول مدينة العاشر من رمض" at bounding box center [513, 91] width 200 height 47
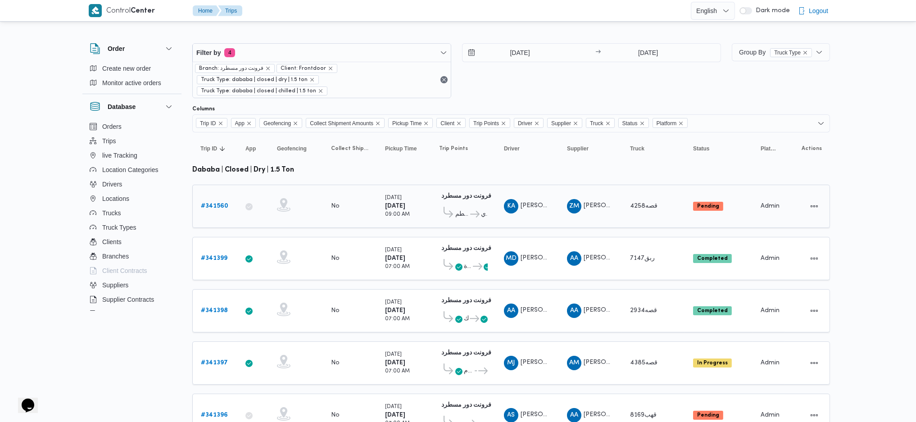
click at [214, 203] on b "# 341560" at bounding box center [214, 206] width 27 height 6
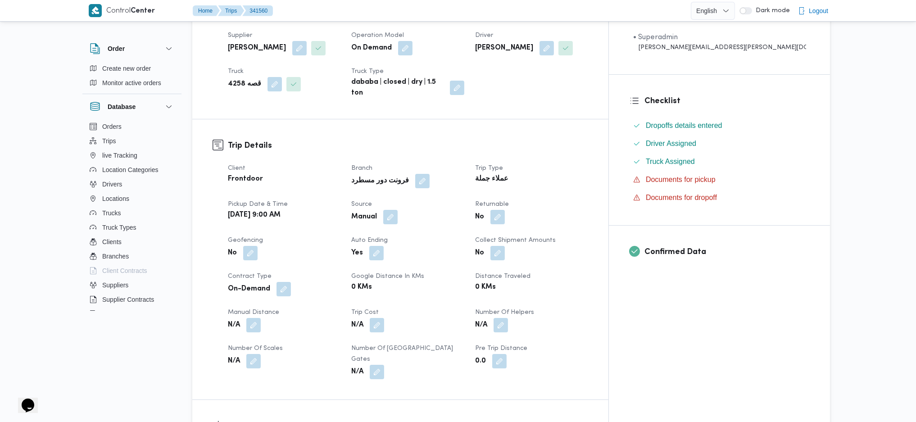
scroll to position [360, 0]
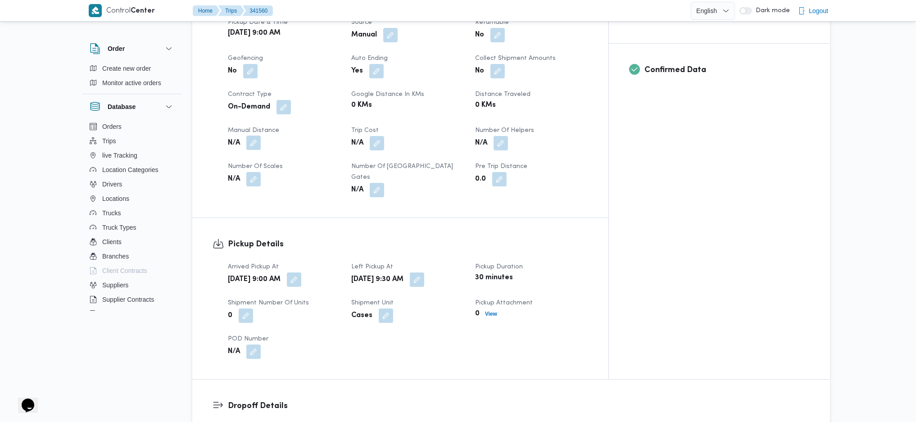
click at [254, 136] on button "button" at bounding box center [253, 143] width 14 height 14
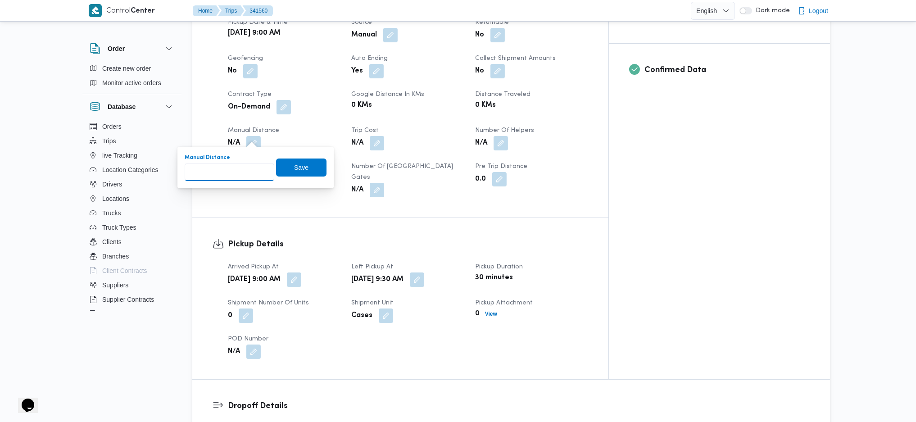
click at [231, 176] on input "Manual Distance" at bounding box center [230, 172] width 90 height 18
type input "128"
click at [299, 168] on span "Save" at bounding box center [301, 167] width 14 height 11
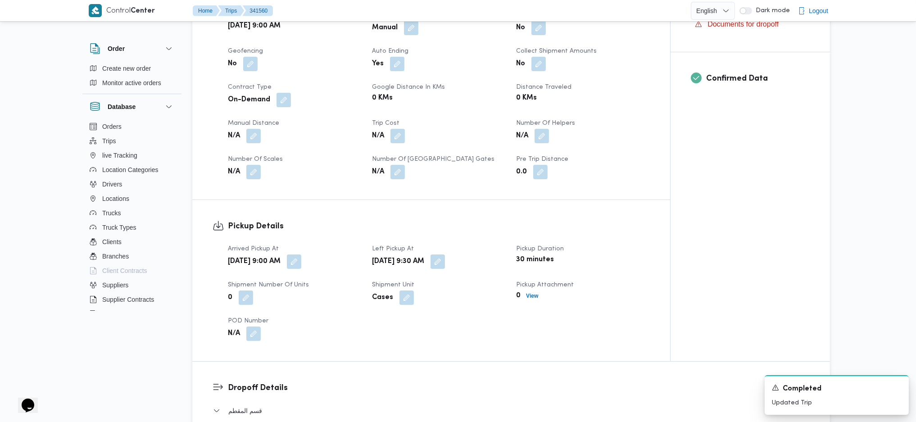
scroll to position [540, 0]
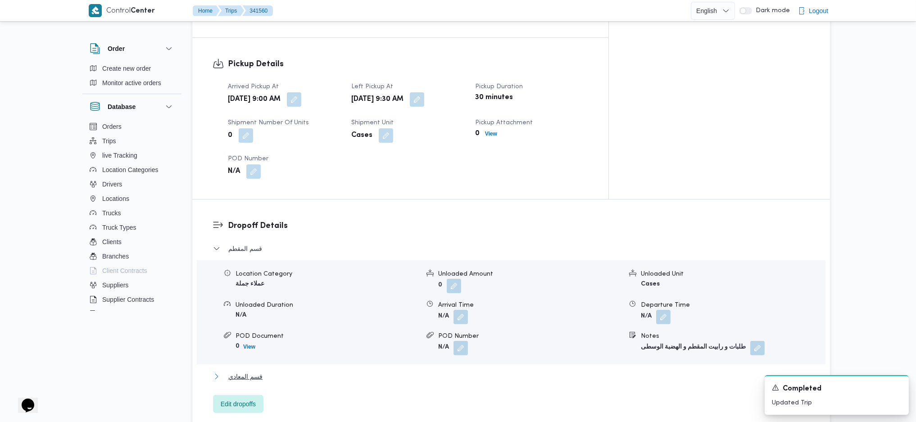
drag, startPoint x: 259, startPoint y: 359, endPoint x: 272, endPoint y: 357, distance: 13.3
click at [262, 371] on span "قسم المعادي" at bounding box center [245, 376] width 34 height 11
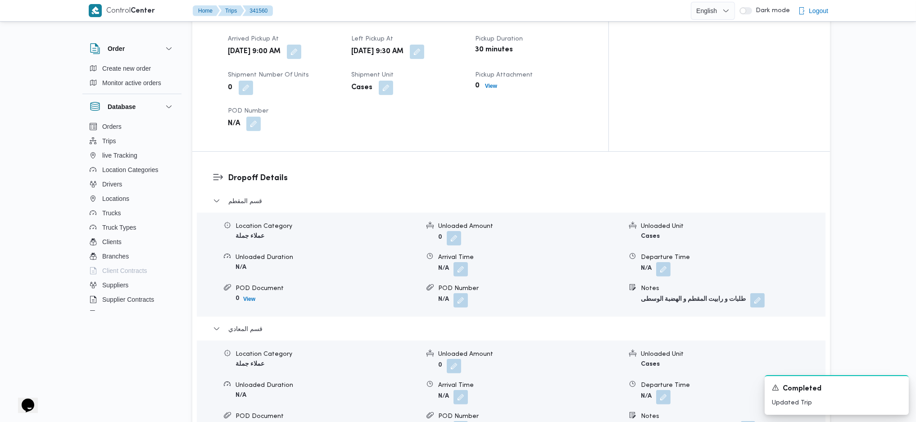
scroll to position [660, 0]
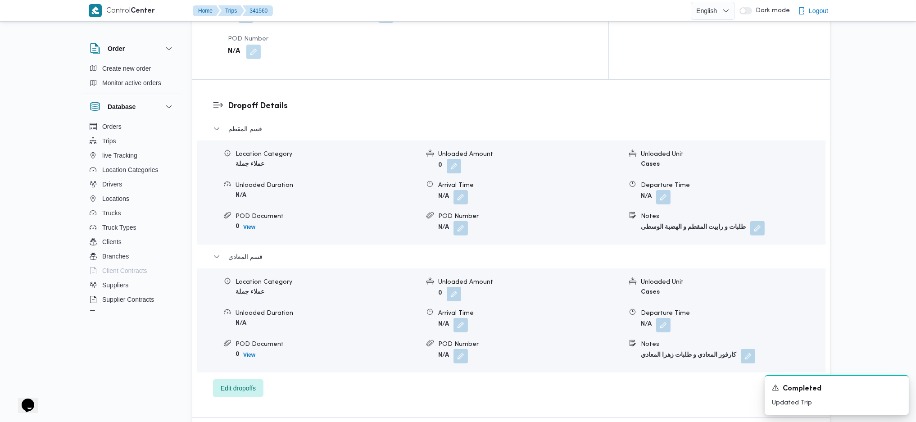
click at [652, 318] on span at bounding box center [661, 325] width 19 height 14
click at [666, 317] on button "button" at bounding box center [663, 324] width 14 height 14
click at [631, 346] on input "Departure Time" at bounding box center [639, 343] width 102 height 18
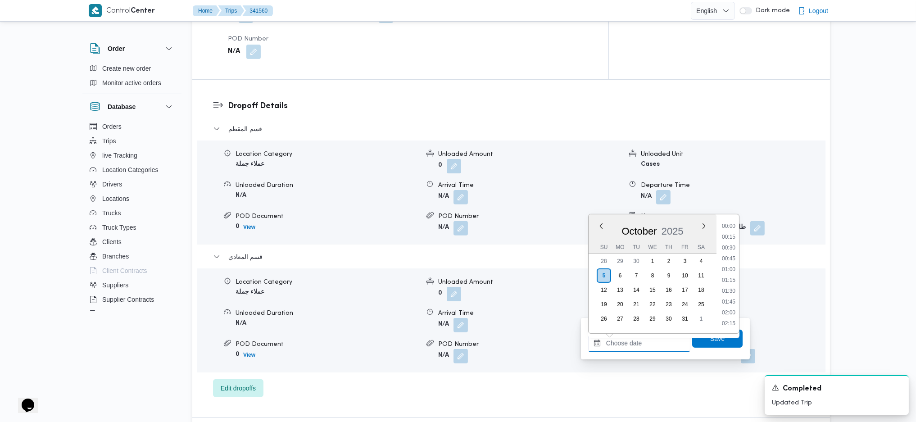
scroll to position [757, 0]
click at [738, 245] on li "18:00" at bounding box center [728, 246] width 21 height 9
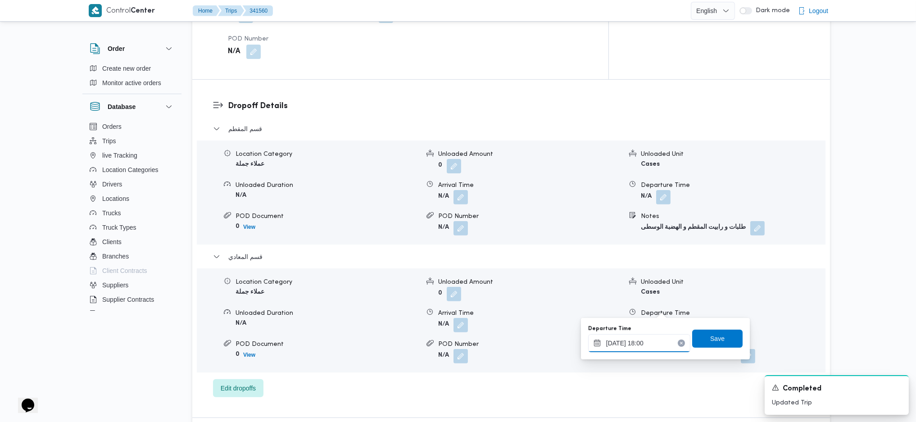
click at [639, 341] on input "[DATE] 18:00" at bounding box center [639, 343] width 102 height 18
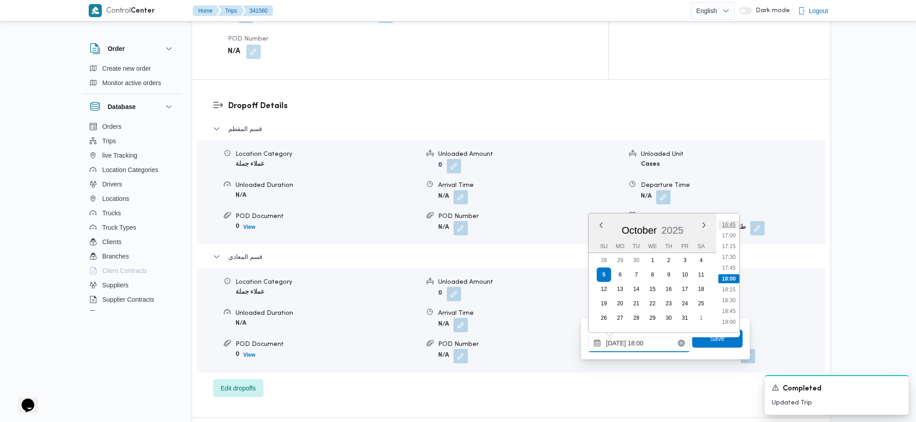
scroll to position [665, 0]
click at [726, 263] on li "16:15" at bounding box center [728, 262] width 21 height 9
type input "[DATE] 16:15"
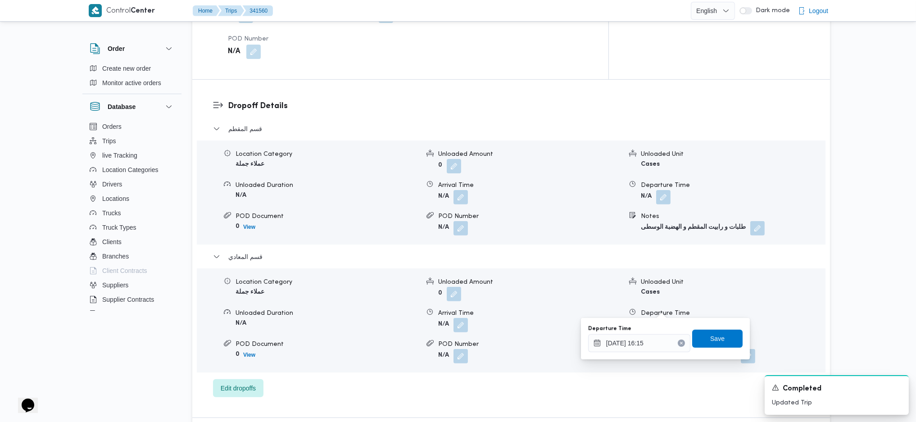
click at [714, 349] on div "Departure Time [DATE] 16:15 Save" at bounding box center [665, 338] width 156 height 29
click at [712, 344] on span "Save" at bounding box center [717, 338] width 50 height 18
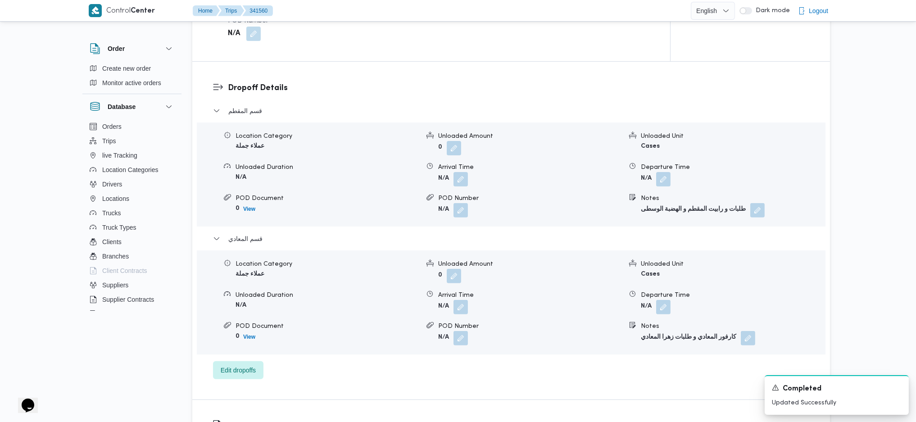
scroll to position [240, 0]
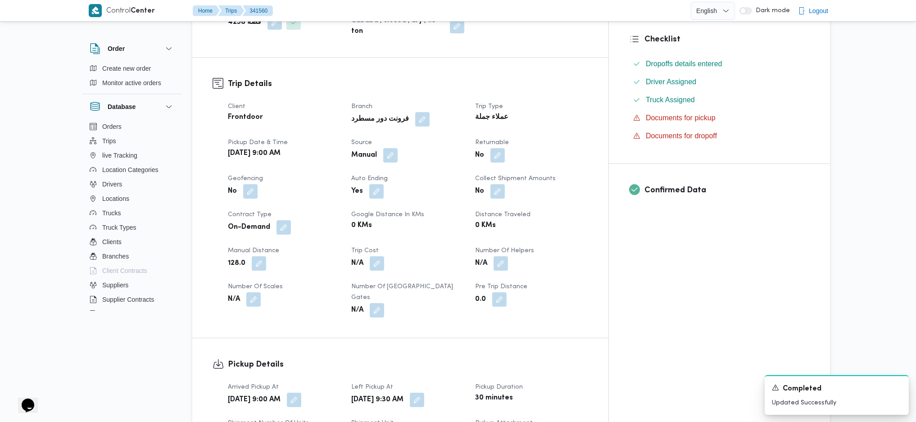
click at [265, 263] on span at bounding box center [256, 263] width 19 height 14
click at [268, 255] on div "128.0" at bounding box center [284, 263] width 114 height 16
click at [260, 258] on button "button" at bounding box center [259, 263] width 14 height 14
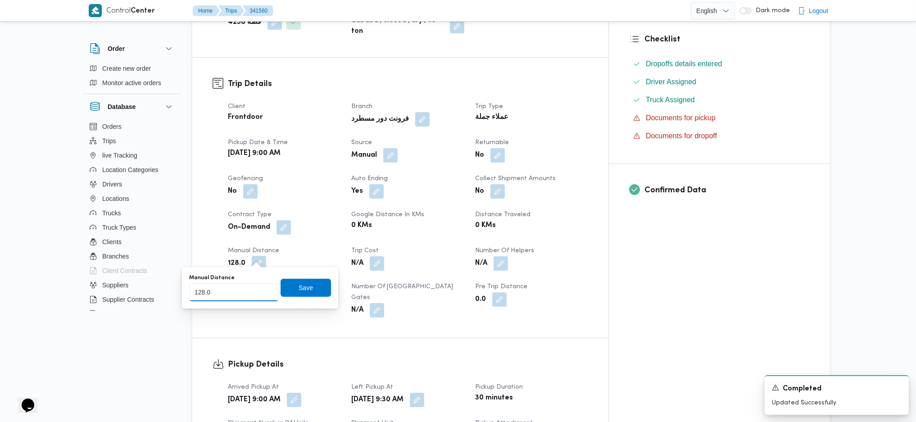
click at [240, 294] on input "128.0" at bounding box center [234, 292] width 90 height 18
click at [263, 295] on input "88" at bounding box center [234, 292] width 90 height 18
click at [263, 295] on input "87" at bounding box center [234, 292] width 90 height 18
click at [263, 295] on input "80" at bounding box center [234, 292] width 90 height 18
click at [263, 295] on input "73" at bounding box center [234, 292] width 90 height 18
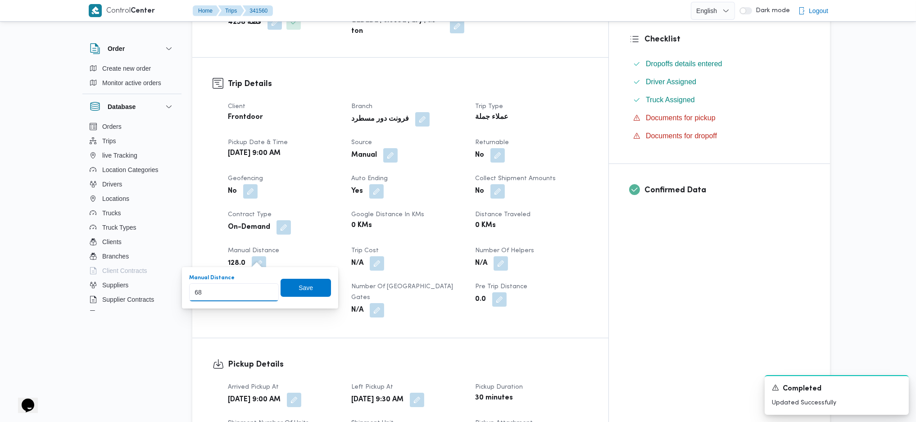
type input "68"
click at [264, 294] on input "68" at bounding box center [234, 292] width 90 height 18
click at [300, 286] on span "Save" at bounding box center [306, 287] width 14 height 11
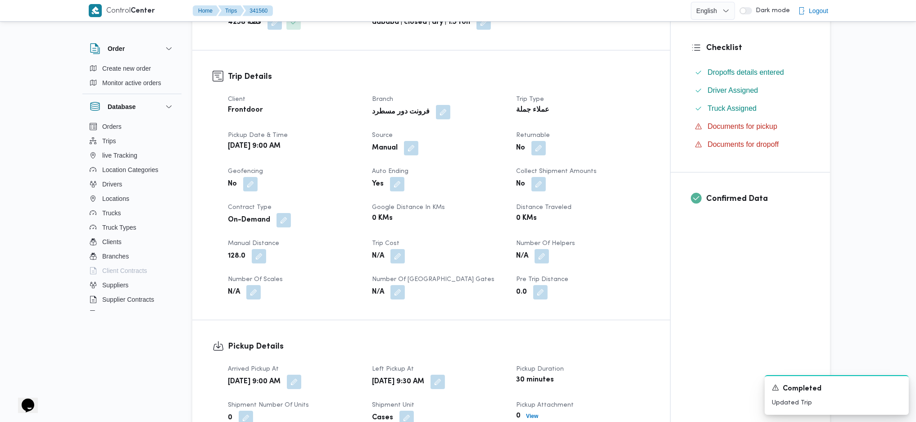
scroll to position [0, 0]
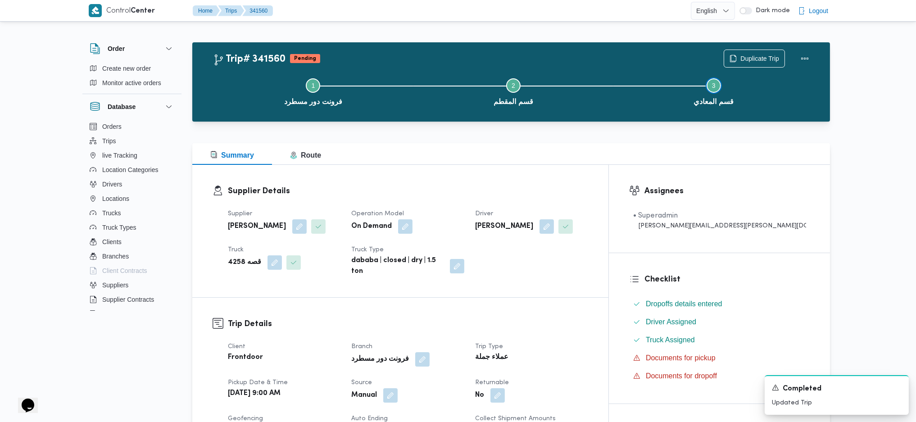
click at [806, 71] on button "Step 3 is incomplete 3 قسم المعادي" at bounding box center [713, 91] width 200 height 47
click at [802, 62] on button "Actions" at bounding box center [805, 58] width 18 height 18
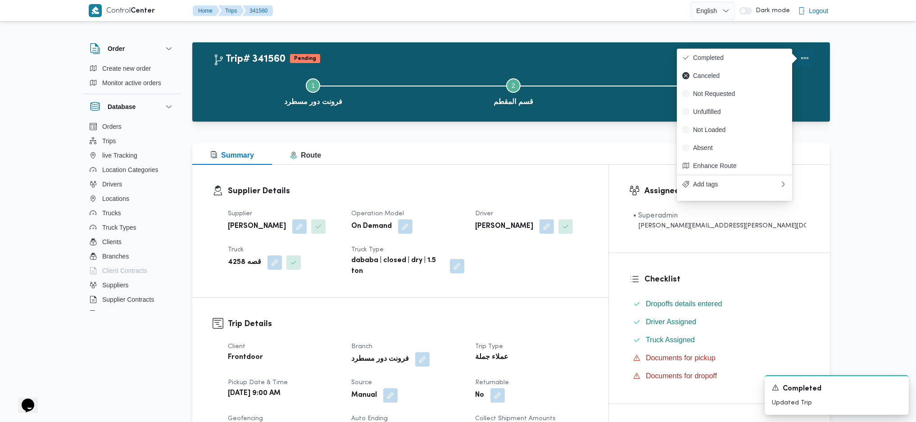
click at [755, 50] on button "Completed" at bounding box center [734, 58] width 115 height 18
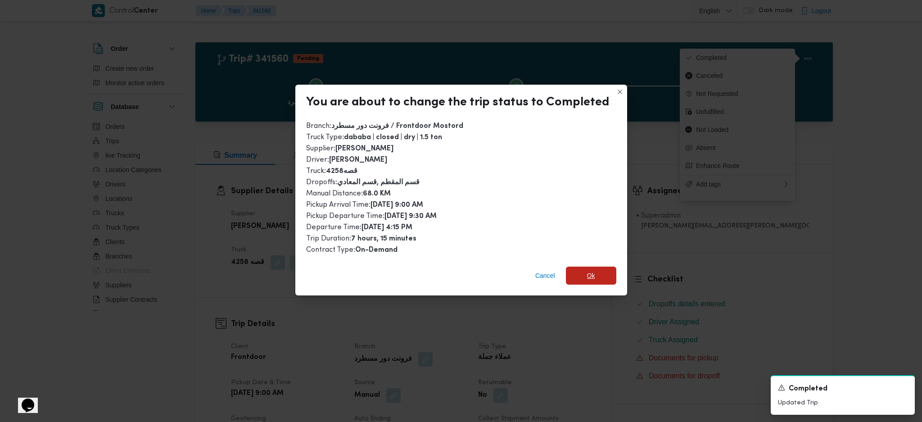
click at [574, 272] on span "Ok" at bounding box center [591, 276] width 50 height 18
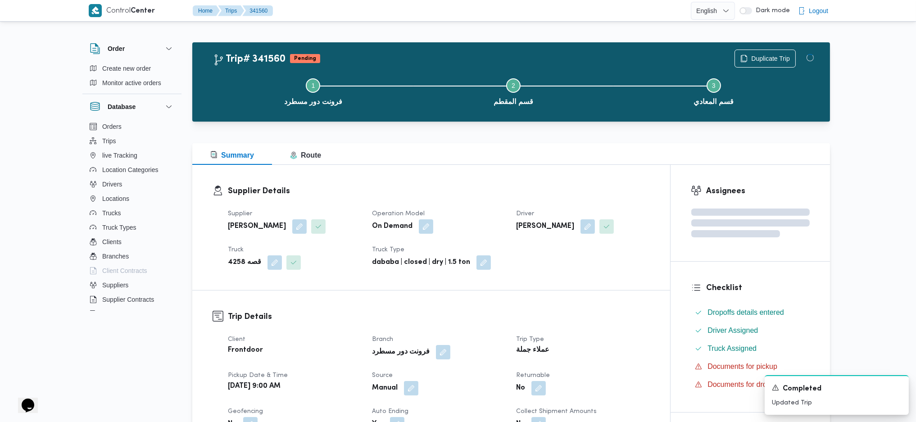
click at [617, 338] on dt "Trip Type" at bounding box center [582, 339] width 133 height 11
click at [518, 198] on dl "Supplier Details Supplier [PERSON_NAME] Operation Model On Demand Driver [PERSO…" at bounding box center [439, 227] width 422 height 85
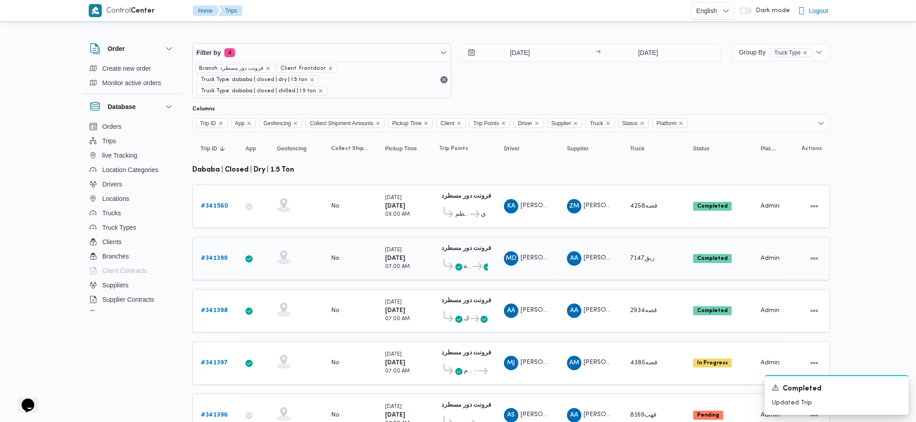
click at [219, 255] on b "# 341399" at bounding box center [214, 258] width 27 height 6
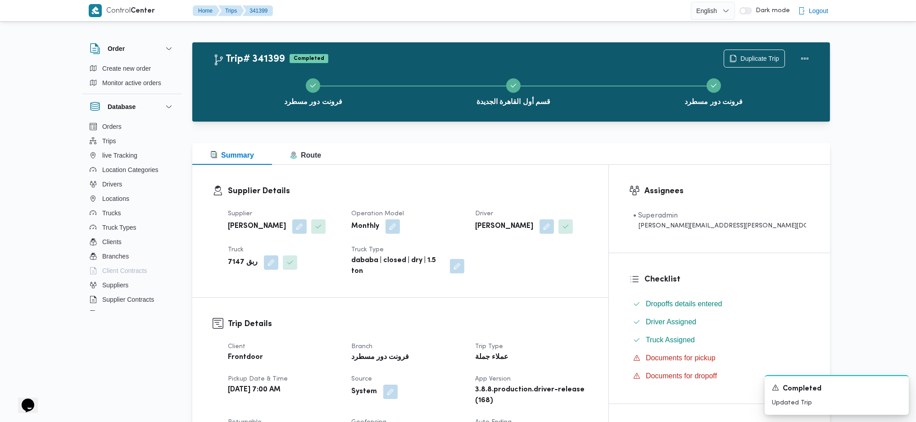
scroll to position [240, 0]
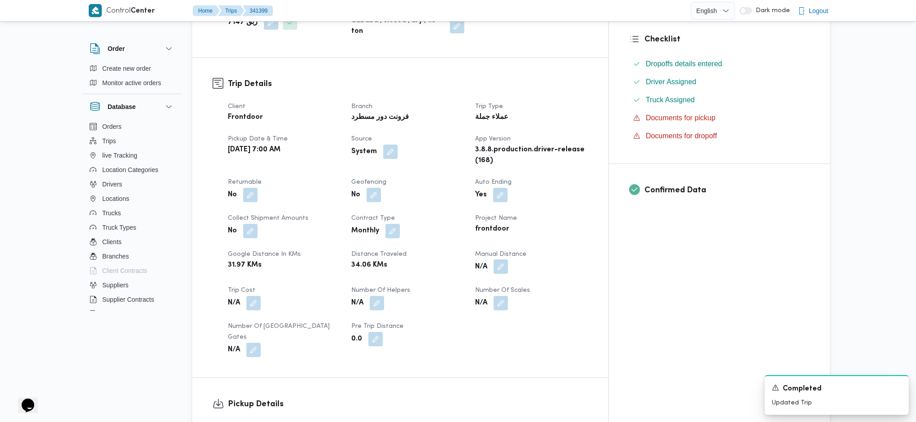
click at [508, 259] on button "button" at bounding box center [501, 266] width 14 height 14
click at [491, 287] on input "Manual Distance" at bounding box center [518, 289] width 90 height 18
type input "118"
click button "Save" at bounding box center [589, 284] width 50 height 18
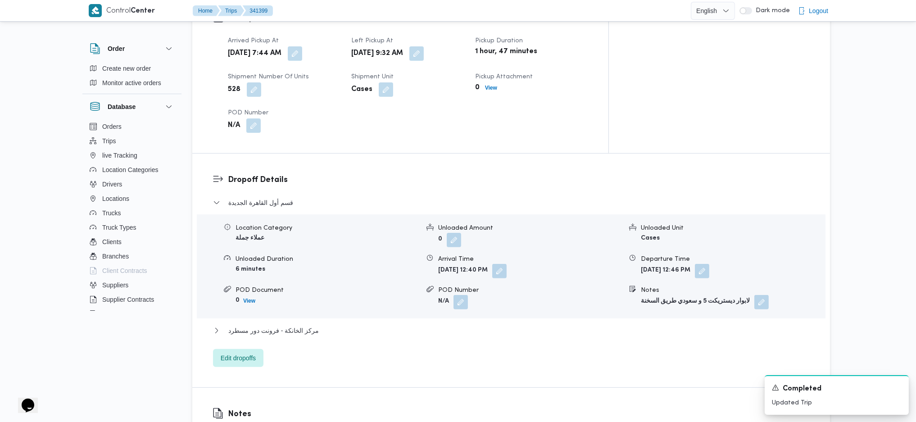
scroll to position [720, 0]
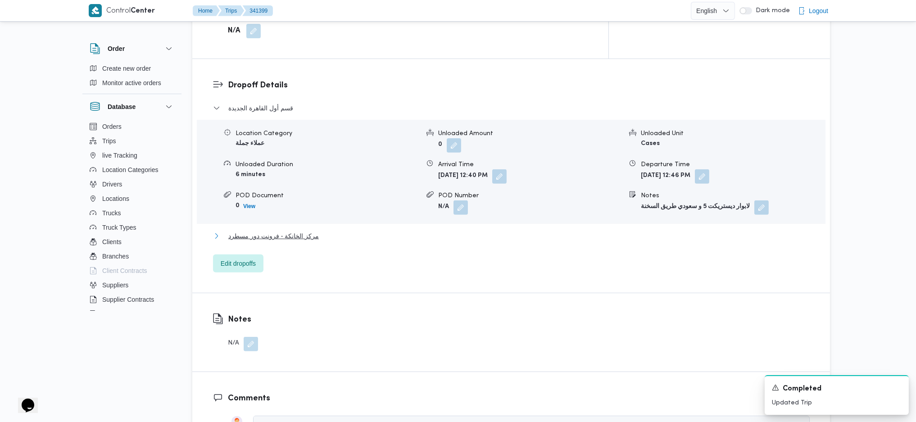
click at [292, 231] on span "مركز الخانكة - فرونت دور مسطرد" at bounding box center [273, 236] width 91 height 11
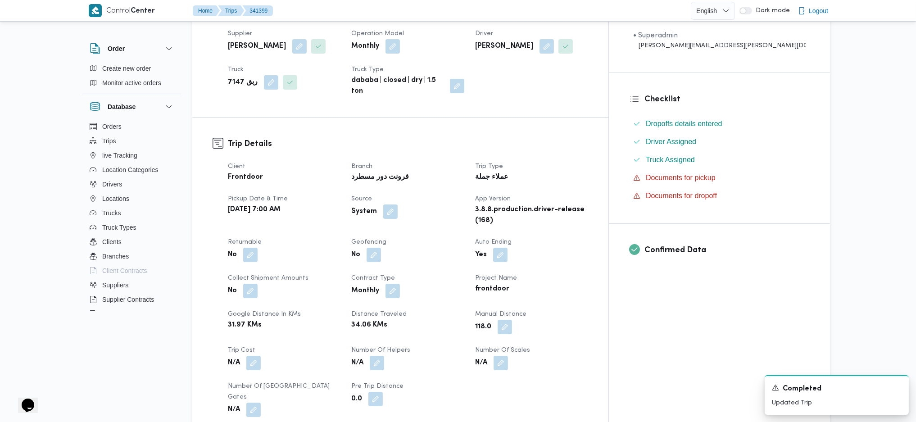
scroll to position [360, 0]
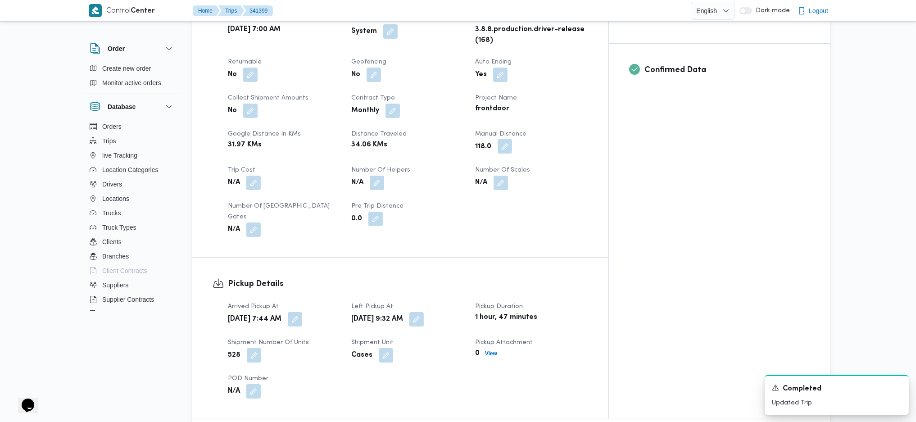
drag, startPoint x: 545, startPoint y: 131, endPoint x: 543, endPoint y: 139, distance: 7.5
click at [512, 139] on button "button" at bounding box center [505, 146] width 14 height 14
click at [526, 169] on input "118.0" at bounding box center [521, 168] width 90 height 18
click at [549, 166] on input "131" at bounding box center [521, 168] width 90 height 18
type input "137"
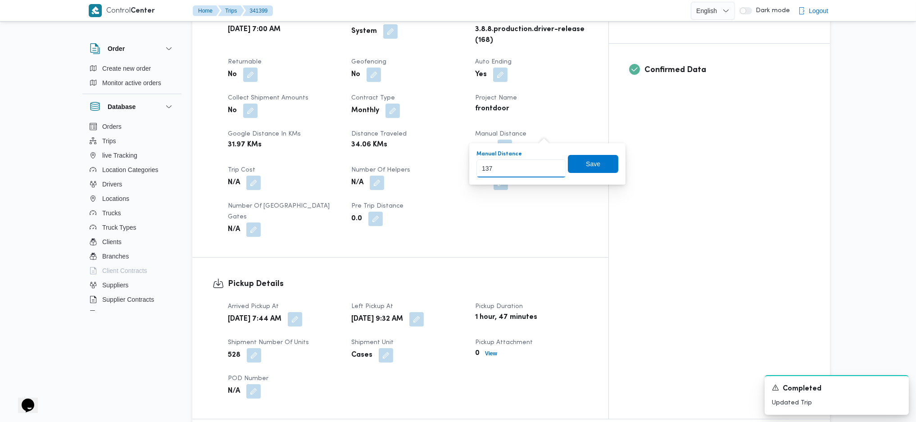
click at [549, 166] on input "137" at bounding box center [521, 168] width 90 height 18
click at [594, 159] on span "Save" at bounding box center [593, 164] width 50 height 18
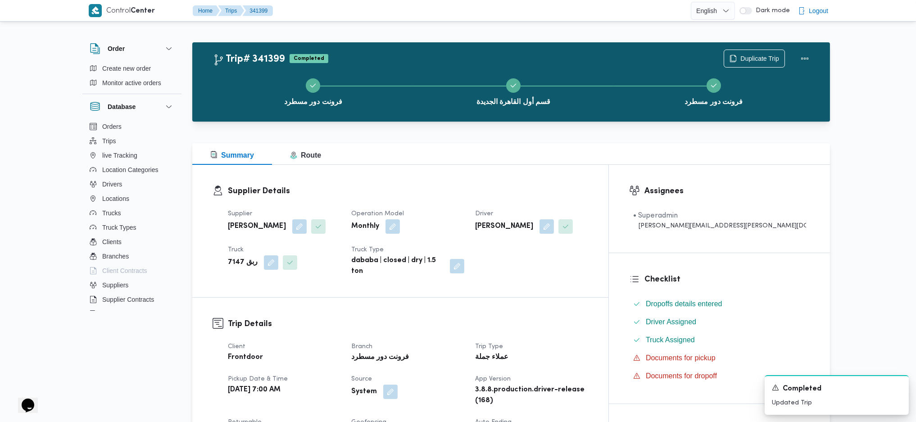
scroll to position [840, 0]
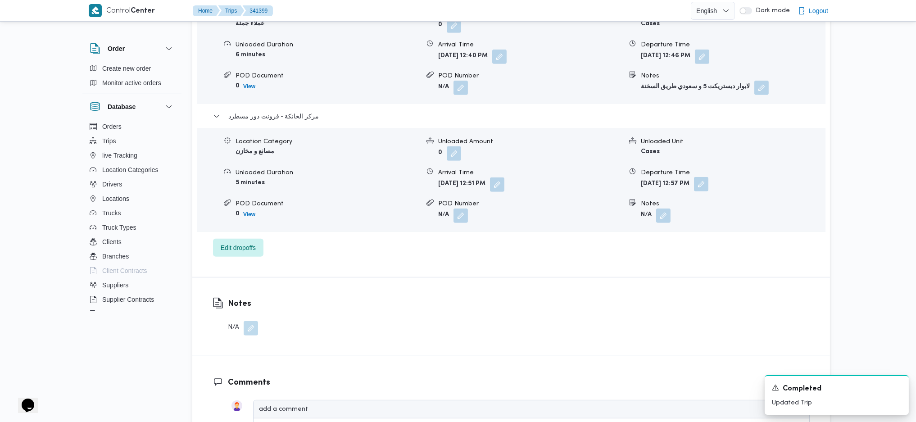
click at [708, 177] on button "button" at bounding box center [701, 184] width 14 height 14
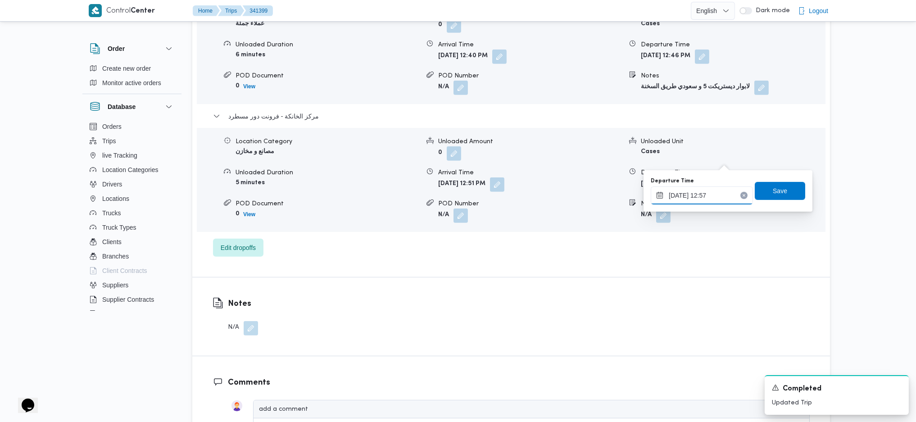
click at [691, 195] on input "05/10/2025 12:57" at bounding box center [702, 195] width 102 height 18
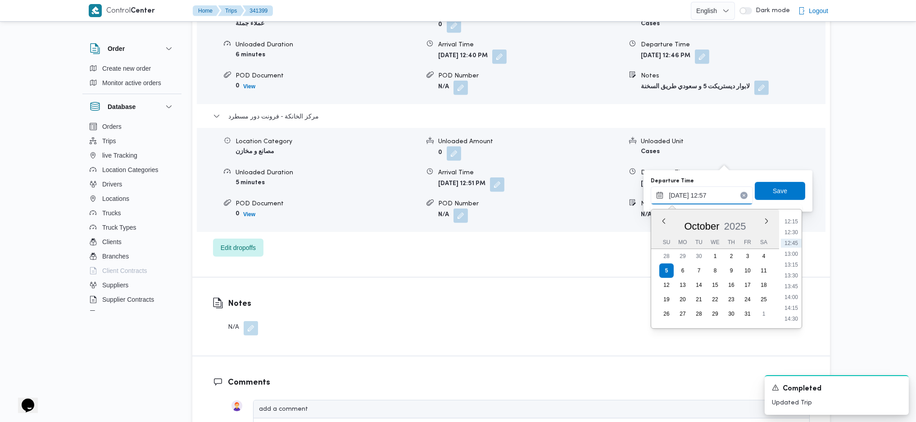
scroll to position [557, 0]
click at [795, 274] on ul "00:00 00:15 00:30 00:45 01:00 01:15 01:30 01:45 02:00 02:15 02:30 02:45 03:00 0…" at bounding box center [791, 269] width 21 height 104
click at [790, 291] on li "14:30" at bounding box center [791, 290] width 21 height 9
type input "05/10/2025 14:30"
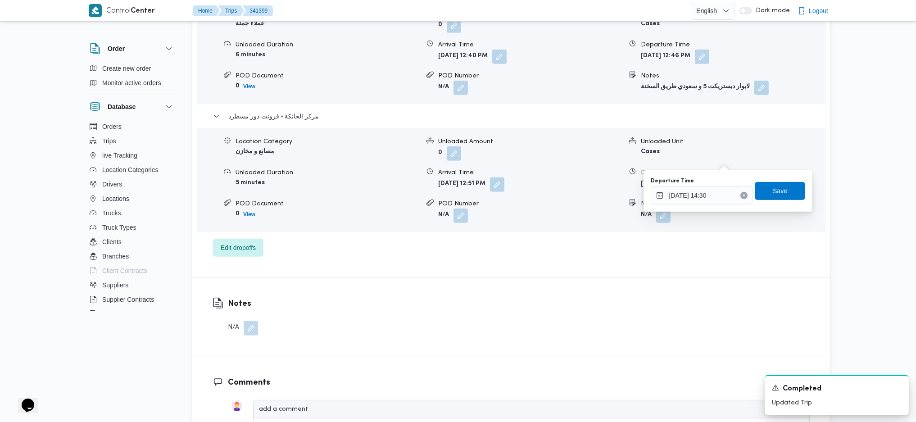
click at [774, 180] on div "Departure Time 05/10/2025 14:30 Save" at bounding box center [728, 191] width 156 height 29
click at [773, 186] on span "Save" at bounding box center [780, 190] width 14 height 11
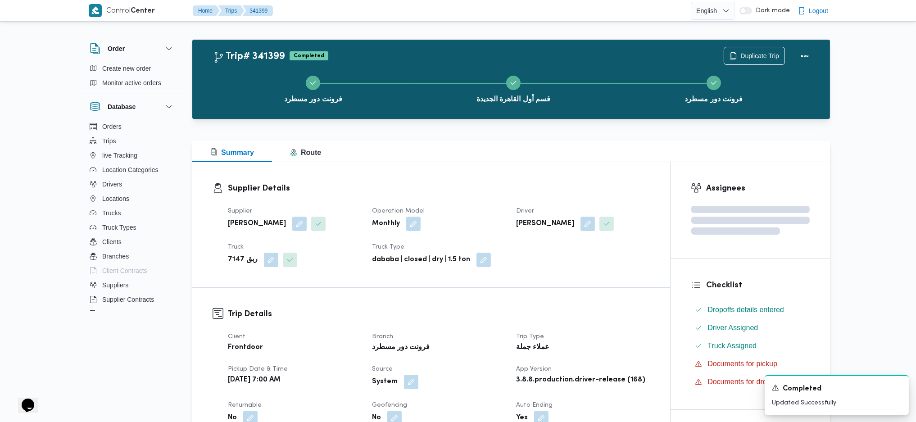
scroll to position [0, 0]
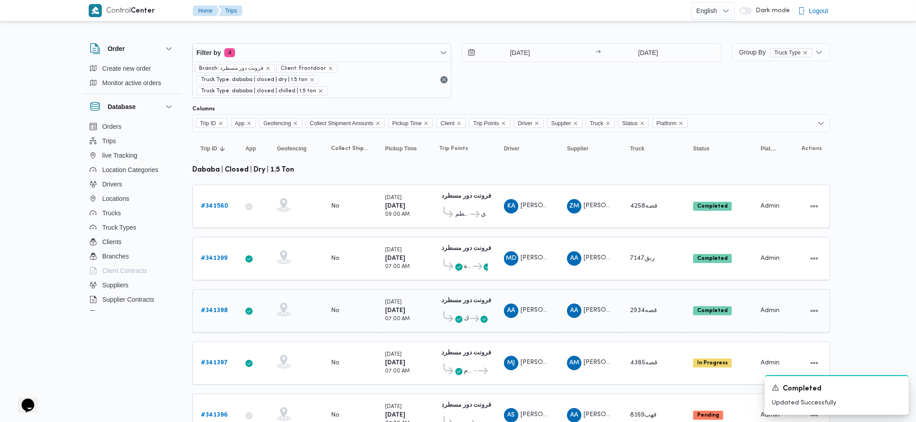
click at [439, 316] on td "Trip Points فرونت دور مسطرد 01:09 AM سعودي الزمالك فرونت دور مسطرد" at bounding box center [463, 310] width 65 height 43
click at [459, 316] on icon at bounding box center [458, 319] width 7 height 7
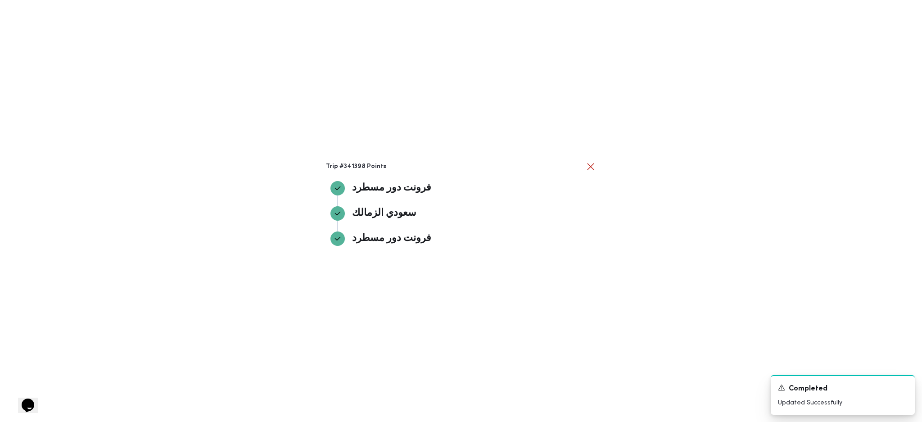
click at [728, 173] on div "Trip #341398 Points فرونت دور مسطرد فرونت دور مسطرد سعودي الزمالك سعودي الزمالك…" at bounding box center [461, 211] width 922 height 422
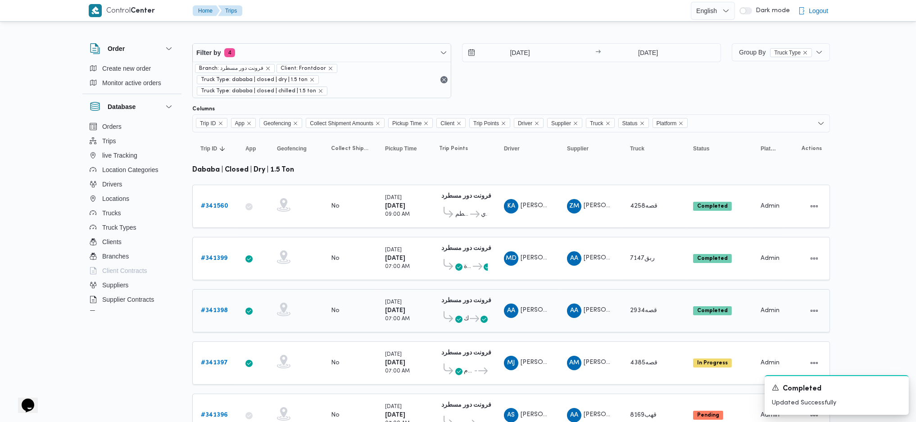
click at [219, 308] on b "# 341398" at bounding box center [214, 311] width 27 height 6
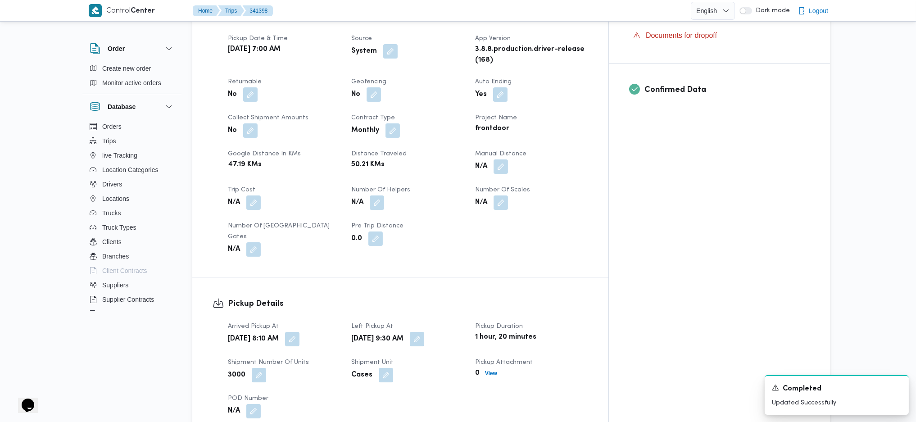
scroll to position [360, 0]
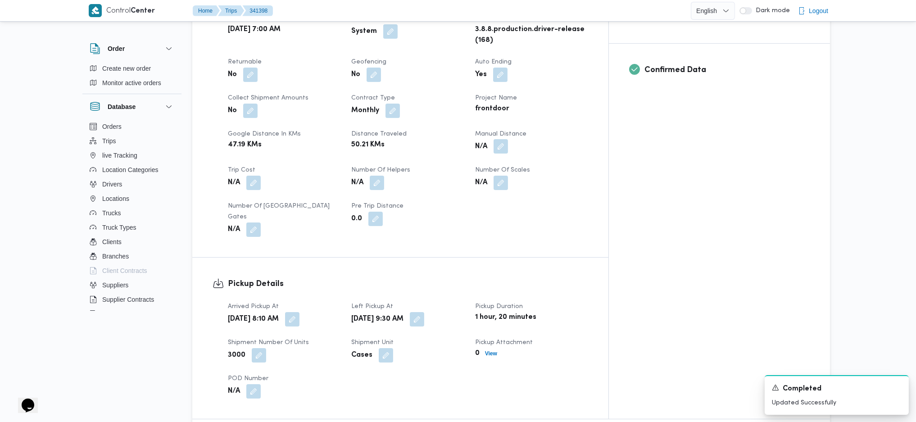
click at [508, 139] on button "button" at bounding box center [501, 146] width 14 height 14
click at [521, 167] on input "Manual Distance" at bounding box center [518, 168] width 90 height 18
type input "90"
click button "Save" at bounding box center [589, 164] width 50 height 18
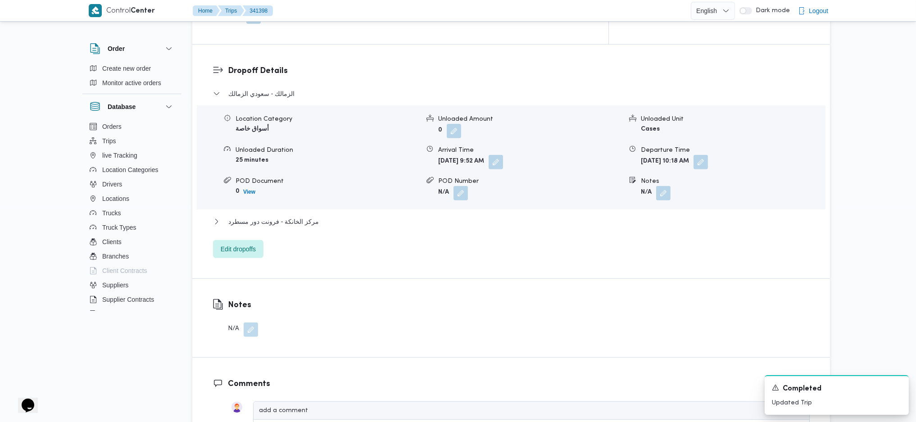
scroll to position [780, 0]
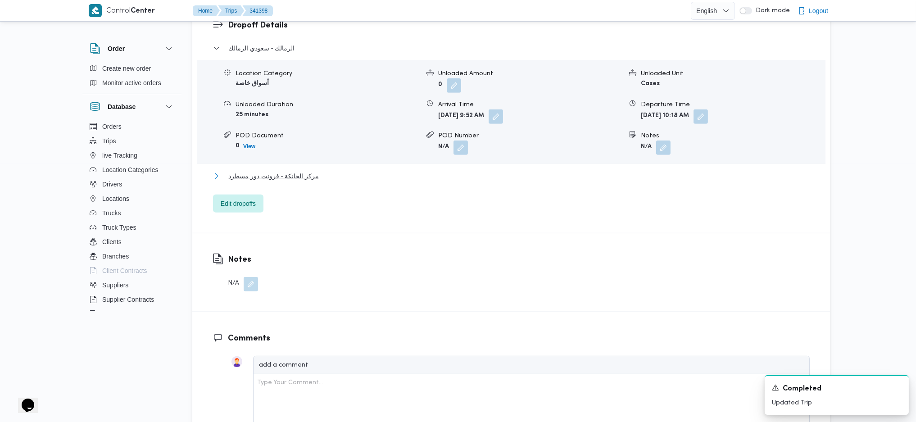
click at [290, 171] on span "مركز الخانكة - فرونت دور مسطرد" at bounding box center [273, 176] width 91 height 11
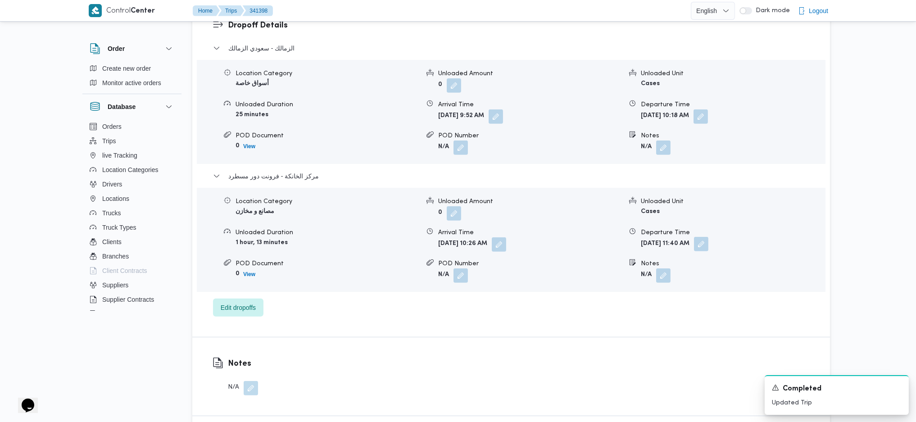
click at [708, 237] on button "button" at bounding box center [701, 244] width 14 height 14
click at [704, 249] on div "Departure Time 05/10/2025 11:40" at bounding box center [702, 250] width 102 height 27
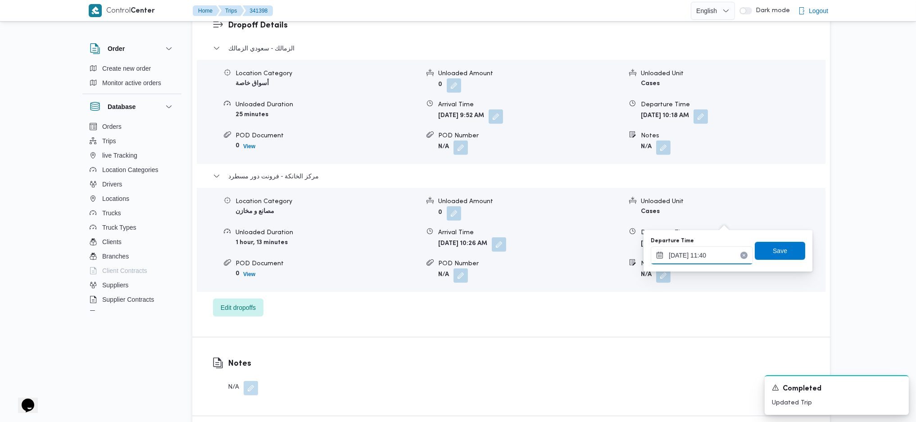
drag, startPoint x: 705, startPoint y: 256, endPoint x: 712, endPoint y: 256, distance: 7.2
click at [707, 256] on input "05/10/2025 11:40" at bounding box center [702, 255] width 102 height 18
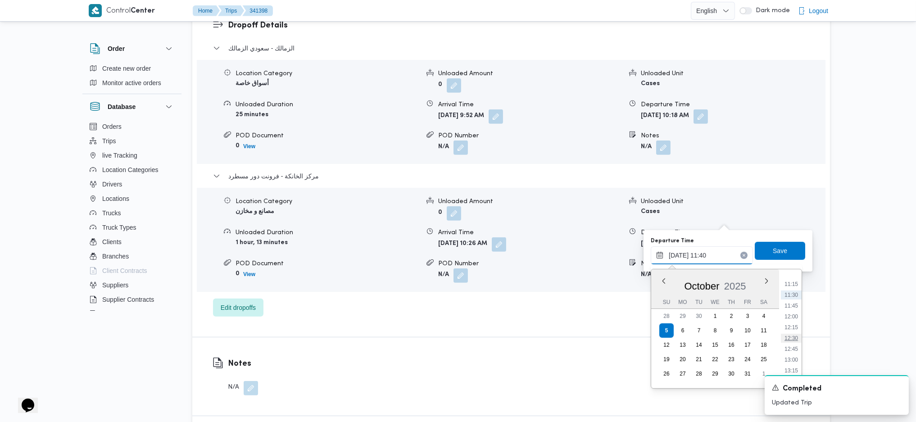
scroll to position [503, 0]
click at [794, 370] on div "A new notification appears Completed Updated Trip" at bounding box center [826, 395] width 180 height 54
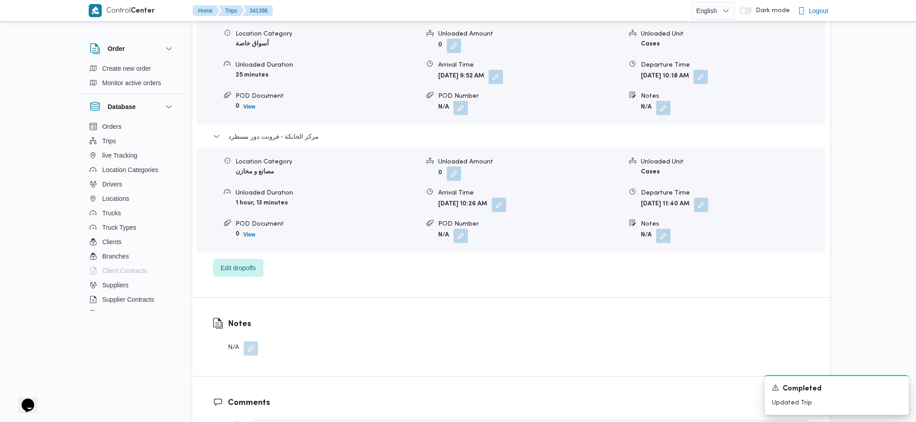
scroll to position [840, 0]
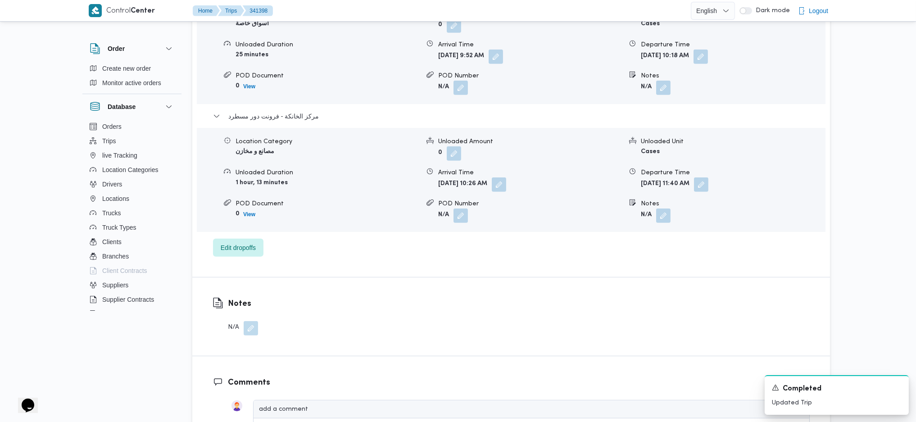
click at [708, 177] on button "button" at bounding box center [701, 184] width 14 height 14
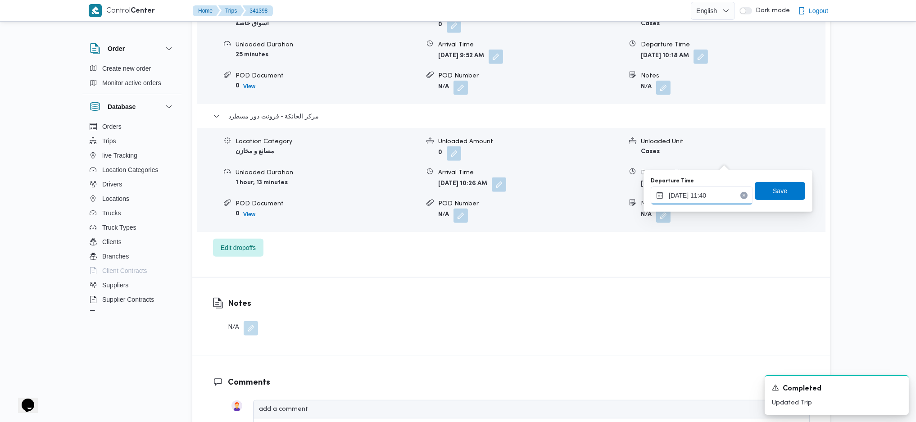
click at [715, 194] on input "05/10/2025 11:40" at bounding box center [702, 195] width 102 height 18
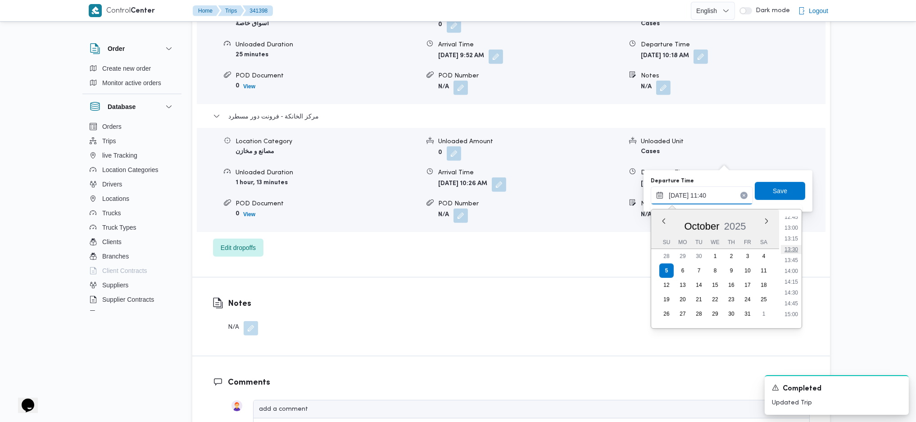
scroll to position [624, 0]
click at [788, 215] on div "Time 00:00 00:15 00:30 00:45 01:00 01:15 01:30 01:45 02:00 02:15 02:30 02:45 03…" at bounding box center [790, 268] width 23 height 119
click at [793, 254] on li "15:15" at bounding box center [791, 256] width 21 height 9
type input "05/10/2025 15:15"
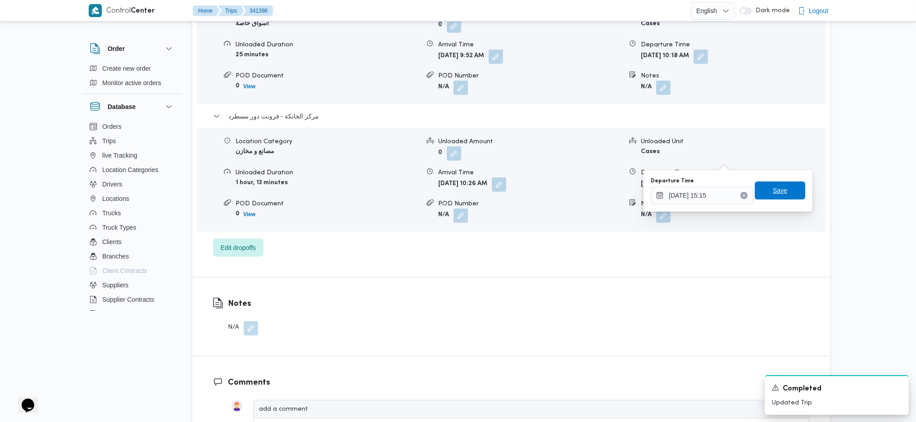
click at [773, 188] on span "Save" at bounding box center [780, 190] width 14 height 11
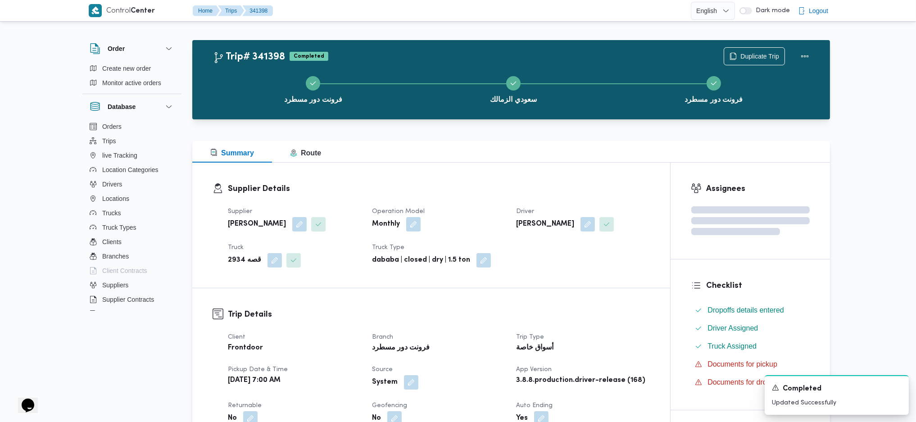
scroll to position [0, 0]
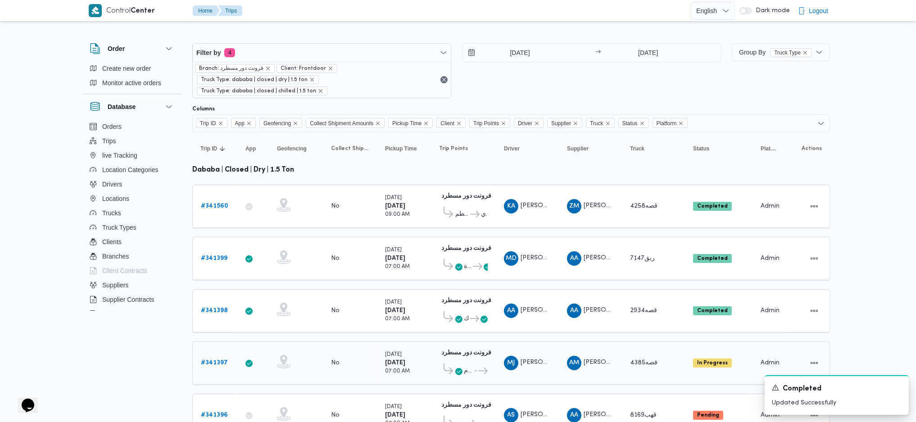
click at [217, 341] on td "Trip ID # 341397" at bounding box center [214, 362] width 45 height 43
click at [212, 360] on b "# 341397" at bounding box center [214, 363] width 27 height 6
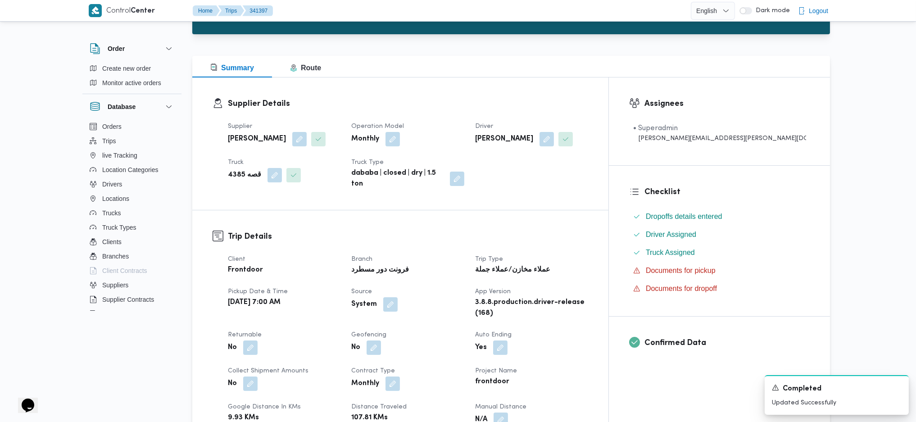
scroll to position [240, 0]
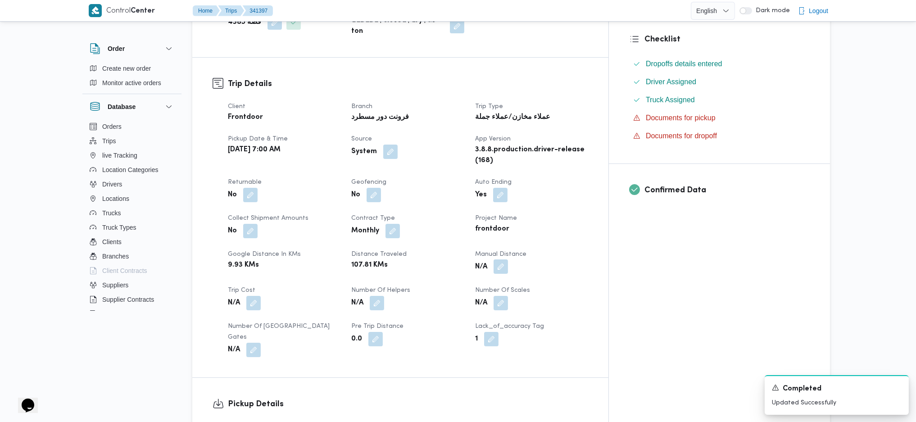
click at [508, 259] on button "button" at bounding box center [501, 266] width 14 height 14
click at [517, 282] on input "Manual Distance" at bounding box center [518, 289] width 90 height 18
type input "120"
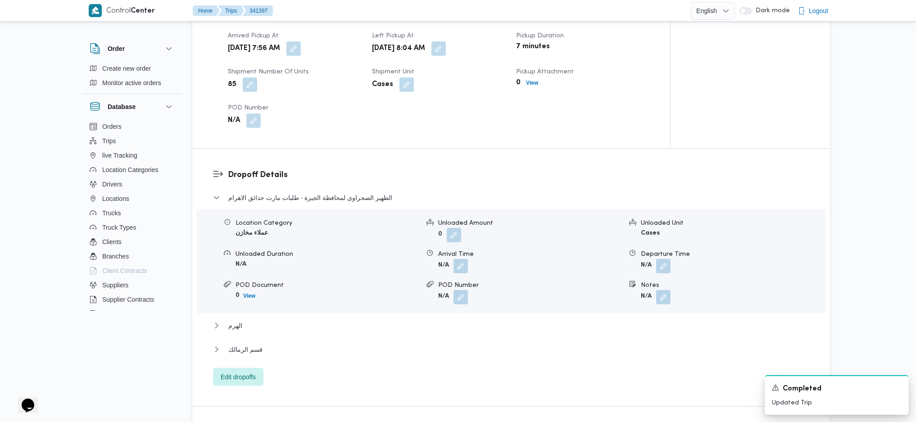
scroll to position [609, 0]
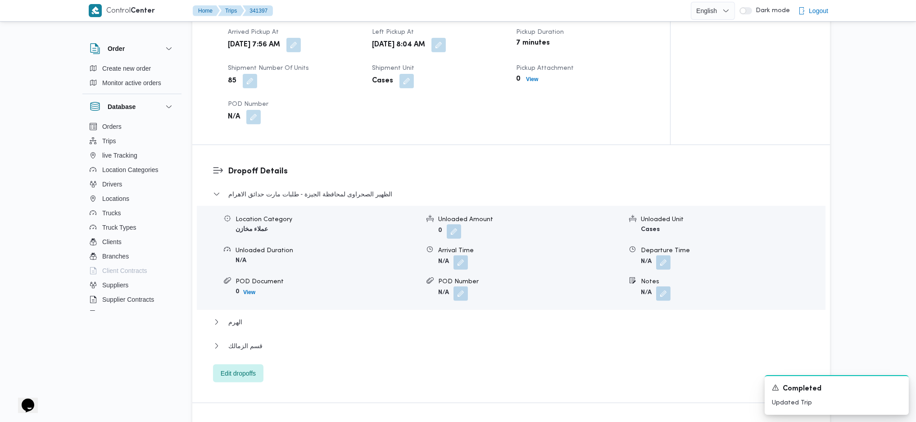
click at [279, 352] on div "قسم الزمالك" at bounding box center [511, 348] width 597 height 17
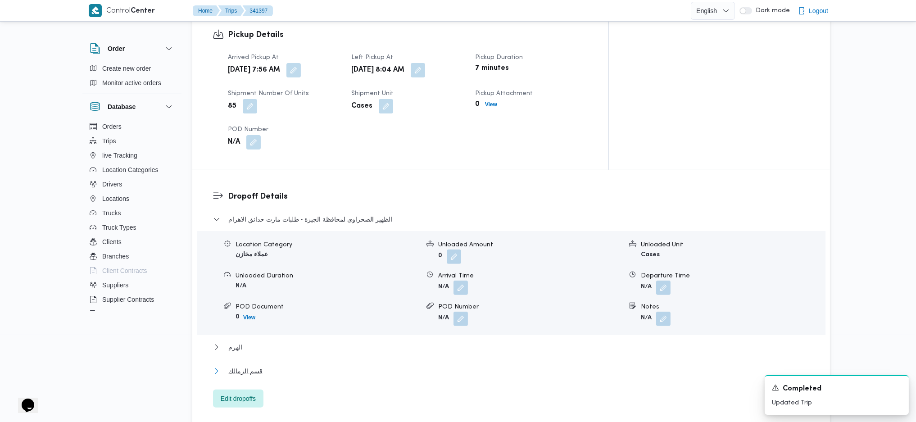
click at [276, 366] on button "قسم الزمالك" at bounding box center [511, 371] width 597 height 11
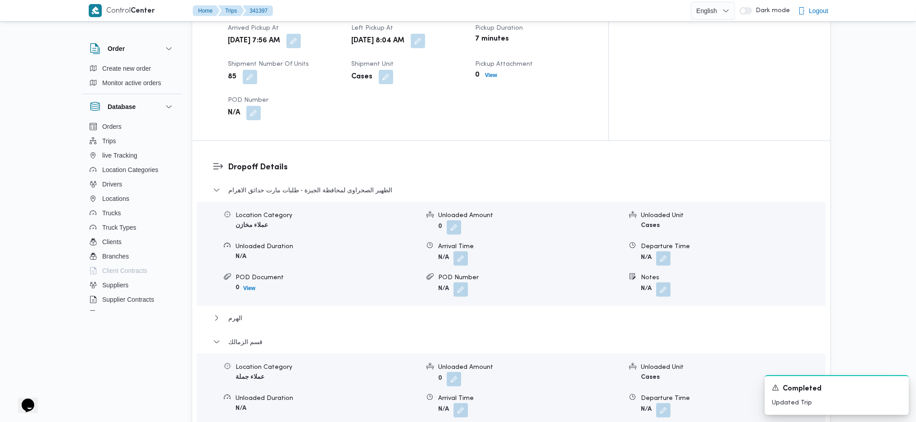
scroll to position [789, 0]
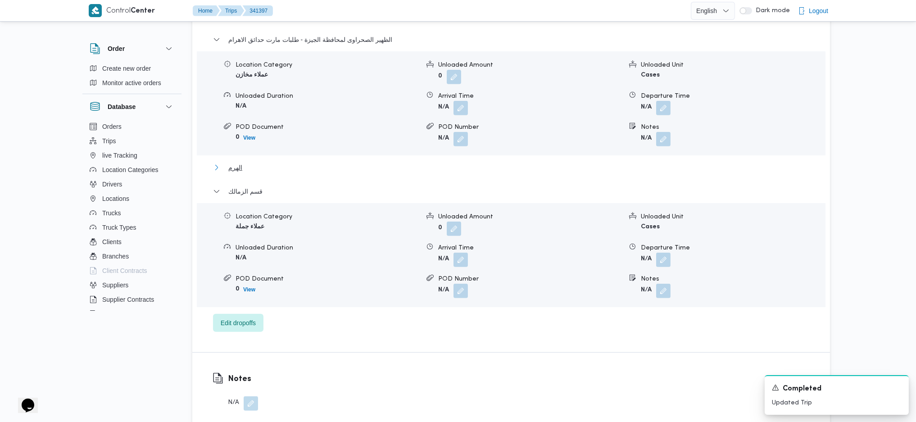
click at [231, 162] on span "الهرم" at bounding box center [235, 167] width 14 height 11
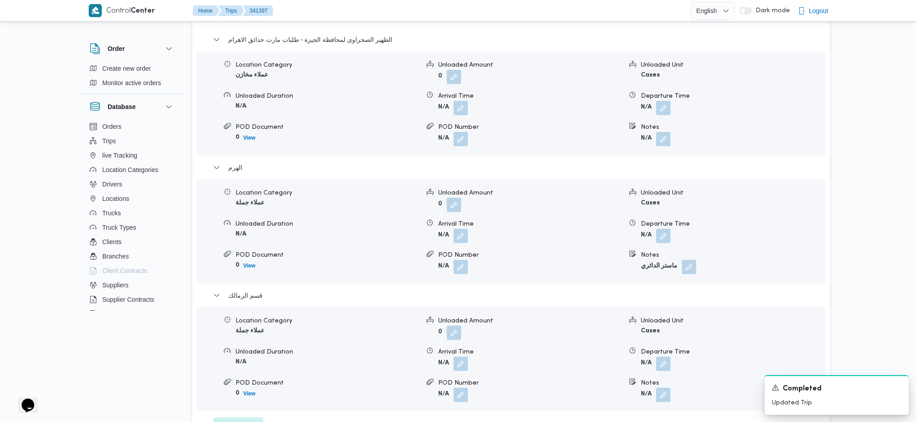
click at [250, 421] on span "Edit dropoffs" at bounding box center [238, 426] width 35 height 11
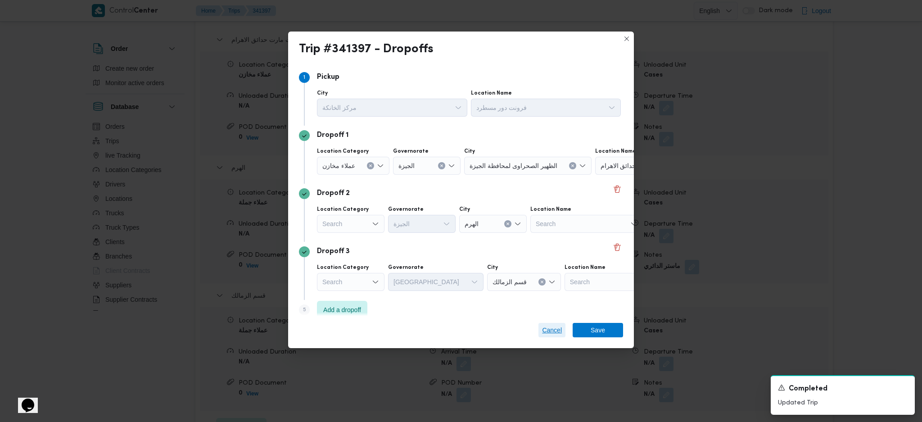
click at [547, 337] on span "Cancel" at bounding box center [552, 330] width 27 height 14
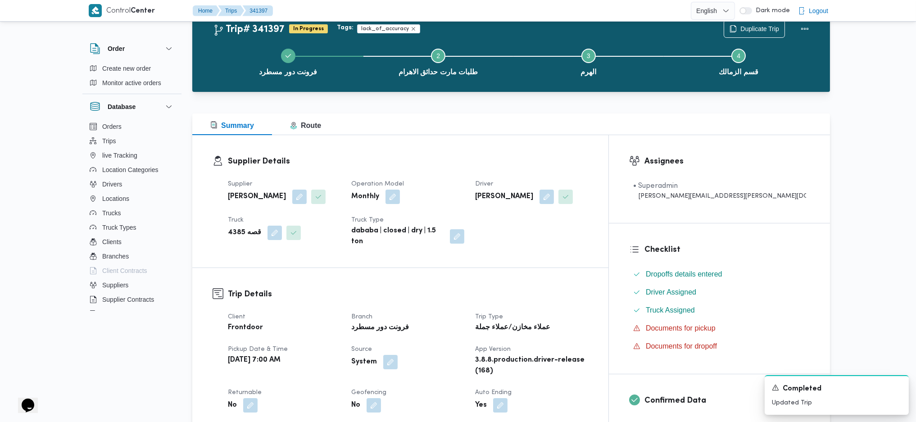
scroll to position [0, 0]
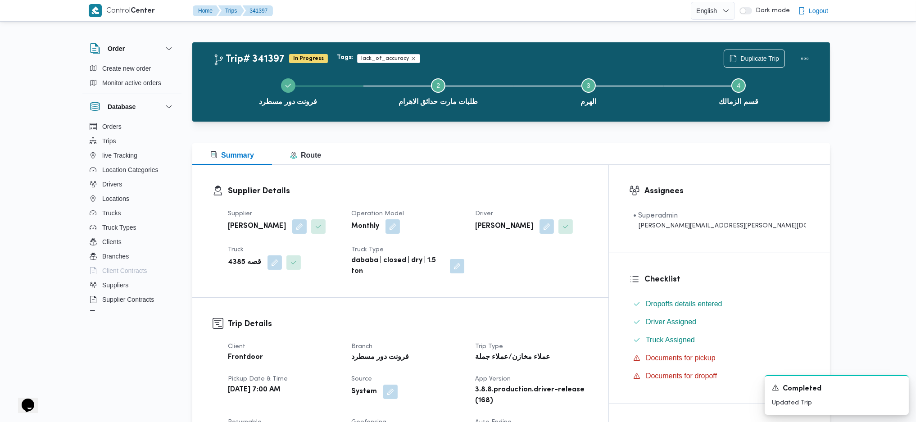
click at [506, 128] on div at bounding box center [511, 127] width 638 height 11
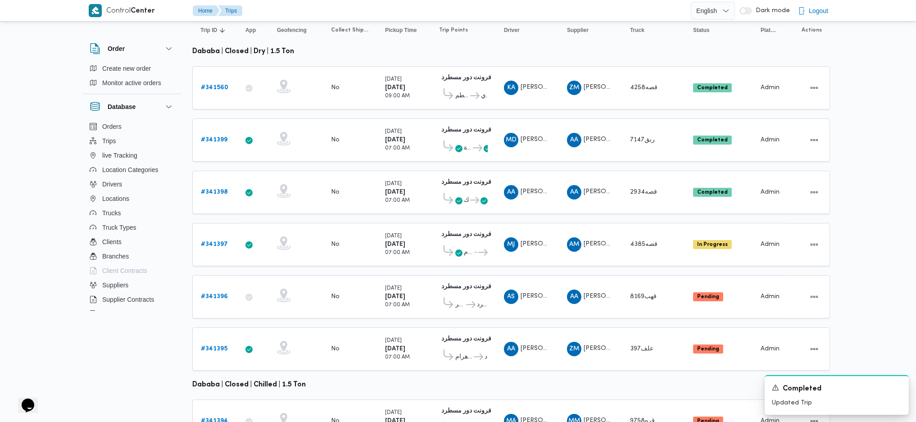
scroll to position [120, 0]
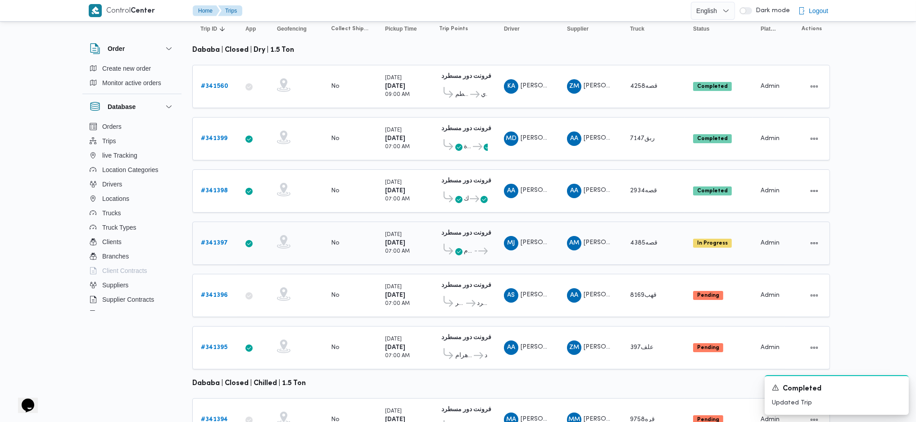
click at [214, 240] on b "# 341397" at bounding box center [214, 243] width 27 height 6
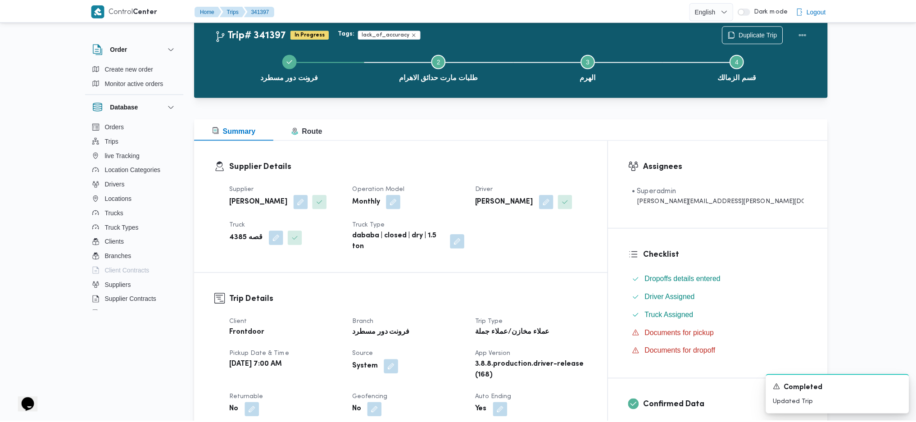
scroll to position [120, 0]
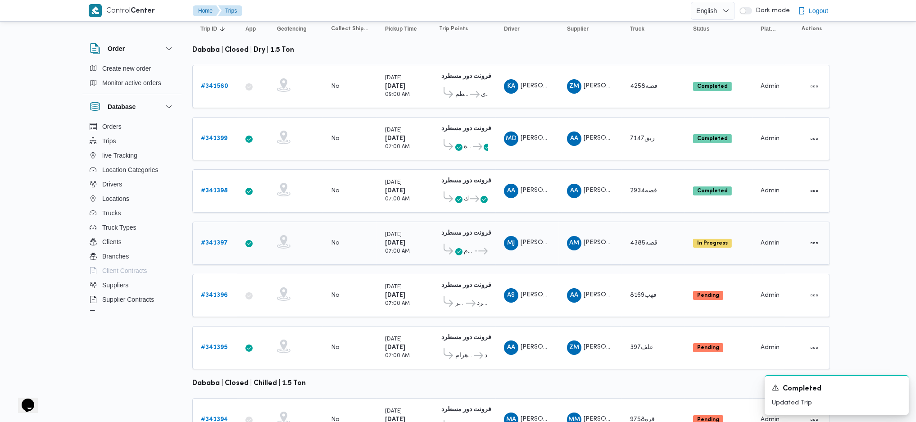
click at [200, 234] on div "# 341397" at bounding box center [215, 243] width 36 height 18
click at [214, 240] on b "# 341397" at bounding box center [214, 243] width 27 height 6
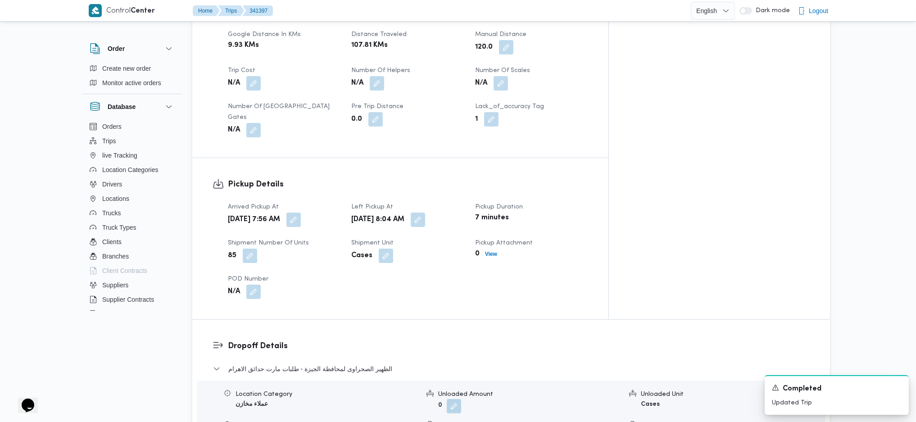
scroll to position [780, 0]
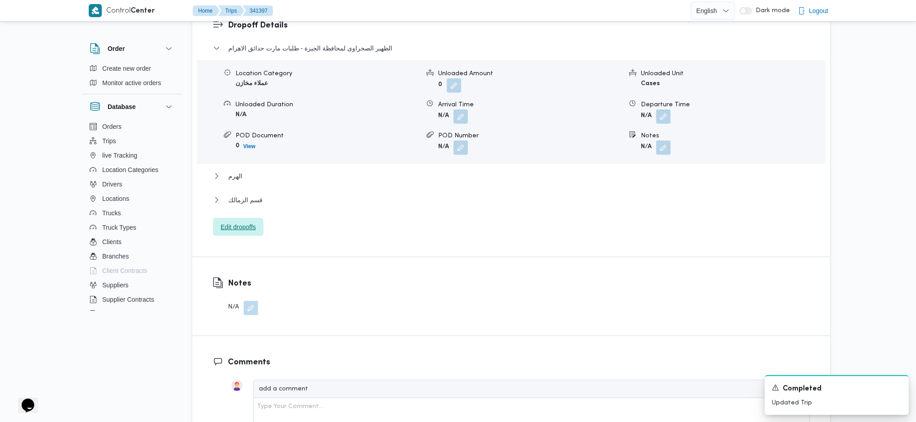
click at [257, 218] on span "Edit dropoffs" at bounding box center [238, 227] width 50 height 18
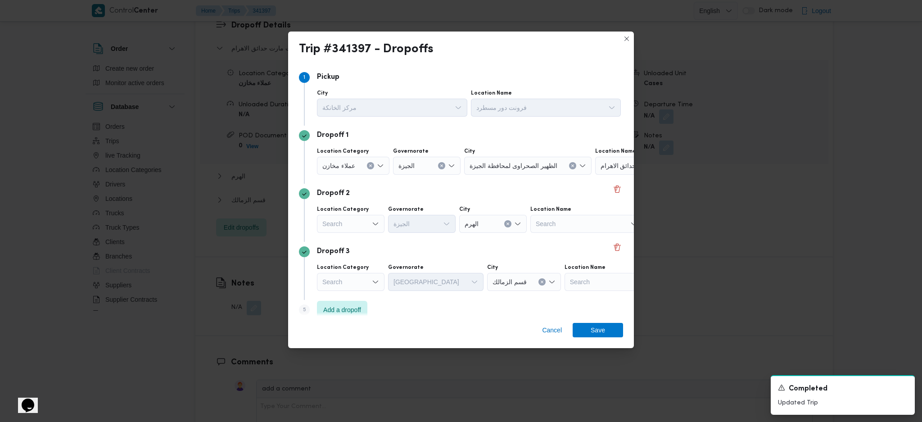
click at [355, 287] on div "Search" at bounding box center [351, 282] width 68 height 18
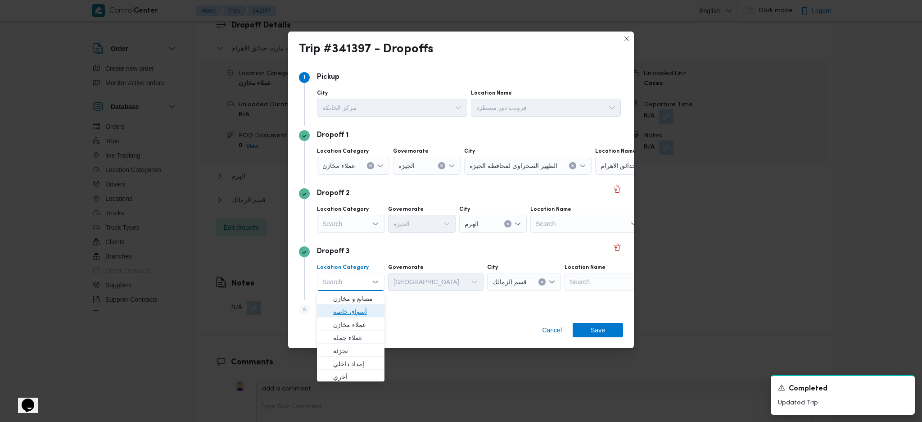
drag, startPoint x: 350, startPoint y: 309, endPoint x: 363, endPoint y: 305, distance: 13.1
click at [353, 308] on span "أسواق خاصة" at bounding box center [356, 311] width 46 height 11
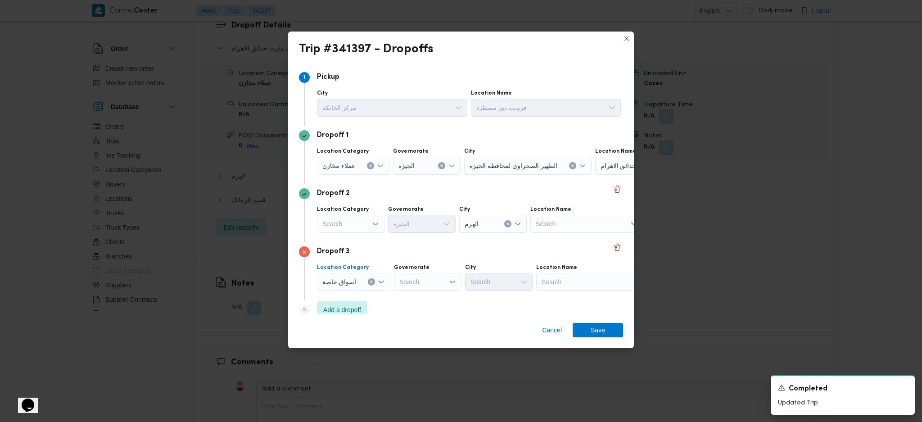
click at [368, 281] on button "Clear input" at bounding box center [371, 281] width 7 height 7
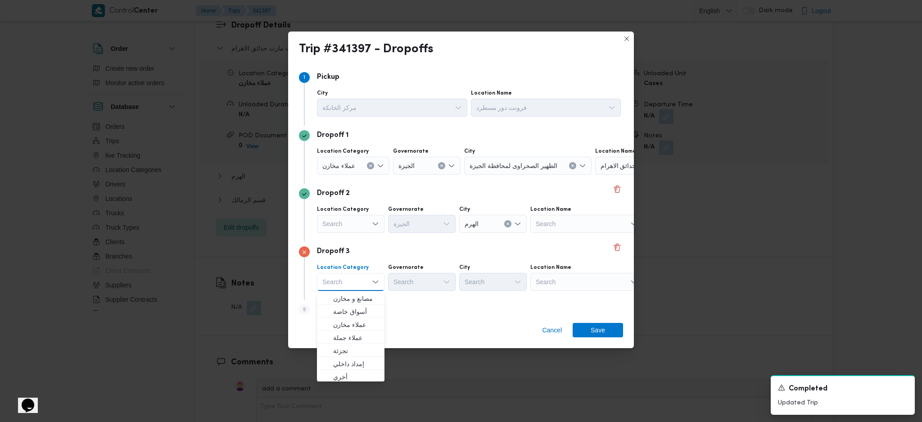
click at [573, 282] on div "Search" at bounding box center [586, 282] width 113 height 18
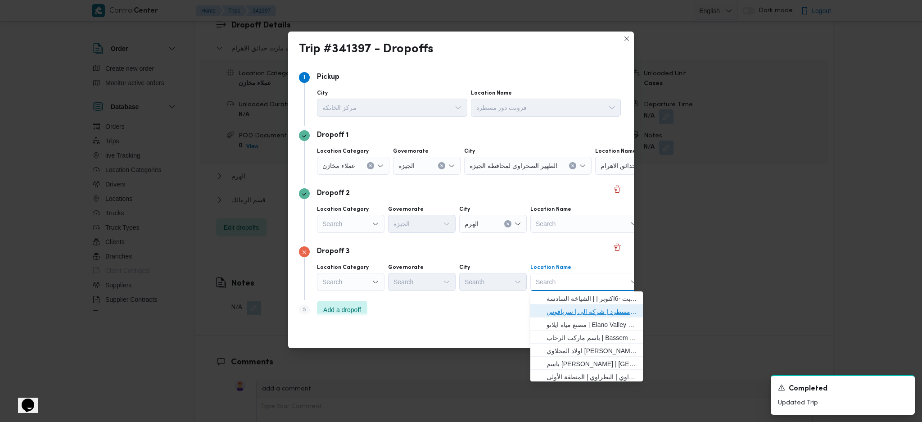
drag, startPoint x: 567, startPoint y: 313, endPoint x: 572, endPoint y: 314, distance: 5.1
click at [568, 313] on span "فرونت دور مسطرد | شركة الي | سرياقوس" at bounding box center [592, 311] width 91 height 11
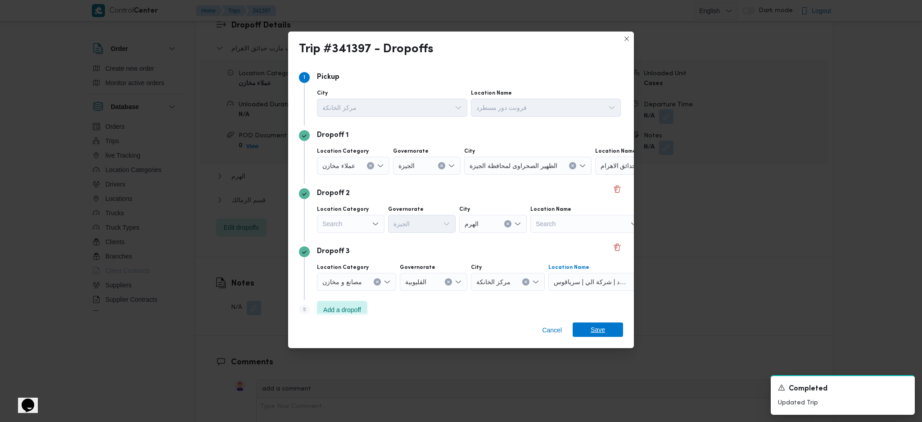
click at [602, 328] on span "Save" at bounding box center [598, 329] width 14 height 14
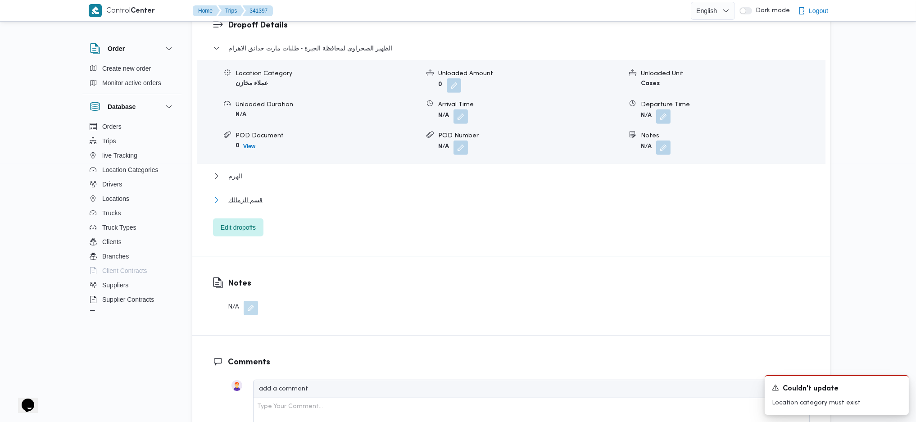
click at [276, 195] on button "قسم الزمالك" at bounding box center [511, 200] width 597 height 11
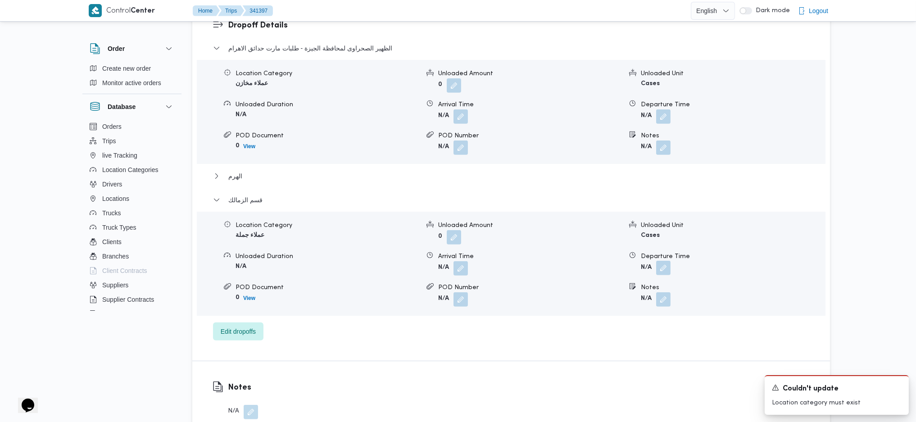
drag, startPoint x: 654, startPoint y: 245, endPoint x: 665, endPoint y: 247, distance: 10.4
click at [656, 261] on span at bounding box center [661, 268] width 19 height 14
click at [669, 261] on button "button" at bounding box center [663, 268] width 14 height 14
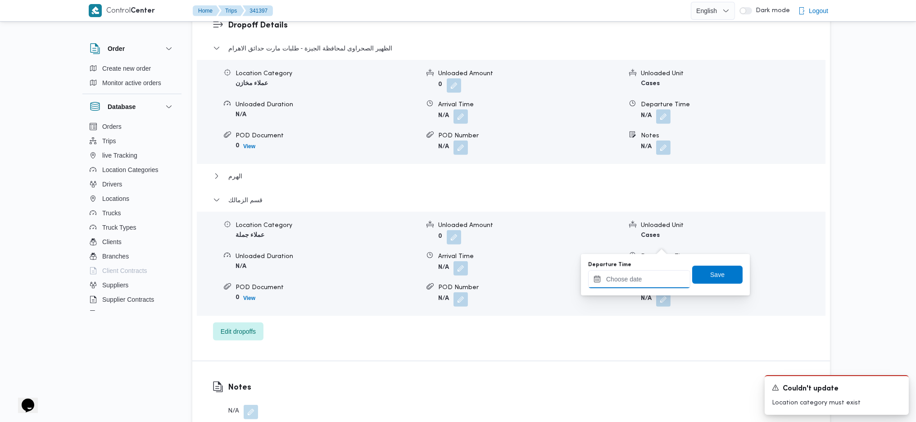
click at [635, 288] on div at bounding box center [639, 279] width 102 height 18
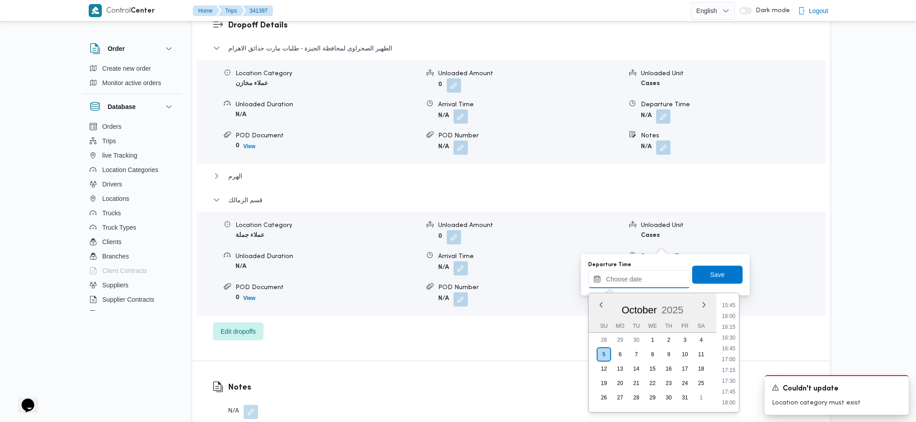
scroll to position [588, 0]
click at [731, 340] on li "14:30" at bounding box center [728, 343] width 21 height 9
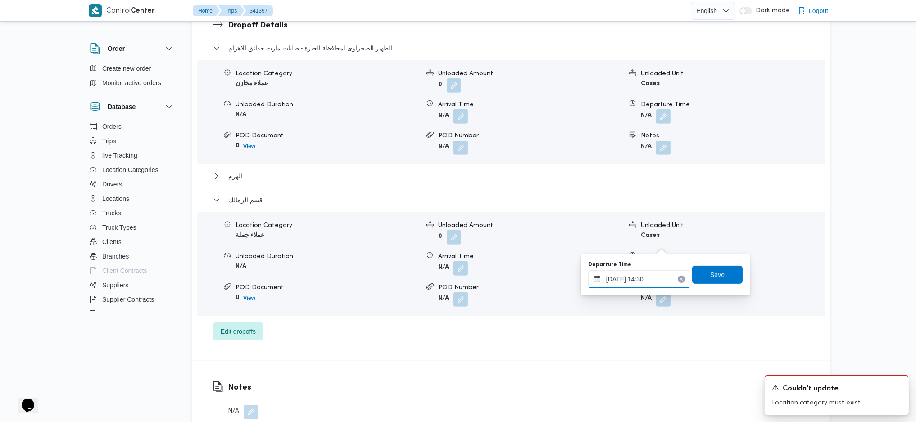
click at [653, 280] on input "05/10/2025 14:30" at bounding box center [639, 279] width 102 height 18
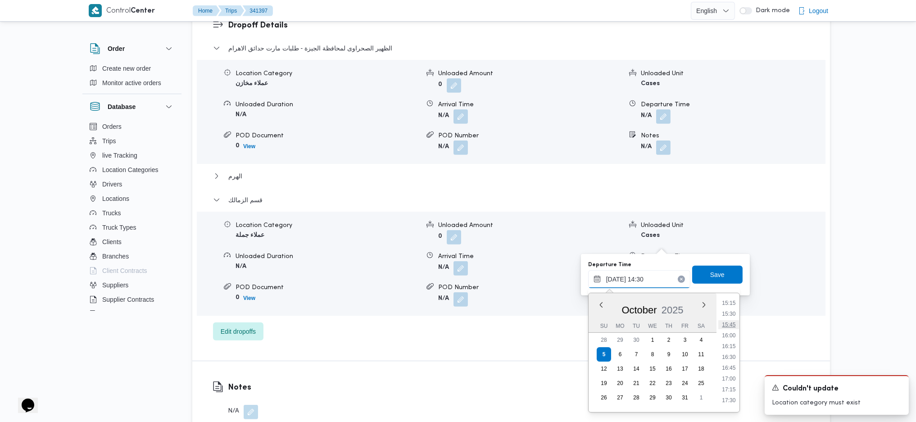
scroll to position [633, 0]
click at [729, 380] on li "16:30" at bounding box center [728, 384] width 21 height 9
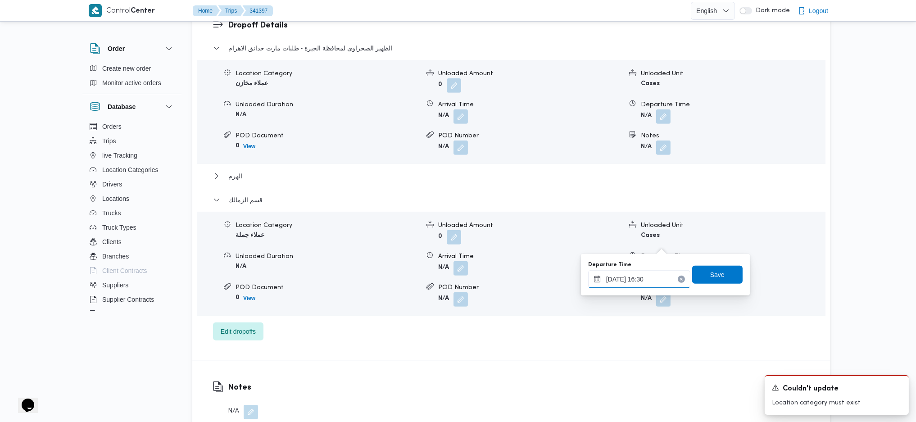
click at [629, 274] on input "05/10/2025 16:30" at bounding box center [639, 279] width 102 height 18
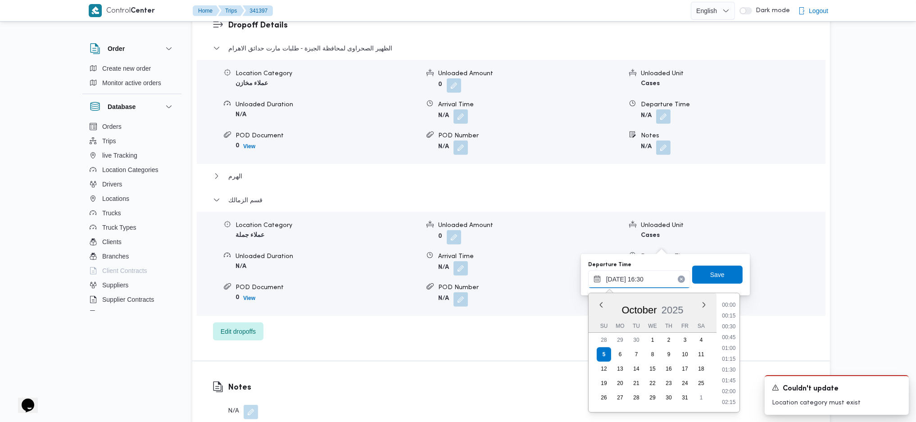
scroll to position [660, 0]
click at [729, 338] on li "16:00" at bounding box center [728, 336] width 21 height 9
type input "05/10/2025 16:00"
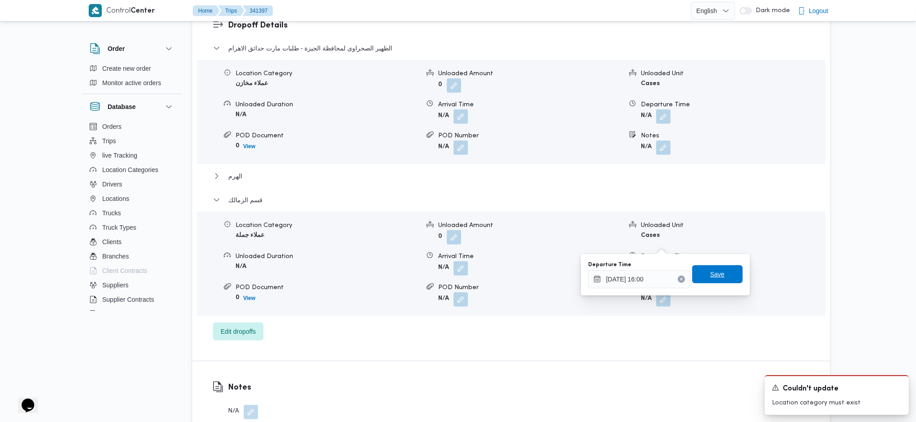
click at [710, 273] on span "Save" at bounding box center [717, 274] width 14 height 11
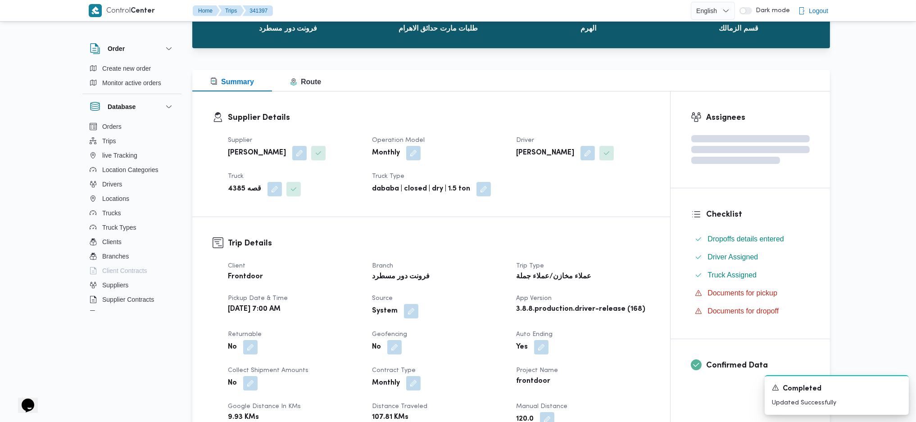
scroll to position [0, 0]
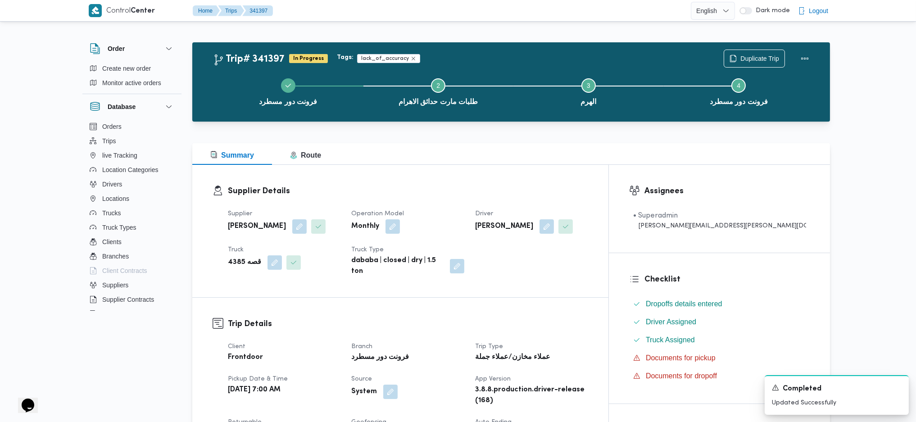
click at [794, 63] on div "فرونت دور مسطرد Step 2 is incomplete 2 طلبات مارت حدائق الاهرام Step 3 is incom…" at bounding box center [513, 91] width 611 height 58
click at [801, 59] on button "Actions" at bounding box center [805, 58] width 18 height 18
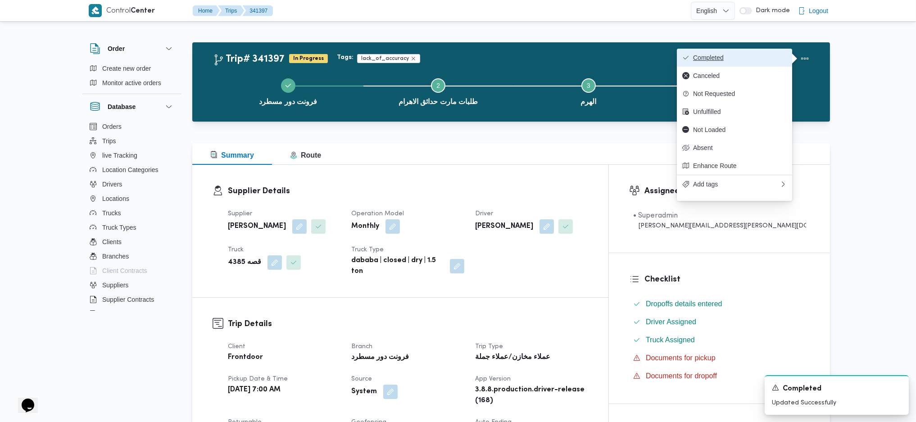
click at [758, 61] on span "Completed" at bounding box center [740, 57] width 94 height 7
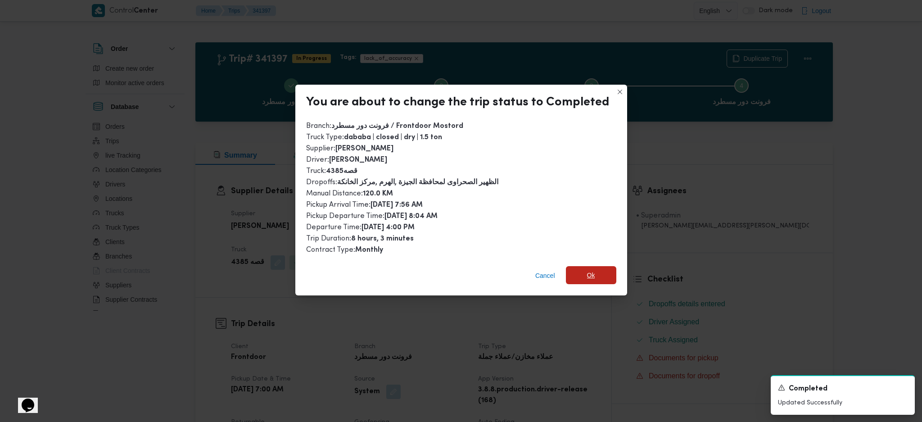
click at [595, 281] on span "Ok" at bounding box center [591, 275] width 50 height 18
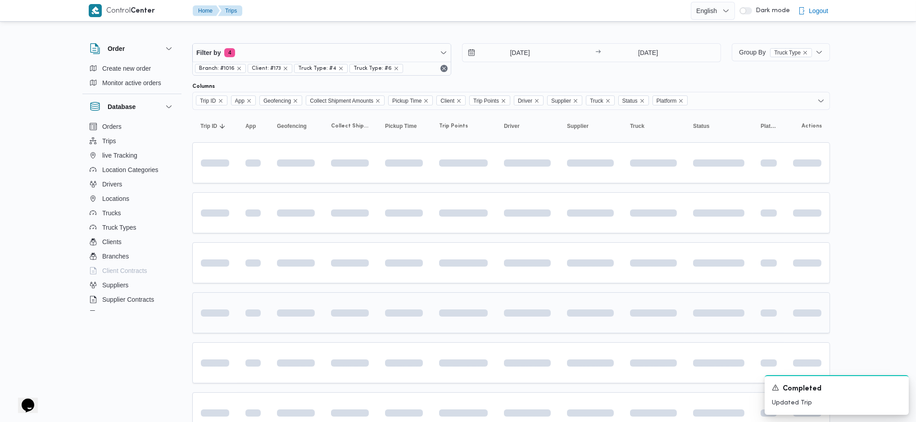
scroll to position [131, 0]
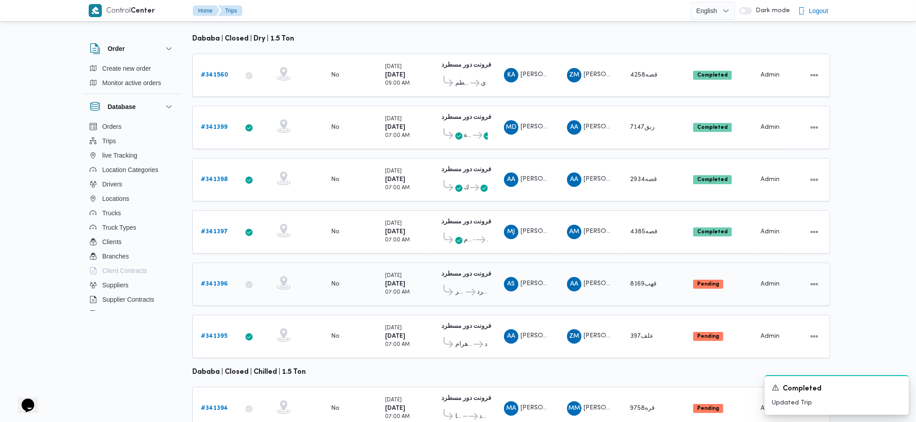
click at [215, 281] on b "# 341396" at bounding box center [214, 284] width 27 height 6
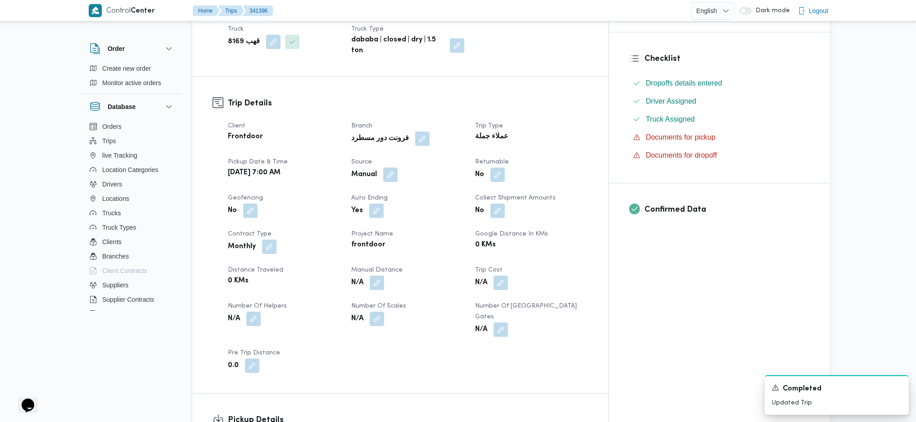
scroll to position [360, 0]
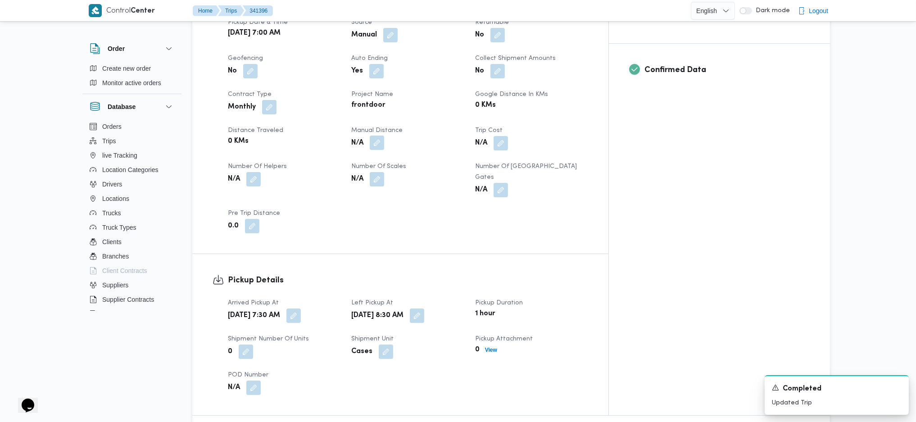
click at [384, 136] on button "button" at bounding box center [377, 143] width 14 height 14
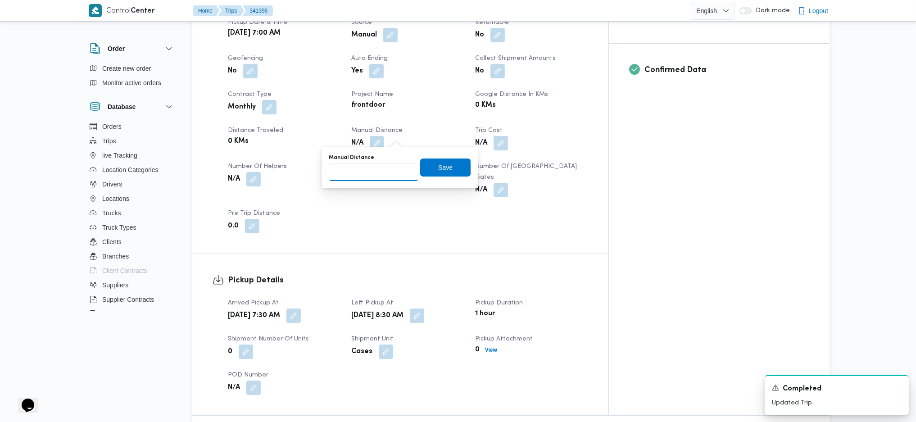
click at [373, 177] on input "Manual Distance" at bounding box center [374, 172] width 90 height 18
type input "87"
click button "Save" at bounding box center [445, 168] width 50 height 18
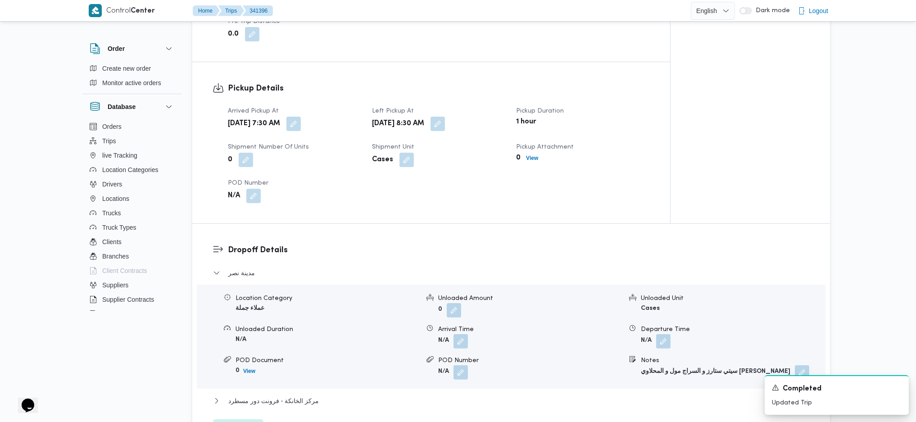
scroll to position [600, 0]
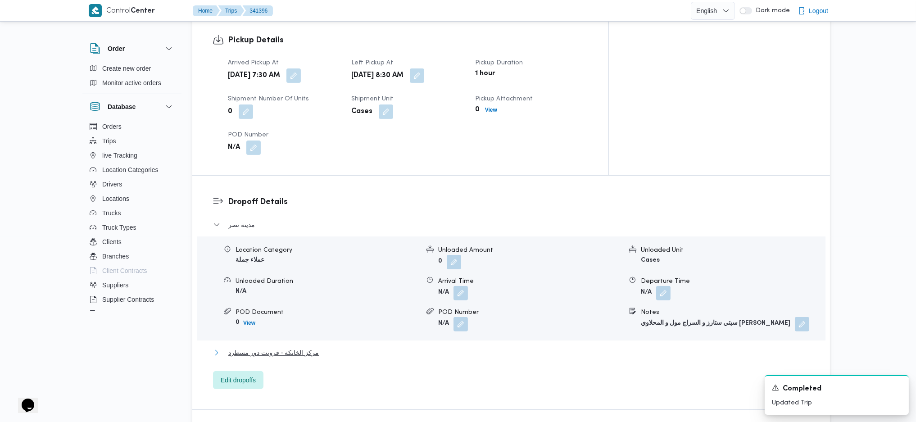
click at [285, 347] on span "مركز الخانكة - فرونت دور مسطرد" at bounding box center [273, 352] width 91 height 11
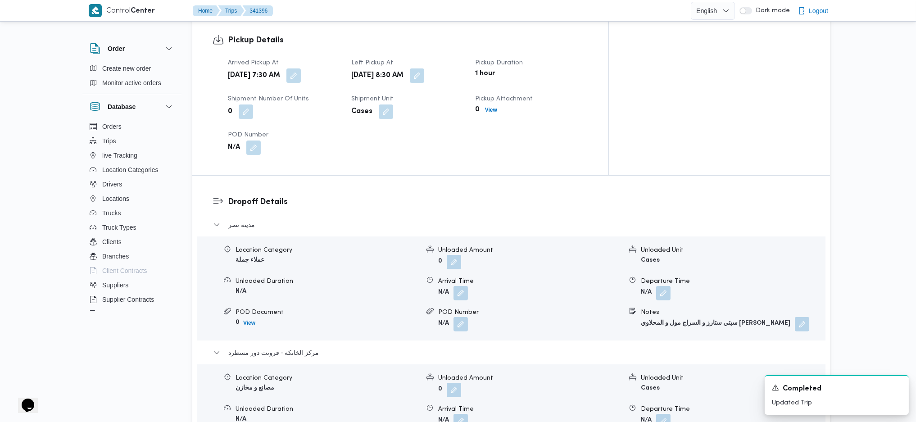
scroll to position [840, 0]
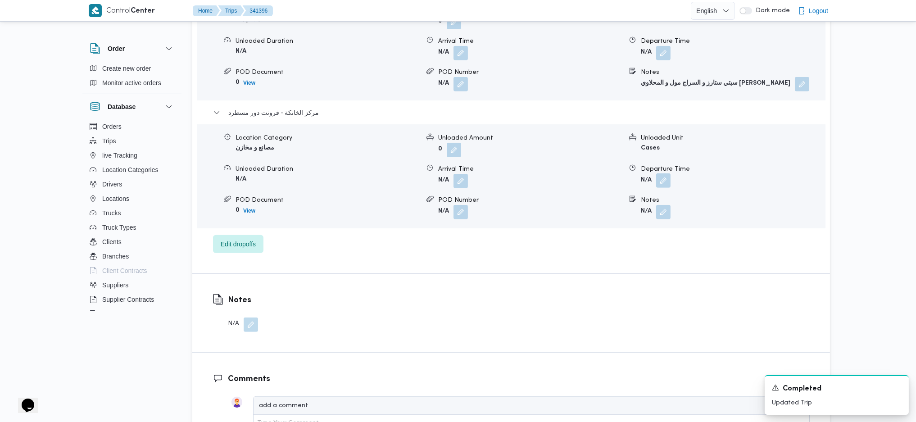
drag, startPoint x: 675, startPoint y: 155, endPoint x: 668, endPoint y: 168, distance: 14.1
click at [670, 174] on form "N/A" at bounding box center [733, 181] width 184 height 14
click at [667, 173] on button "button" at bounding box center [663, 180] width 14 height 14
click at [644, 199] on input "Departure Time" at bounding box center [639, 199] width 102 height 18
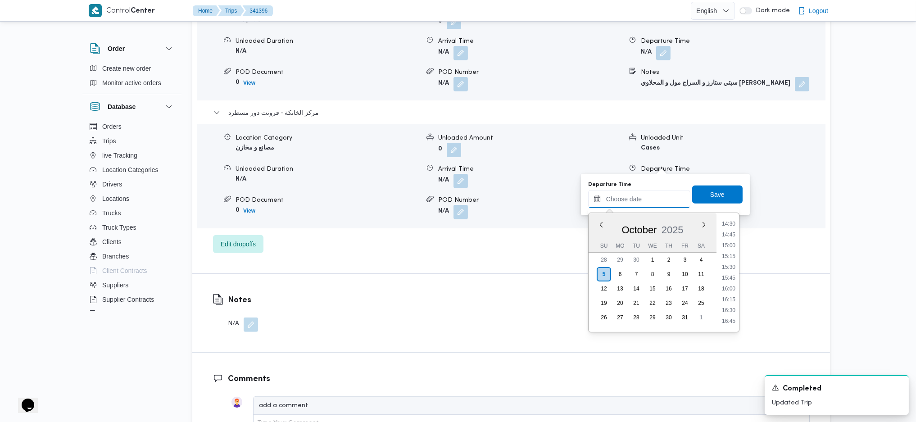
scroll to position [588, 0]
click at [727, 262] on li "14:30" at bounding box center [728, 263] width 21 height 9
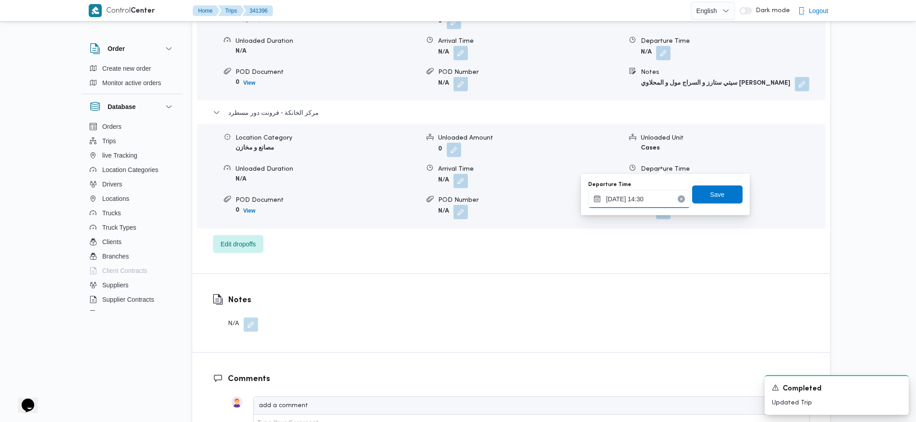
click at [648, 197] on input "05/10/2025 14:30" at bounding box center [639, 199] width 102 height 18
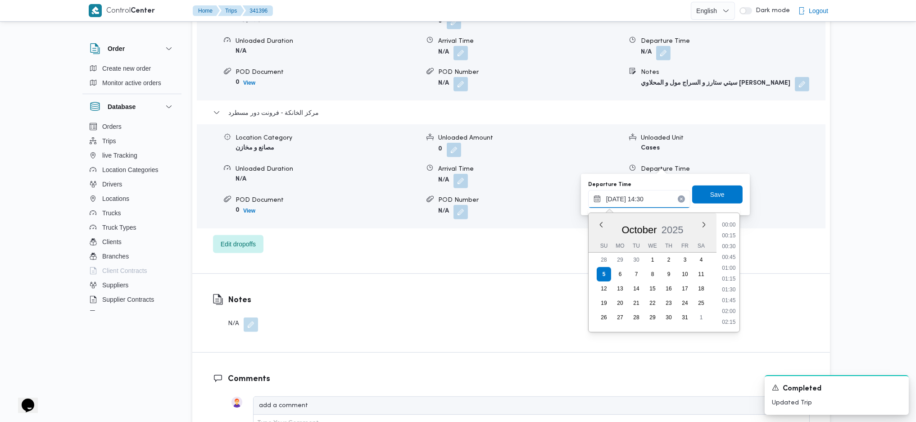
scroll to position [573, 0]
click at [726, 299] on li "15:00" at bounding box center [728, 299] width 21 height 9
type input "05/10/2025 15:00"
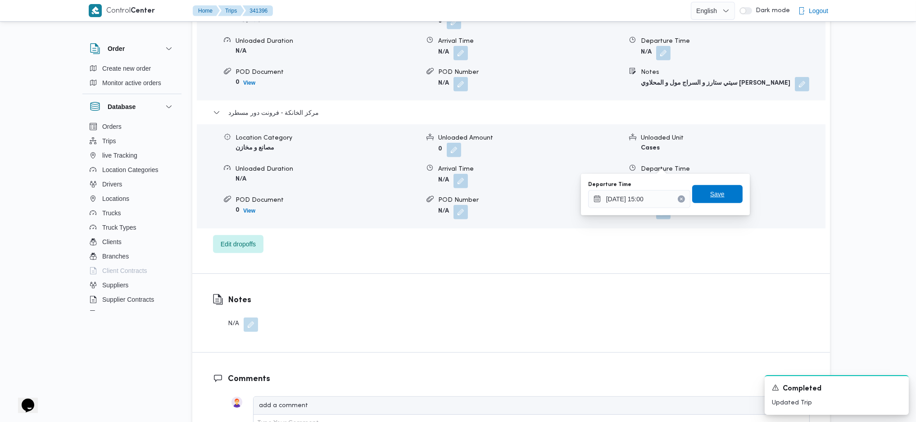
click at [701, 194] on span "Save" at bounding box center [717, 194] width 50 height 18
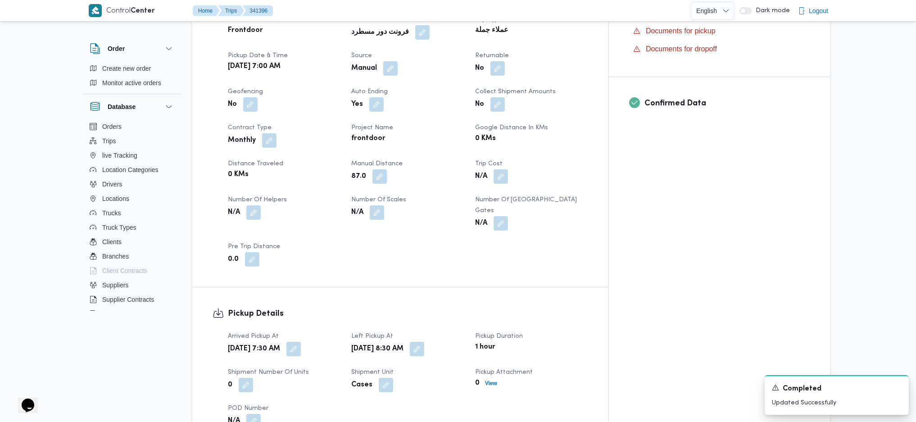
scroll to position [0, 0]
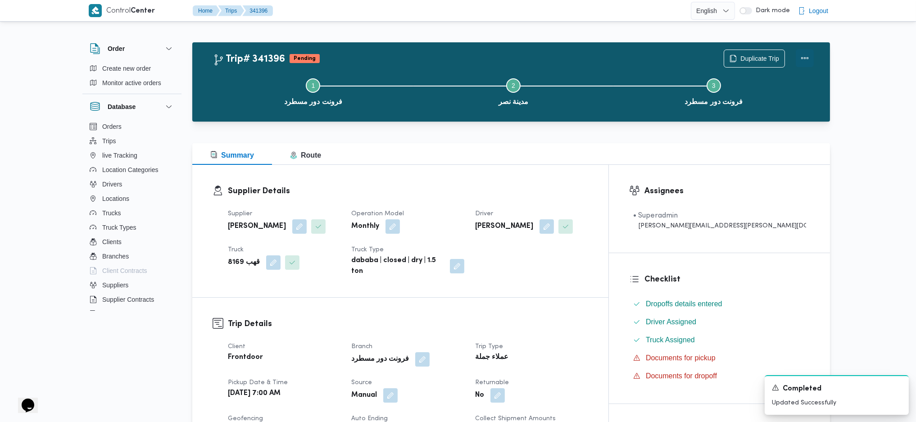
click at [803, 61] on button "Actions" at bounding box center [805, 58] width 18 height 18
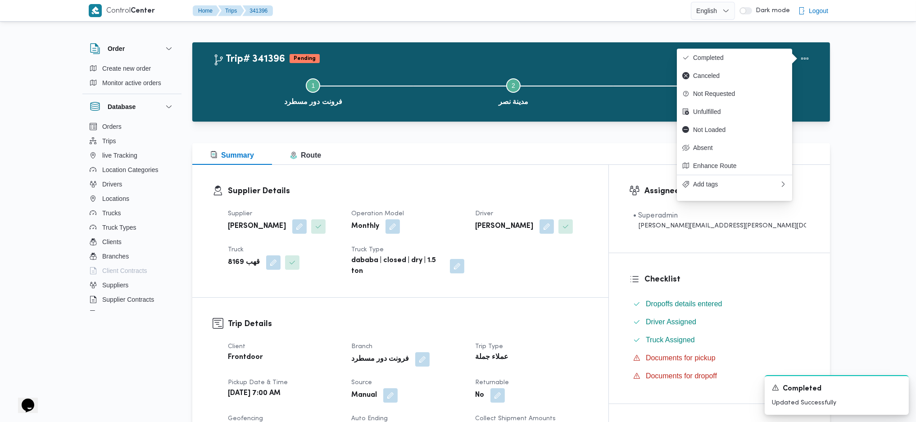
click at [751, 46] on div "Duplicate Trip" at bounding box center [768, 58] width 101 height 29
click at [705, 56] on span "Completed" at bounding box center [740, 57] width 94 height 7
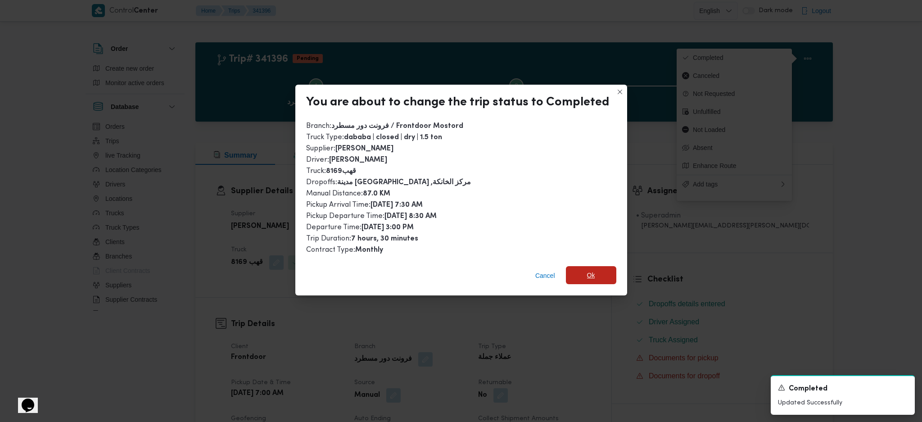
click at [596, 267] on span "Ok" at bounding box center [591, 275] width 50 height 18
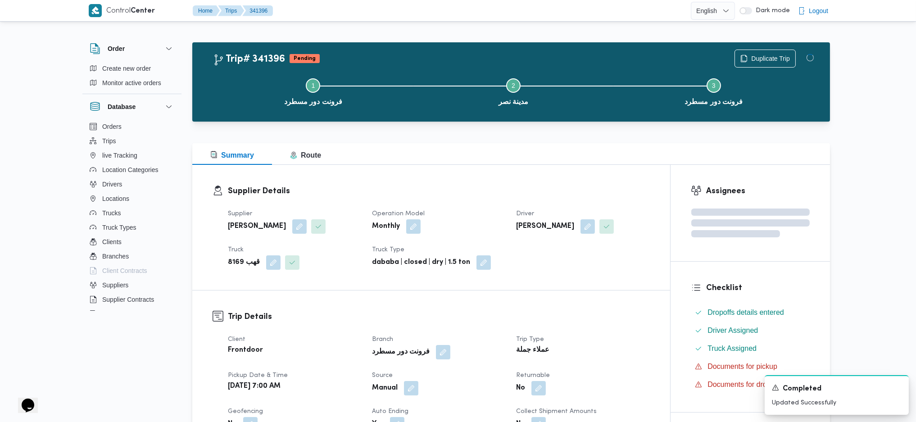
click at [543, 172] on div "Supplier Details Supplier عبدالله عيد عبدالسلام عبدالحافظ Operation Model Month…" at bounding box center [431, 227] width 478 height 125
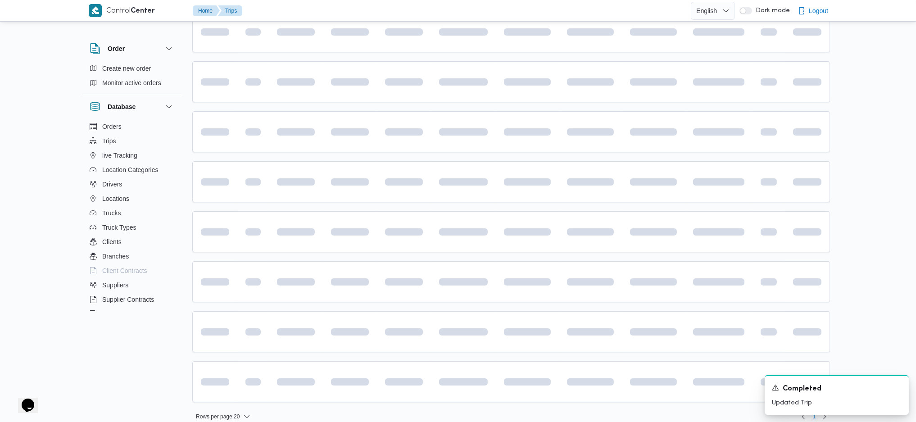
scroll to position [142, 0]
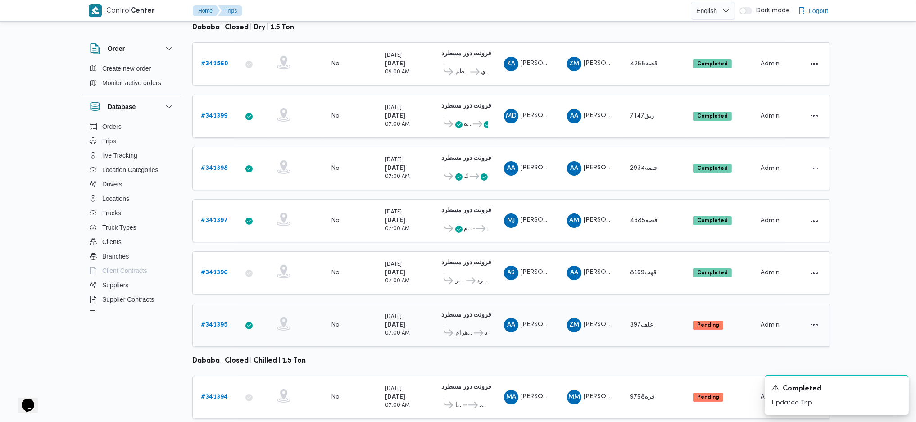
click at [216, 322] on b "# 341395" at bounding box center [214, 325] width 27 height 6
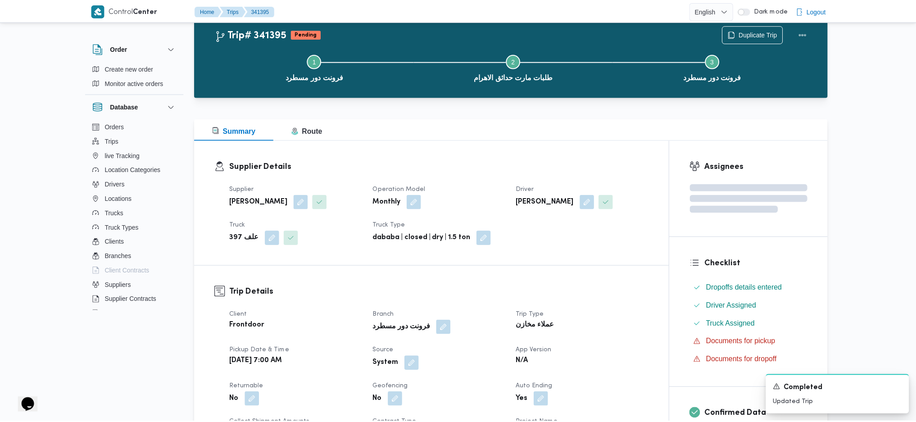
scroll to position [142, 0]
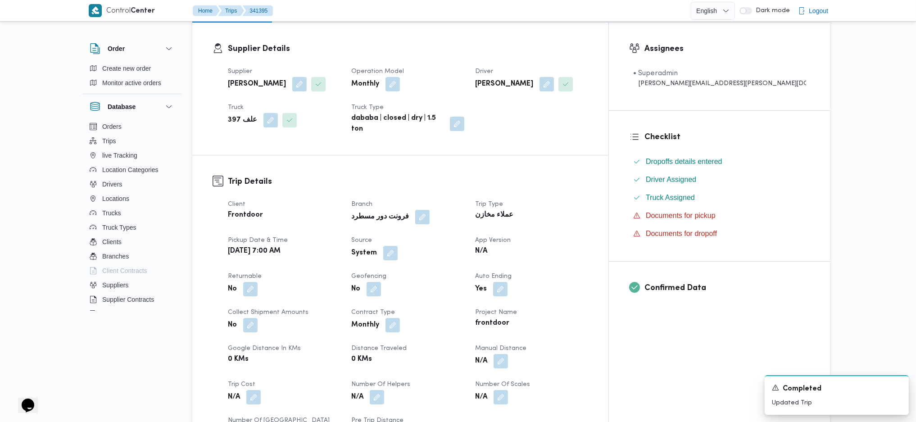
click at [405, 261] on div "Client Frontdoor Branch فرونت دور مسطرد Trip Type عملاء مخازن Pickup date & tim…" at bounding box center [407, 325] width 371 height 263
click at [398, 245] on button "button" at bounding box center [390, 252] width 14 height 14
click at [395, 276] on label "Is the trip operated through the driver app?" at bounding box center [386, 272] width 145 height 11
checkbox input "false"
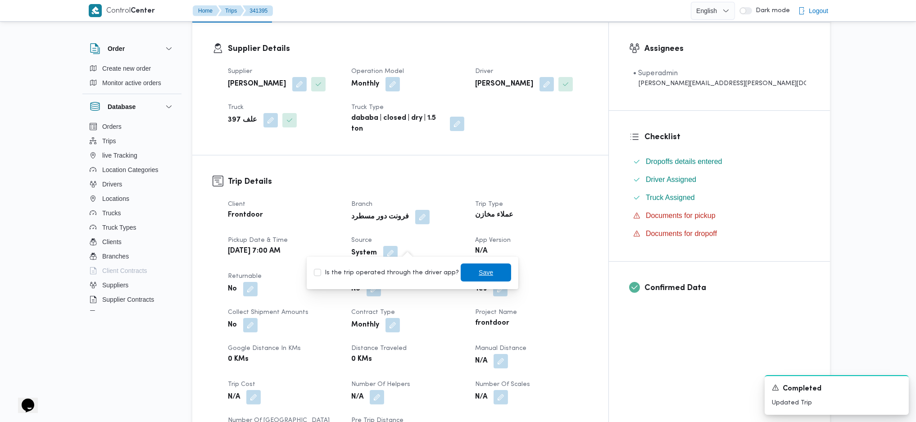
click at [465, 273] on span "Save" at bounding box center [486, 272] width 50 height 18
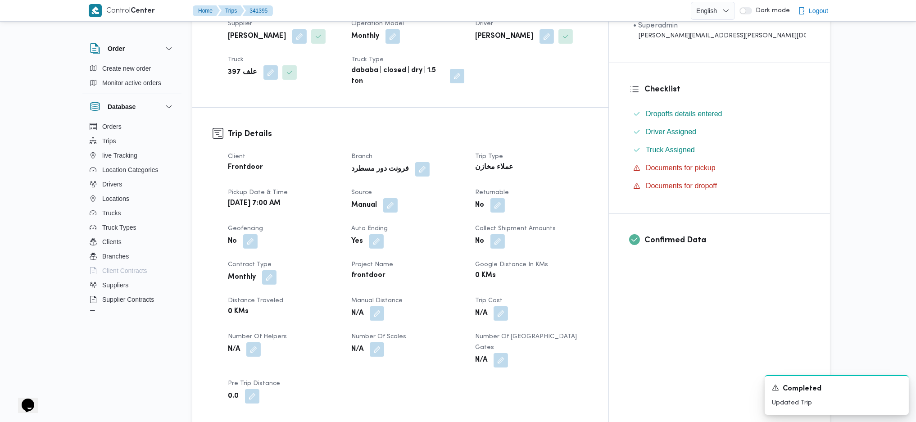
scroll to position [300, 0]
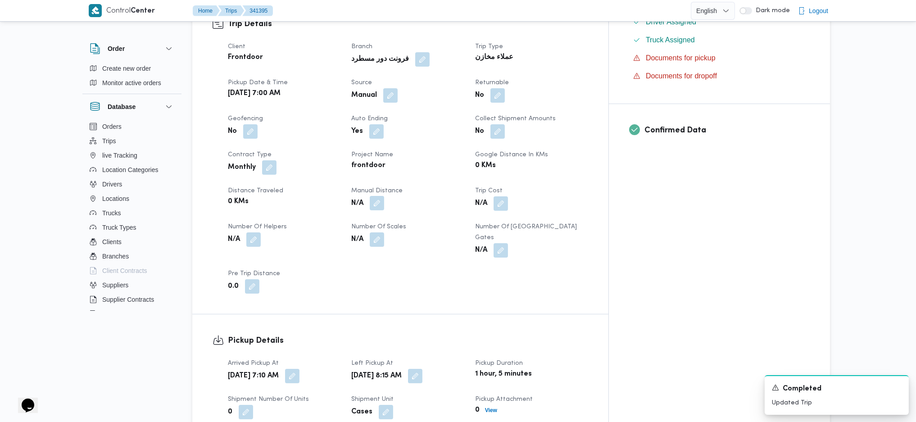
click at [384, 199] on button "button" at bounding box center [377, 203] width 14 height 14
click at [380, 218] on div "Manual Distance" at bounding box center [374, 217] width 90 height 7
click at [371, 227] on input "Manual Distance" at bounding box center [374, 232] width 90 height 18
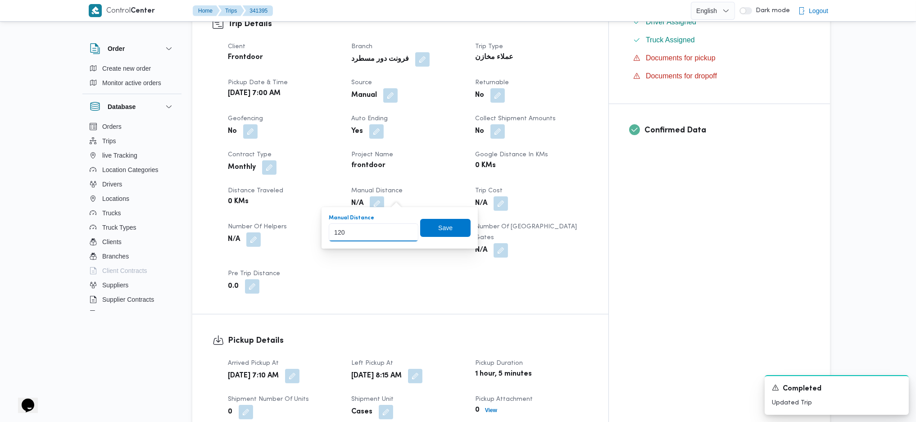
type input "120"
click button "Save" at bounding box center [445, 228] width 50 height 18
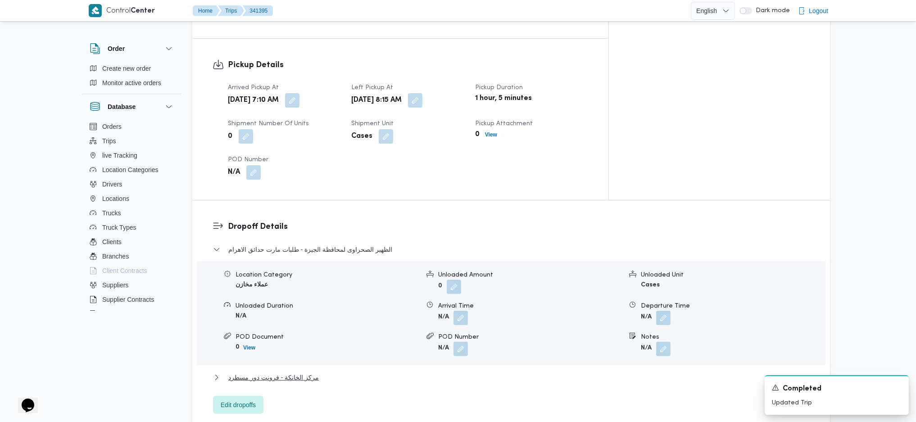
scroll to position [720, 0]
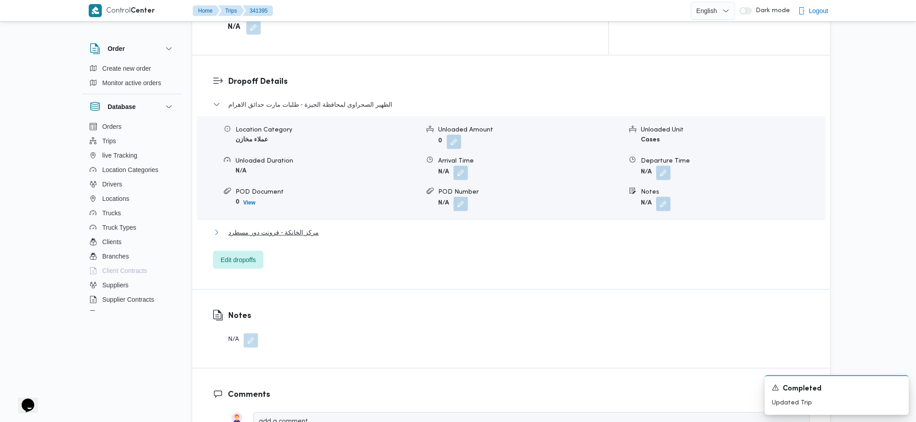
click at [303, 227] on span "مركز الخانكة - فرونت دور مسطرد" at bounding box center [273, 232] width 91 height 11
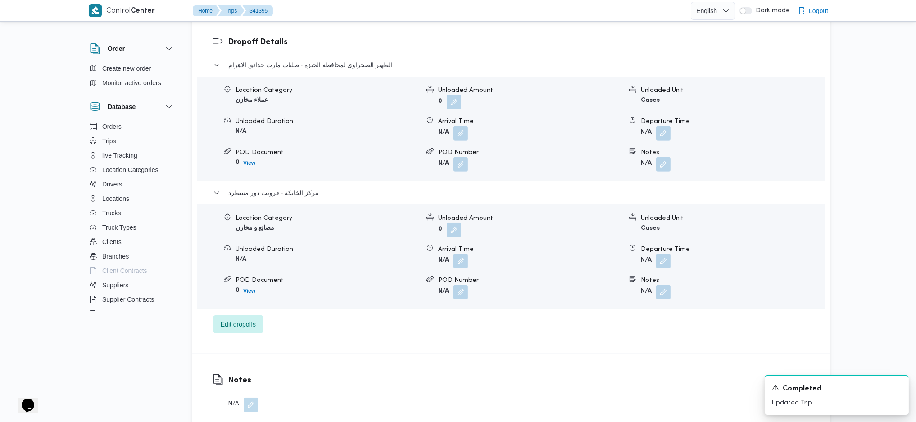
scroll to position [780, 0]
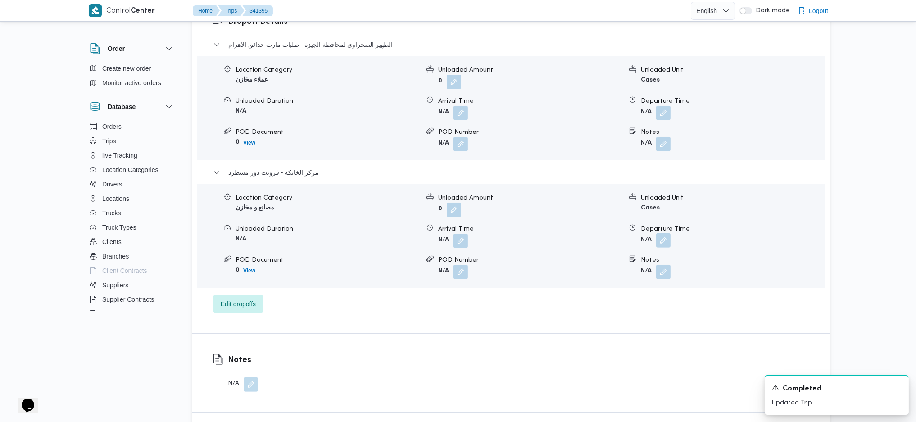
click at [664, 233] on button "button" at bounding box center [663, 240] width 14 height 14
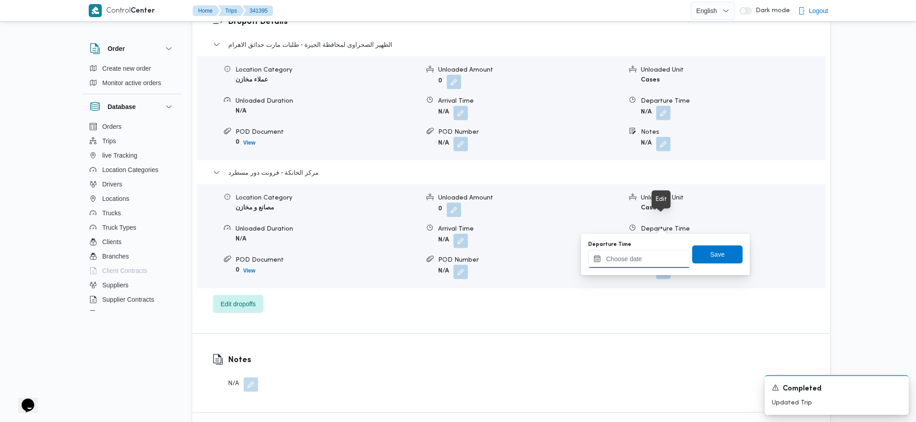
click at [646, 252] on input "Departure Time" at bounding box center [639, 259] width 102 height 18
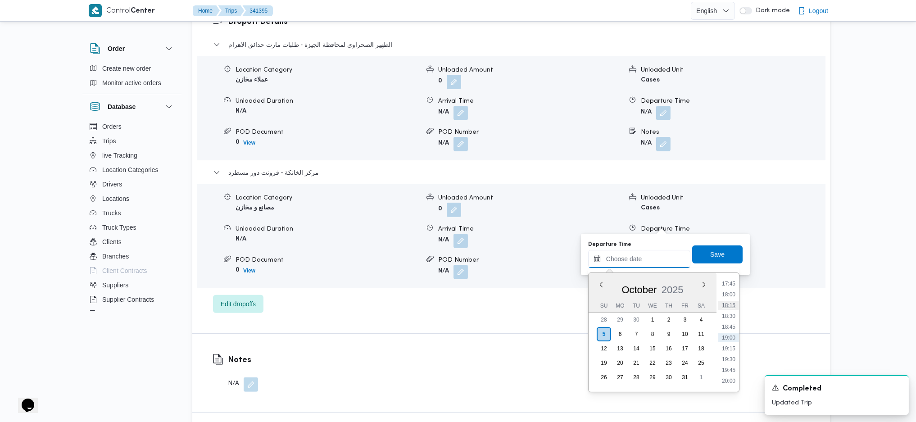
scroll to position [648, 0]
click at [725, 308] on li "15:30" at bounding box center [728, 306] width 21 height 9
type input "05/10/2025 15:30"
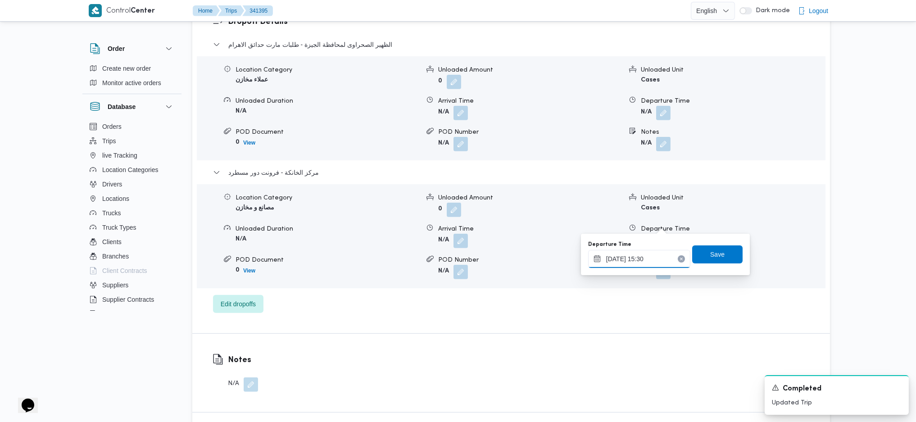
click at [638, 259] on input "05/10/2025 15:30" at bounding box center [639, 259] width 102 height 18
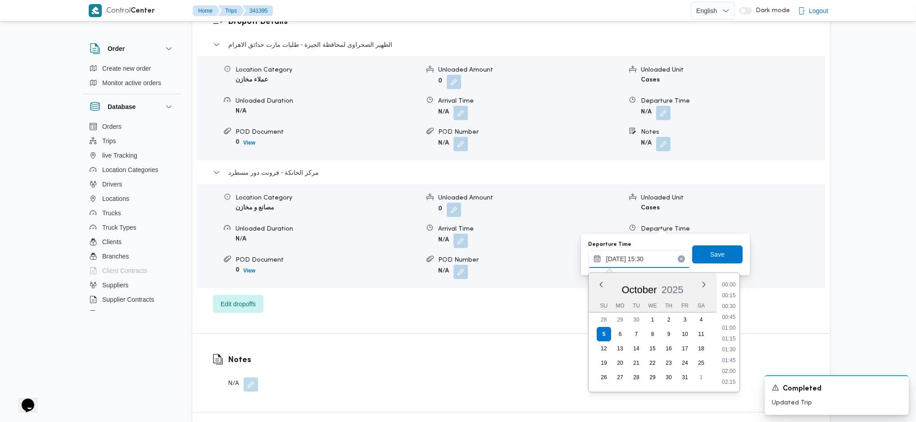
scroll to position [616, 0]
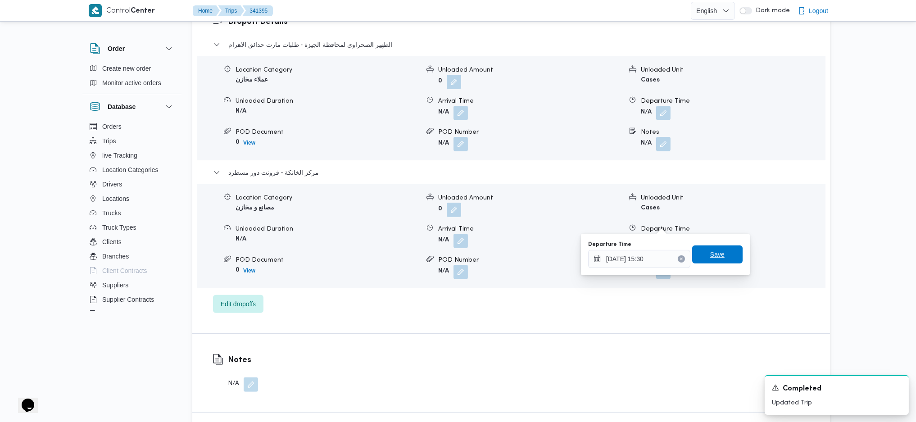
click at [721, 256] on span "Save" at bounding box center [717, 254] width 50 height 18
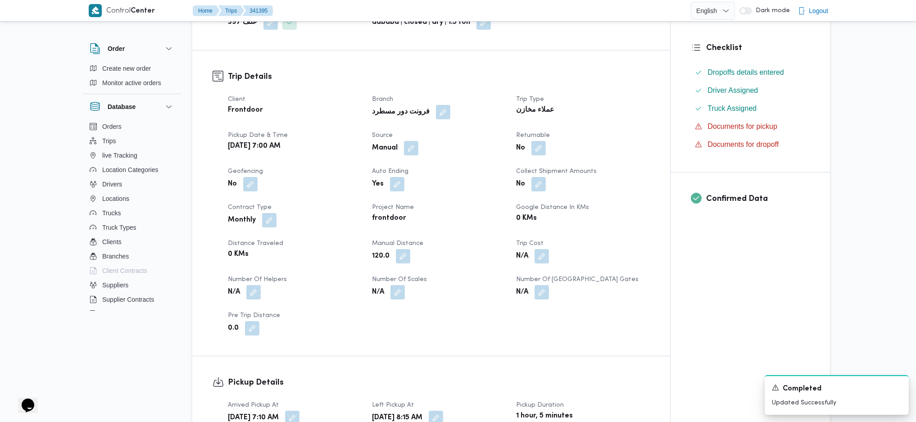
scroll to position [0, 0]
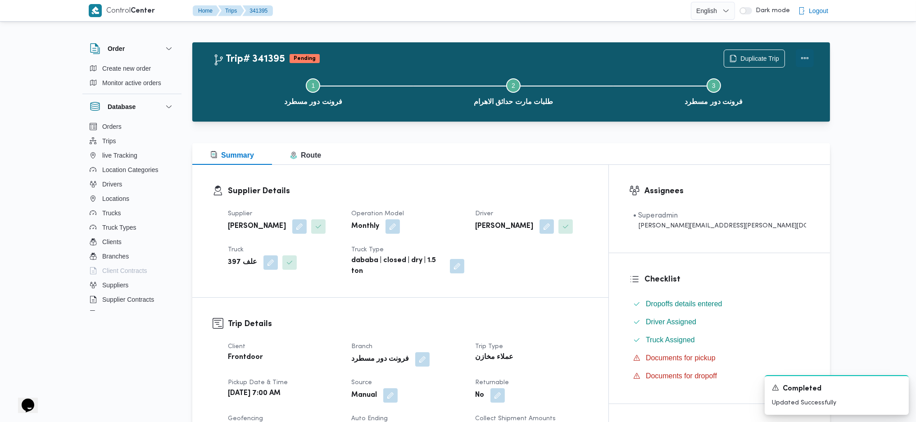
click at [810, 57] on button "Actions" at bounding box center [805, 58] width 18 height 18
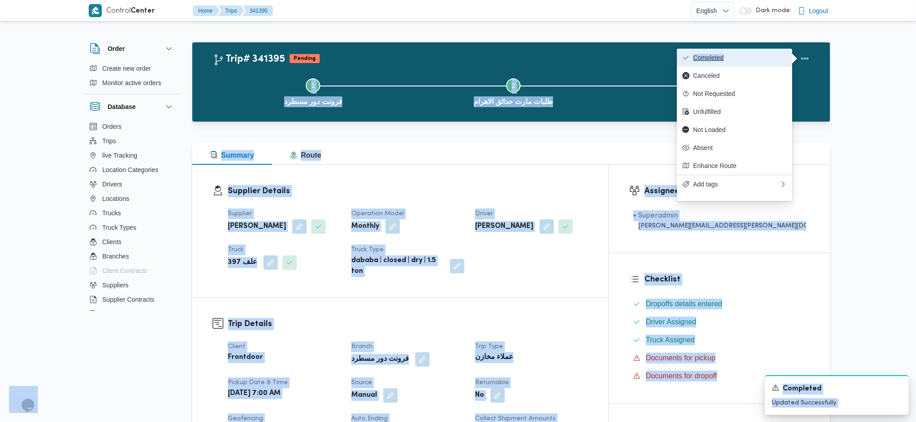
click at [741, 55] on span "Completed" at bounding box center [740, 57] width 94 height 7
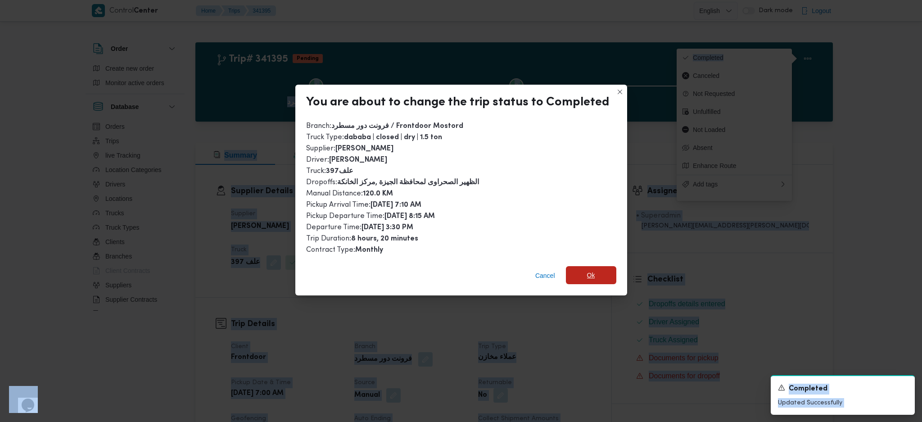
click at [591, 276] on span "Ok" at bounding box center [591, 275] width 8 height 11
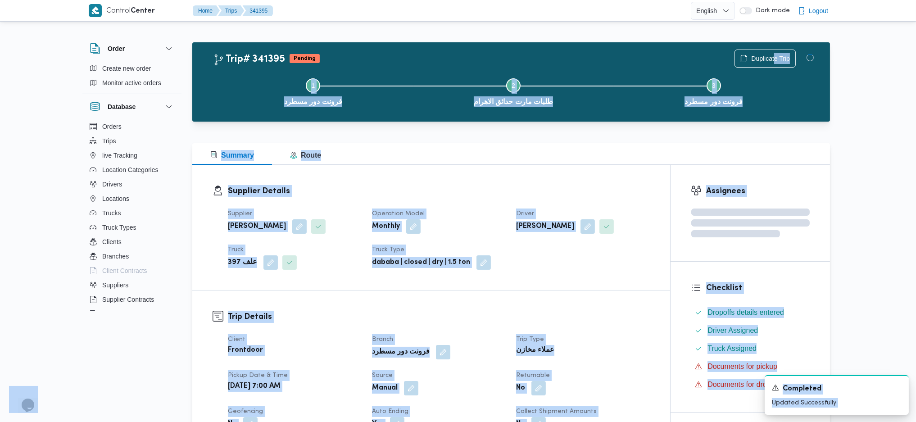
click at [561, 154] on div "Summary Route" at bounding box center [511, 154] width 638 height 22
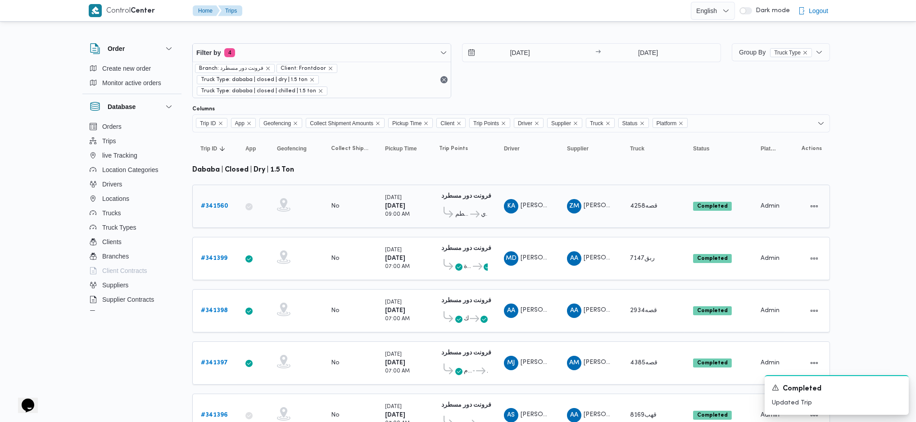
click at [464, 209] on span "قسم المقطم" at bounding box center [462, 214] width 14 height 11
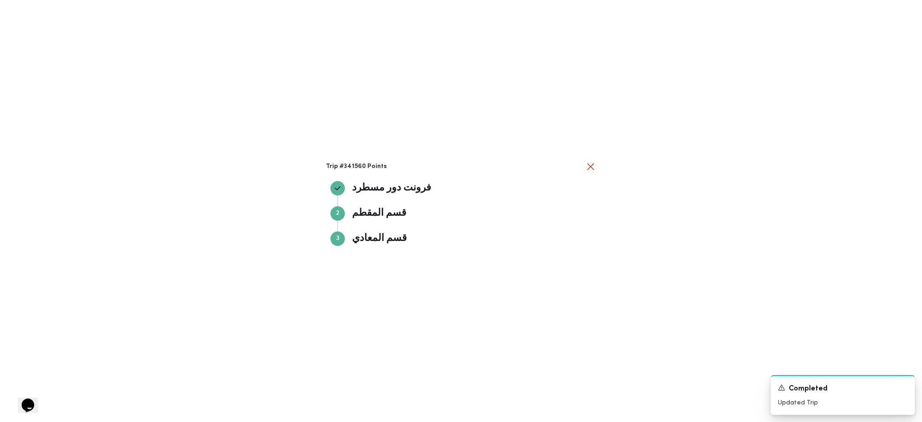
click at [600, 251] on div "Trip #341560 Points فرونت دور مسطرد فرونت دور مسطرد Step 2 2 قسم المقطم قسم الم…" at bounding box center [461, 211] width 922 height 422
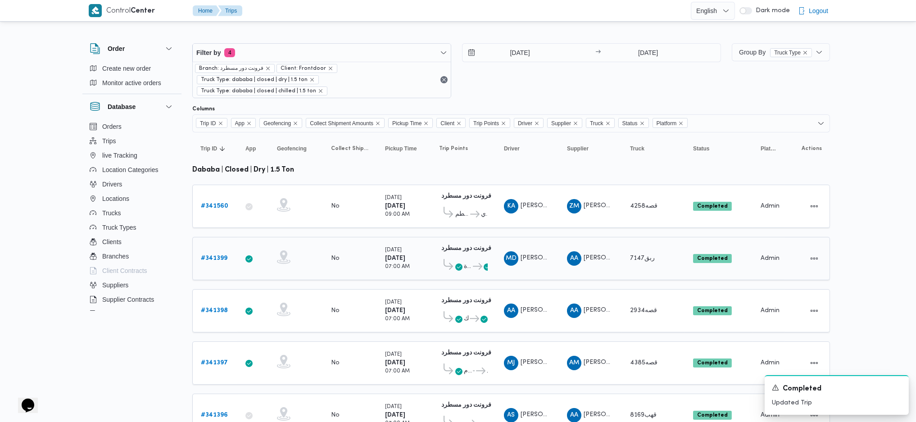
click at [474, 263] on icon at bounding box center [477, 266] width 9 height 7
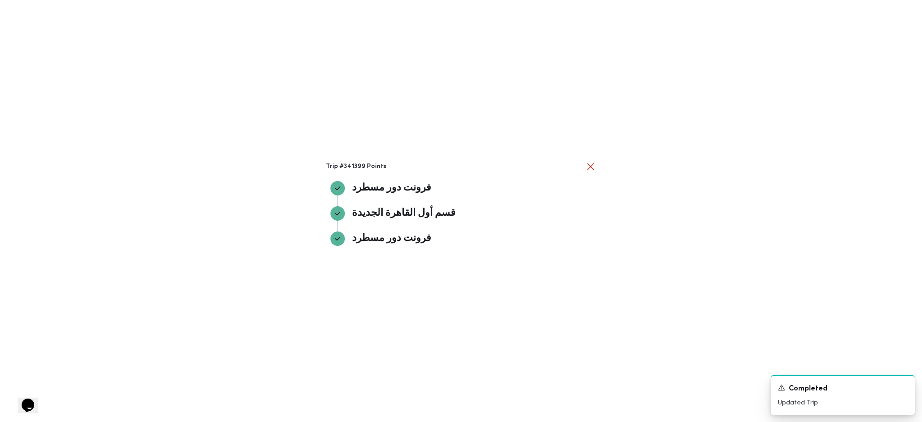
click at [609, 252] on div "Trip #341399 Points فرونت دور مسطرد فرونت دور مسطرد قسم أول القاهرة الجديدة قسم…" at bounding box center [461, 211] width 922 height 422
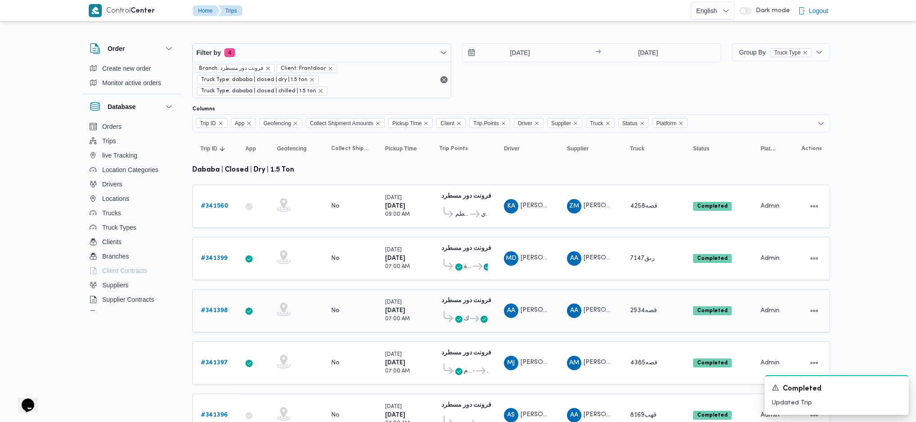
click at [464, 311] on span "سعودي الزمالك فرونت دور مسطرد" at bounding box center [463, 318] width 49 height 15
click at [476, 315] on icon at bounding box center [474, 318] width 9 height 7
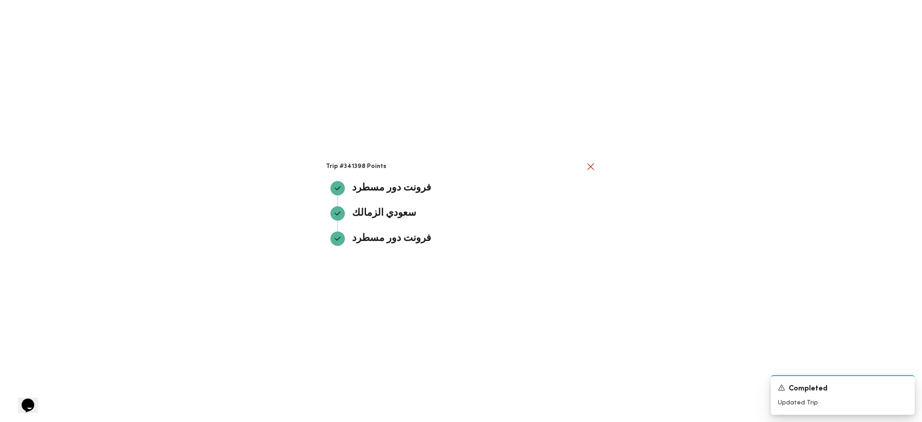
click at [658, 284] on div "Trip #341398 Points فرونت دور مسطرد فرونت دور مسطرد سعودي الزمالك سعودي الزمالك…" at bounding box center [461, 211] width 922 height 422
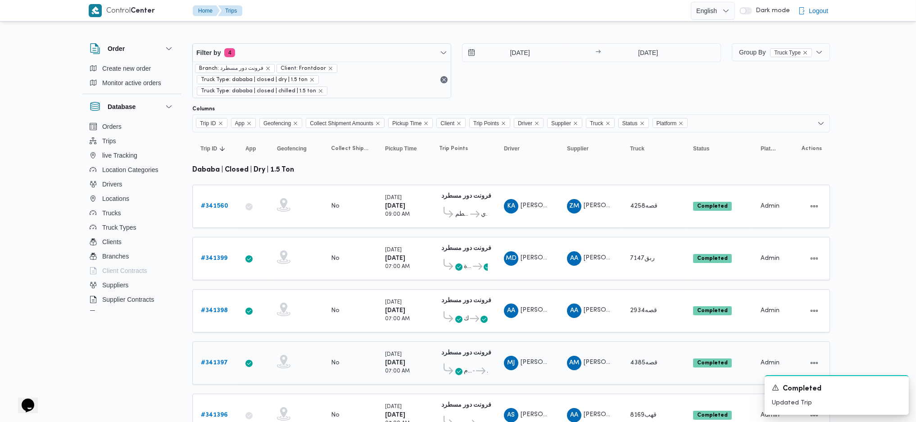
click at [471, 366] on span "طلبات مارت حدائق الاهرام" at bounding box center [468, 371] width 8 height 11
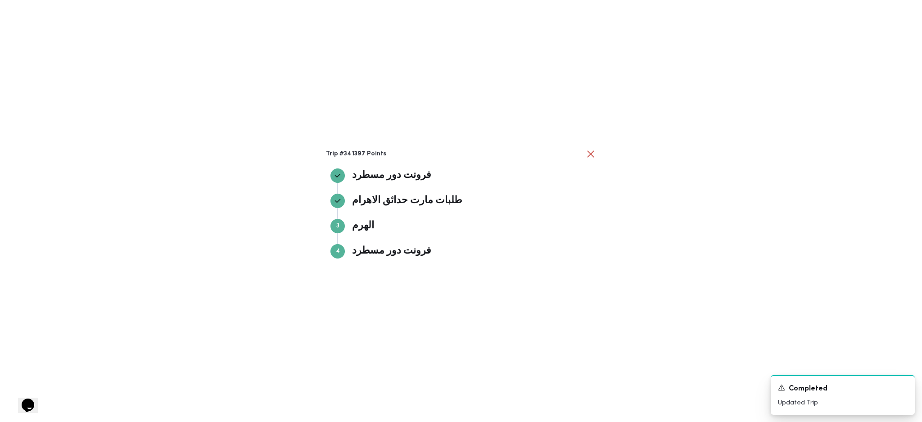
click at [624, 280] on div "Trip #341397 Points فرونت دور مسطرد فرونت دور مسطرد طلبات مارت حدائق الاهرام طل…" at bounding box center [461, 211] width 922 height 422
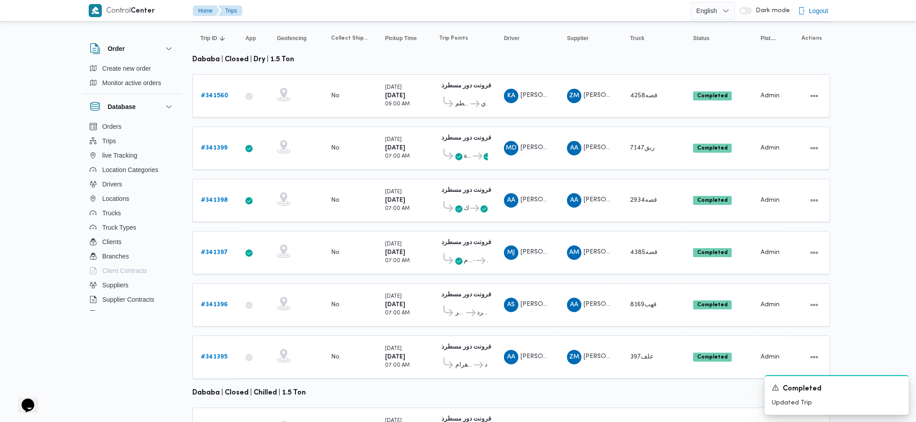
scroll to position [180, 0]
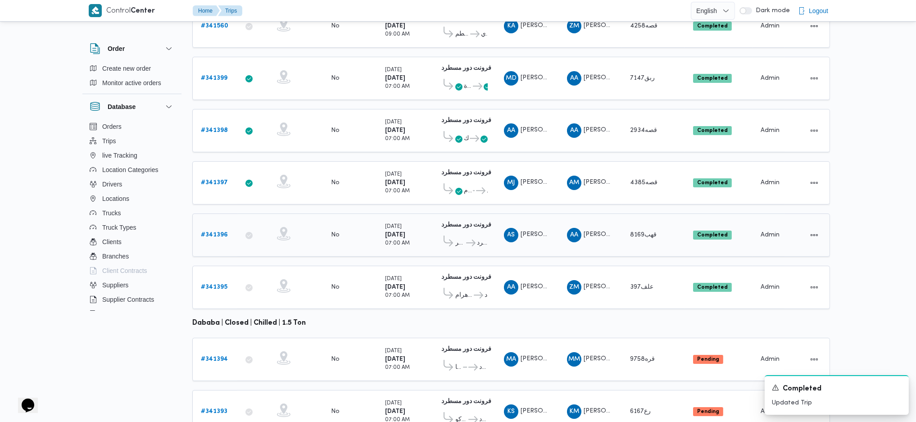
click at [463, 238] on span "مدينة نصر" at bounding box center [459, 243] width 9 height 11
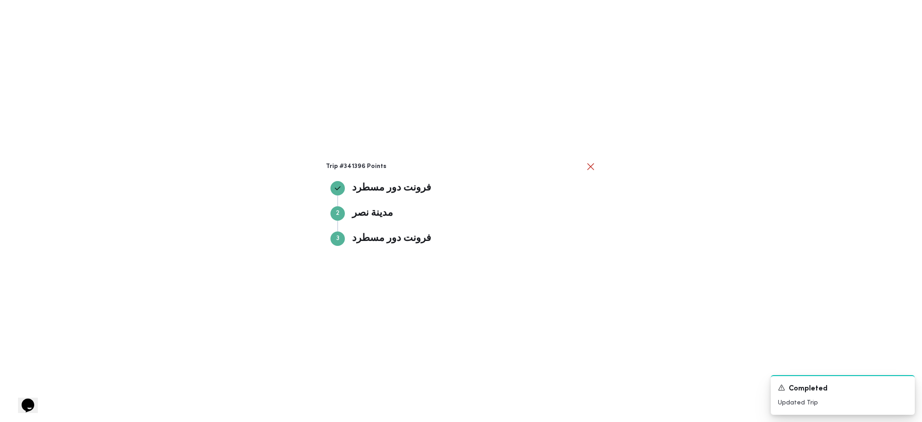
click at [632, 234] on div "Trip #341396 Points فرونت دور مسطرد فرونت دور مسطرد Step 2 2 مدينة نصر مدينة نص…" at bounding box center [461, 211] width 922 height 422
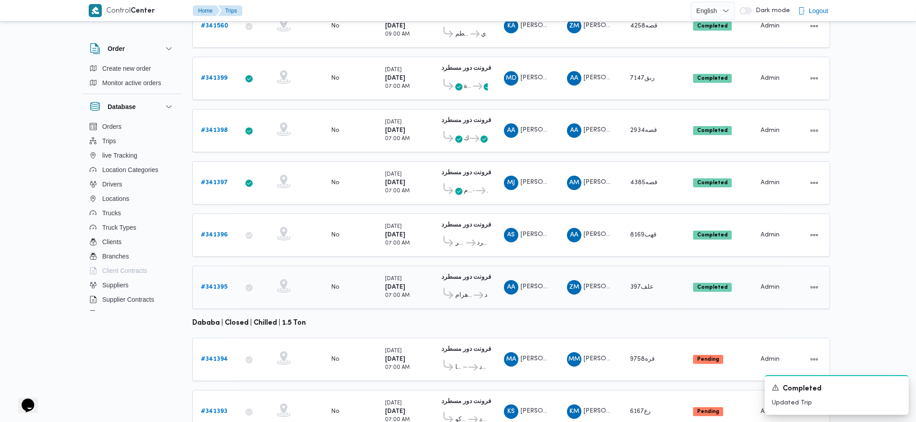
click at [462, 288] on span "طلبات مارت حدائق الاهرام فرونت دور مسطرد" at bounding box center [463, 295] width 49 height 15
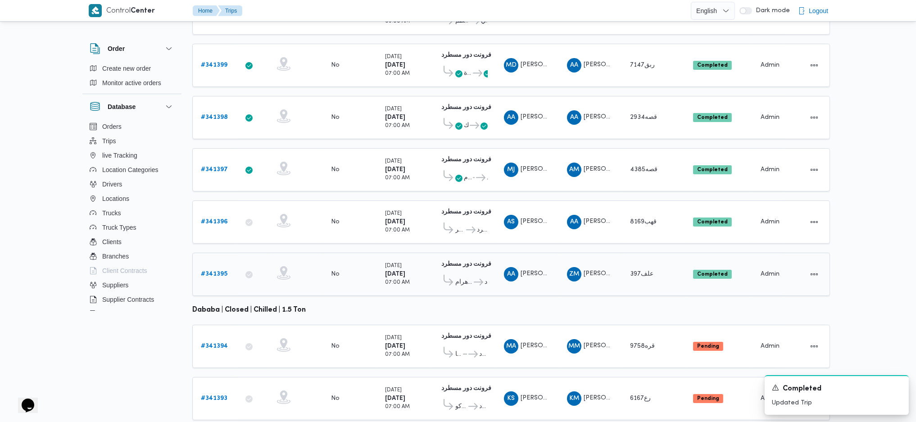
scroll to position [200, 0]
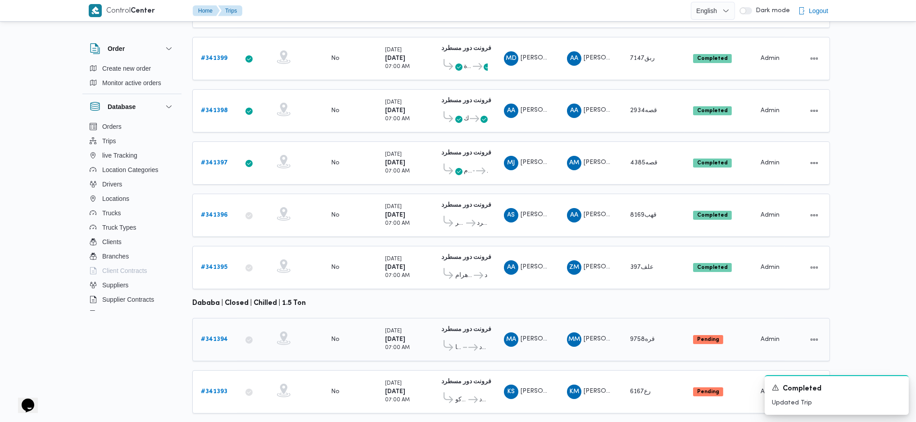
click at [215, 336] on b "# 341394" at bounding box center [214, 339] width 27 height 6
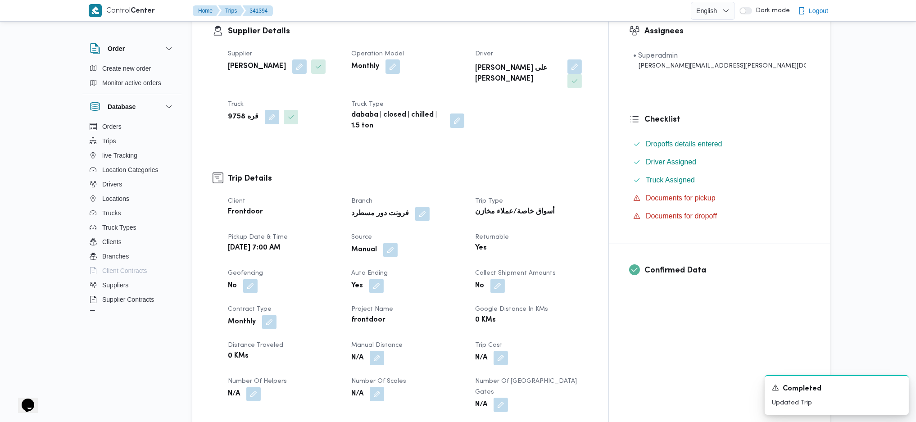
scroll to position [360, 0]
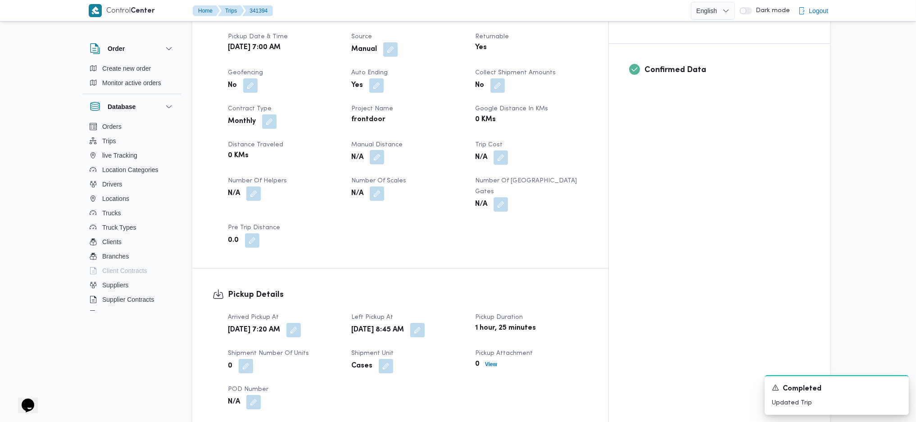
click at [384, 150] on button "button" at bounding box center [377, 157] width 14 height 14
click at [377, 171] on input "Manual Distance" at bounding box center [374, 172] width 90 height 18
click at [375, 169] on input "Manual Distance" at bounding box center [374, 172] width 90 height 18
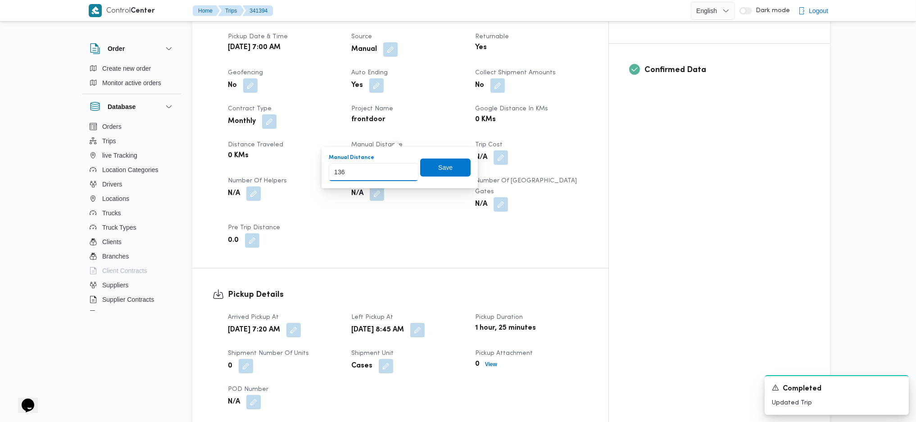
type input "136"
click button "Save" at bounding box center [445, 168] width 50 height 18
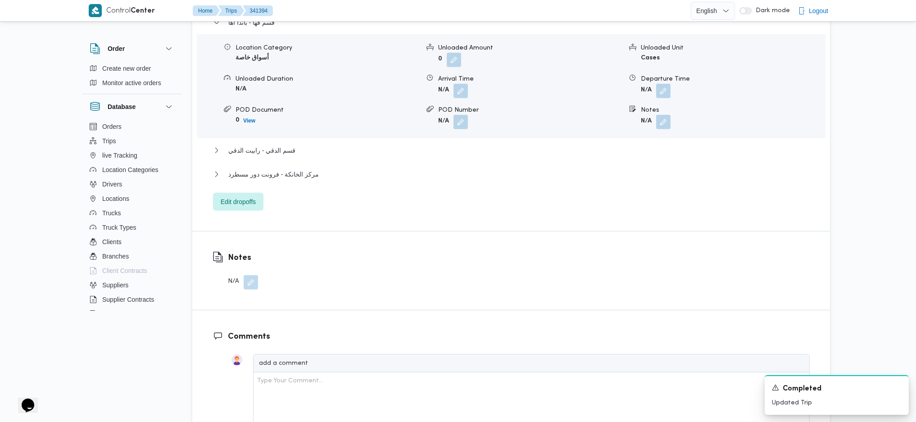
scroll to position [840, 0]
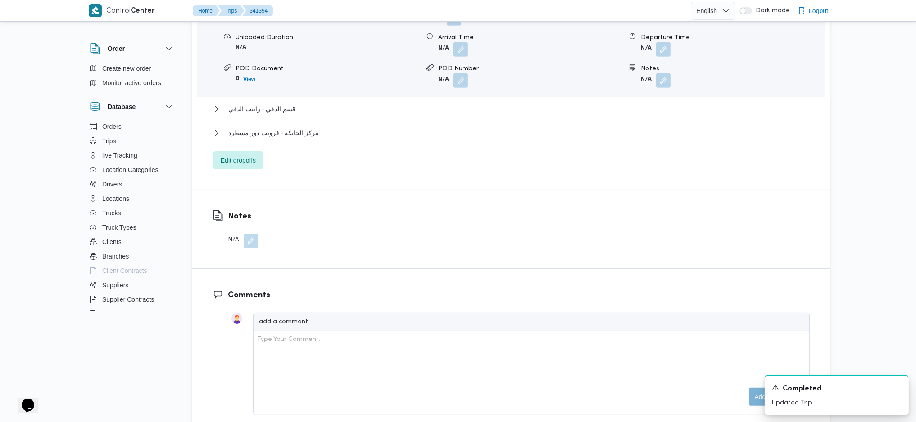
click at [290, 127] on div "مركز الخانكة - فرونت دور مسطرد" at bounding box center [511, 135] width 597 height 17
drag, startPoint x: 311, startPoint y: 116, endPoint x: 306, endPoint y: 120, distance: 6.4
click at [307, 127] on button "مركز الخانكة - فرونت دور مسطرد" at bounding box center [511, 132] width 597 height 11
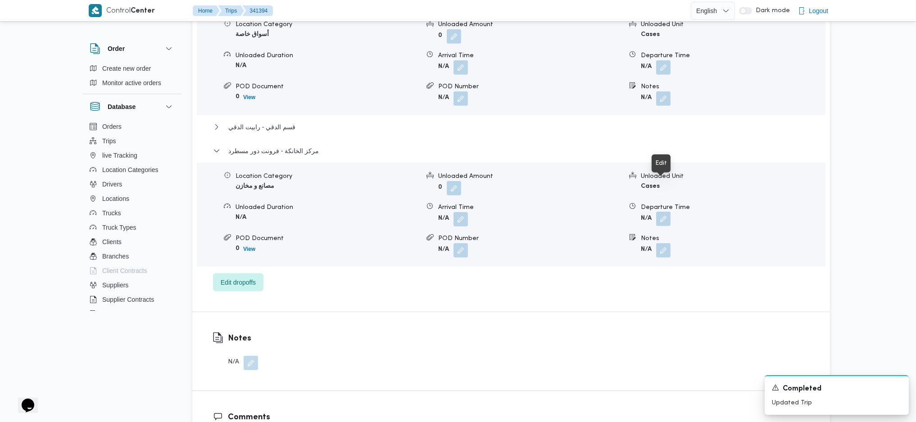
click at [666, 212] on button "button" at bounding box center [663, 219] width 14 height 14
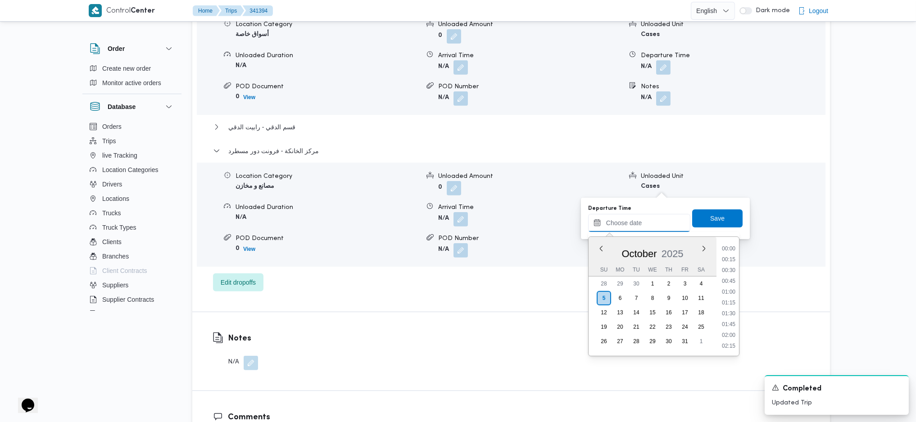
click at [649, 219] on input "Departure Time" at bounding box center [639, 223] width 102 height 18
drag, startPoint x: 734, startPoint y: 283, endPoint x: 731, endPoint y: 289, distance: 6.9
click at [734, 284] on li "14:30" at bounding box center [728, 287] width 21 height 9
type input "05/10/2025 14:30"
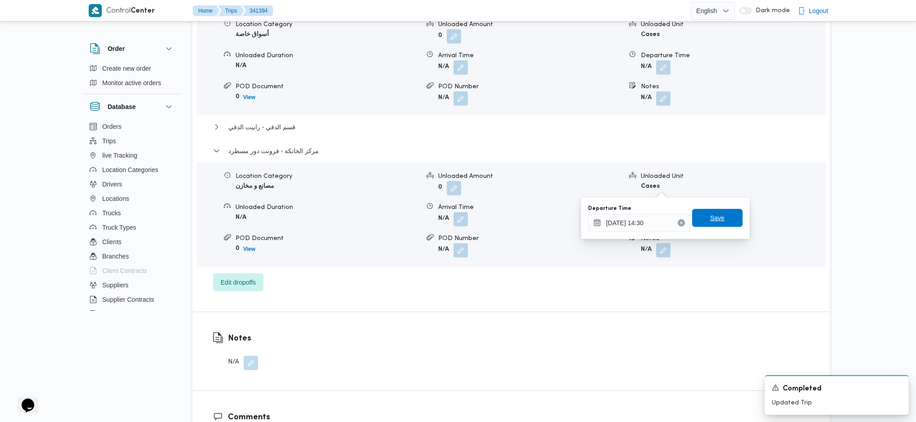
click at [711, 220] on span "Save" at bounding box center [717, 218] width 14 height 11
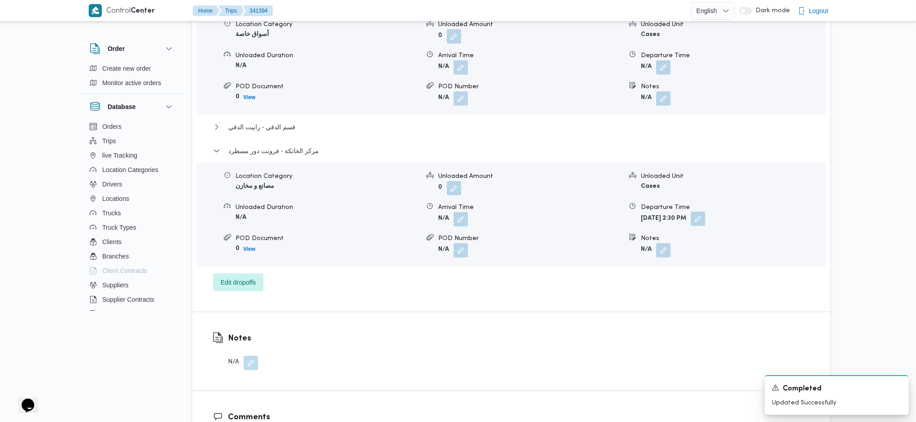
click at [705, 212] on button "button" at bounding box center [698, 219] width 14 height 14
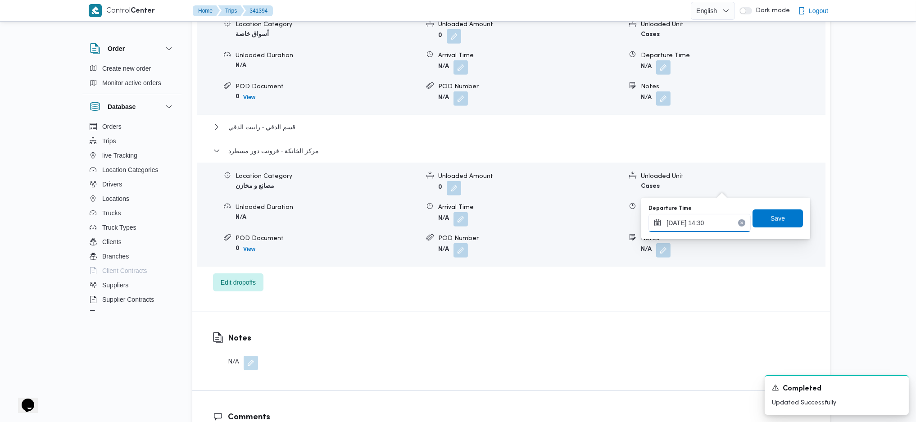
click at [721, 223] on input "05/10/2025 14:30" at bounding box center [699, 223] width 102 height 18
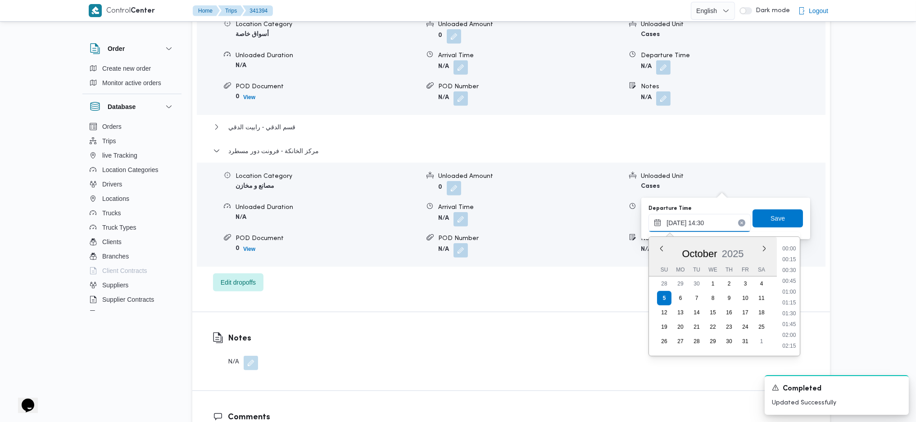
scroll to position [573, 0]
click at [793, 332] on li "15:15" at bounding box center [789, 334] width 21 height 9
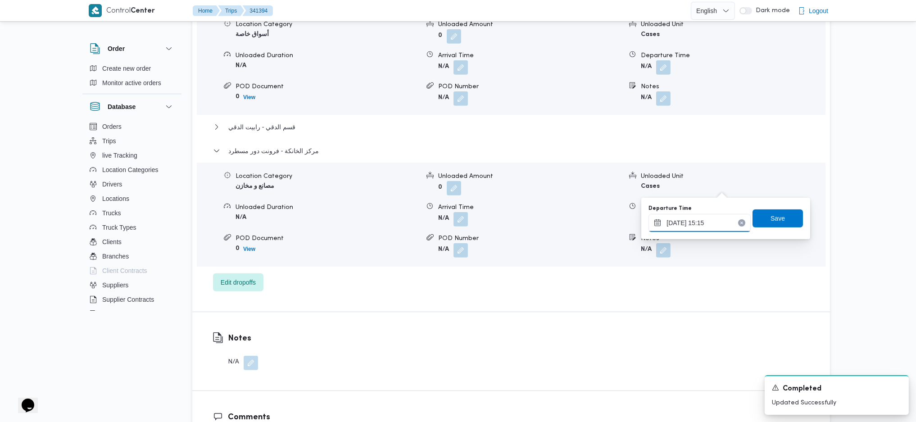
click at [719, 230] on input "05/10/2025 15:15" at bounding box center [699, 223] width 102 height 18
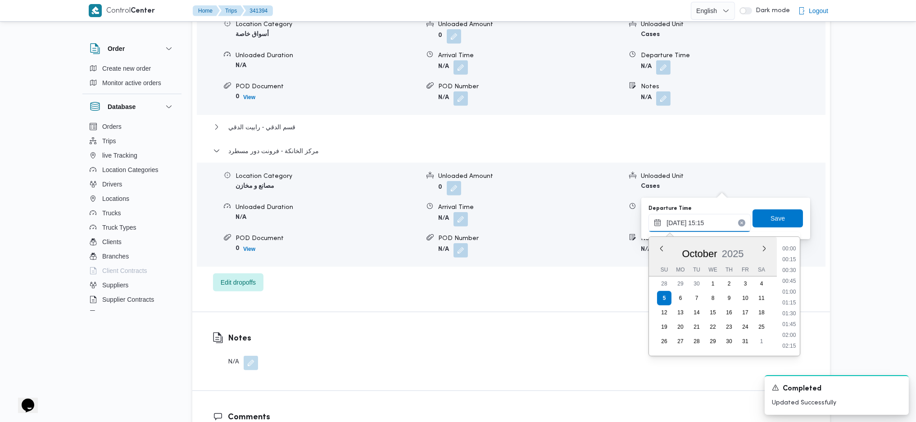
scroll to position [606, 0]
click at [787, 328] on ul "00:00 00:15 00:30 00:45 01:00 01:15 01:30 01:45 02:00 02:15 02:30 02:45 03:00 0…" at bounding box center [789, 296] width 21 height 104
drag, startPoint x: 786, startPoint y: 317, endPoint x: 784, endPoint y: 324, distance: 7.4
click at [784, 323] on ul "00:00 00:15 00:30 00:45 01:00 01:15 01:30 01:45 02:00 02:15 02:30 02:45 03:00 0…" at bounding box center [789, 296] width 21 height 104
click at [784, 324] on li "15:45" at bounding box center [789, 323] width 21 height 9
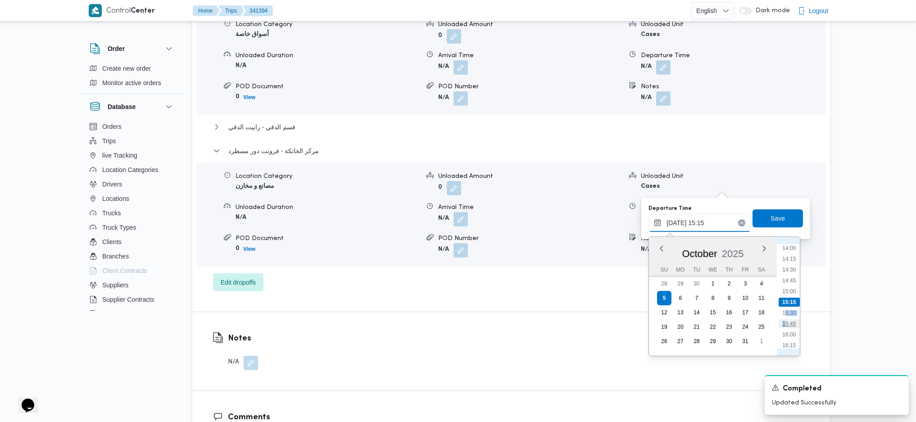
type input "05/10/2025 15:45"
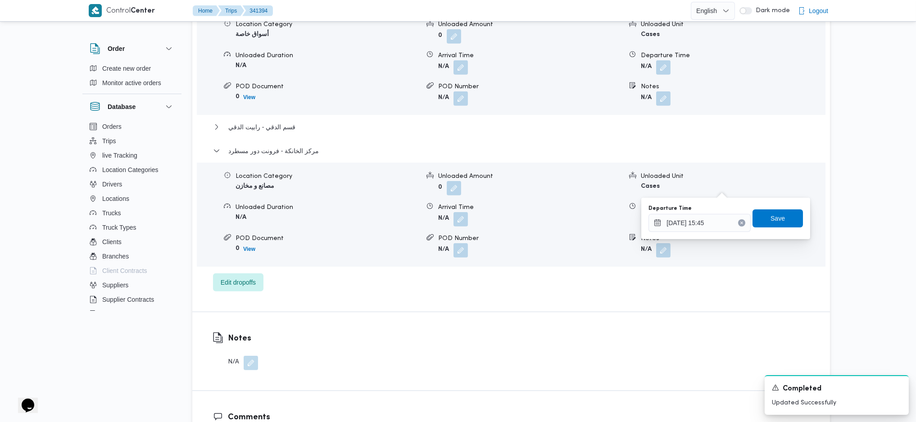
click at [758, 206] on div "Departure Time 05/10/2025 15:45 Save" at bounding box center [726, 218] width 156 height 29
click at [761, 222] on span "Save" at bounding box center [777, 218] width 50 height 18
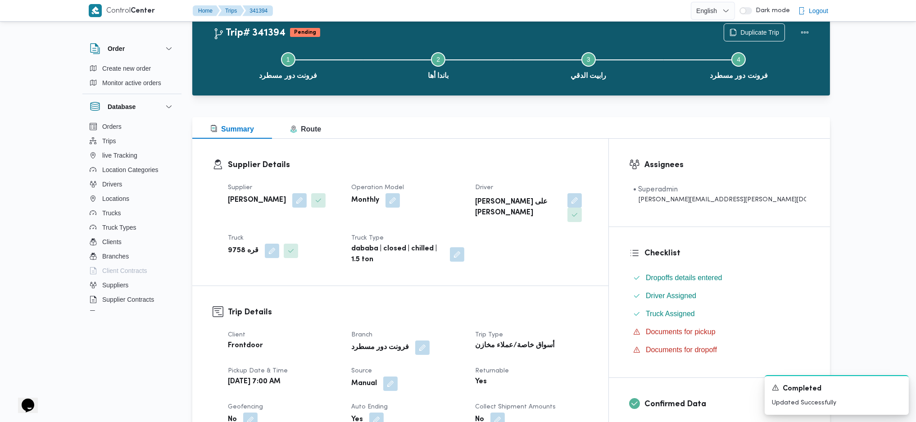
scroll to position [0, 0]
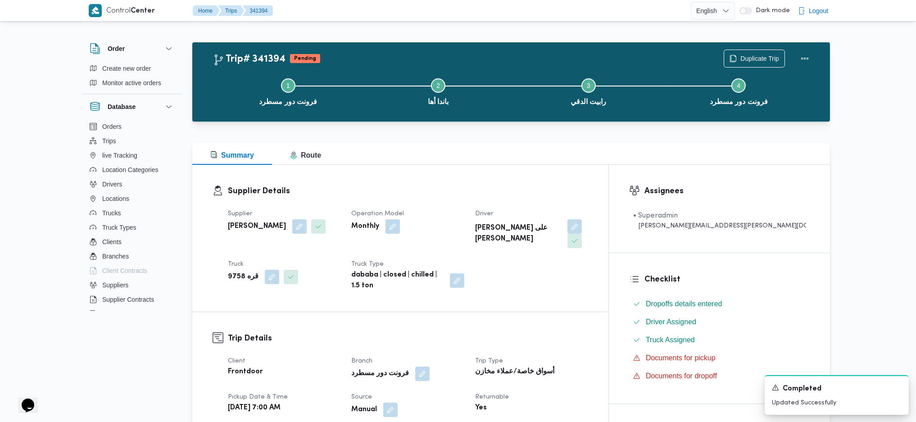
click at [793, 57] on div "Duplicate Trip" at bounding box center [768, 58] width 101 height 29
click at [801, 57] on button "Actions" at bounding box center [805, 58] width 18 height 18
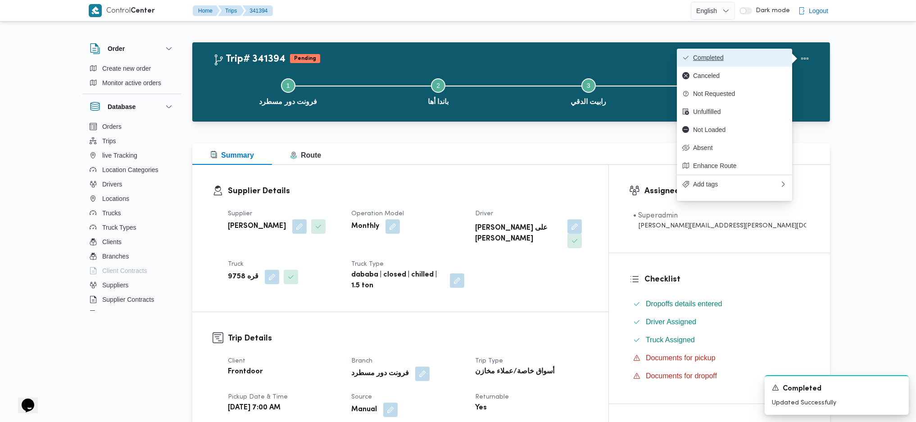
click at [772, 59] on span "Completed" at bounding box center [740, 57] width 94 height 7
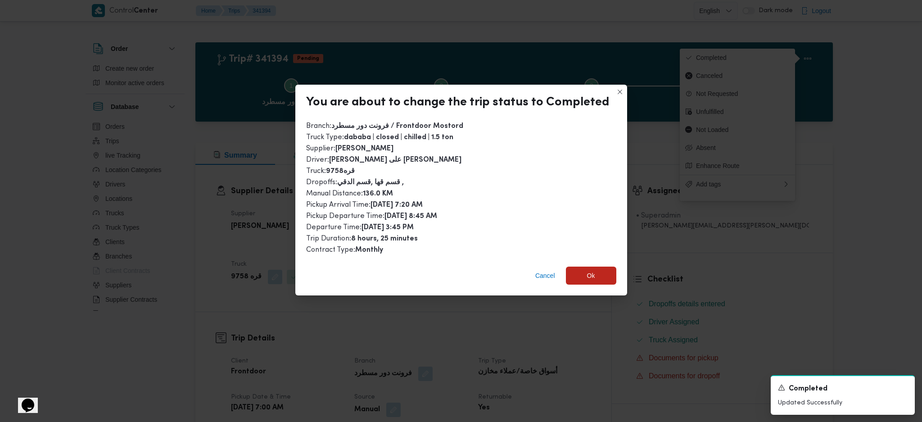
click at [615, 268] on div "Cancel Ok" at bounding box center [461, 277] width 332 height 36
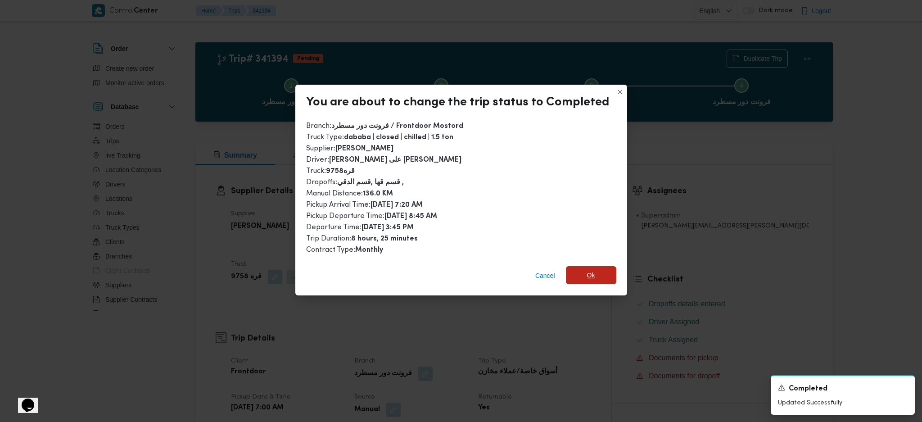
click at [603, 278] on span "Ok" at bounding box center [591, 275] width 50 height 18
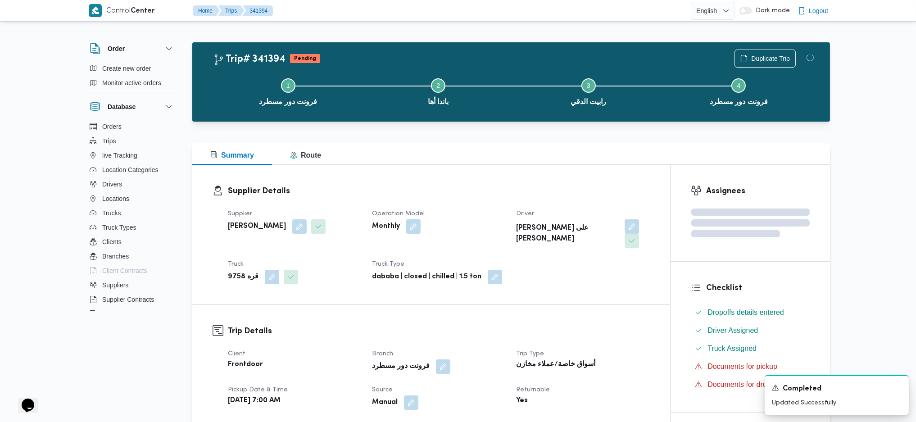
click at [602, 271] on div "Supplier محمد محمود احمد مسعود Operation Model Monthly Driver محمد على عبدالله …" at bounding box center [438, 246] width 433 height 86
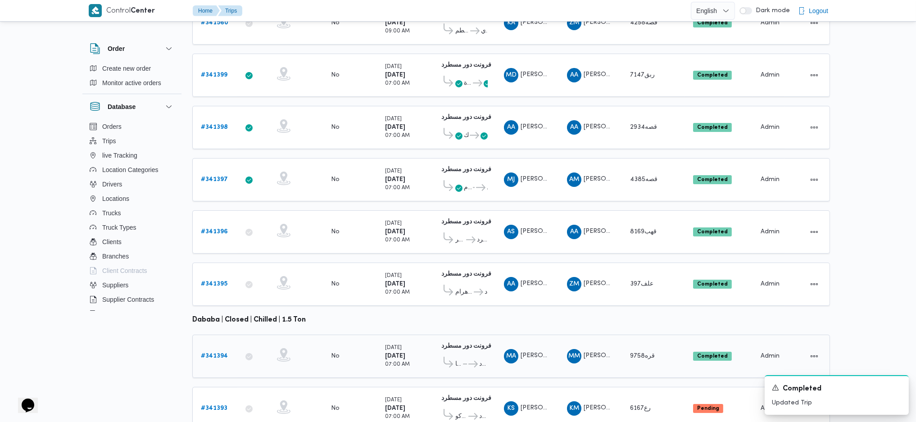
scroll to position [200, 0]
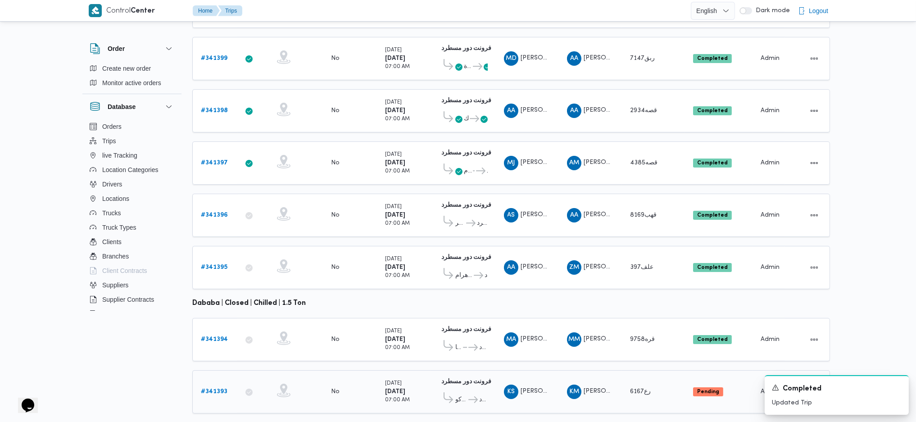
click at [207, 386] on link "# 341393" at bounding box center [214, 391] width 27 height 11
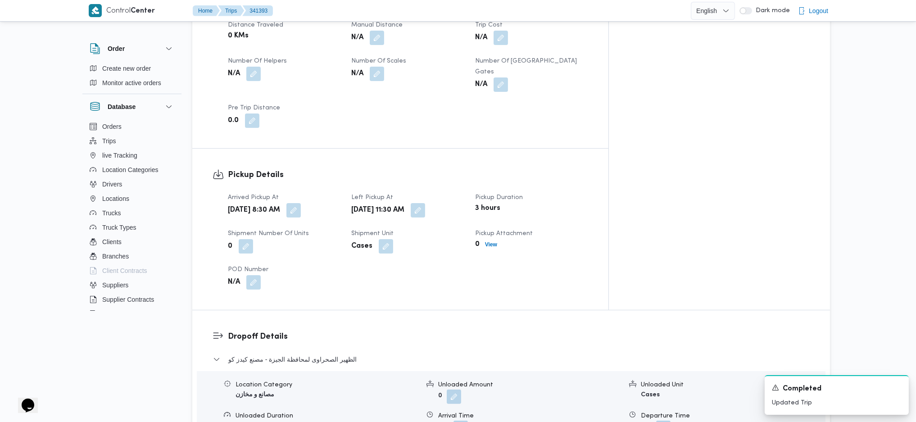
scroll to position [660, 0]
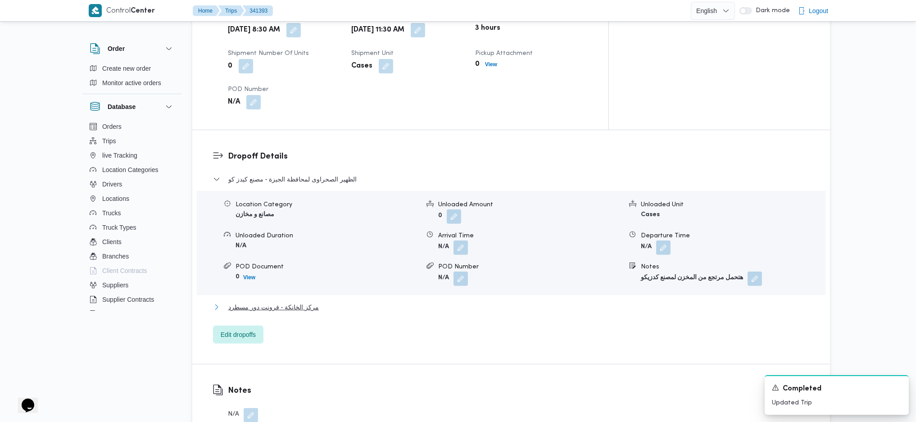
click at [308, 302] on span "مركز الخانكة - فرونت دور مسطرد" at bounding box center [273, 307] width 91 height 11
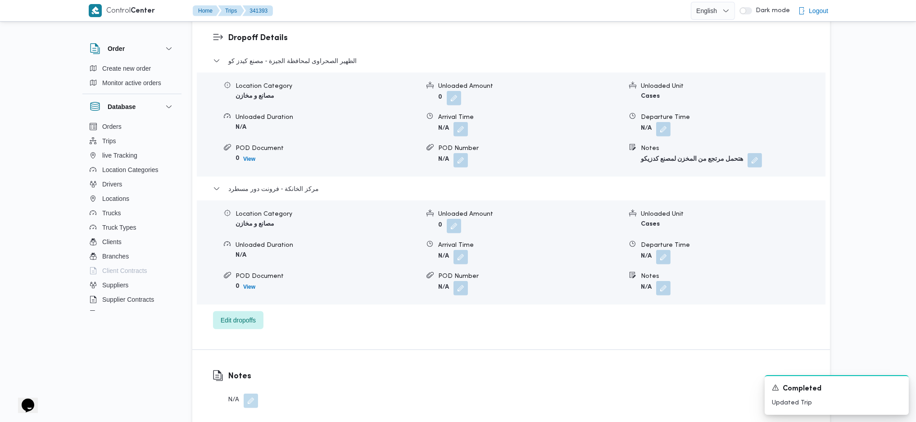
scroll to position [780, 0]
click at [656, 248] on span at bounding box center [661, 255] width 19 height 14
click at [671, 248] on form "N/A" at bounding box center [733, 255] width 184 height 14
click at [659, 248] on button "button" at bounding box center [663, 255] width 14 height 14
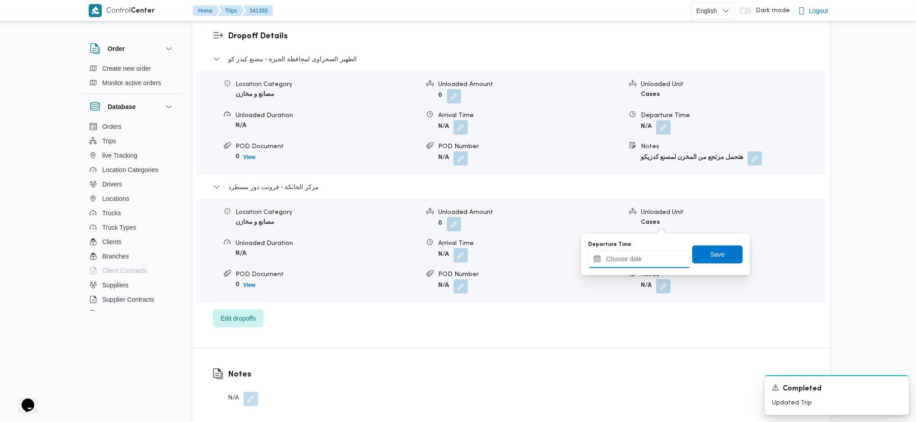
click at [645, 255] on input "Departure Time" at bounding box center [639, 259] width 102 height 18
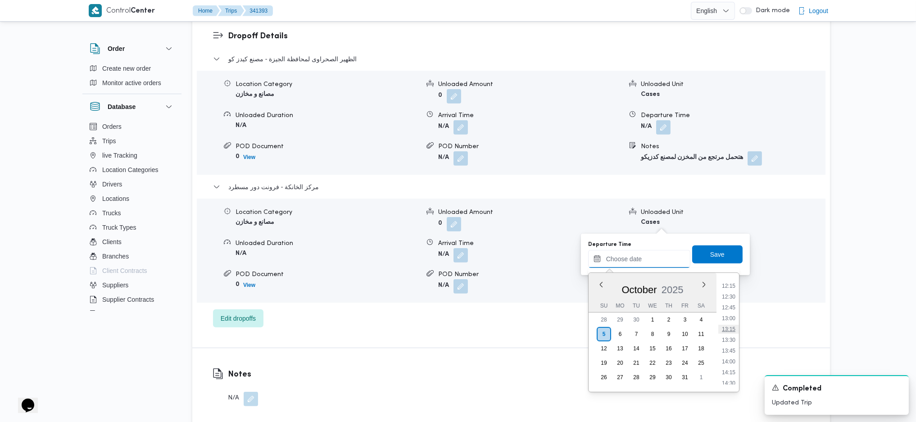
scroll to position [588, 0]
click at [729, 371] on ul "00:00 00:15 00:30 00:45 01:00 01:15 01:30 01:45 02:00 02:15 02:30 02:45 03:00 0…" at bounding box center [728, 332] width 21 height 104
drag, startPoint x: 725, startPoint y: 378, endPoint x: 730, endPoint y: 376, distance: 6.4
click at [730, 376] on ul "00:00 00:15 00:30 00:45 01:00 01:15 01:30 01:45 02:00 02:15 02:30 02:45 03:00 0…" at bounding box center [728, 332] width 21 height 104
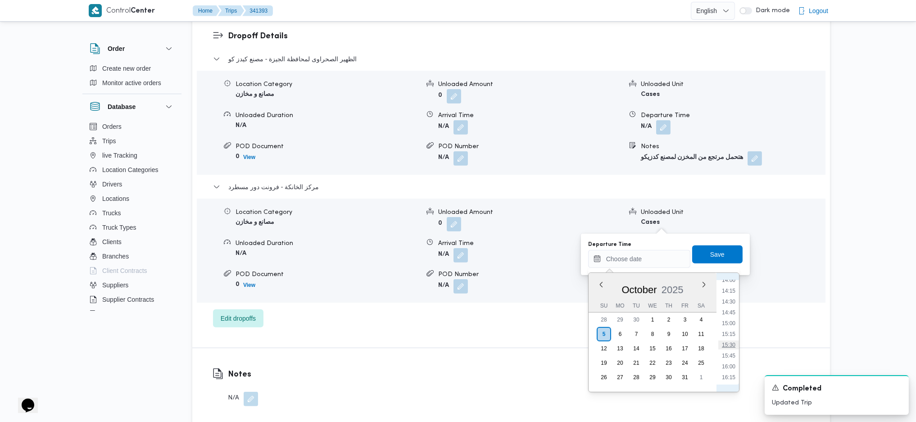
click at [727, 349] on li "15:30" at bounding box center [728, 344] width 21 height 9
type input "05/10/2025 15:30"
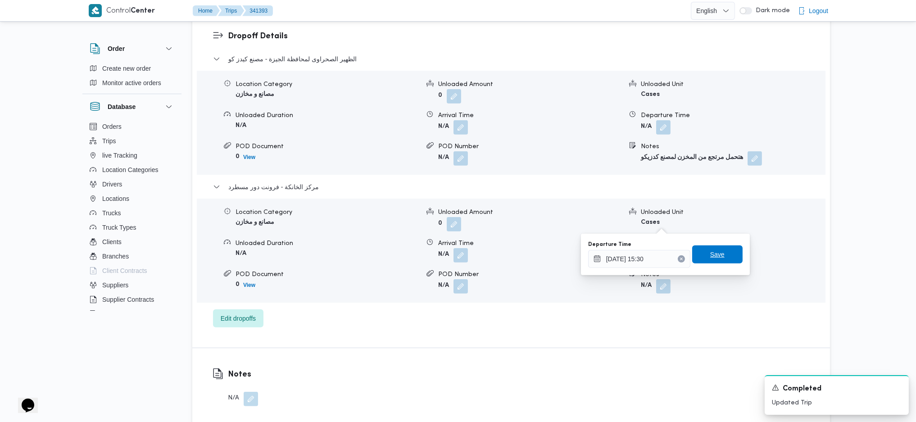
drag, startPoint x: 706, startPoint y: 258, endPoint x: 630, endPoint y: 254, distance: 76.7
click at [710, 258] on span "Save" at bounding box center [717, 254] width 14 height 11
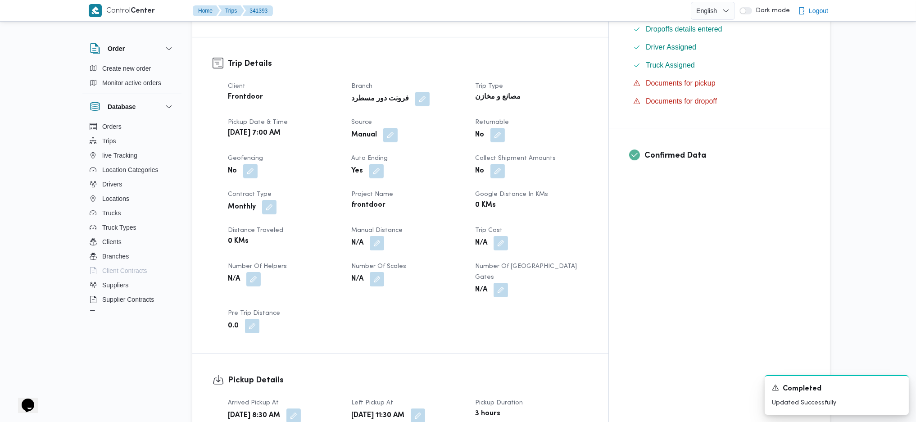
scroll to position [240, 0]
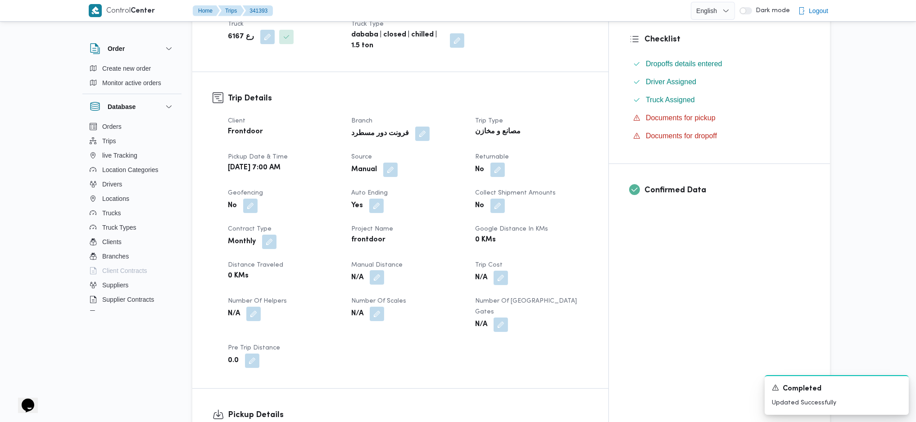
click at [384, 270] on button "button" at bounding box center [377, 277] width 14 height 14
click at [371, 296] on input "Manual Distance" at bounding box center [374, 292] width 90 height 18
type input "140"
click button "Save" at bounding box center [445, 288] width 50 height 18
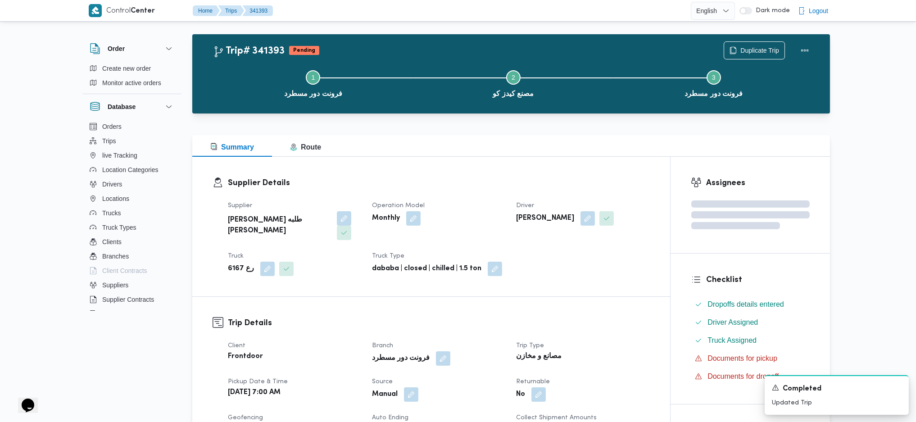
scroll to position [0, 0]
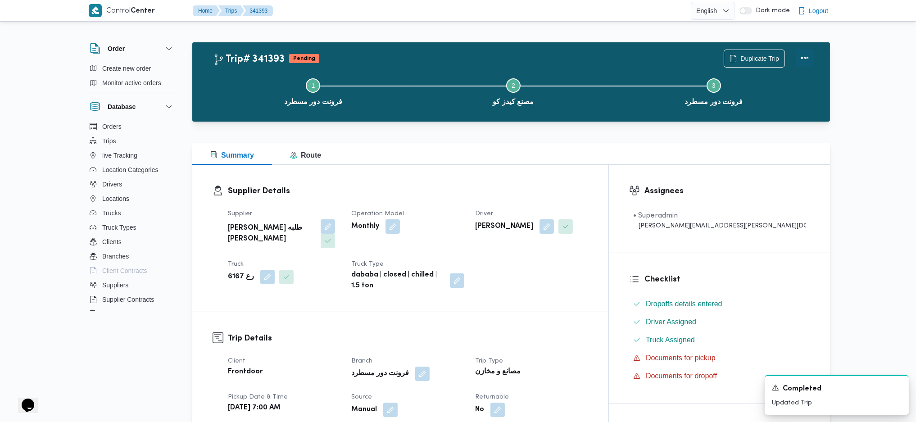
click at [807, 61] on button "Actions" at bounding box center [805, 58] width 18 height 18
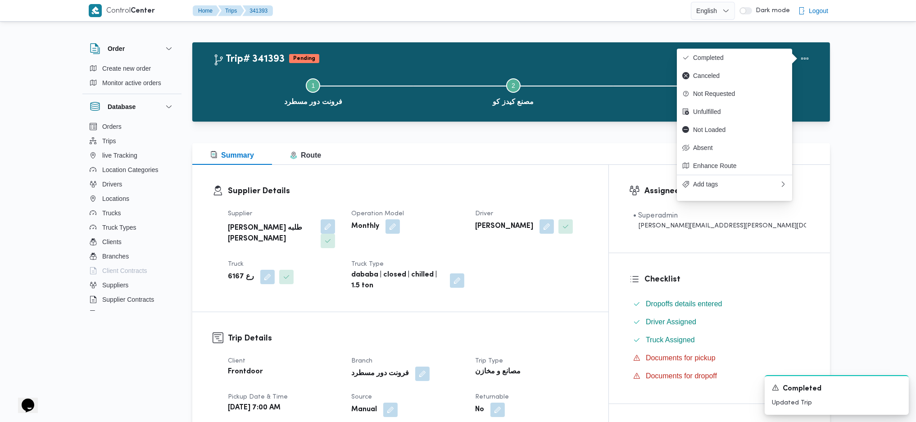
click at [754, 55] on span "Completed" at bounding box center [740, 57] width 94 height 7
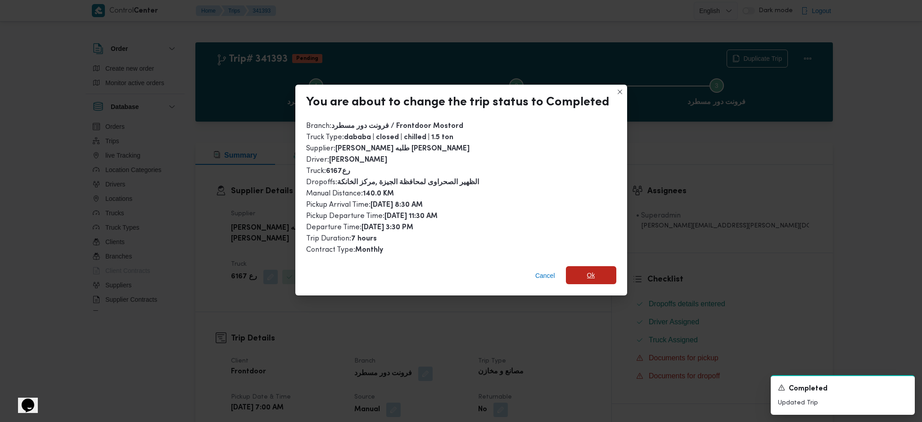
click at [595, 267] on span "Ok" at bounding box center [591, 275] width 50 height 18
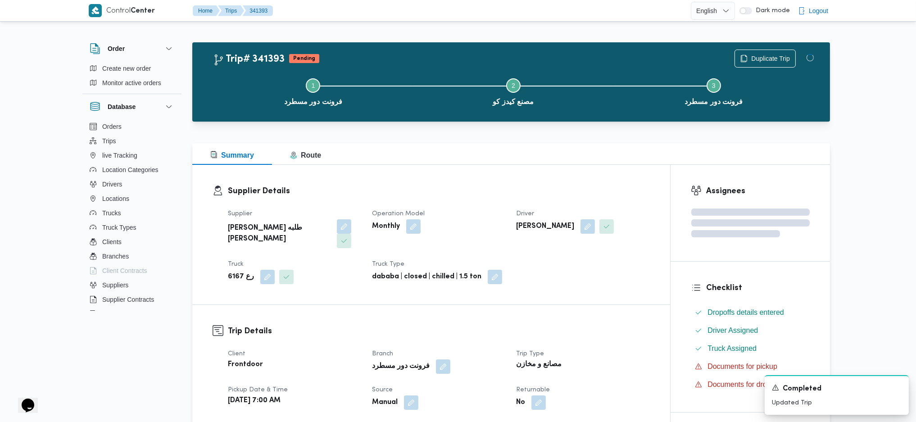
click at [509, 143] on div "Summary Route" at bounding box center [511, 154] width 638 height 22
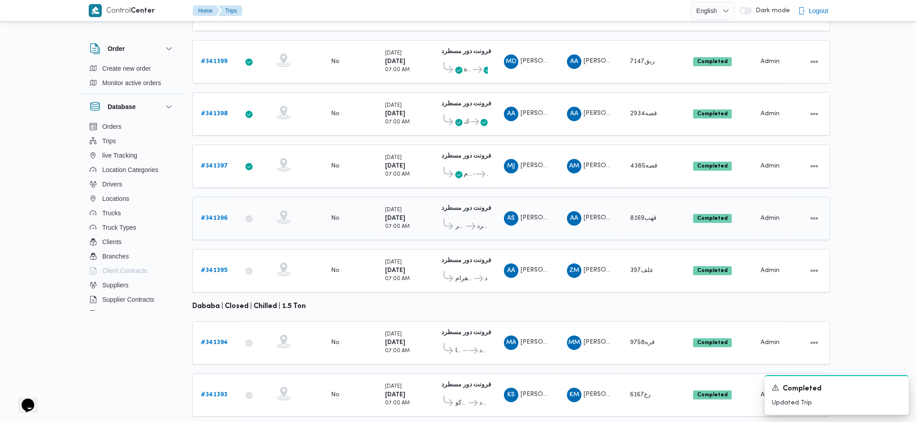
scroll to position [200, 0]
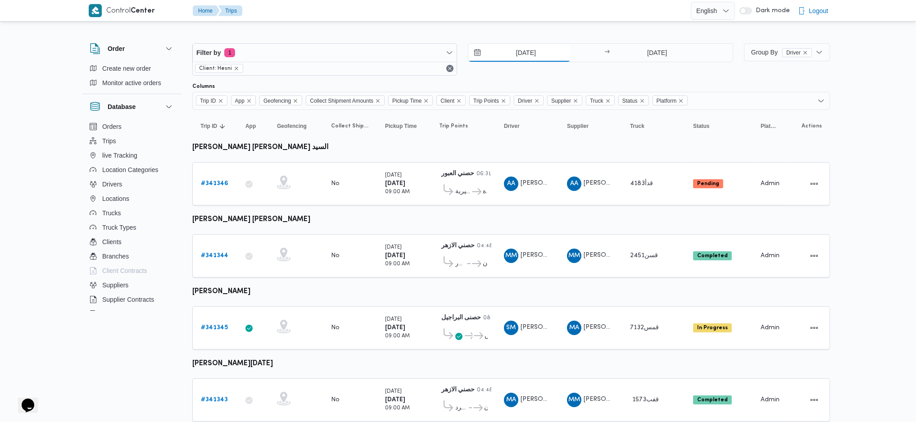
click at [527, 50] on input "[DATE]" at bounding box center [519, 53] width 102 height 18
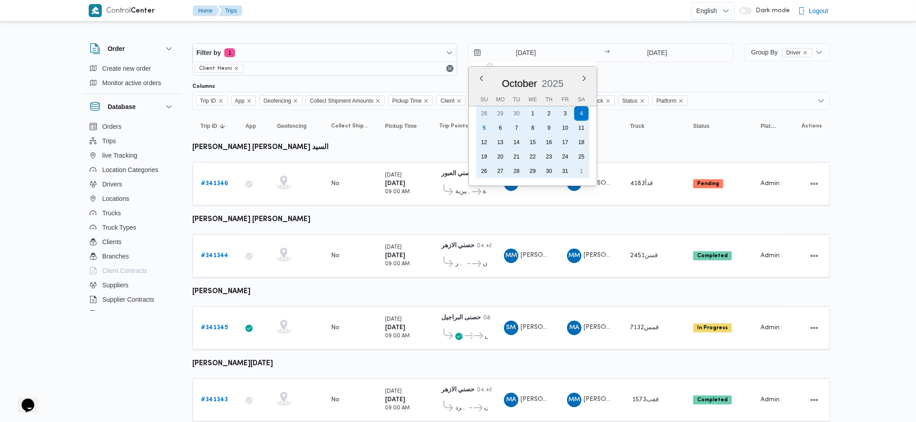
click at [482, 126] on div "5" at bounding box center [484, 128] width 14 height 14
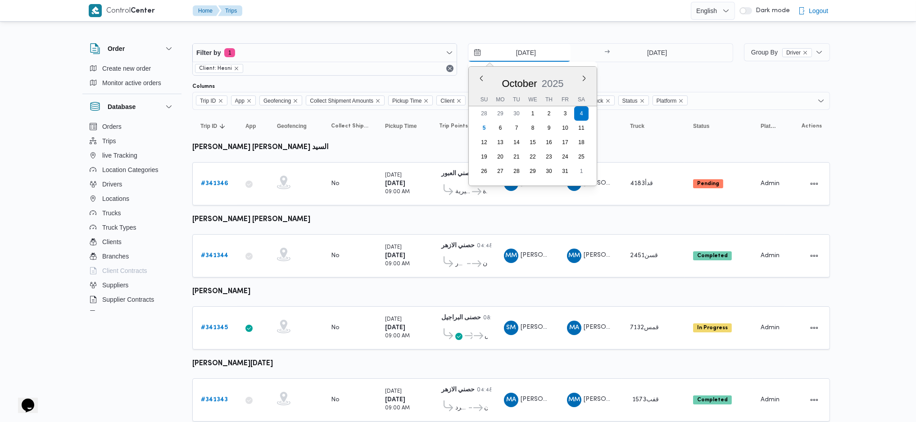
type input "[DATE]"
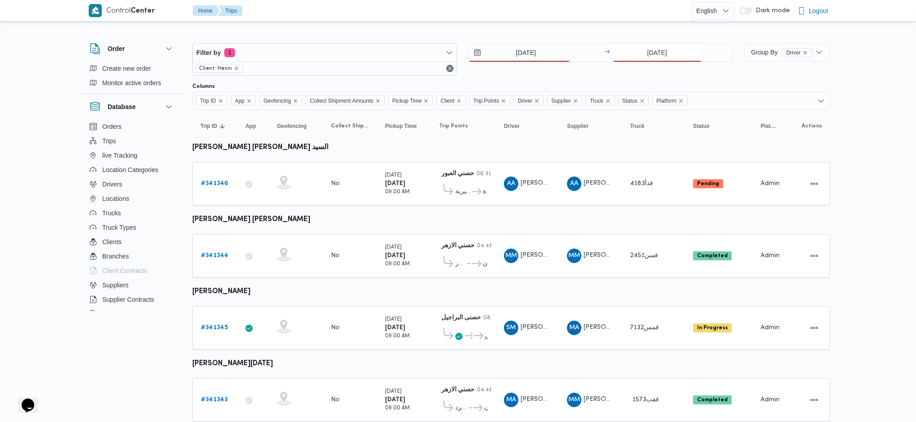
click at [646, 59] on input "[DATE]" at bounding box center [657, 53] width 90 height 18
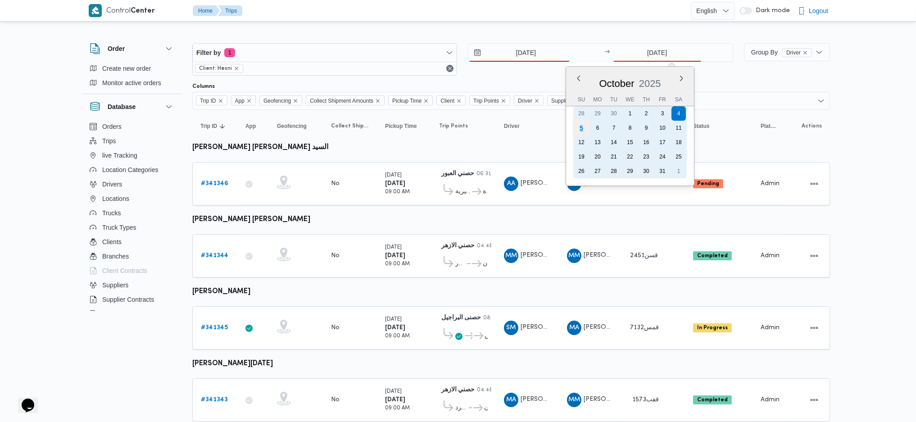
click at [575, 128] on div "5" at bounding box center [580, 127] width 17 height 17
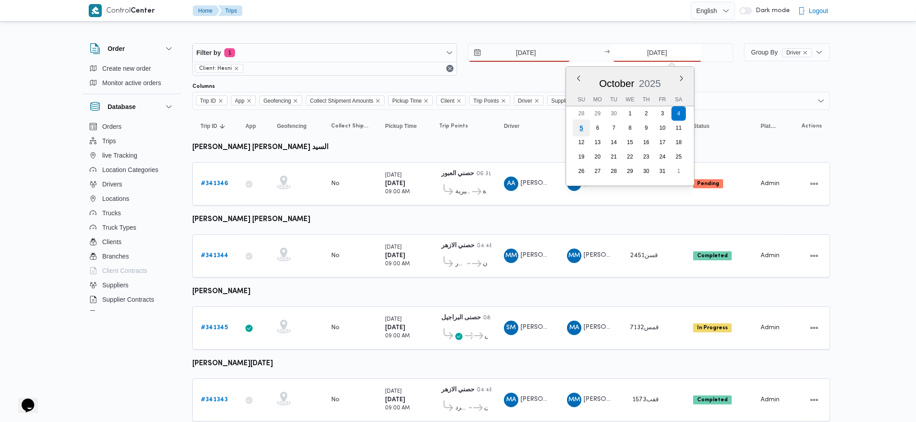
type input "[DATE]"
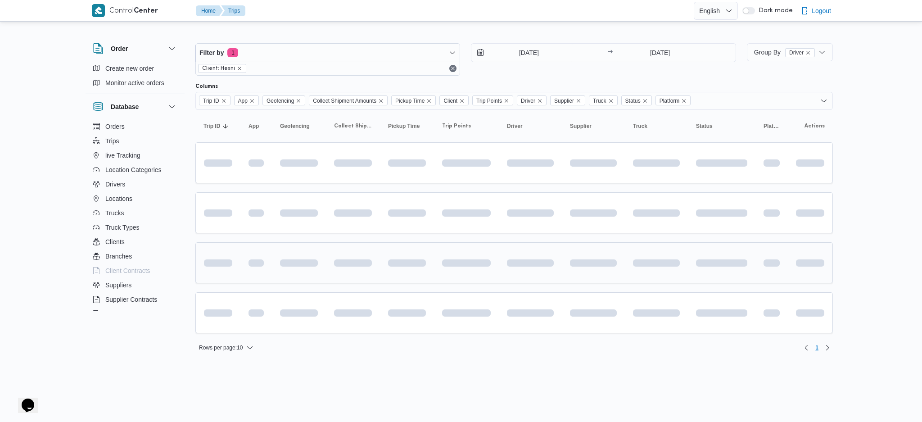
click at [454, 268] on span at bounding box center [466, 263] width 49 height 28
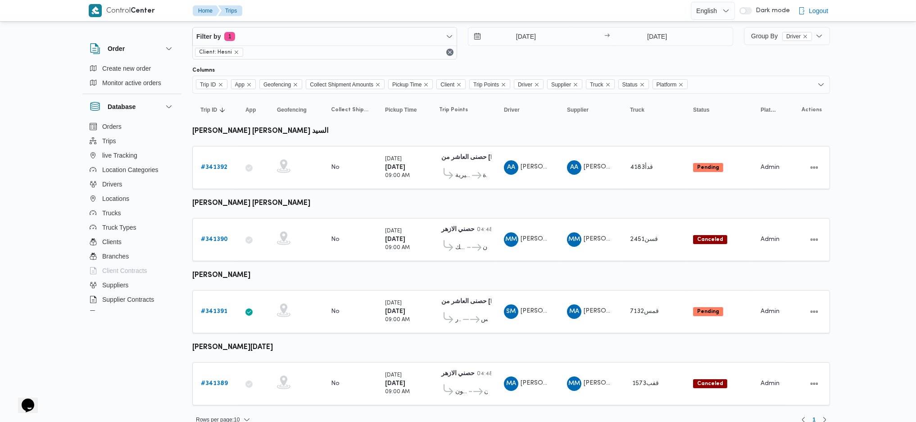
scroll to position [23, 0]
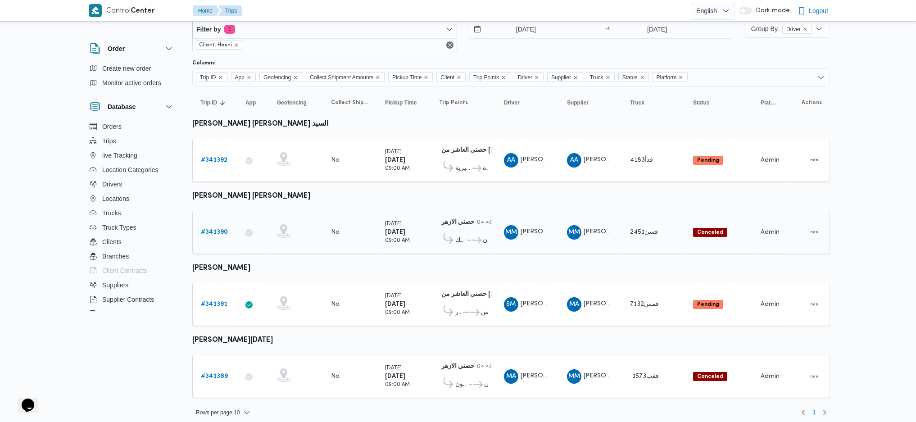
click at [703, 230] on b "Canceled" at bounding box center [710, 232] width 26 height 5
click at [224, 229] on b "# 341390" at bounding box center [214, 232] width 27 height 6
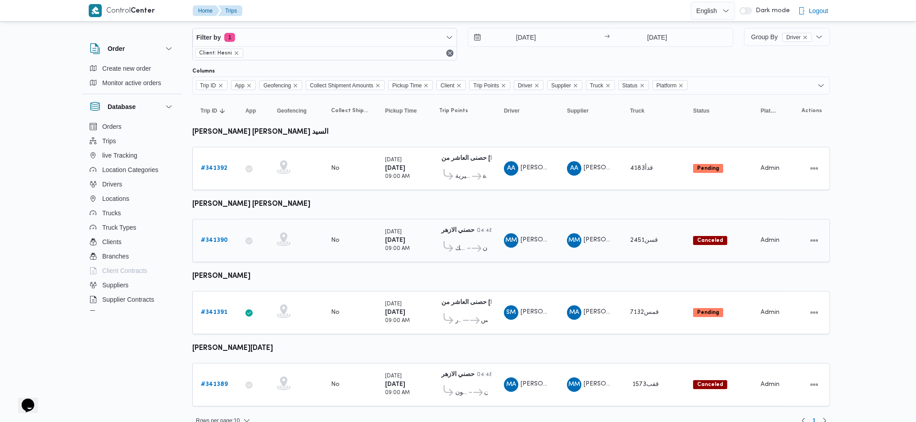
scroll to position [23, 0]
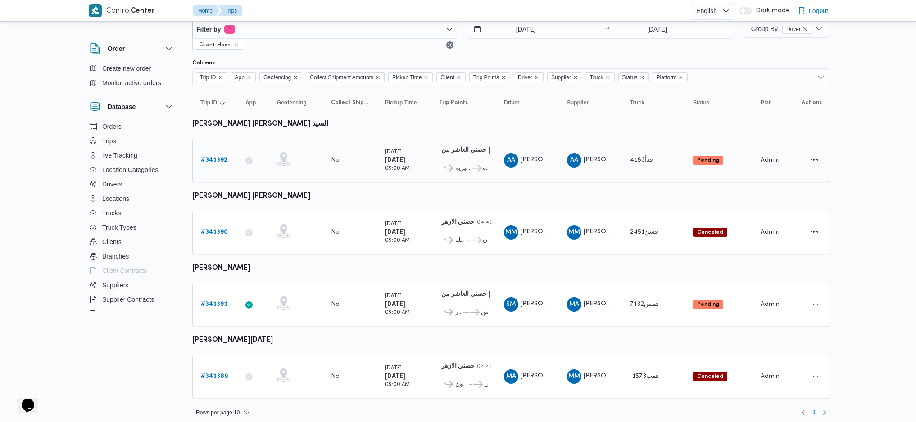
click at [222, 159] on b "# 341392" at bounding box center [214, 160] width 27 height 6
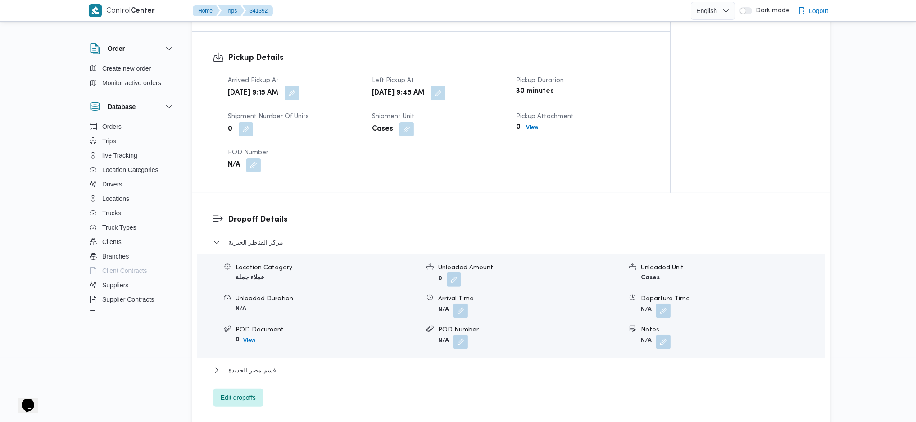
scroll to position [720, 0]
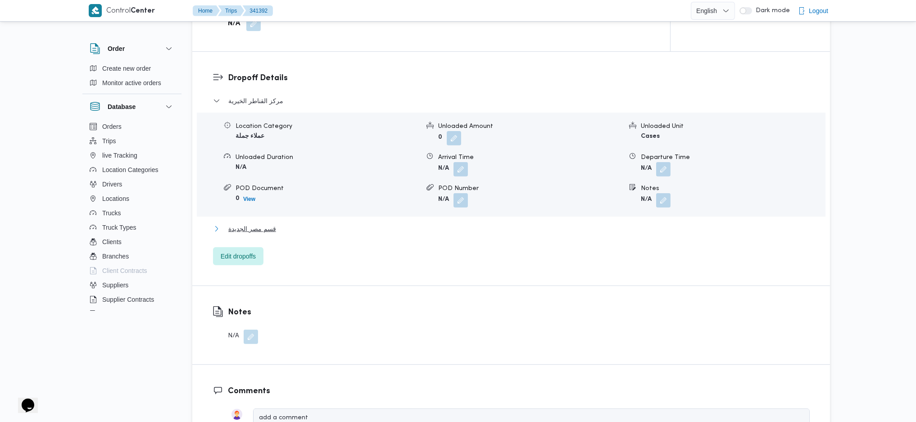
click at [276, 223] on button "قسم مصر الجديدة" at bounding box center [511, 228] width 597 height 11
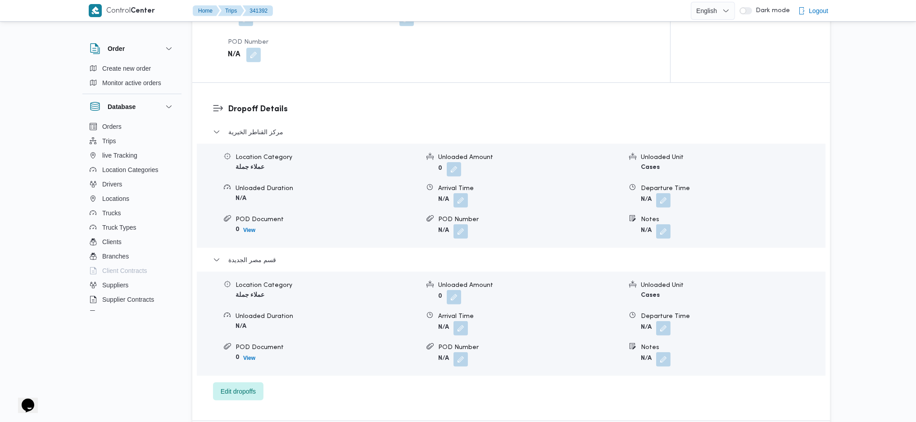
scroll to position [780, 0]
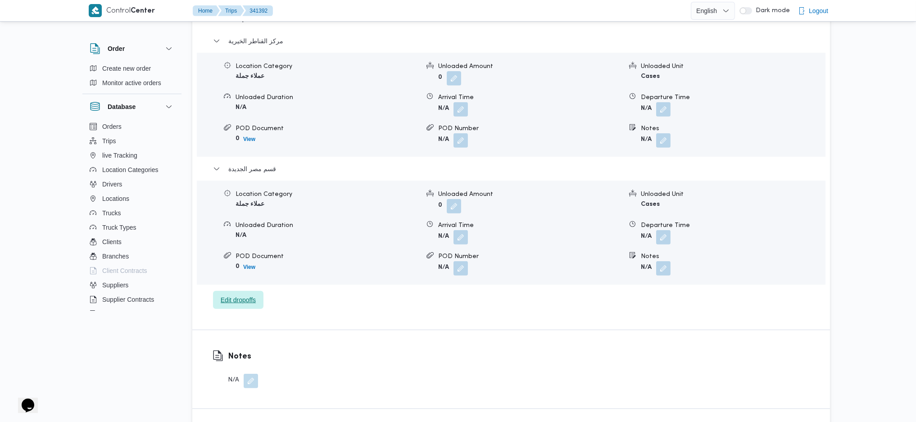
click at [239, 292] on span "Edit dropoffs" at bounding box center [238, 300] width 50 height 18
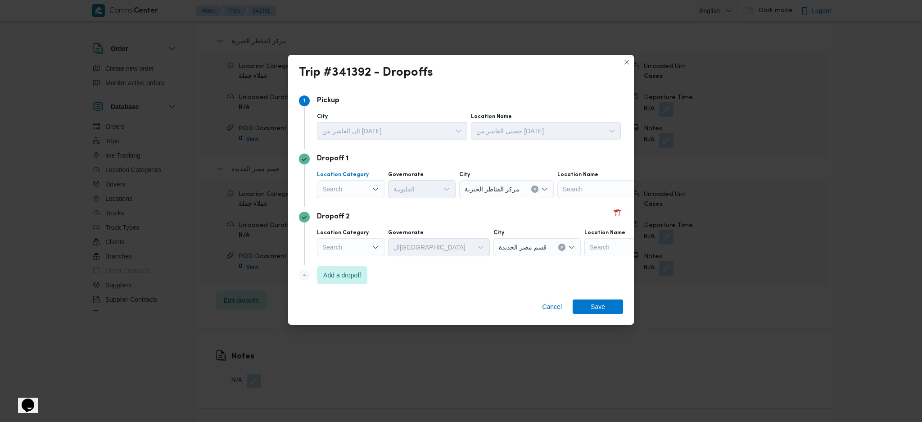
drag, startPoint x: 358, startPoint y: 197, endPoint x: 362, endPoint y: 187, distance: 10.9
click at [361, 193] on div "Search" at bounding box center [351, 189] width 68 height 18
click at [360, 199] on span "مصانع و مخازن" at bounding box center [351, 206] width 60 height 14
click at [575, 186] on div "Search" at bounding box center [598, 189] width 113 height 18
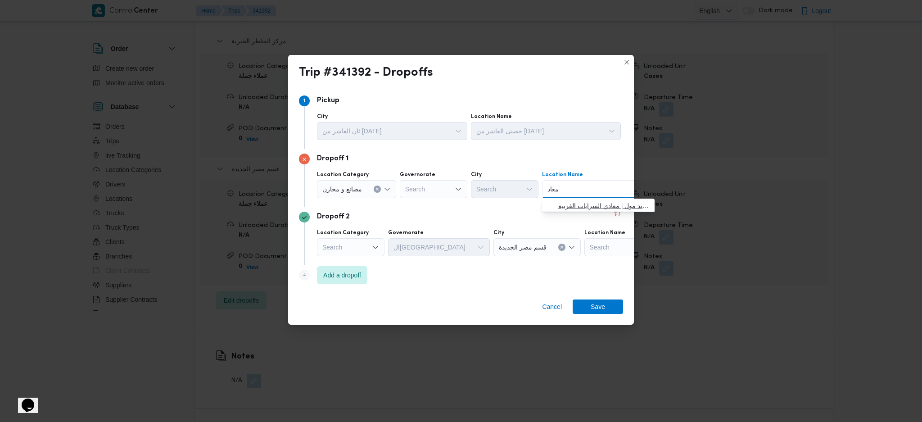
type input "معاد"
click at [578, 207] on span "حصني -ال معاد ي | ميدان المعادي جراند مول | معادي السرايات الغربية" at bounding box center [603, 205] width 91 height 11
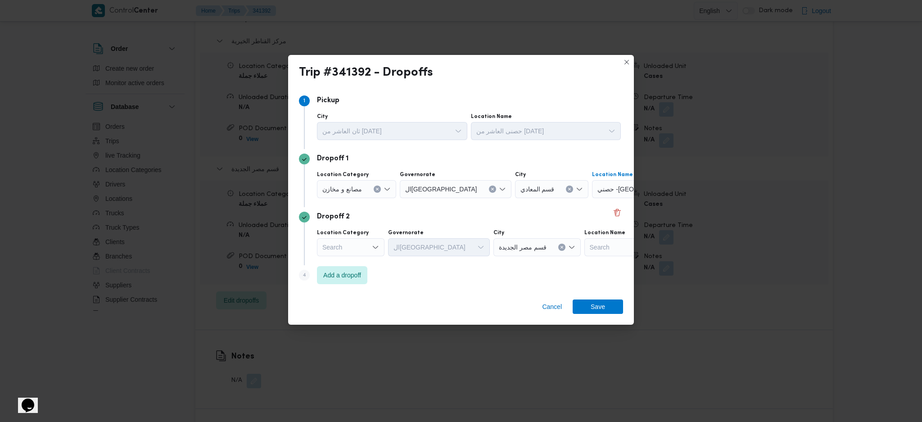
click at [369, 250] on div "Search" at bounding box center [351, 247] width 68 height 18
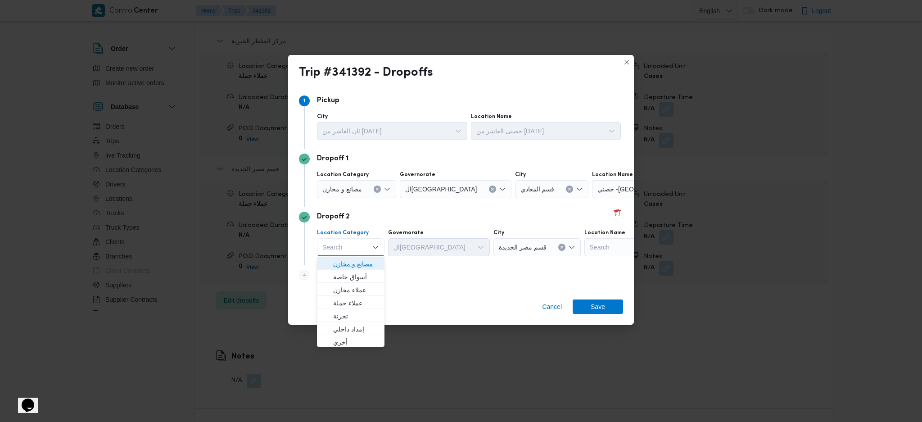
click at [359, 269] on span "مصانع و مخازن" at bounding box center [356, 263] width 46 height 11
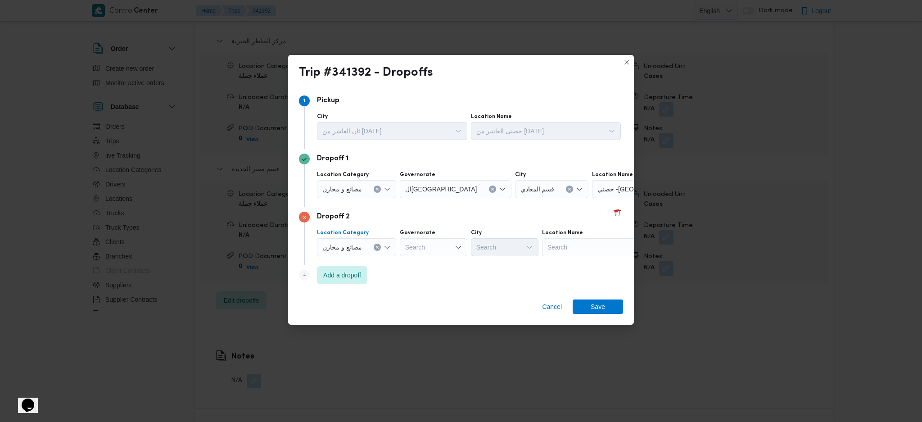
click at [379, 246] on icon "Clear input" at bounding box center [378, 247] width 4 height 4
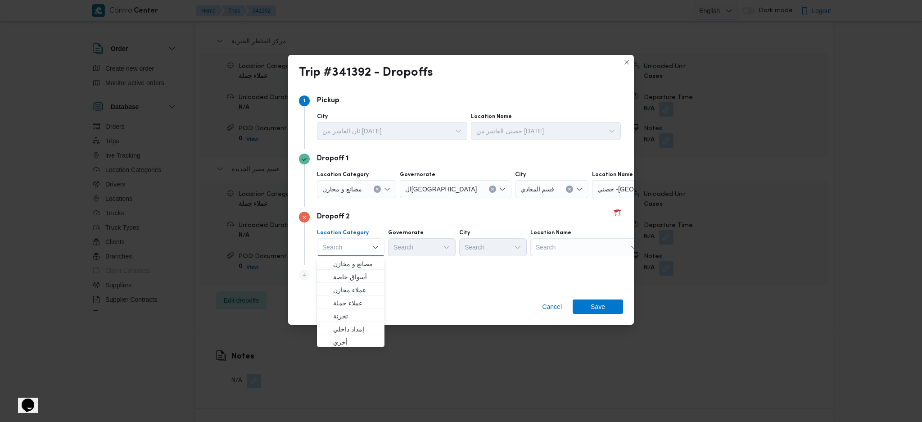
click at [548, 245] on div "Search" at bounding box center [586, 247] width 113 height 18
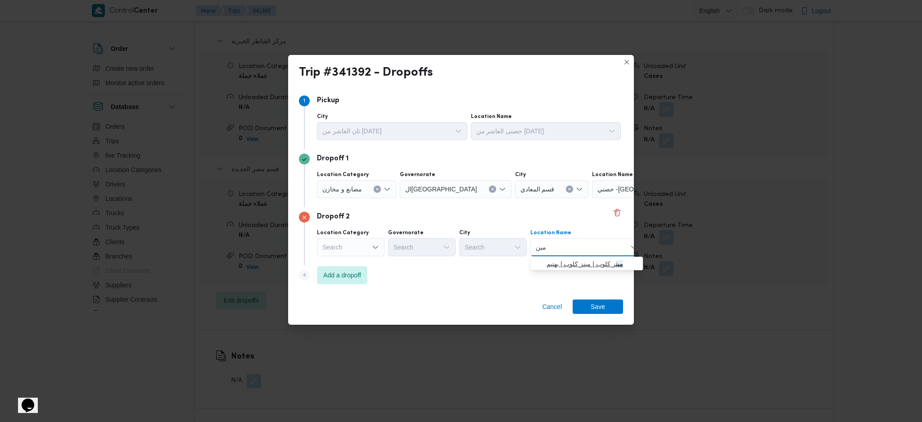
type input "مين"
click at [563, 262] on span "مين ز كلوب | مينز كلوب | بهتيم" at bounding box center [592, 263] width 91 height 11
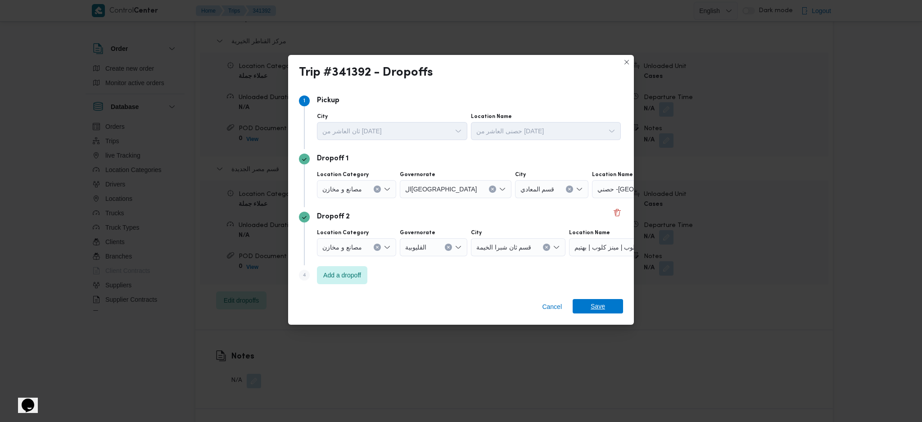
click at [592, 309] on span "Save" at bounding box center [598, 306] width 14 height 14
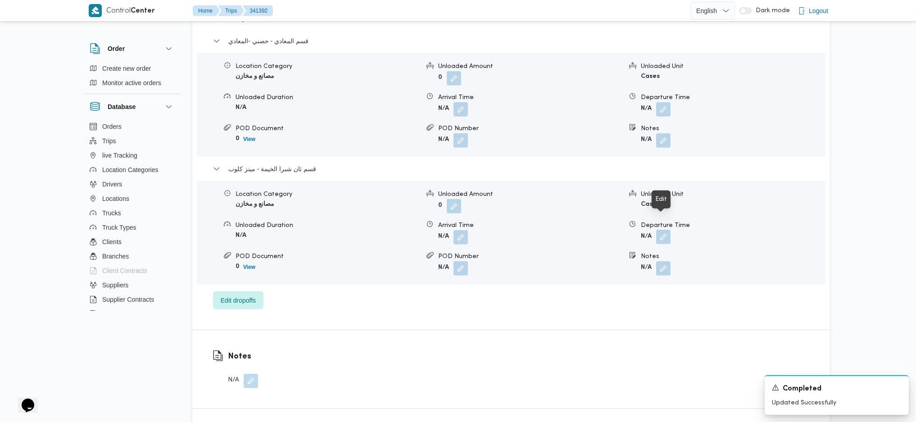
click at [661, 230] on button "button" at bounding box center [663, 237] width 14 height 14
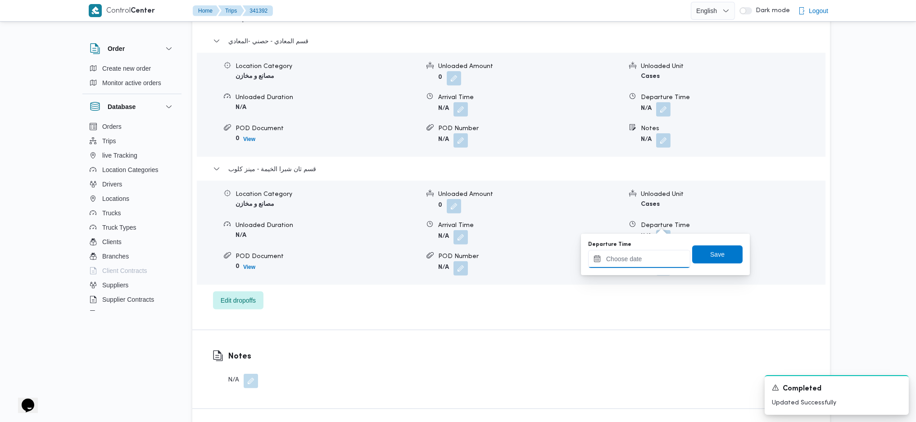
click at [625, 262] on input "Departure Time" at bounding box center [639, 259] width 102 height 18
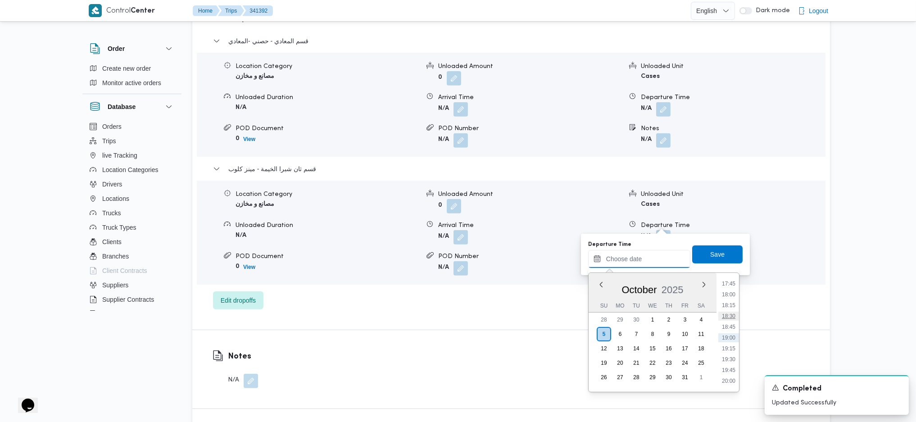
scroll to position [648, 0]
click at [729, 331] on li "16:00" at bounding box center [728, 327] width 21 height 9
type input "[DATE] 16:00"
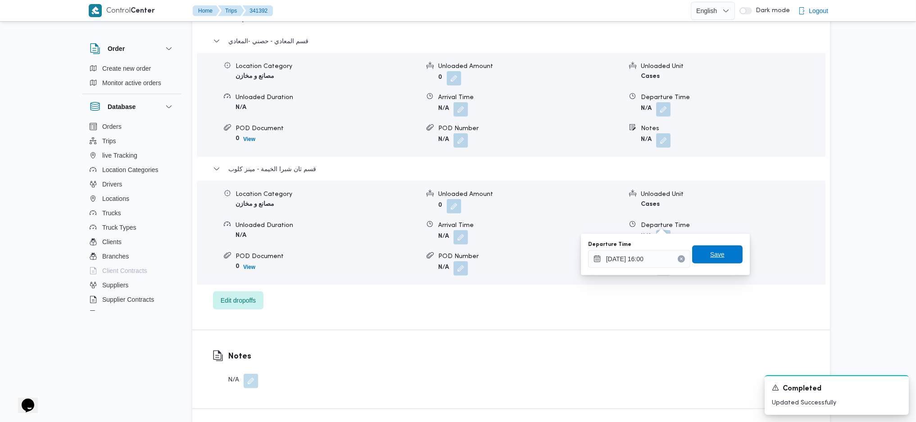
click at [710, 249] on span "Save" at bounding box center [717, 254] width 14 height 11
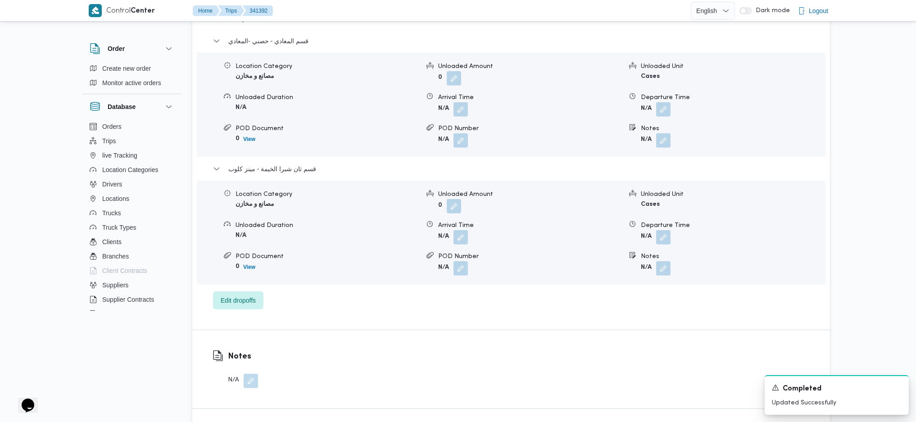
scroll to position [360, 0]
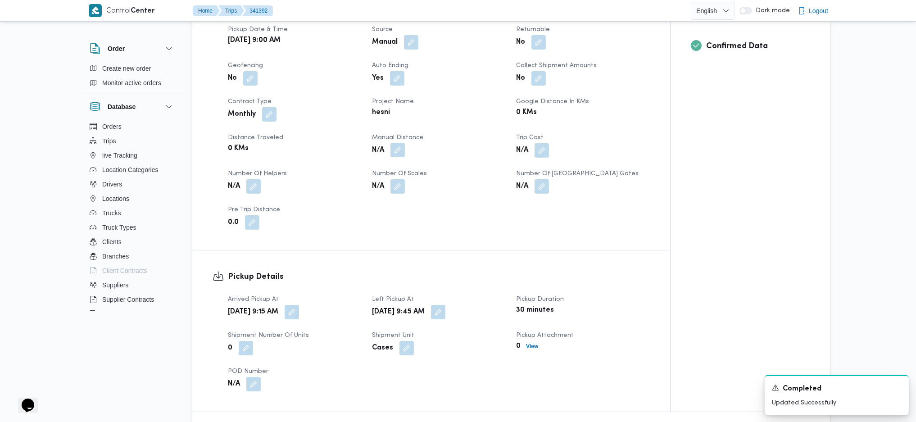
click at [401, 143] on button "button" at bounding box center [397, 150] width 14 height 14
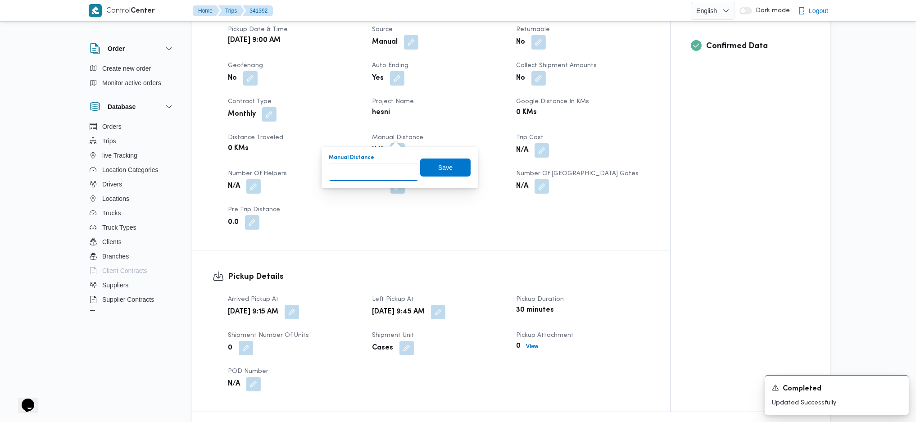
click at [377, 168] on input "Manual Distance" at bounding box center [374, 172] width 90 height 18
type input "90"
click button "Save" at bounding box center [445, 168] width 50 height 18
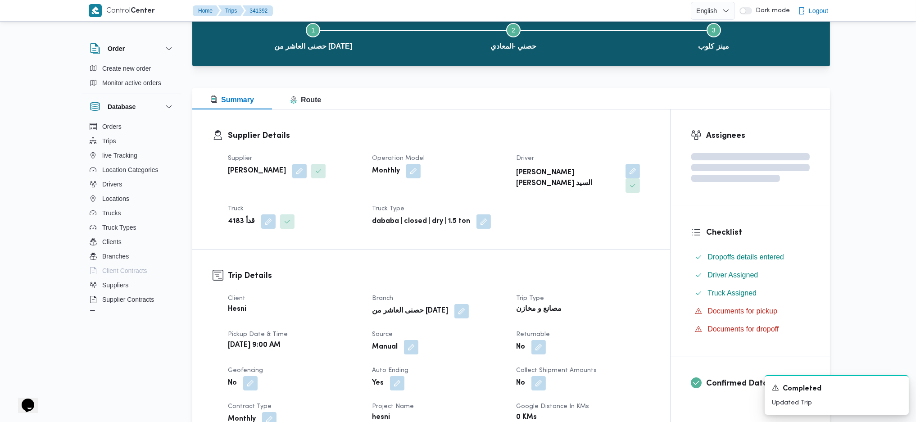
scroll to position [0, 0]
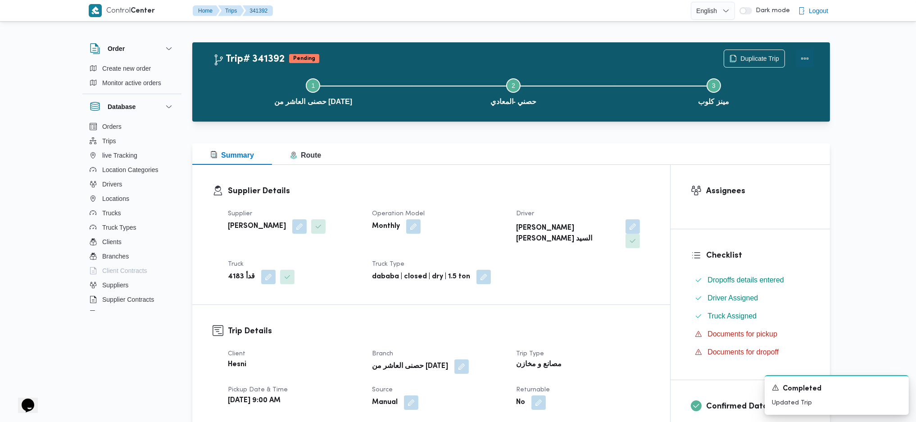
click at [802, 58] on button "Actions" at bounding box center [805, 59] width 18 height 18
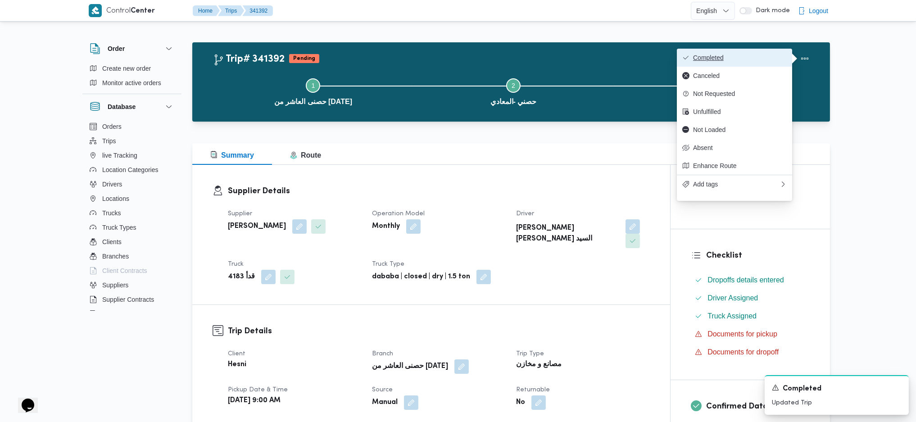
click at [759, 56] on span "Completed" at bounding box center [740, 57] width 94 height 7
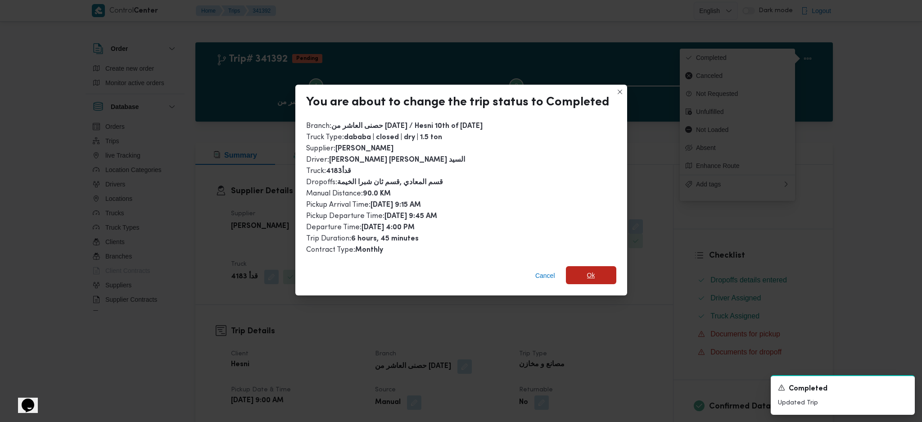
click at [598, 266] on span "Ok" at bounding box center [591, 275] width 50 height 18
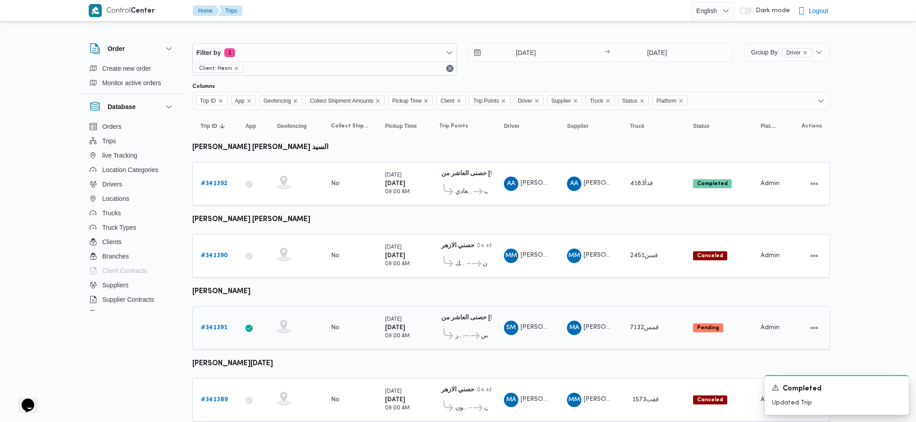
click at [226, 325] on b "# 341391" at bounding box center [214, 328] width 27 height 6
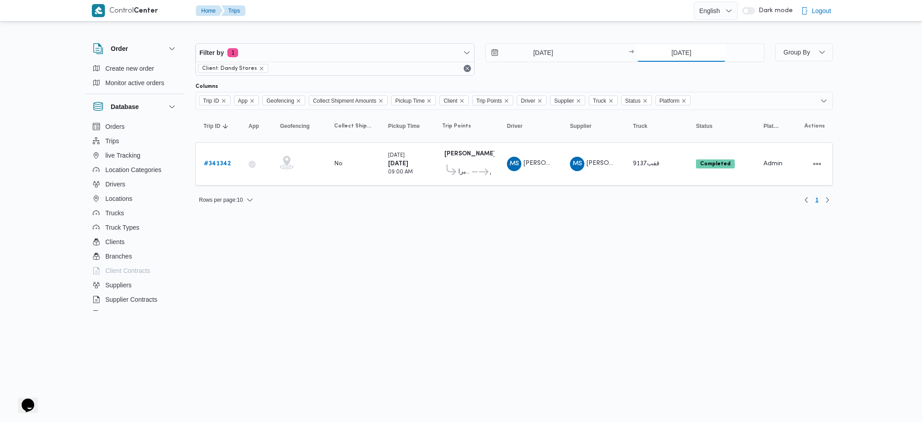
click at [678, 49] on input "[DATE]" at bounding box center [682, 53] width 90 height 18
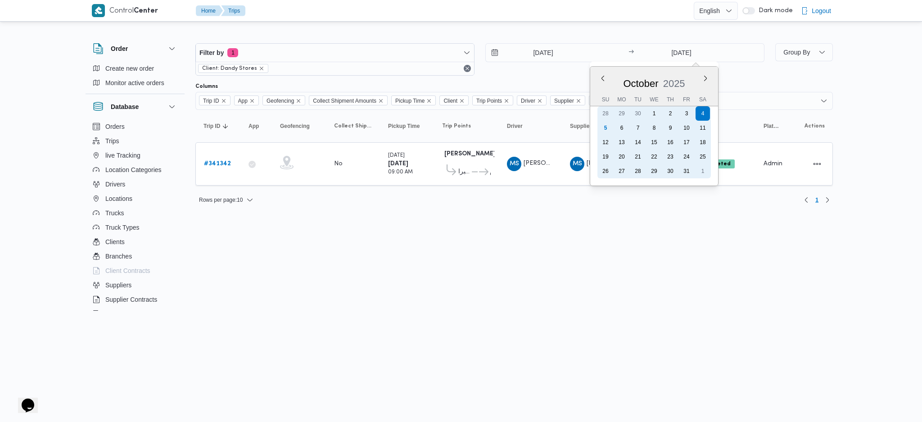
click at [602, 126] on div "5" at bounding box center [605, 128] width 14 height 14
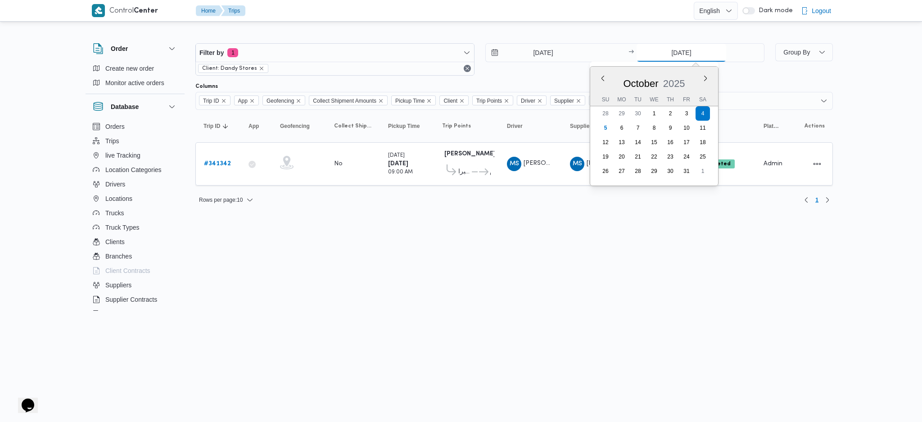
type input "[DATE]"
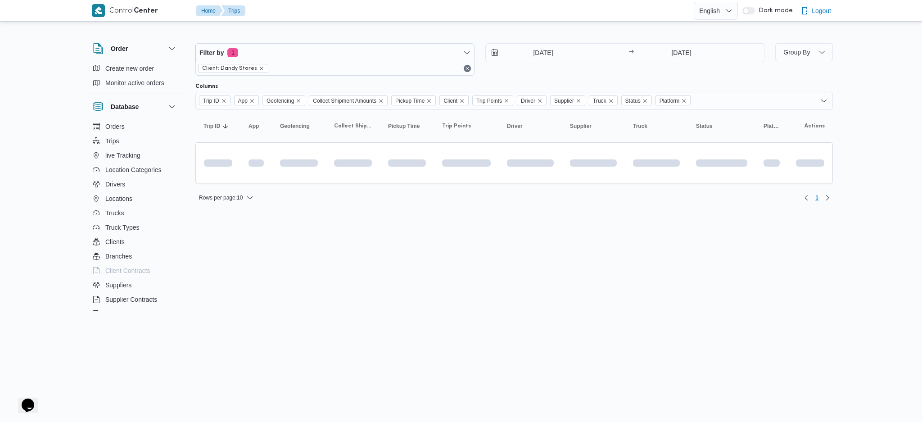
click at [542, 249] on html "Control Center Home Trips English عربي Dark mode Logout Order Create new order …" at bounding box center [461, 211] width 922 height 422
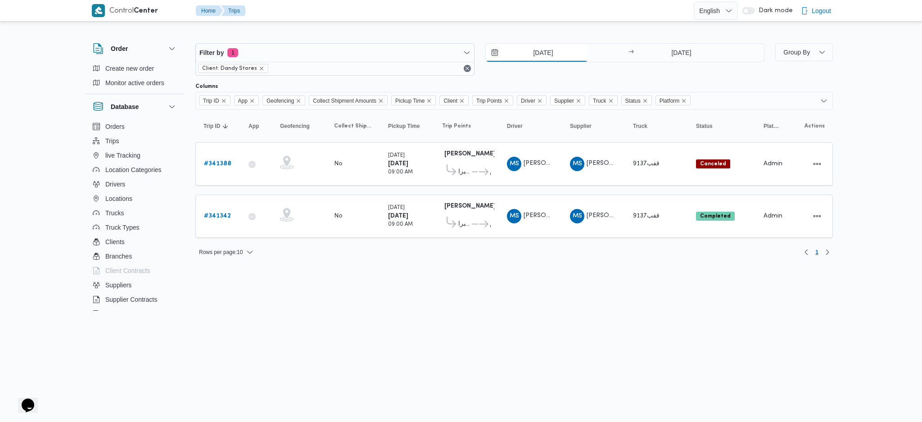
click at [563, 49] on input "[DATE]" at bounding box center [537, 53] width 102 height 18
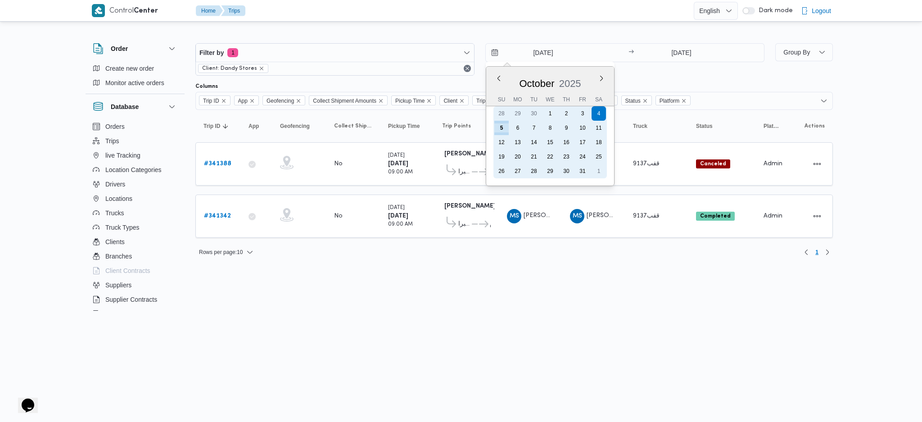
click at [500, 132] on div "5" at bounding box center [501, 128] width 14 height 14
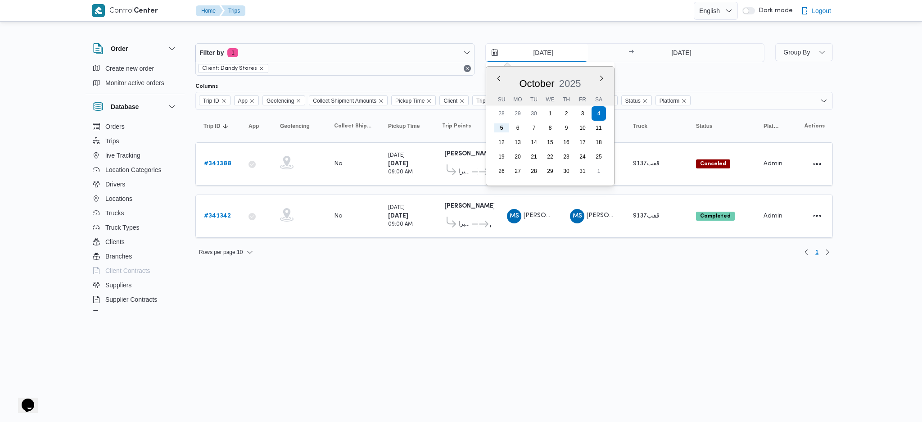
type input "[DATE]"
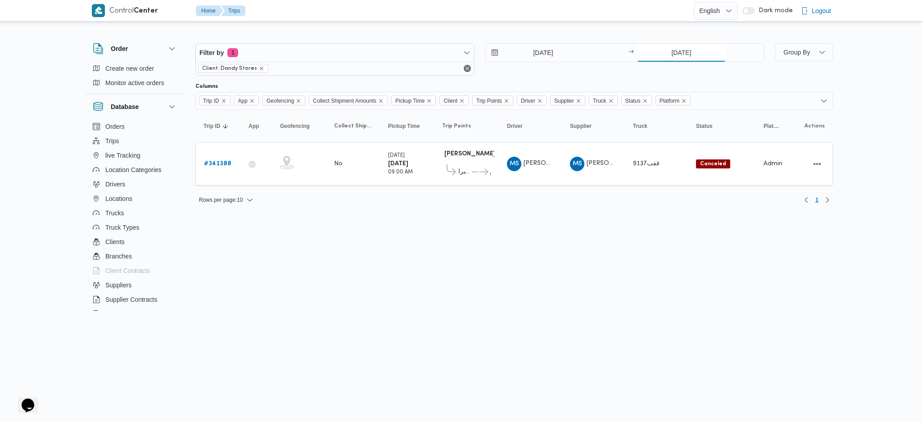
click at [670, 56] on input "[DATE]" at bounding box center [682, 53] width 90 height 18
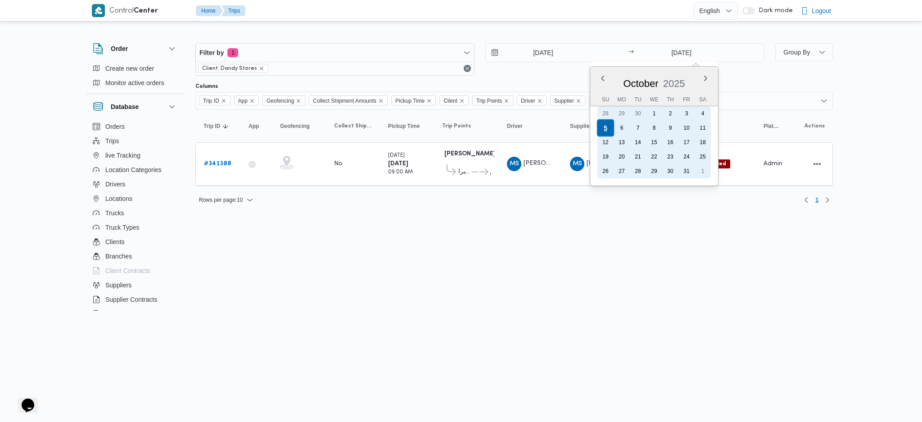
click at [603, 123] on div "5" at bounding box center [605, 127] width 17 height 17
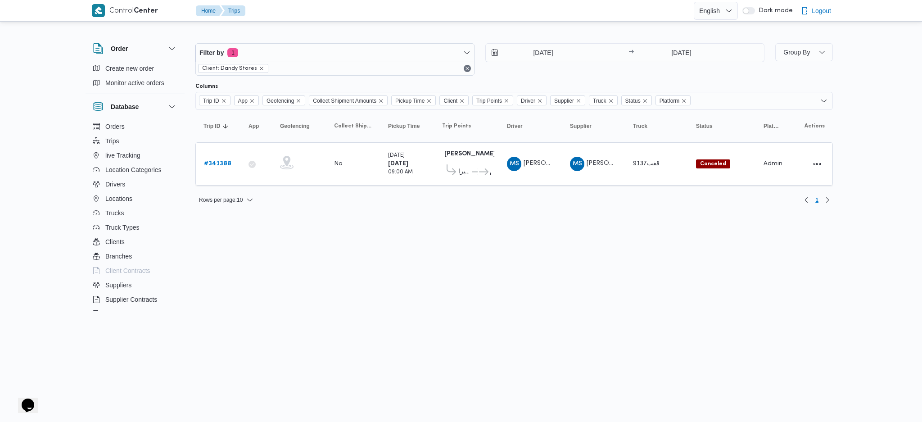
click at [541, 204] on div "Rows per page : 10 1" at bounding box center [514, 200] width 648 height 22
click at [663, 50] on input "[DATE]" at bounding box center [682, 53] width 90 height 18
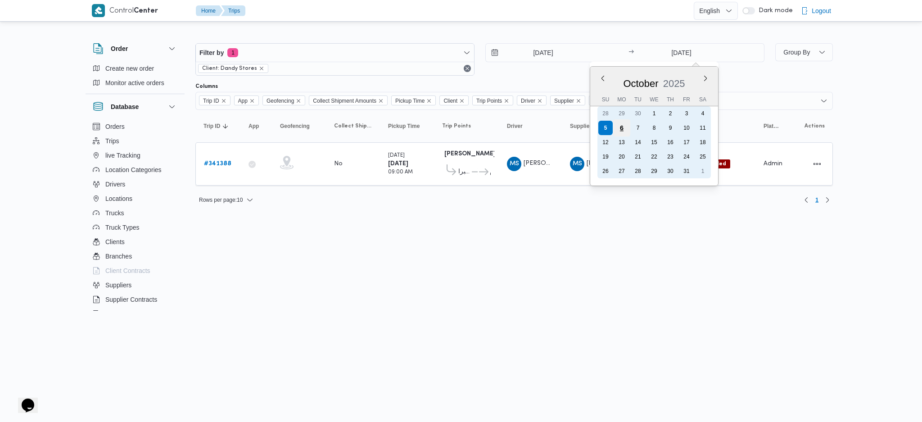
click at [624, 123] on div "6" at bounding box center [621, 127] width 17 height 17
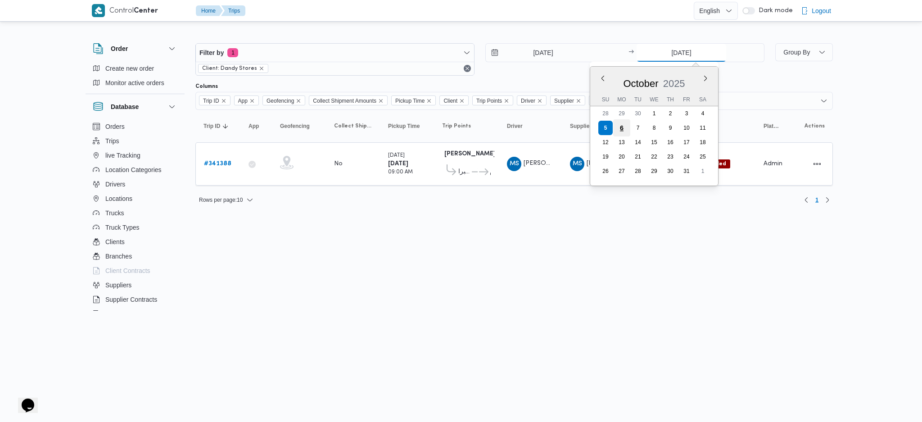
type input "[DATE]"
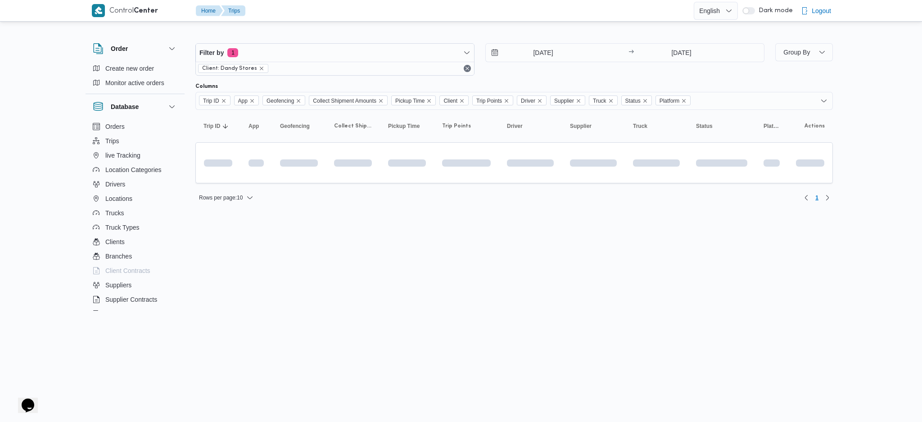
click at [555, 238] on html "Control Center Home Trips English عربي Dark mode Logout Order Create new order …" at bounding box center [461, 211] width 922 height 422
